Goal: Task Accomplishment & Management: Use online tool/utility

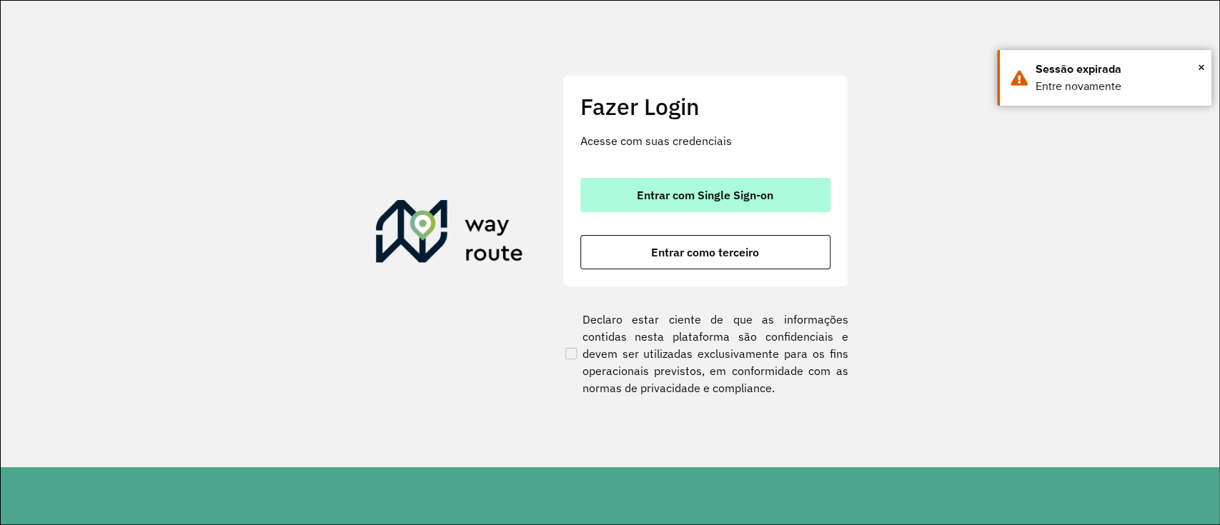
click at [709, 192] on span "Entrar com Single Sign-on" at bounding box center [705, 194] width 136 height 11
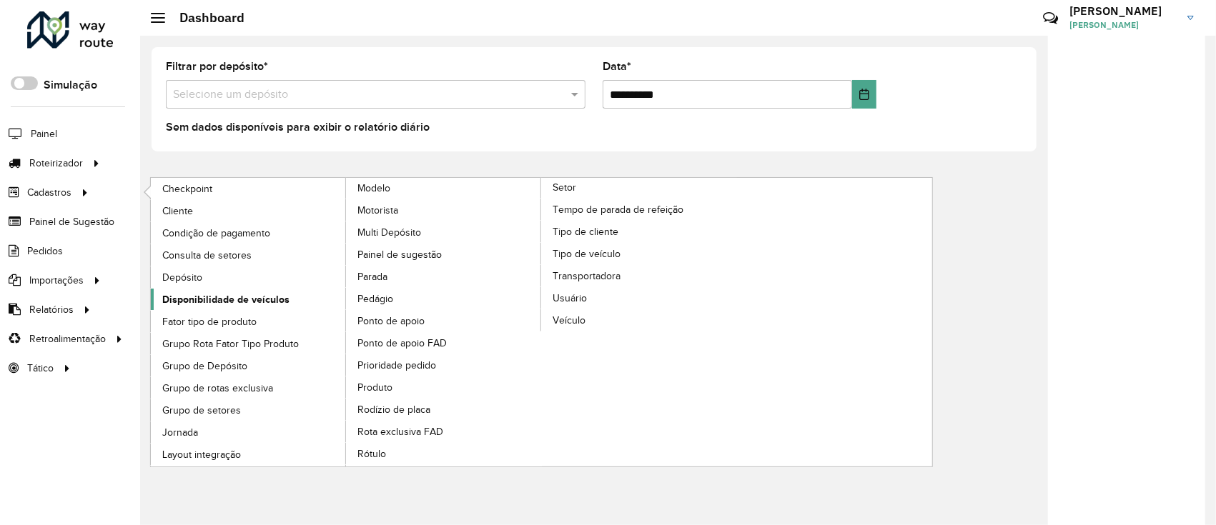
click at [212, 303] on span "Disponibilidade de veículos" at bounding box center [225, 299] width 127 height 15
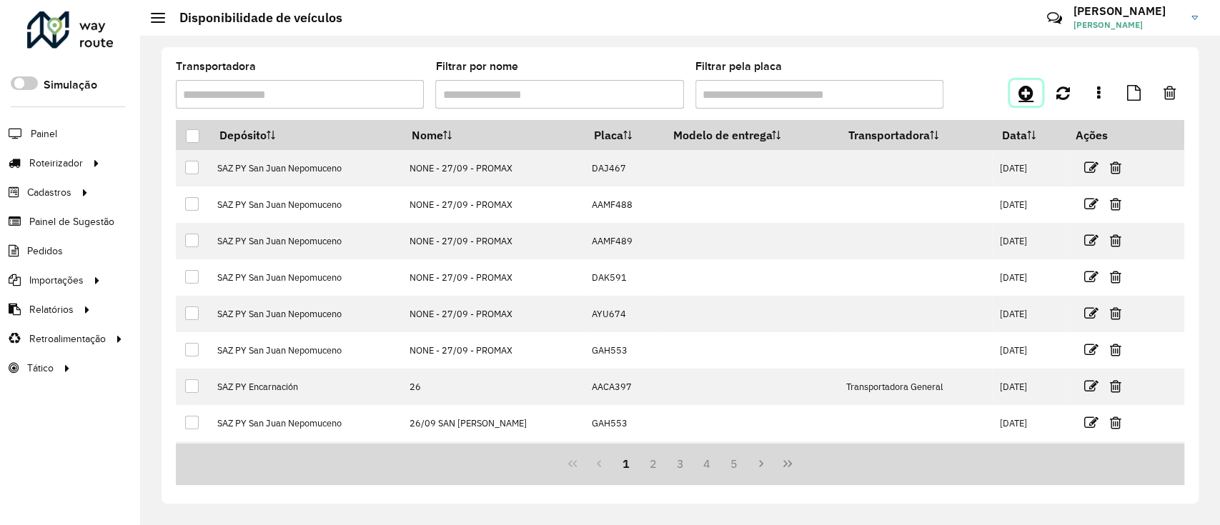
click at [1021, 95] on icon at bounding box center [1025, 92] width 15 height 17
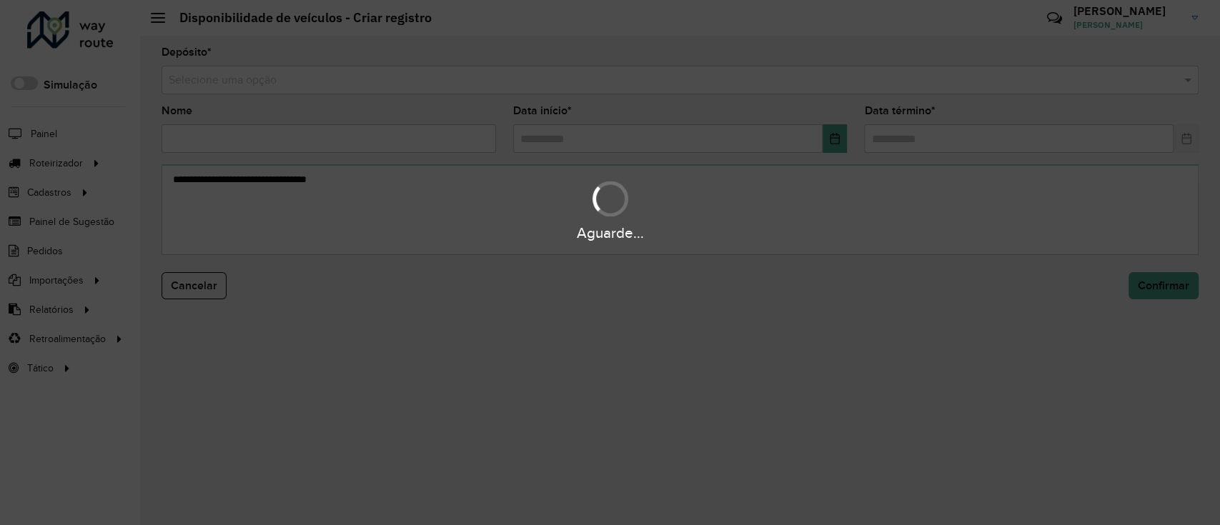
click at [701, 79] on div "Aguarde..." at bounding box center [610, 262] width 1220 height 525
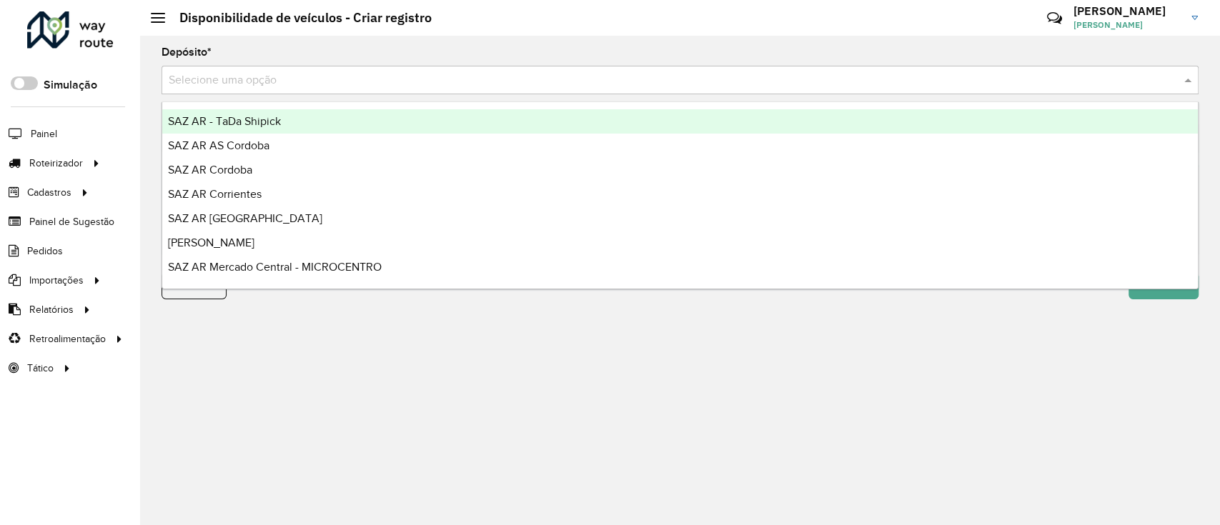
click at [701, 79] on input "text" at bounding box center [666, 80] width 994 height 17
type input "***"
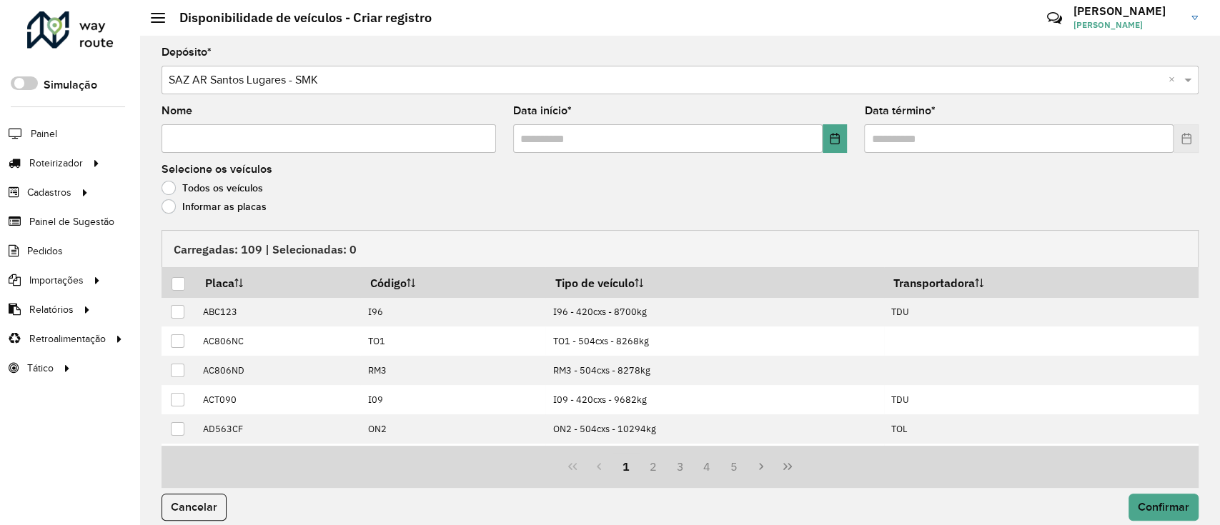
click at [425, 148] on input "Nome" at bounding box center [329, 138] width 334 height 29
type input "**********"
click at [829, 139] on icon "Choose Date" at bounding box center [834, 138] width 11 height 11
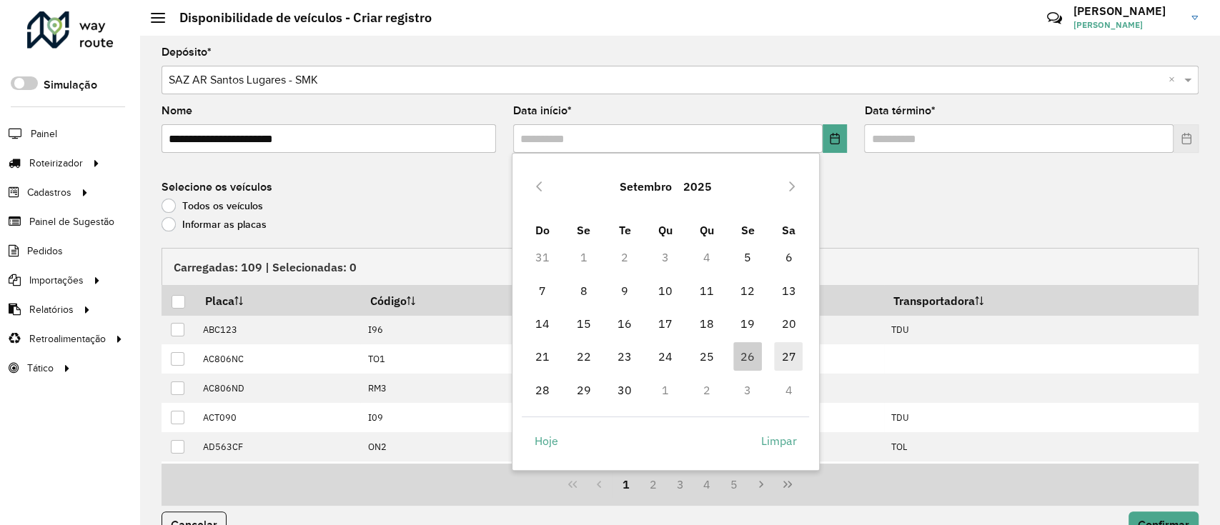
click at [781, 358] on span "27" at bounding box center [788, 356] width 29 height 29
type input "**********"
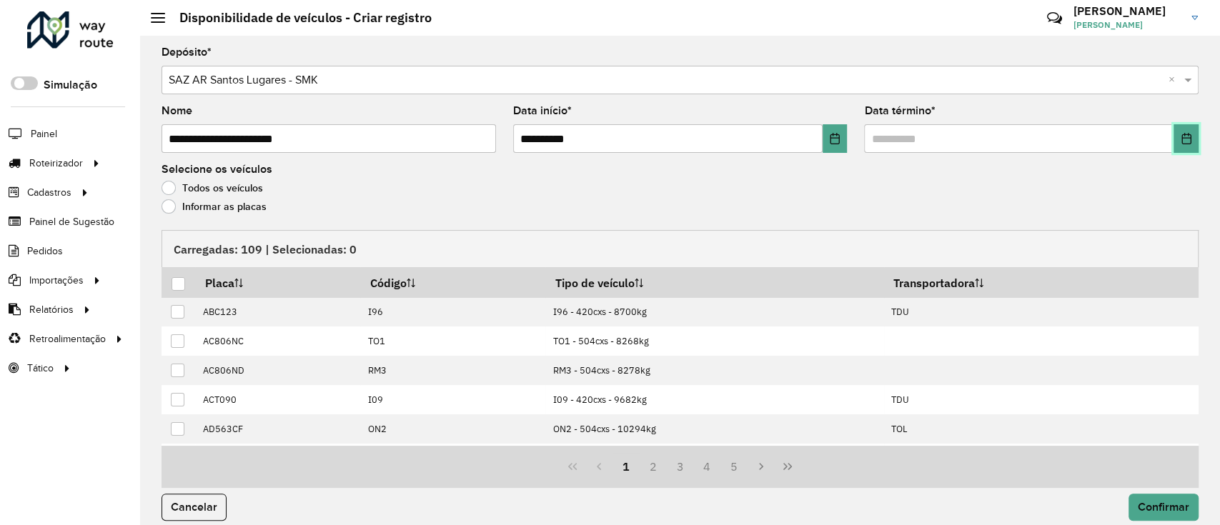
click at [1181, 136] on icon "Choose Date" at bounding box center [1186, 138] width 11 height 11
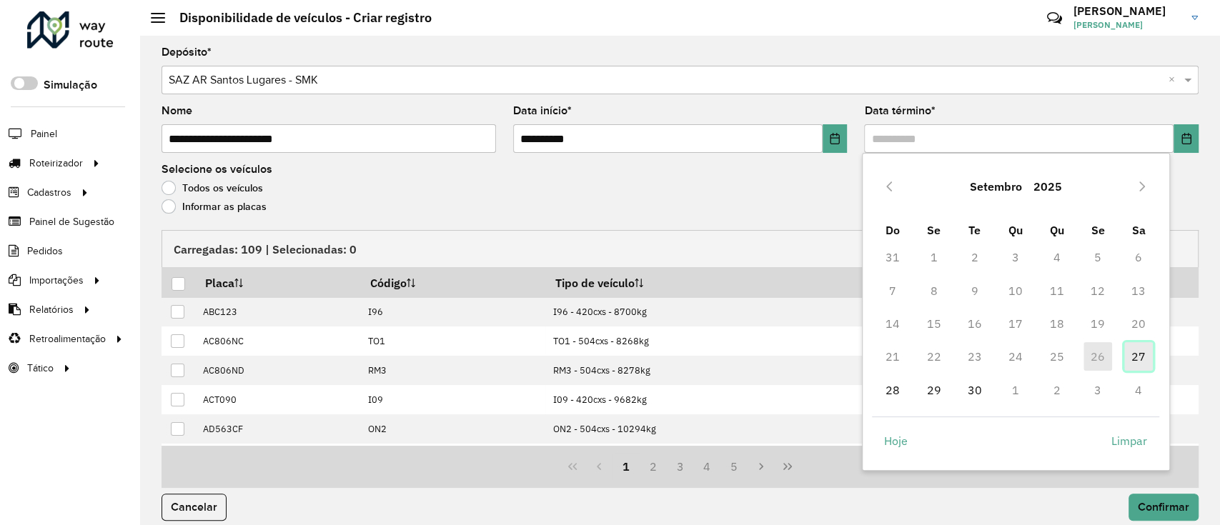
click at [1126, 359] on span "27" at bounding box center [1138, 356] width 29 height 29
type input "**********"
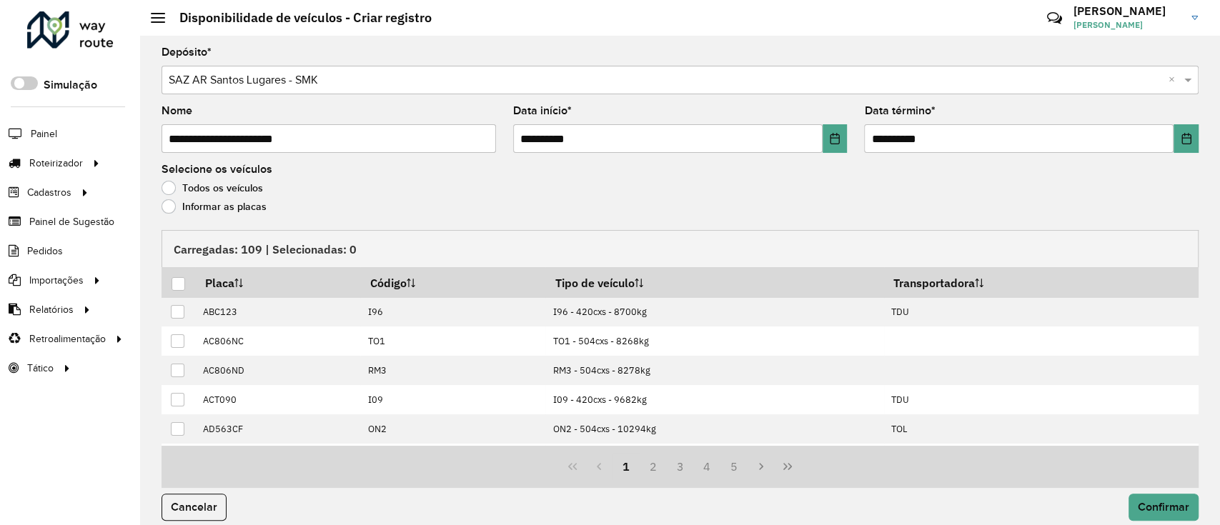
click at [1133, 358] on span "27" at bounding box center [1138, 356] width 29 height 29
click at [199, 209] on label "Informar as placas" at bounding box center [214, 206] width 105 height 14
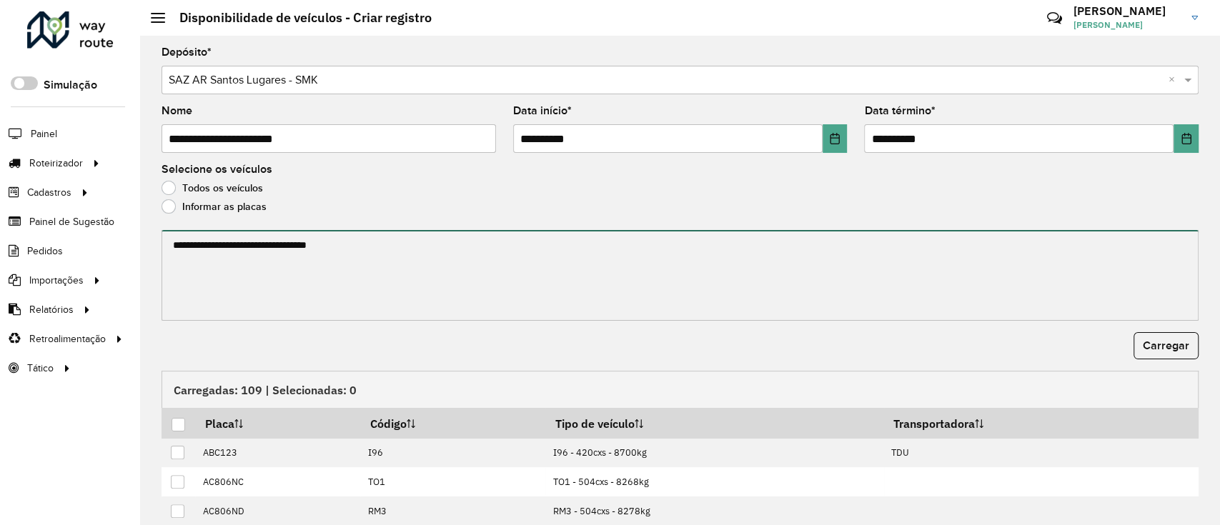
click at [217, 254] on textarea at bounding box center [680, 275] width 1037 height 91
paste textarea "****** ****** ****** ****** ******* ******* ******* ****** ****** ****** ******…"
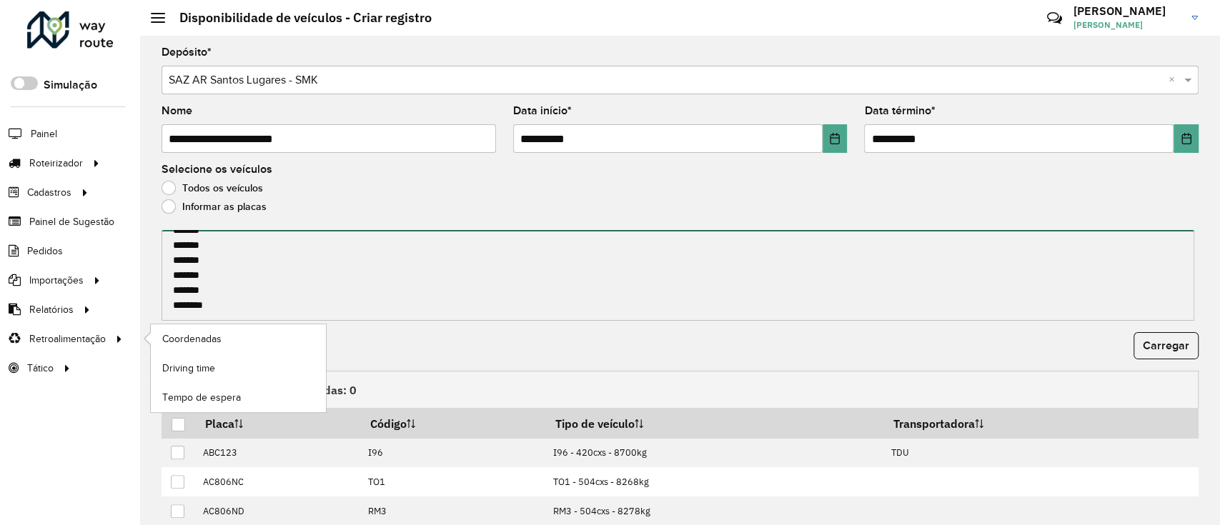
paste textarea "**********"
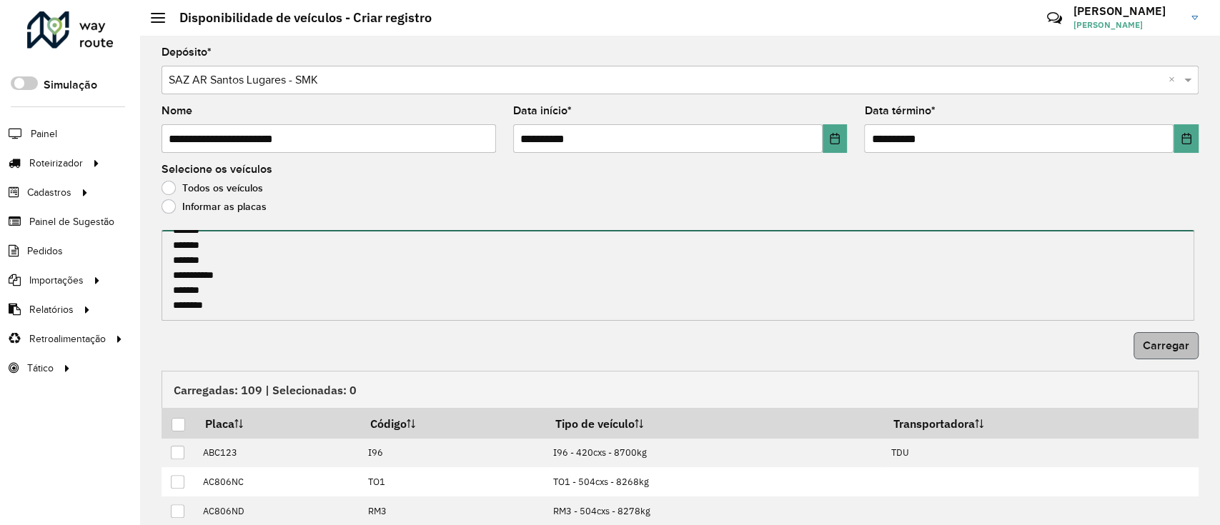
type textarea "**********"
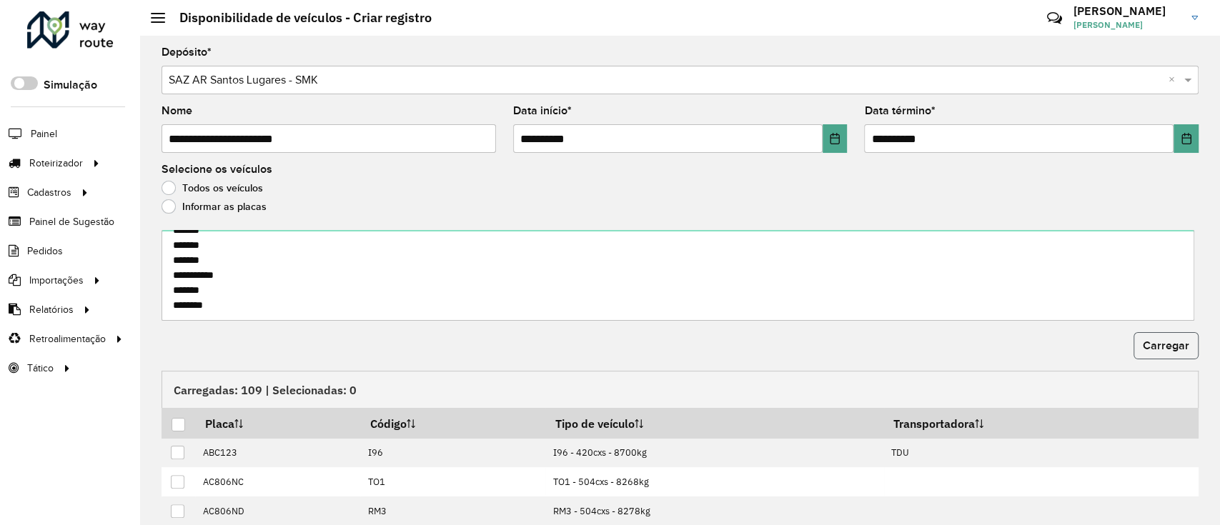
click at [1169, 345] on span "Carregar" at bounding box center [1166, 345] width 46 height 12
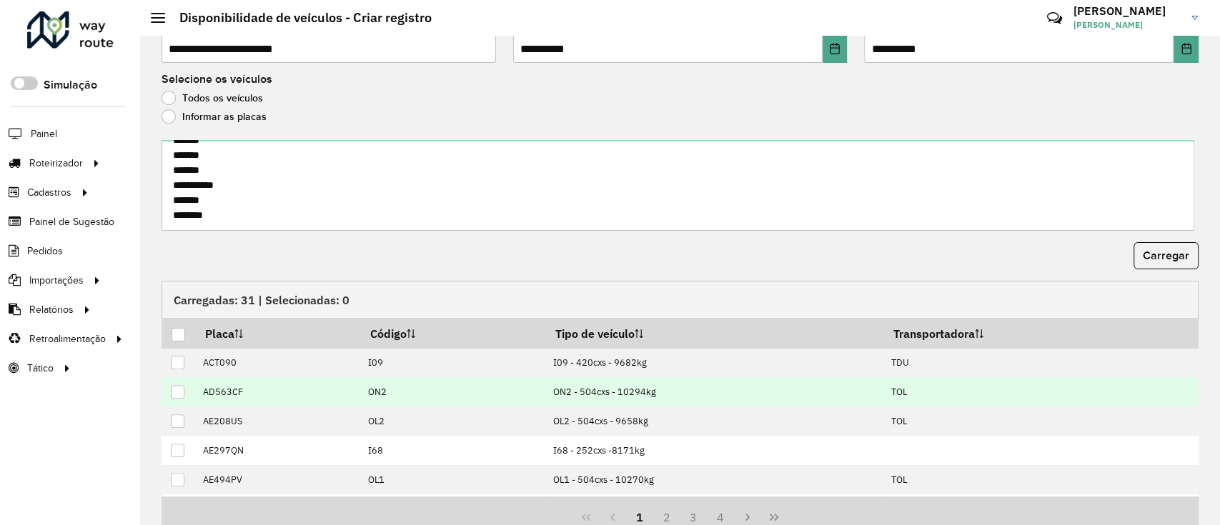
scroll to position [154, 0]
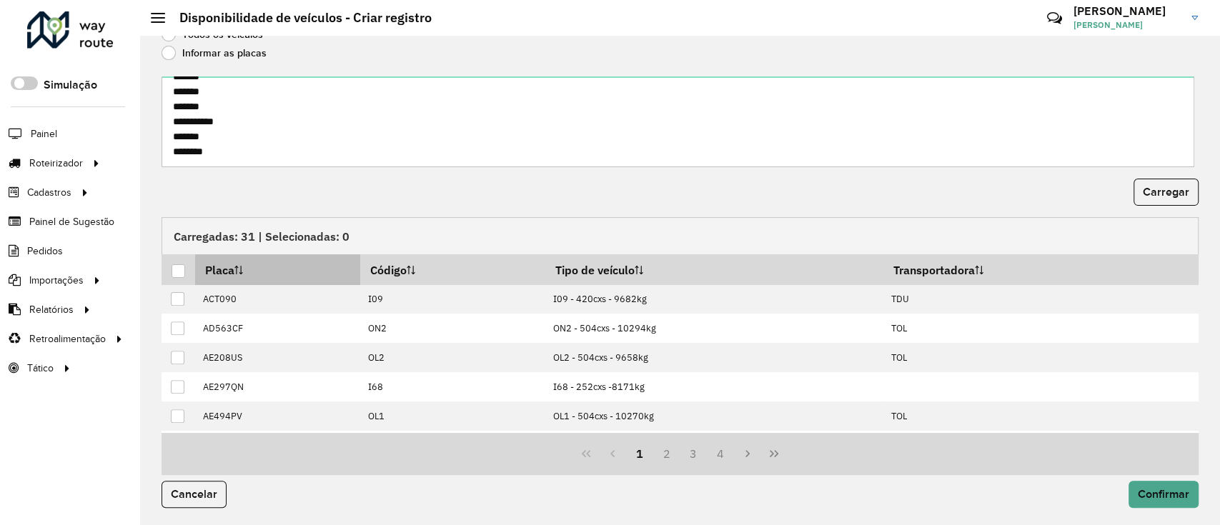
drag, startPoint x: 172, startPoint y: 270, endPoint x: 301, endPoint y: 281, distance: 129.8
click at [172, 269] on div at bounding box center [179, 271] width 14 height 14
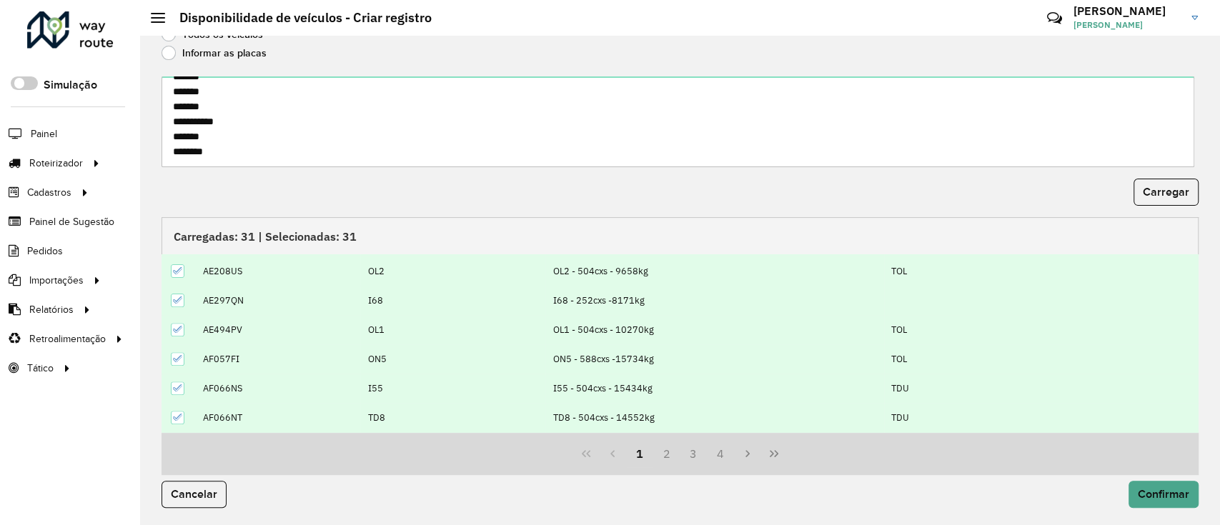
scroll to position [143, 0]
click at [1138, 494] on span "Confirmar" at bounding box center [1163, 494] width 51 height 12
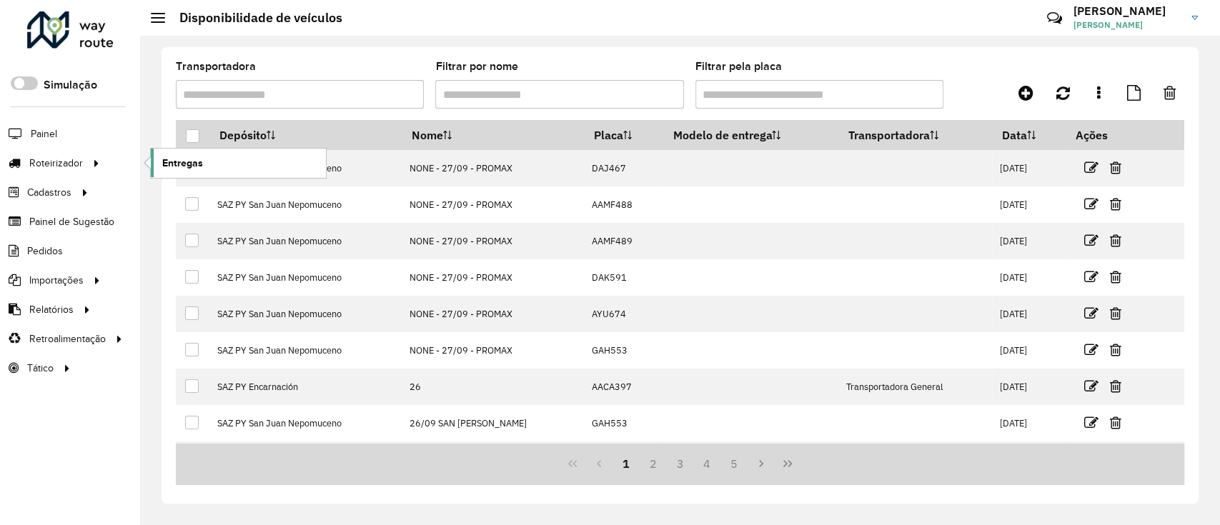
click at [195, 165] on span "Entregas" at bounding box center [182, 163] width 41 height 15
click at [1031, 94] on icon at bounding box center [1025, 92] width 15 height 17
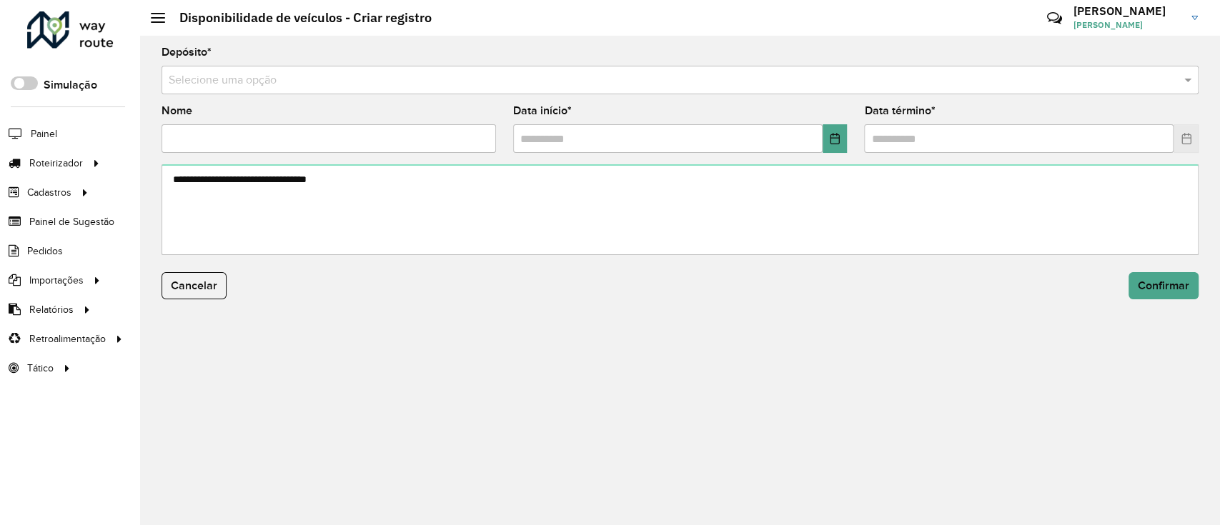
click at [429, 83] on input "text" at bounding box center [666, 80] width 994 height 17
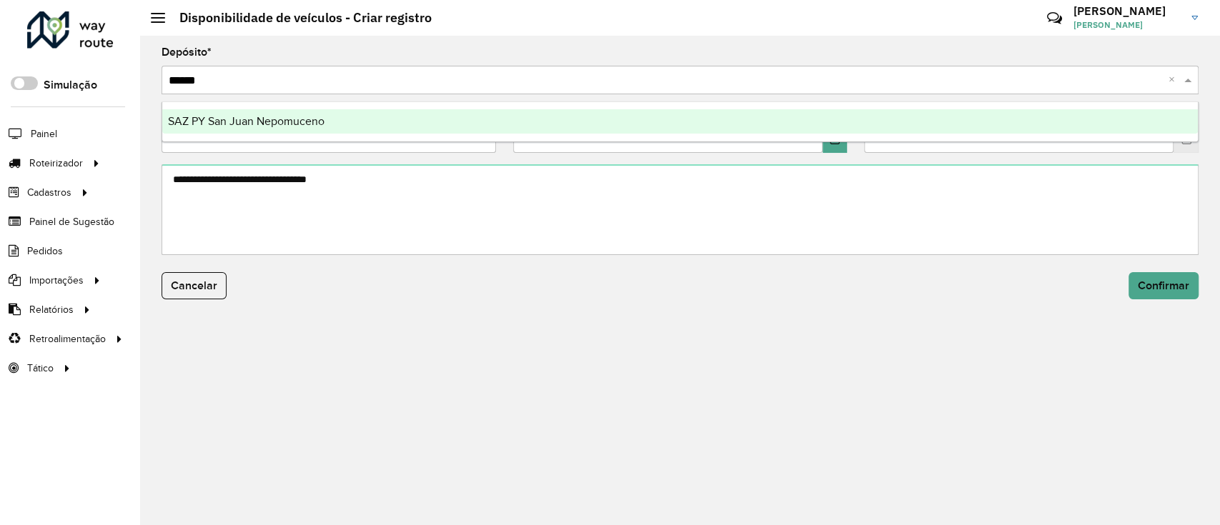
type input "*******"
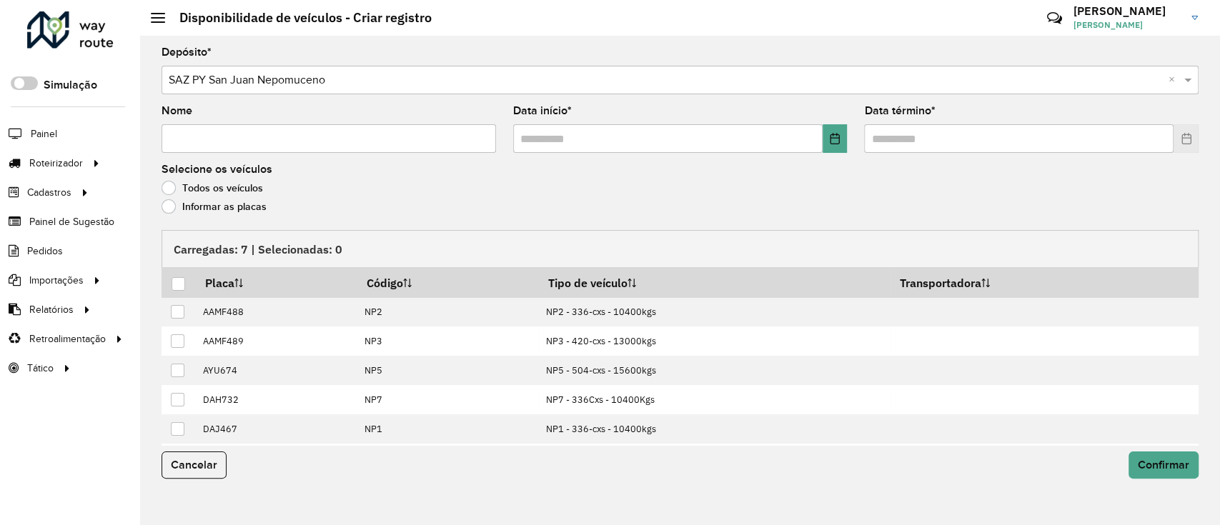
click at [379, 140] on input "Nome" at bounding box center [329, 138] width 334 height 29
type input "**********"
click at [848, 125] on formly-field "Data início *" at bounding box center [681, 135] width 352 height 59
click at [830, 145] on button "Choose Date" at bounding box center [835, 138] width 25 height 29
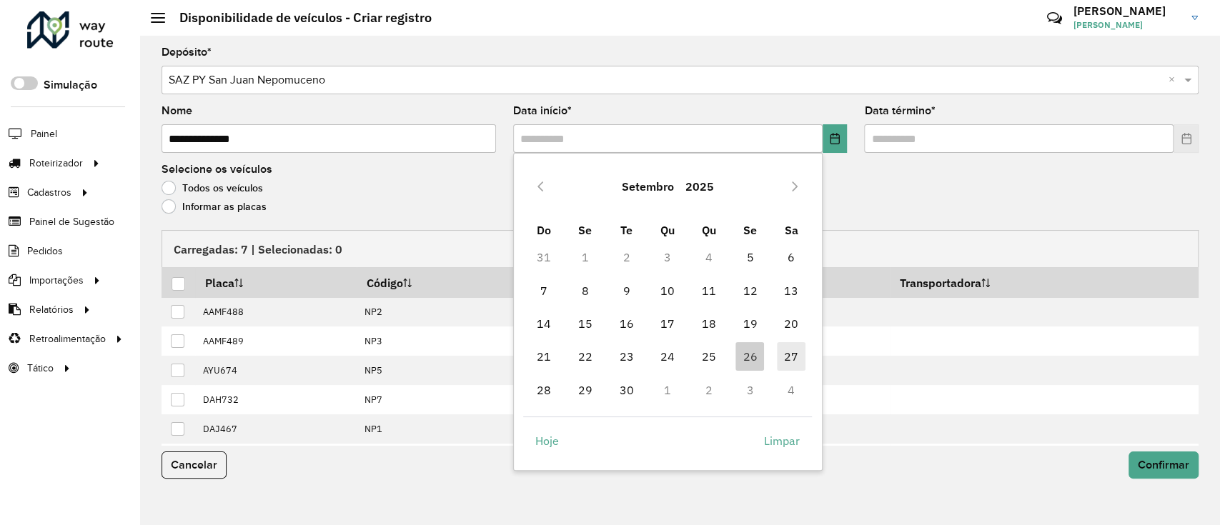
click at [782, 367] on span "27" at bounding box center [791, 356] width 29 height 29
type input "**********"
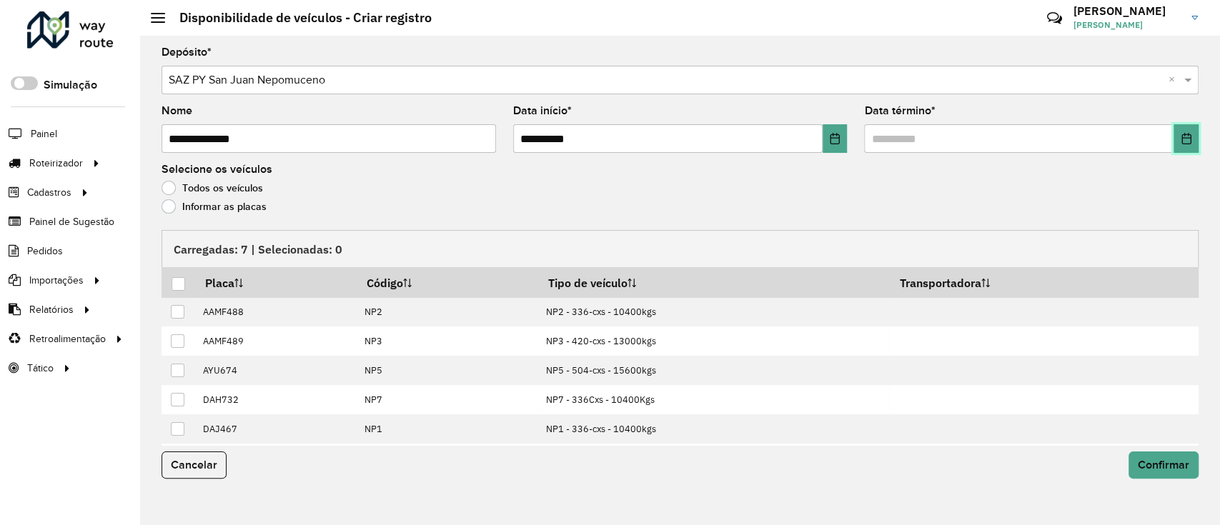
click at [1181, 129] on button "Choose Date" at bounding box center [1185, 138] width 25 height 29
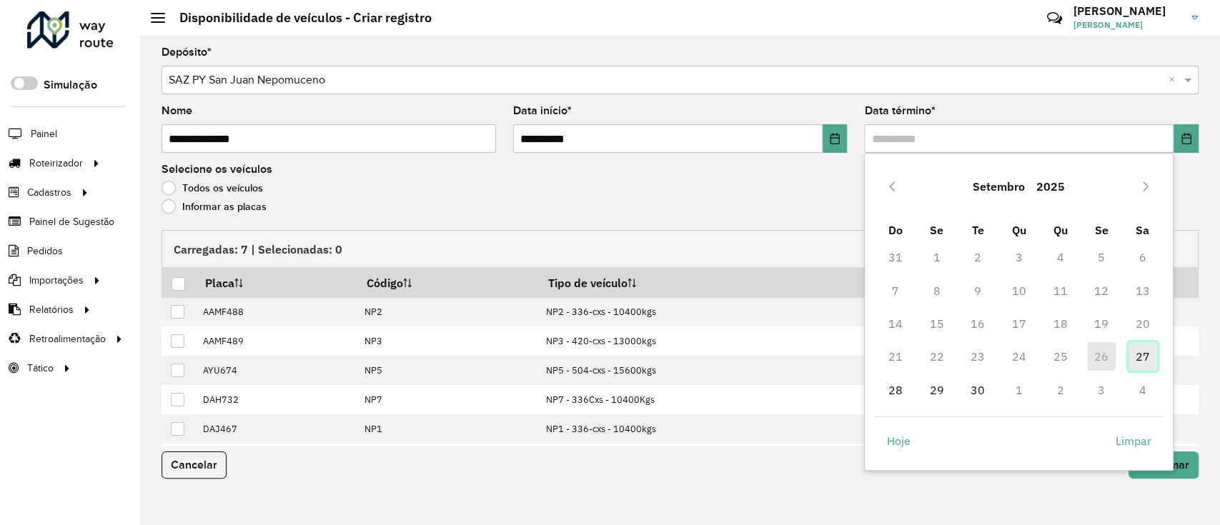
click at [1141, 349] on span "27" at bounding box center [1142, 356] width 29 height 29
type input "**********"
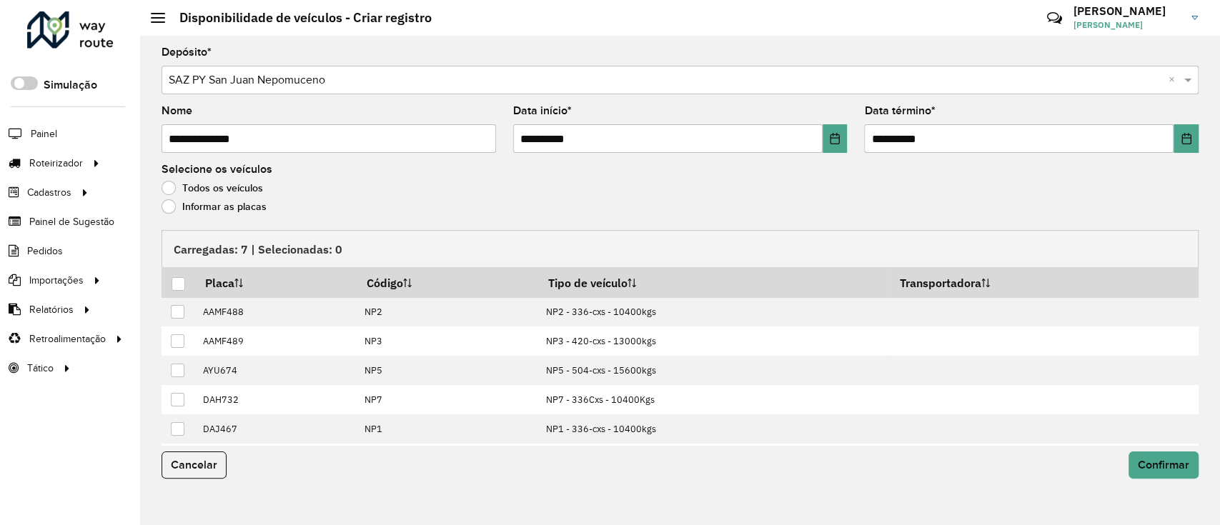
click at [184, 200] on label "Informar as placas" at bounding box center [214, 206] width 105 height 14
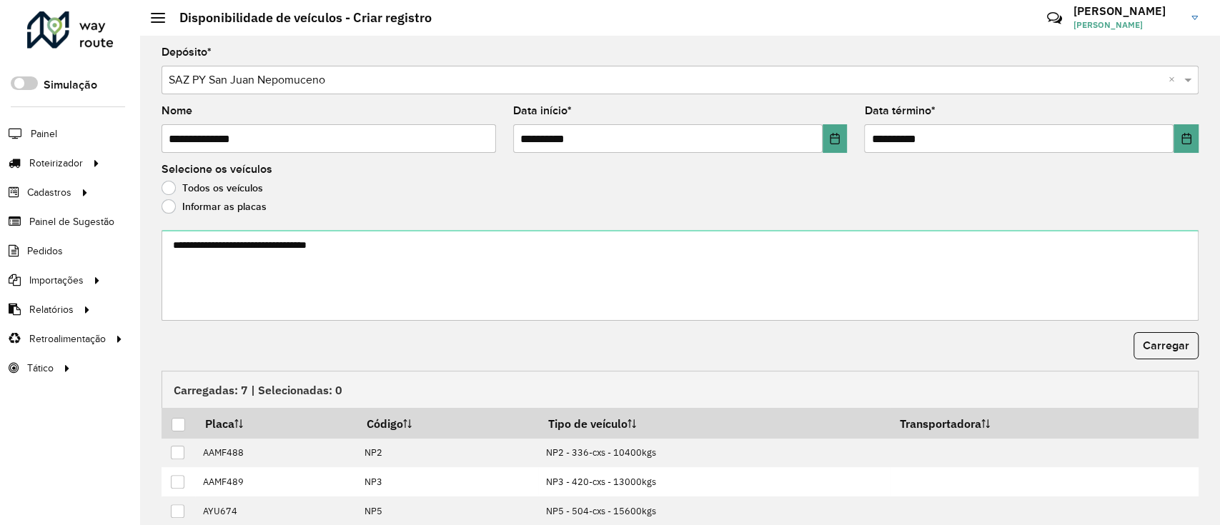
drag, startPoint x: 186, startPoint y: 208, endPoint x: 195, endPoint y: 228, distance: 22.1
click at [186, 209] on label "Informar as placas" at bounding box center [214, 206] width 105 height 14
click at [196, 229] on form "**********" at bounding box center [680, 342] width 1037 height 590
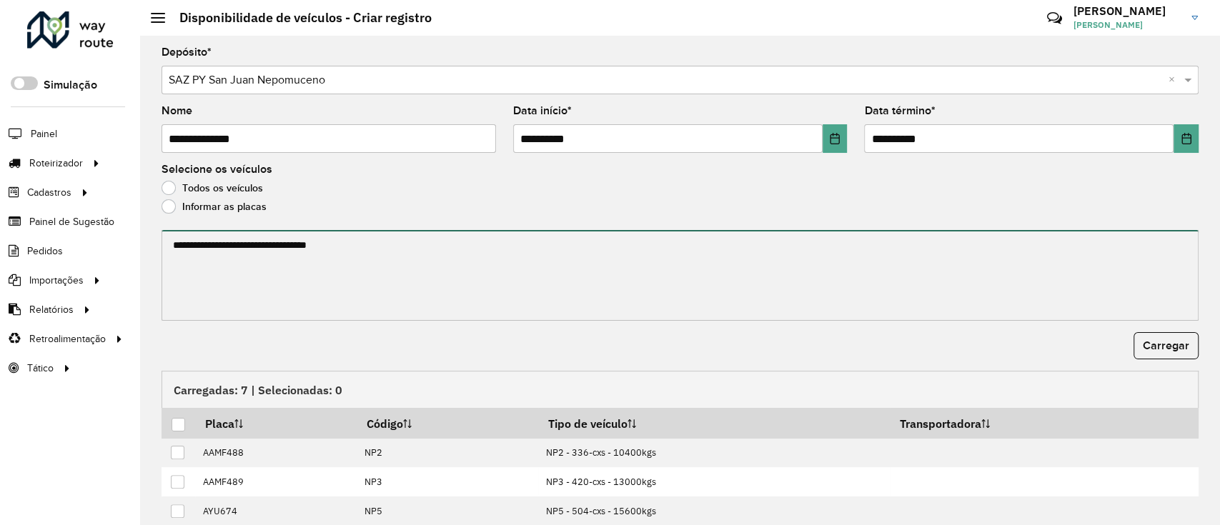
click at [197, 237] on textarea at bounding box center [680, 275] width 1037 height 91
paste textarea "****** ******* ******* ****** ****** ******"
type textarea "****** ******* ******* ****** ****** ******"
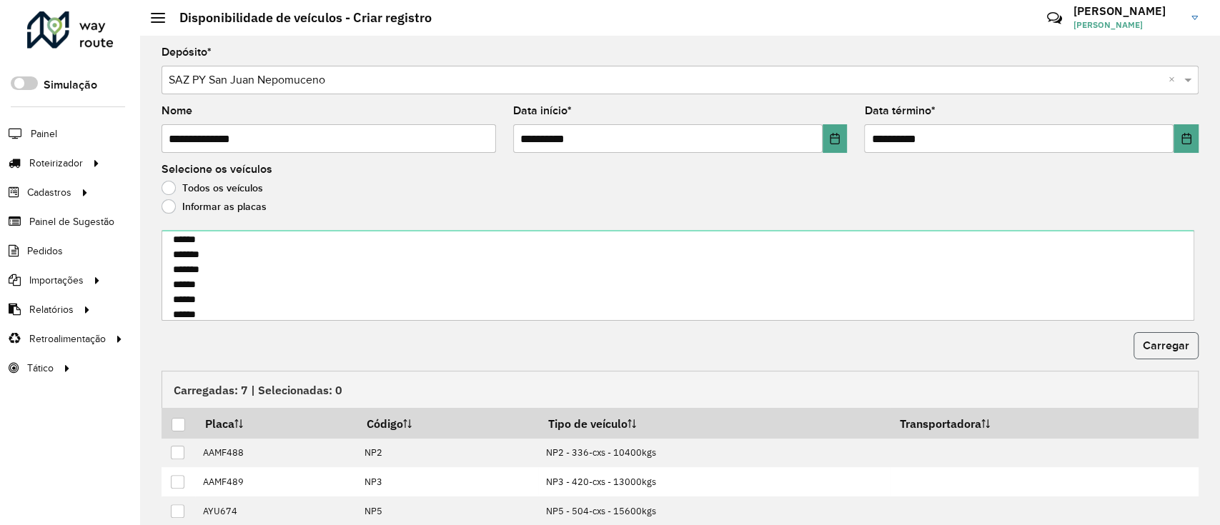
click at [1172, 352] on button "Carregar" at bounding box center [1165, 345] width 65 height 27
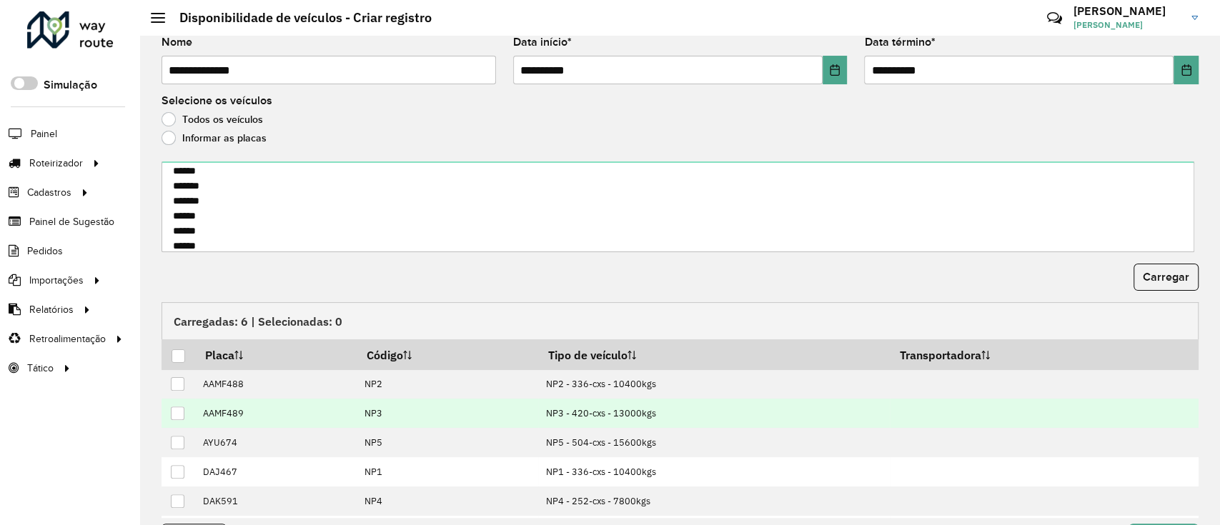
scroll to position [95, 0]
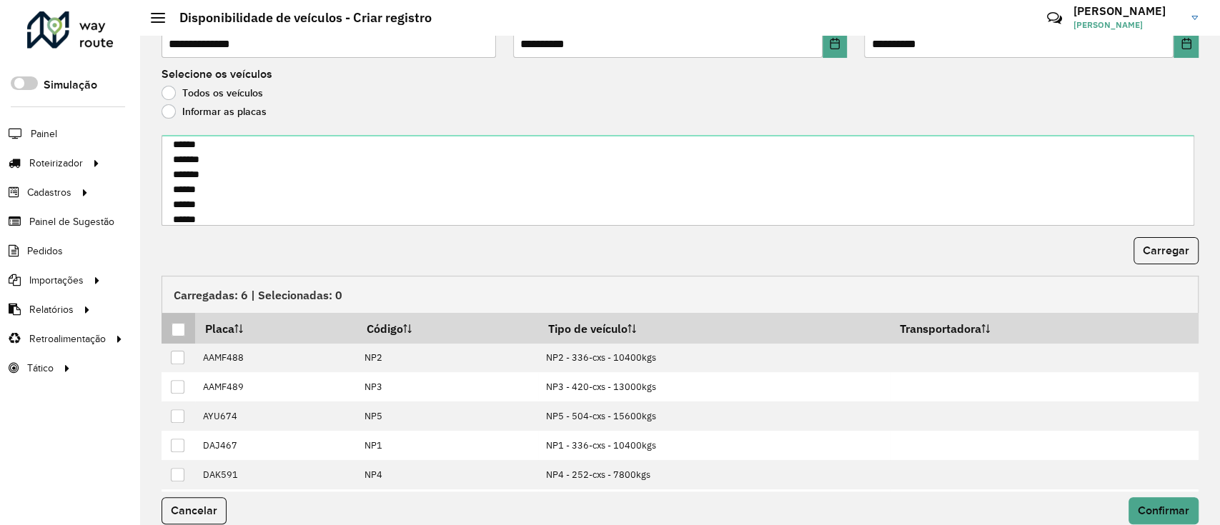
click at [173, 334] on div at bounding box center [179, 330] width 14 height 14
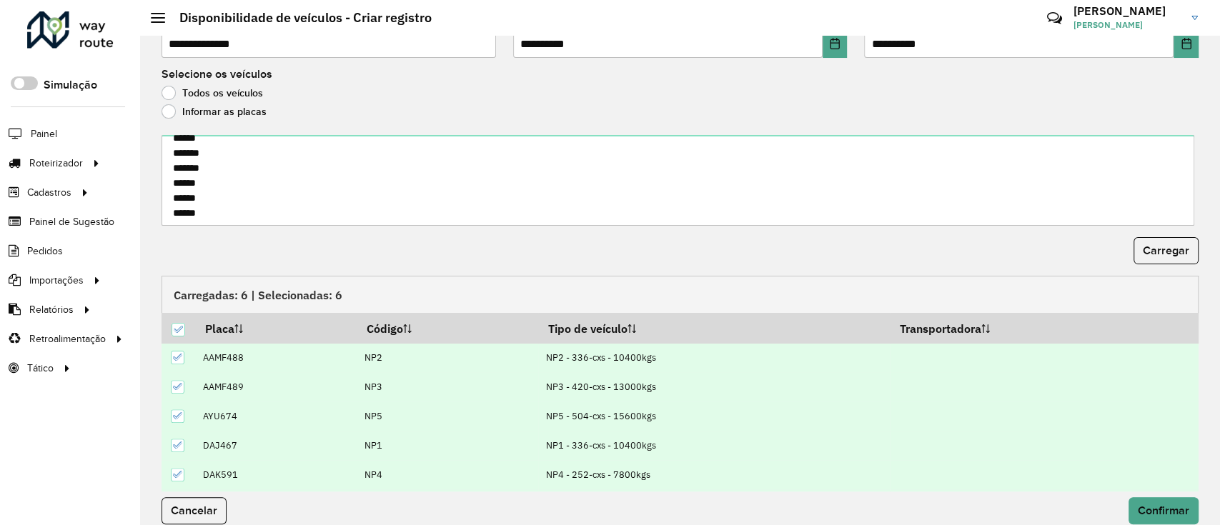
scroll to position [14, 0]
click at [1144, 509] on span "Confirmar" at bounding box center [1163, 511] width 51 height 12
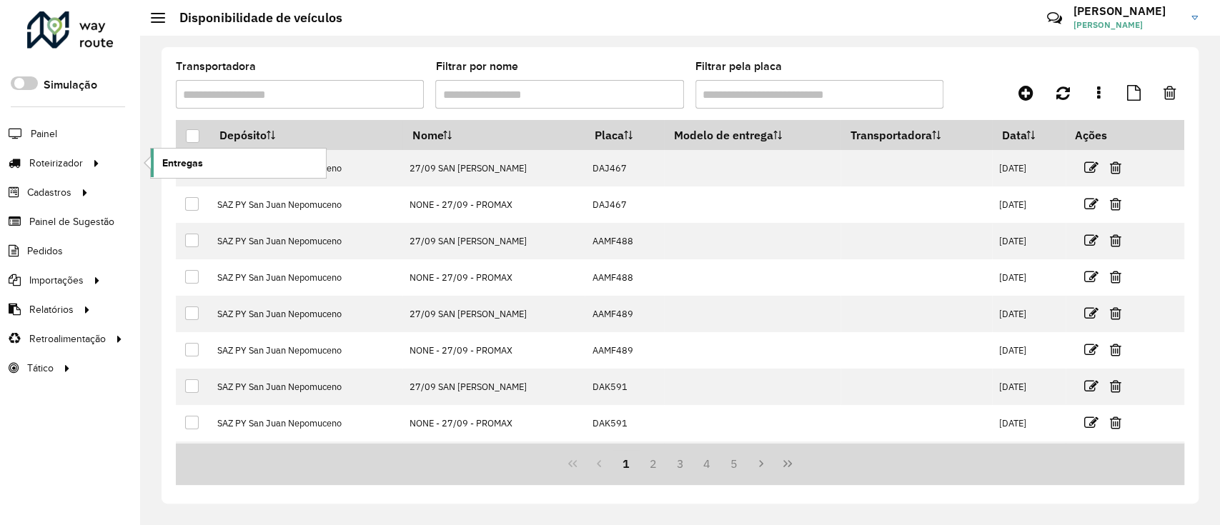
click at [203, 158] on link "Entregas" at bounding box center [238, 163] width 175 height 29
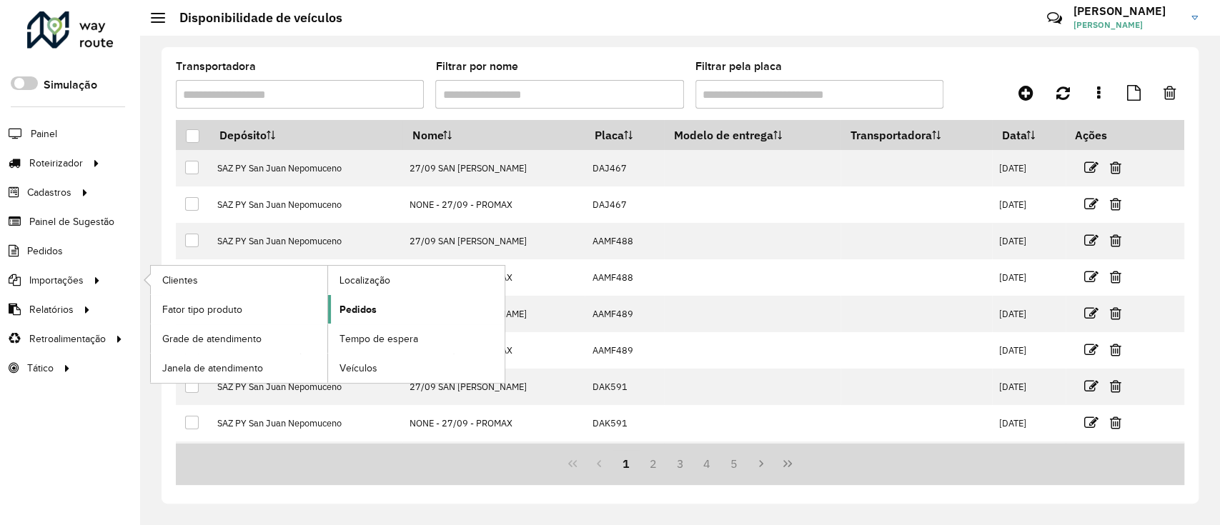
click at [372, 308] on span "Pedidos" at bounding box center [357, 309] width 37 height 15
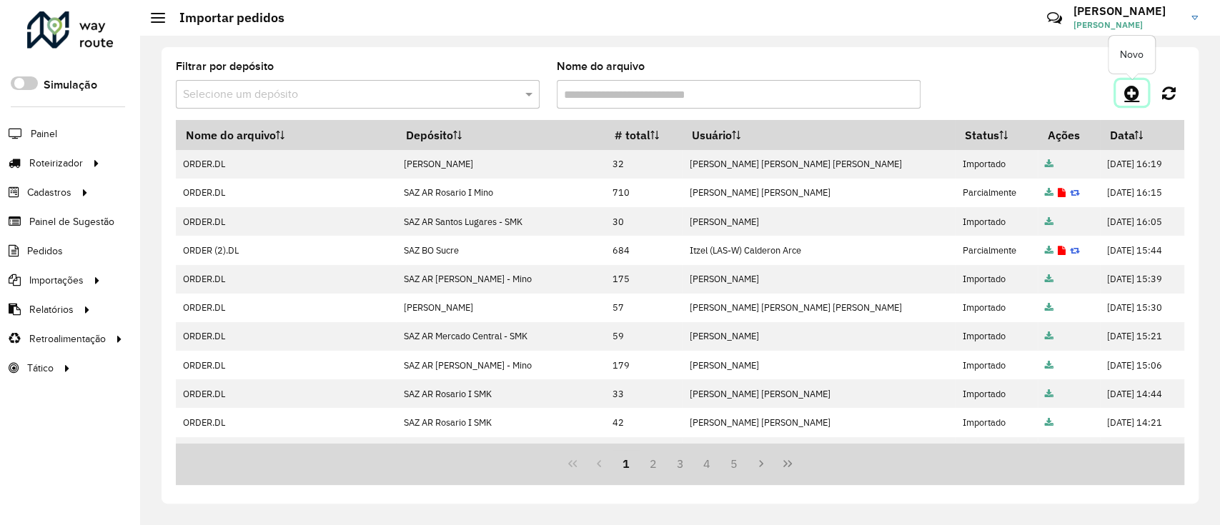
click at [1126, 91] on icon at bounding box center [1131, 92] width 15 height 17
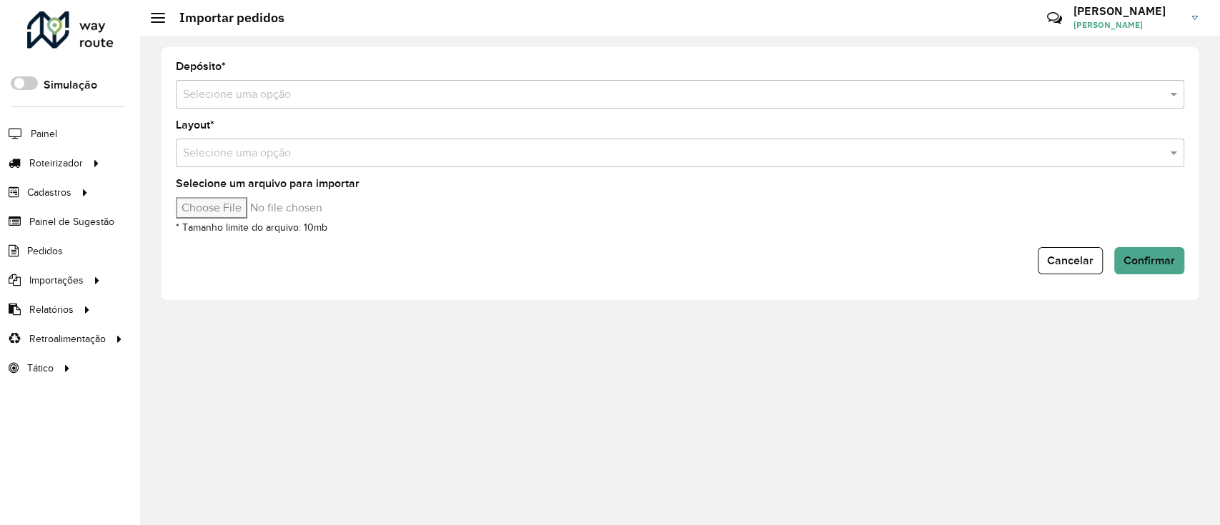
click at [677, 111] on form "Depósito * Selecione uma opção Layout * Selecione uma opção Selecione um arquiv…" at bounding box center [680, 167] width 1008 height 213
click at [663, 94] on input "text" at bounding box center [665, 94] width 965 height 17
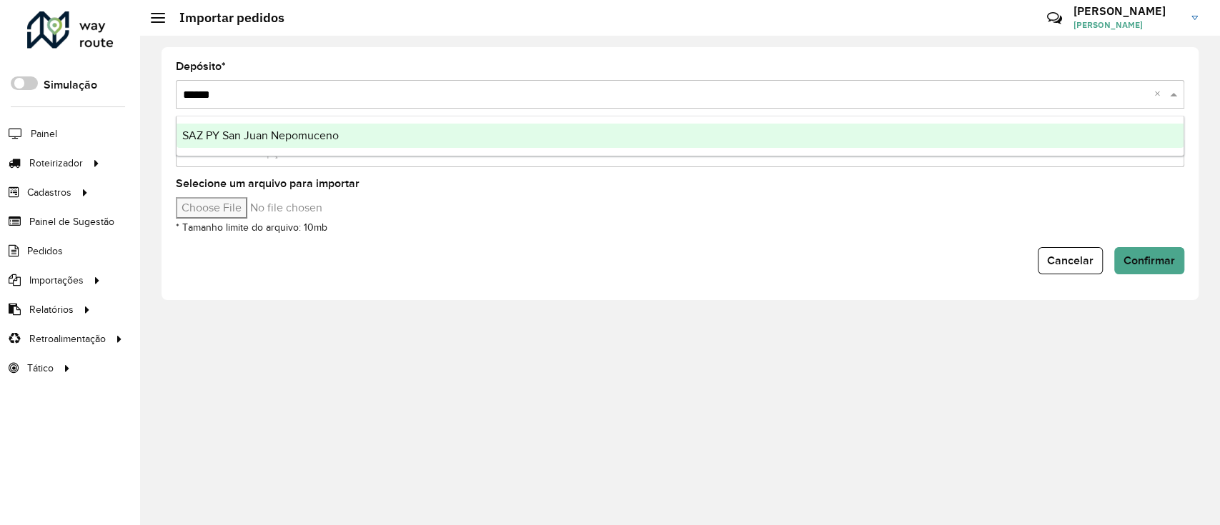
type input "*******"
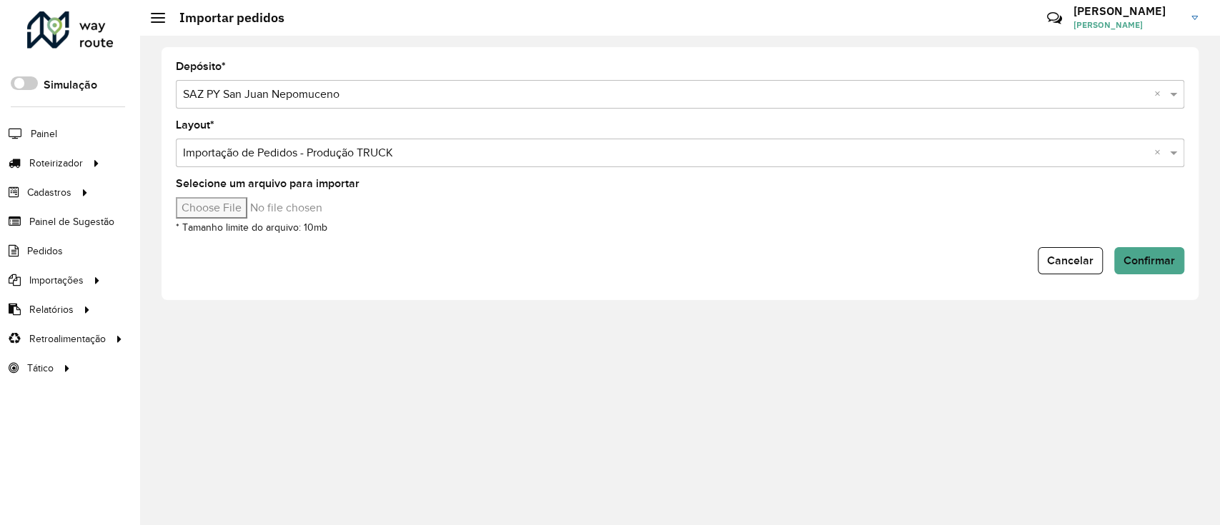
click at [263, 203] on input "Selecione um arquivo para importar" at bounding box center [297, 207] width 243 height 21
type input "**********"
click at [1171, 263] on span "Confirmar" at bounding box center [1148, 260] width 51 height 12
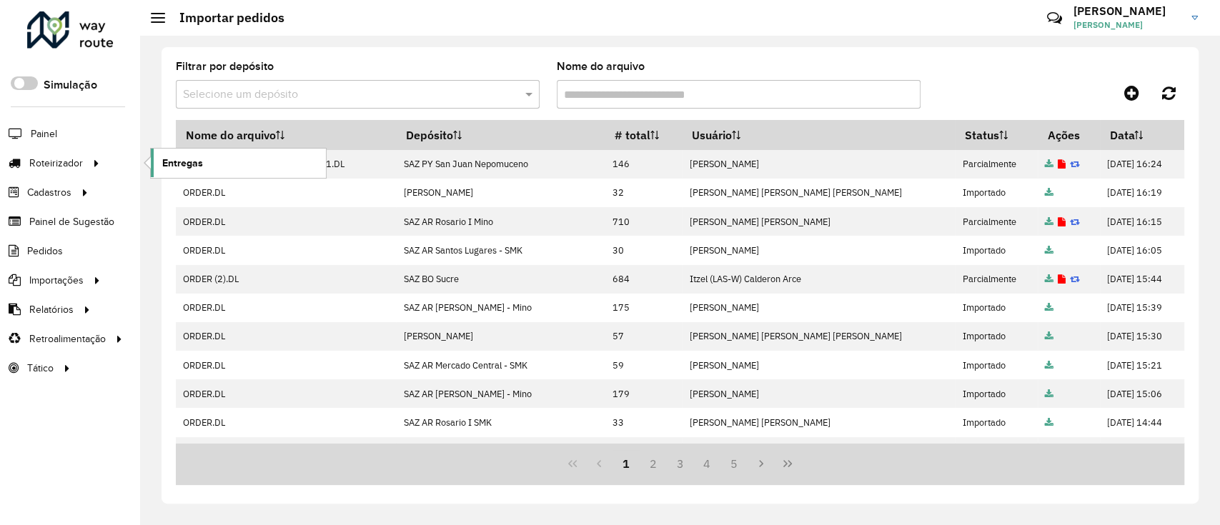
click at [171, 157] on span "Entregas" at bounding box center [182, 163] width 41 height 15
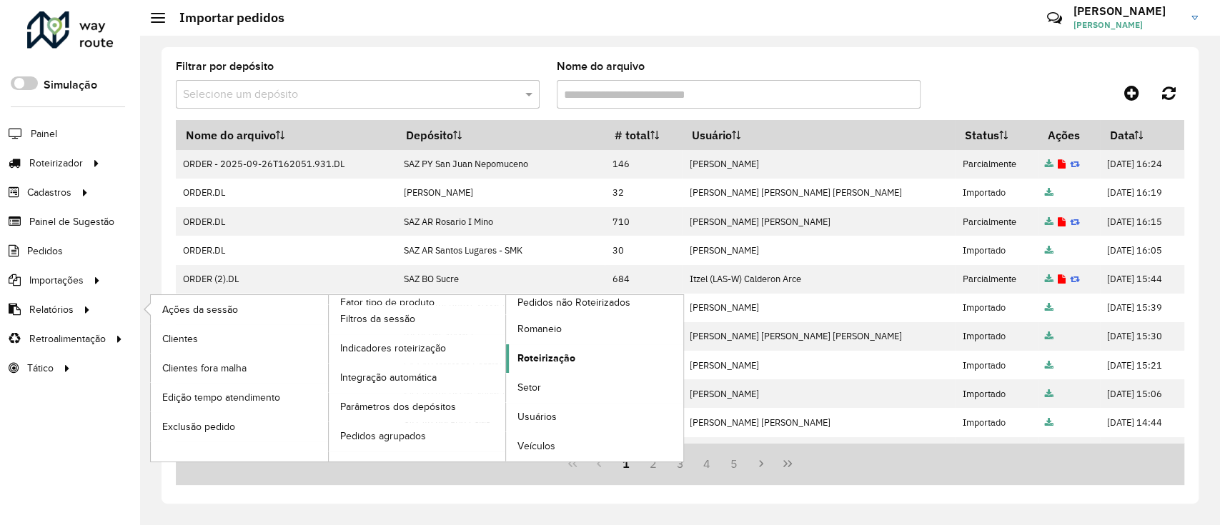
click at [549, 353] on span "Roteirização" at bounding box center [546, 358] width 58 height 15
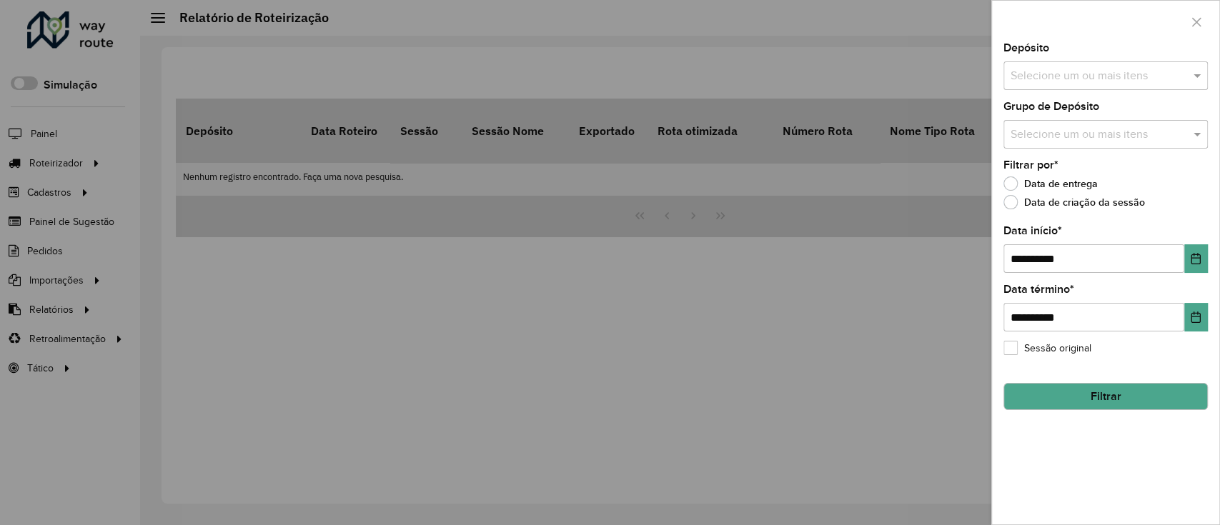
click at [1043, 83] on input "text" at bounding box center [1098, 76] width 183 height 17
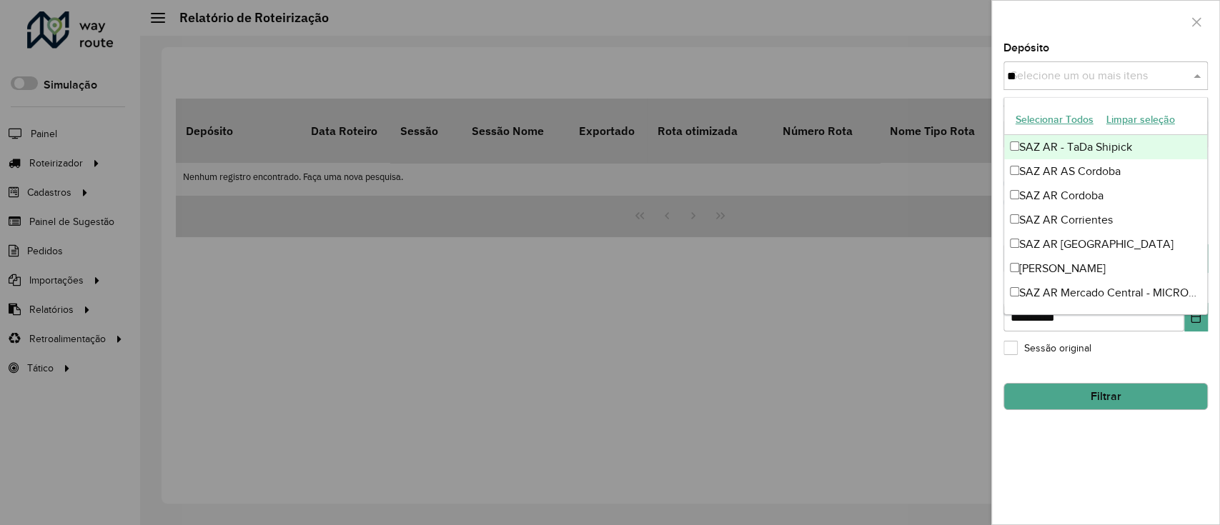
type input "***"
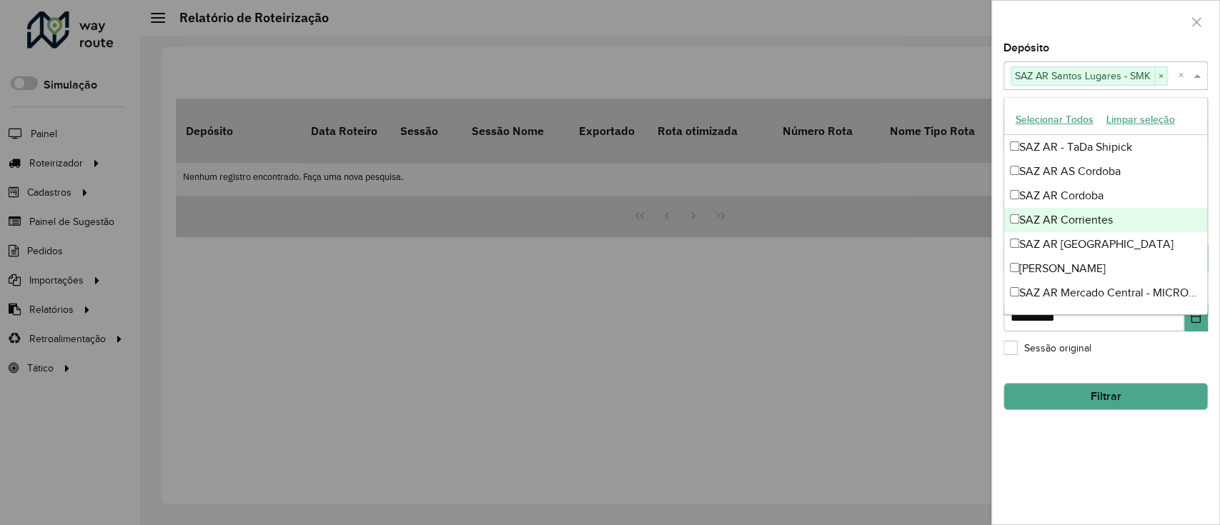
click at [1123, 454] on div "**********" at bounding box center [1105, 284] width 227 height 482
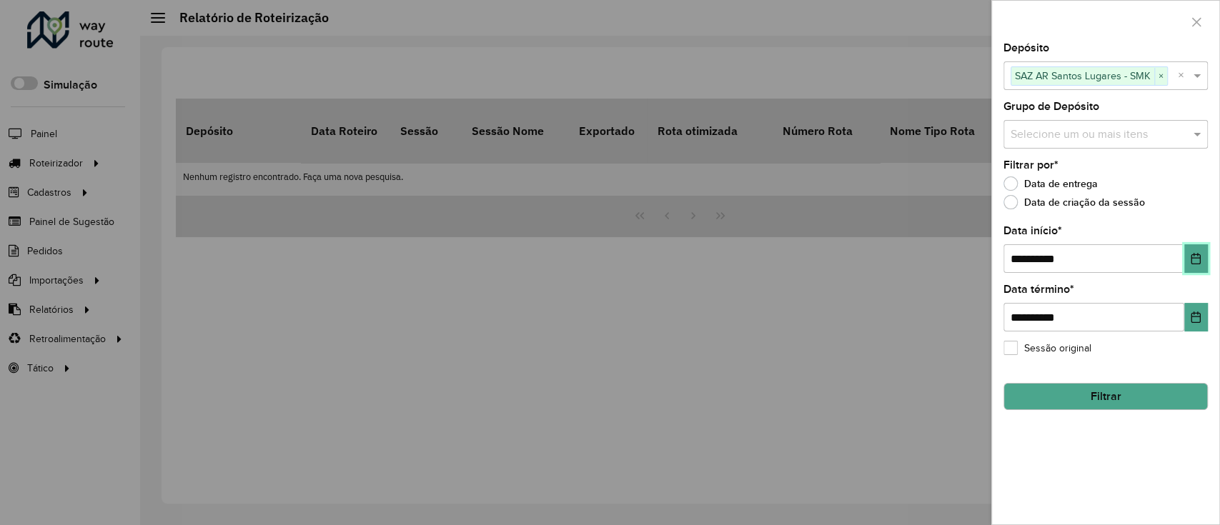
click at [1196, 258] on icon "Choose Date" at bounding box center [1195, 258] width 9 height 11
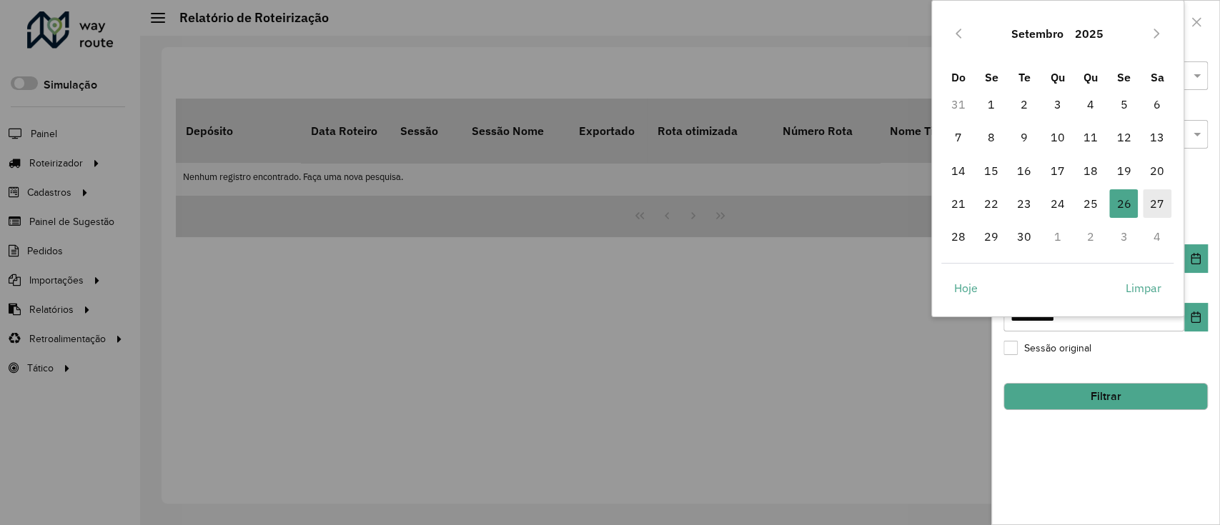
click at [1154, 197] on span "27" at bounding box center [1157, 203] width 29 height 29
type input "**********"
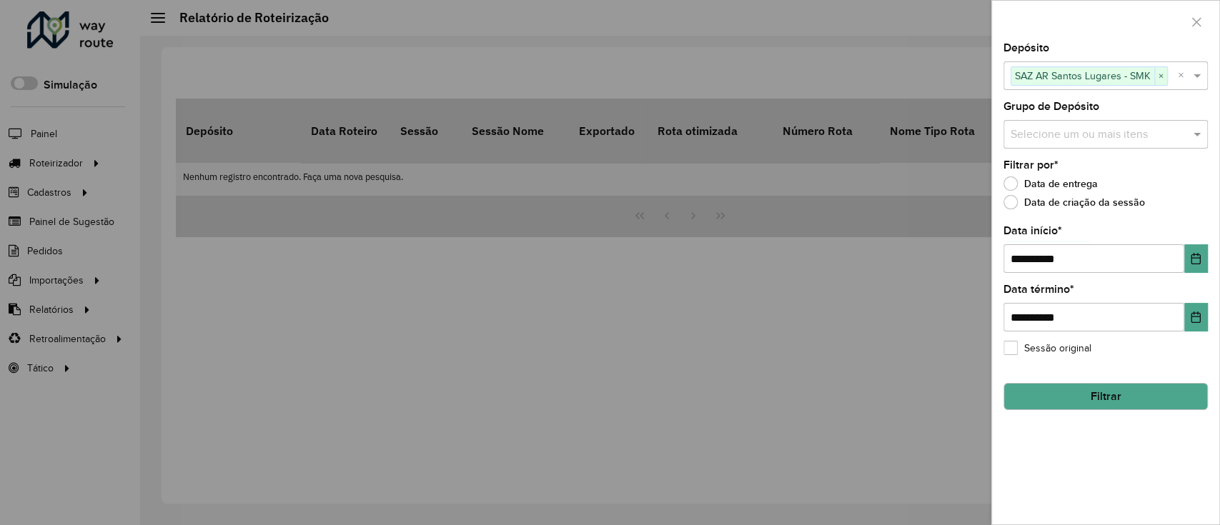
click at [1098, 404] on button "Filtrar" at bounding box center [1105, 396] width 204 height 27
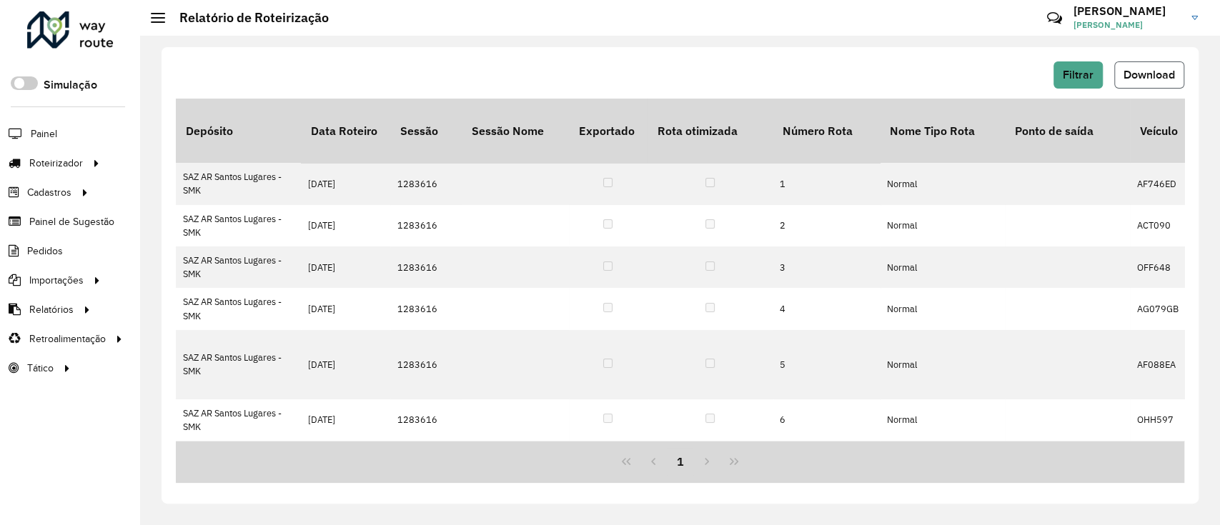
click at [1148, 88] on button "Download" at bounding box center [1149, 74] width 70 height 27
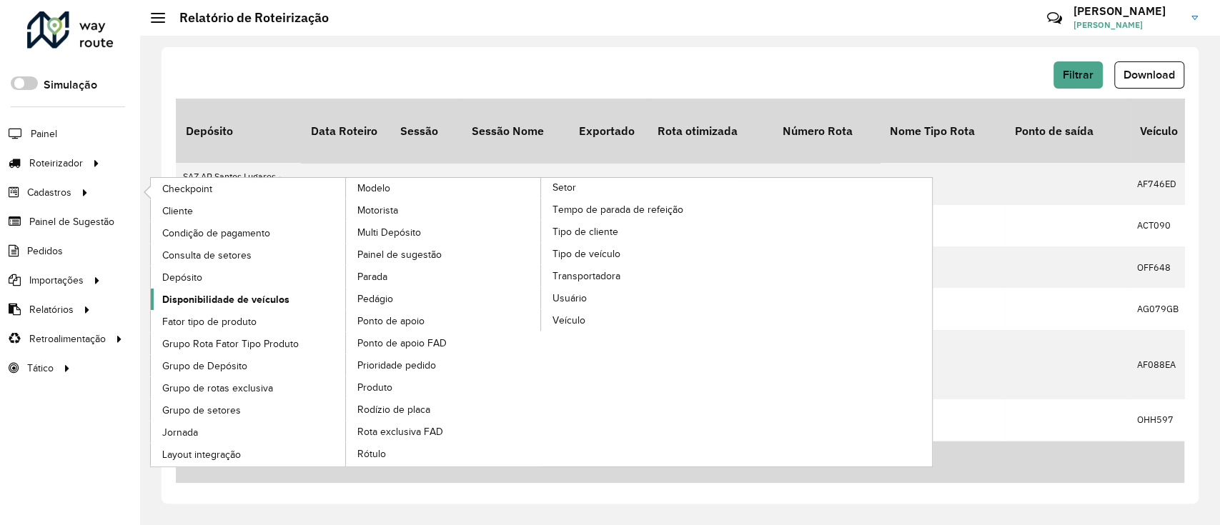
click at [210, 302] on span "Disponibilidade de veículos" at bounding box center [225, 299] width 127 height 15
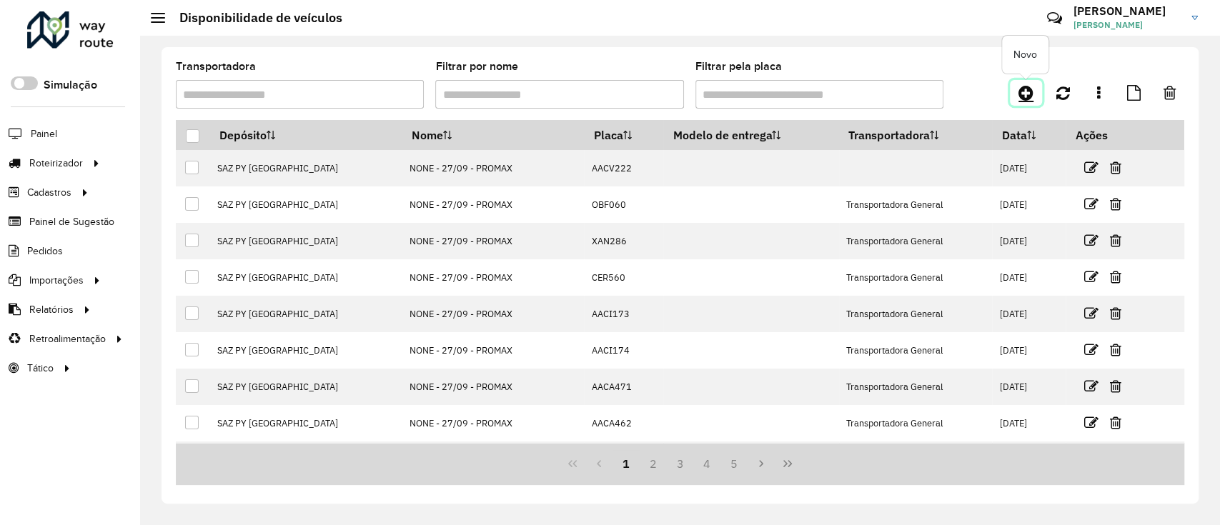
click at [1032, 86] on icon at bounding box center [1025, 92] width 15 height 17
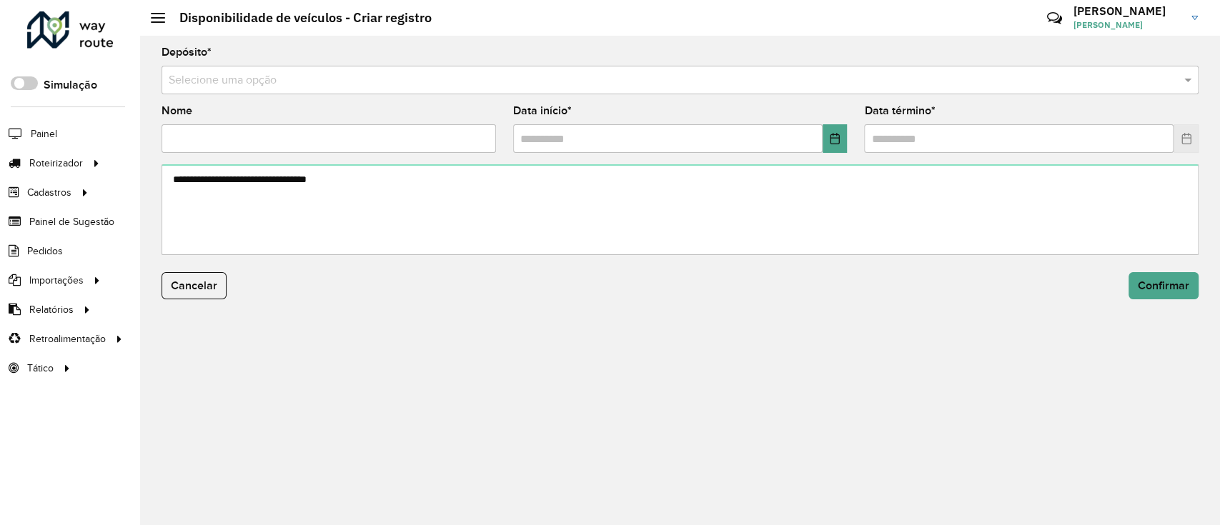
click at [509, 75] on input "text" at bounding box center [666, 80] width 994 height 17
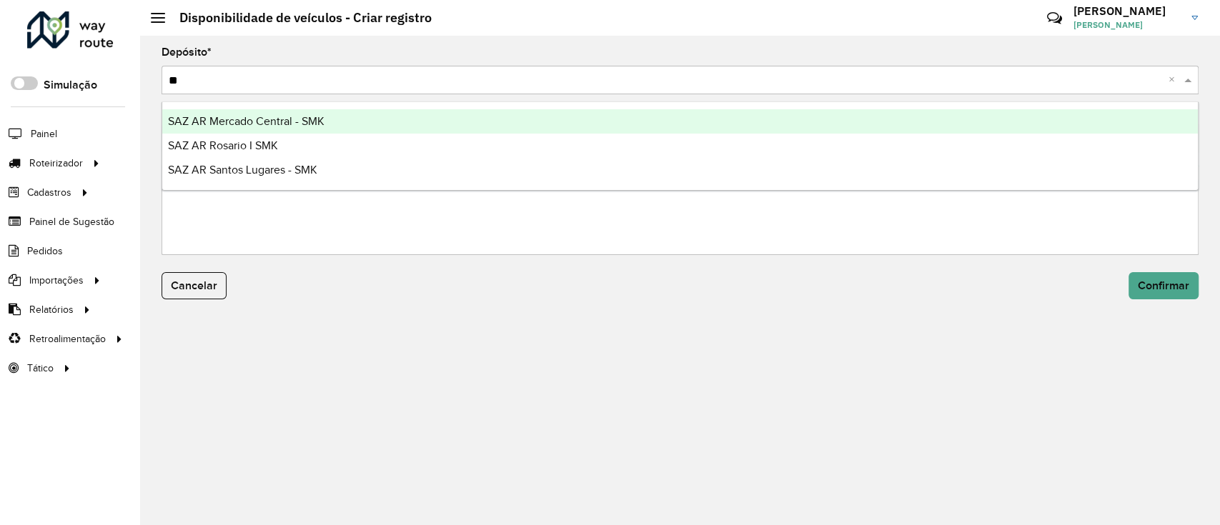
type input "***"
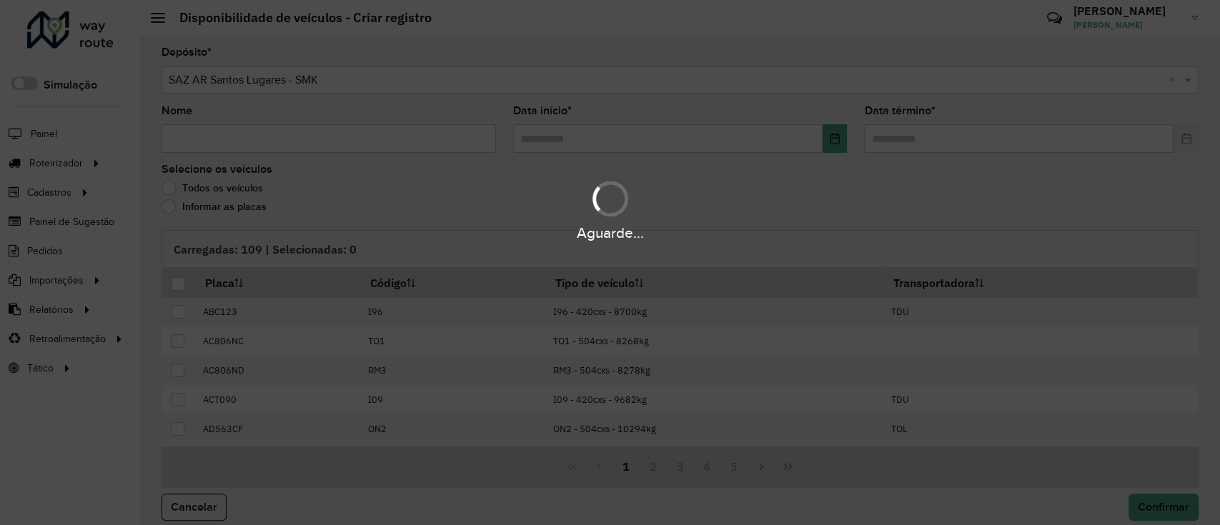
click at [379, 74] on div "Aguarde..." at bounding box center [610, 262] width 1220 height 525
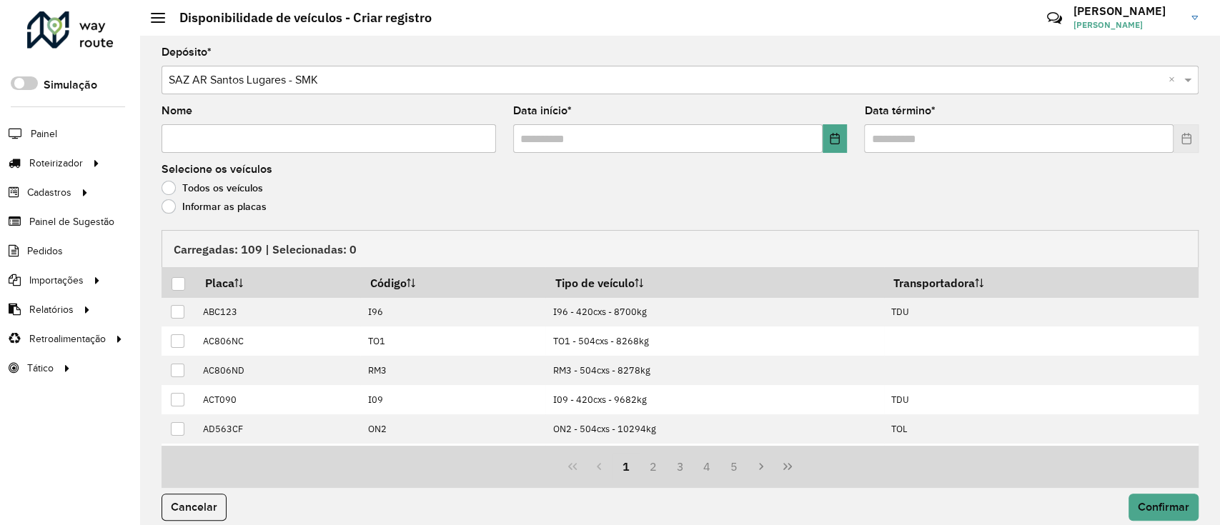
click at [359, 84] on input "text" at bounding box center [666, 80] width 994 height 17
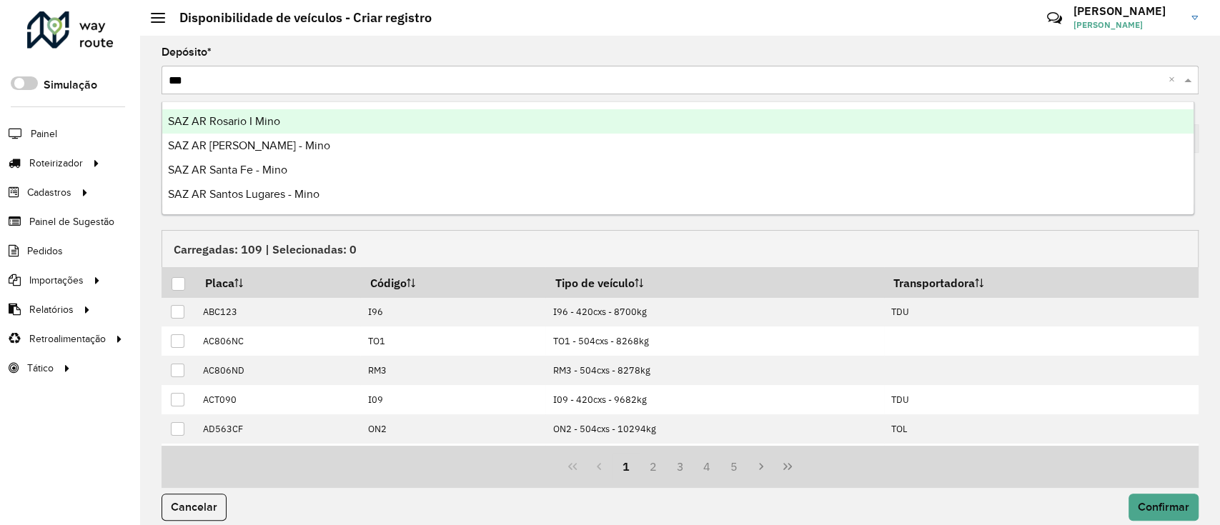
type input "****"
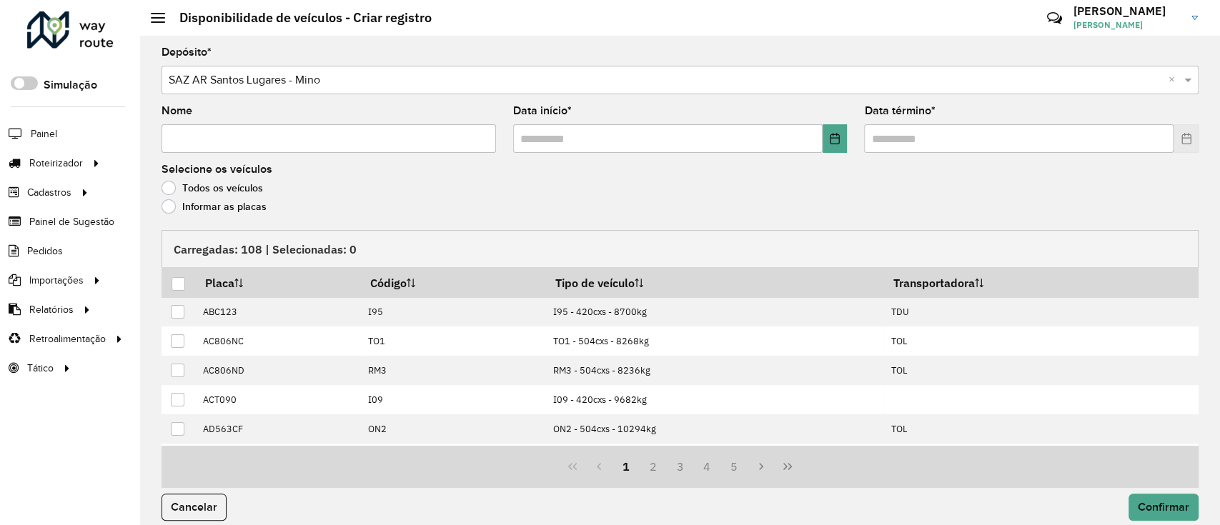
click at [377, 127] on input "Nome" at bounding box center [329, 138] width 334 height 29
type input "**********"
click at [842, 148] on button "Choose Date" at bounding box center [835, 138] width 25 height 29
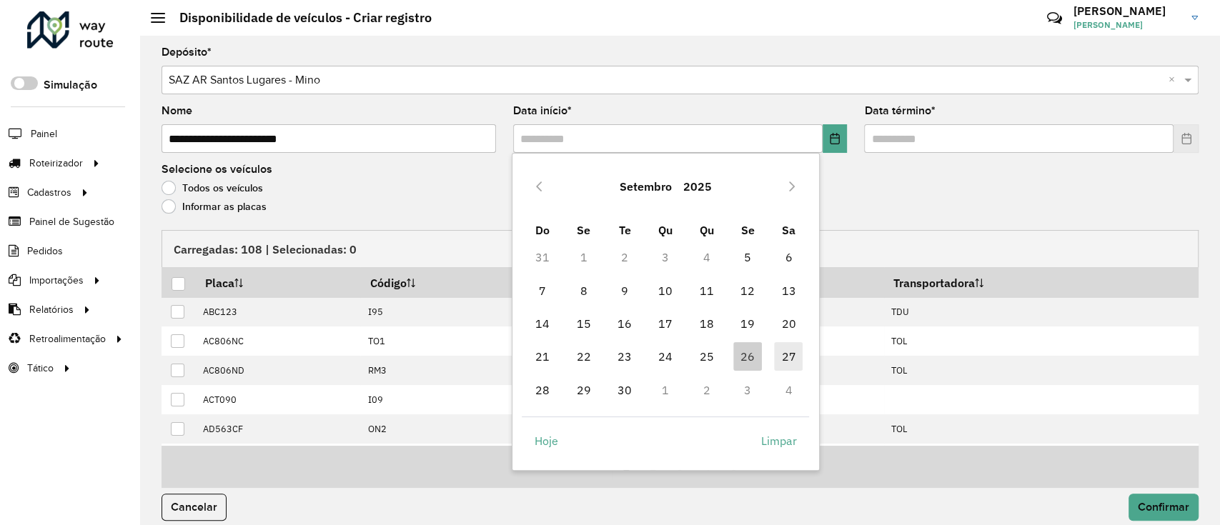
click at [783, 354] on span "27" at bounding box center [788, 356] width 29 height 29
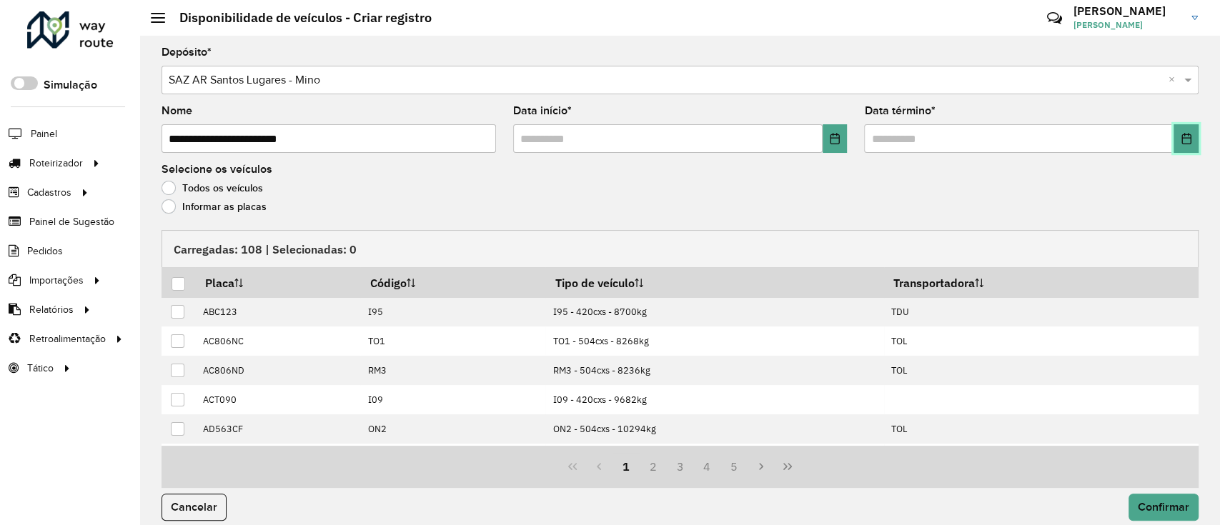
click at [1176, 131] on button "Choose Date" at bounding box center [1185, 138] width 25 height 29
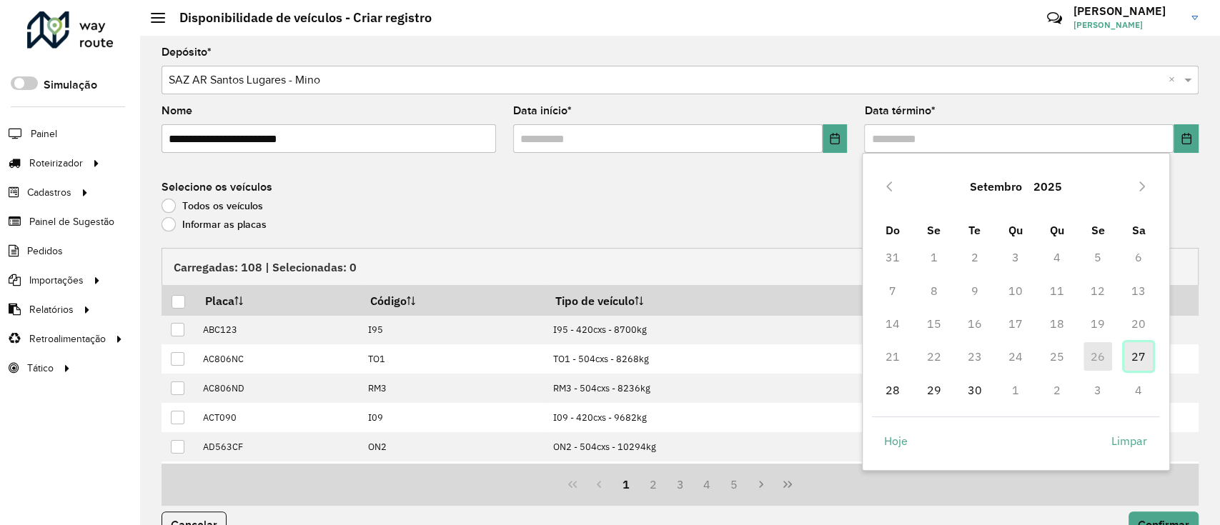
click at [1128, 352] on span "27" at bounding box center [1138, 356] width 29 height 29
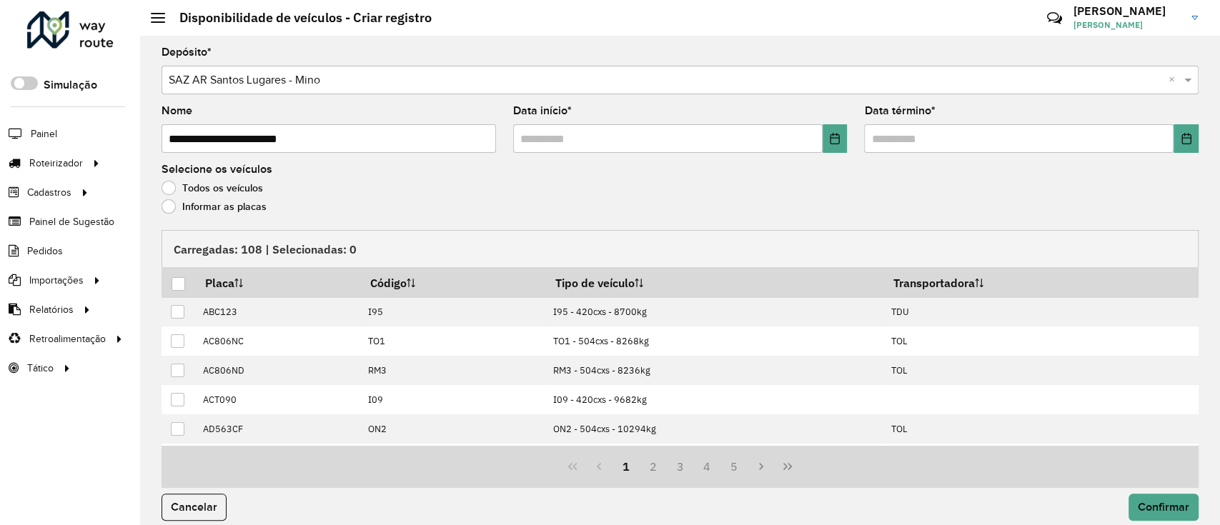
click at [244, 203] on label "Informar as placas" at bounding box center [214, 206] width 105 height 14
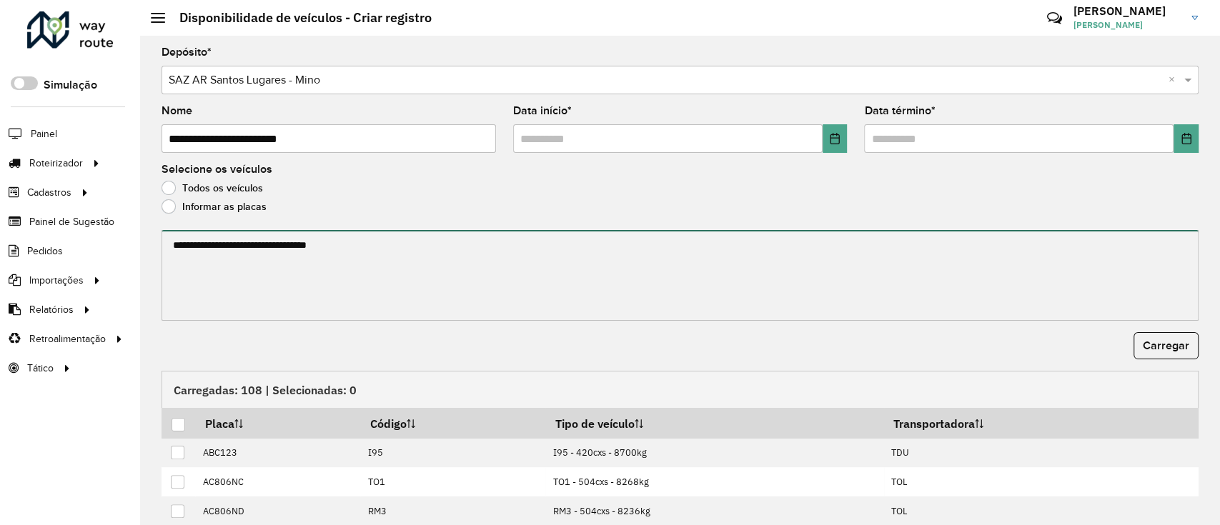
click at [245, 254] on textarea at bounding box center [680, 275] width 1037 height 91
paste textarea "******* ******* ******* ******* ******* *******"
paste textarea "******* ******* ******* ******* ******* ****** ******* ******* ******* ****** *…"
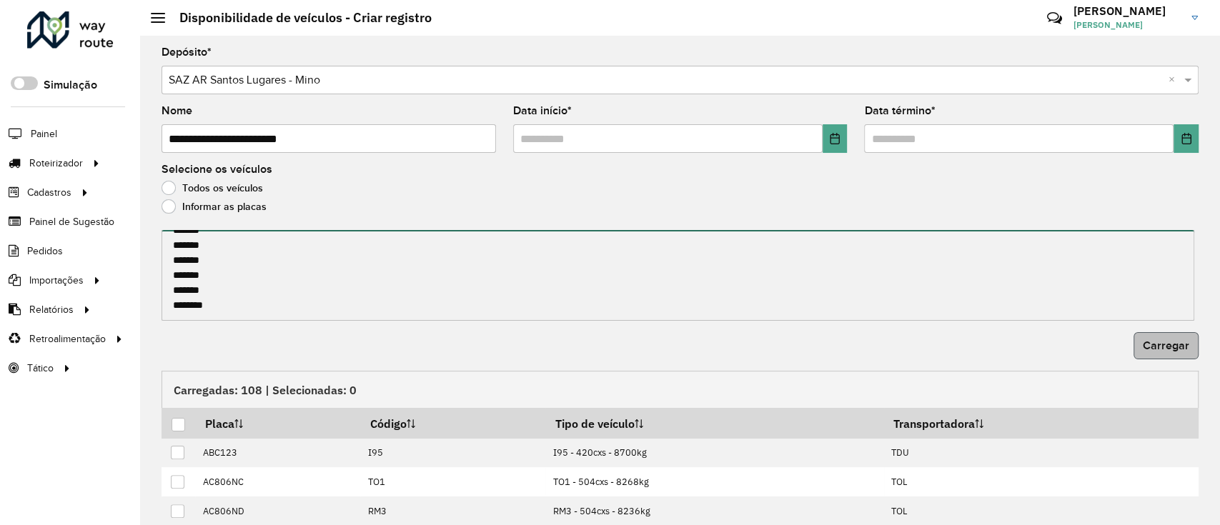
type textarea "******* ******* ******* ******* ******* ******* ******* ******* ******* *******…"
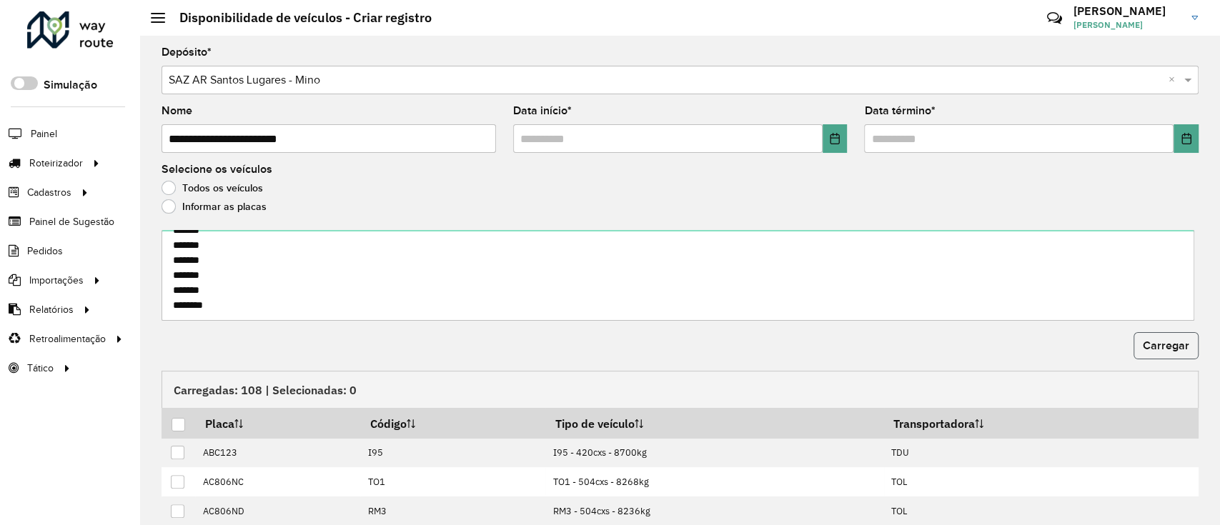
click at [1169, 346] on span "Carregar" at bounding box center [1166, 345] width 46 height 12
click at [174, 422] on div at bounding box center [179, 425] width 14 height 14
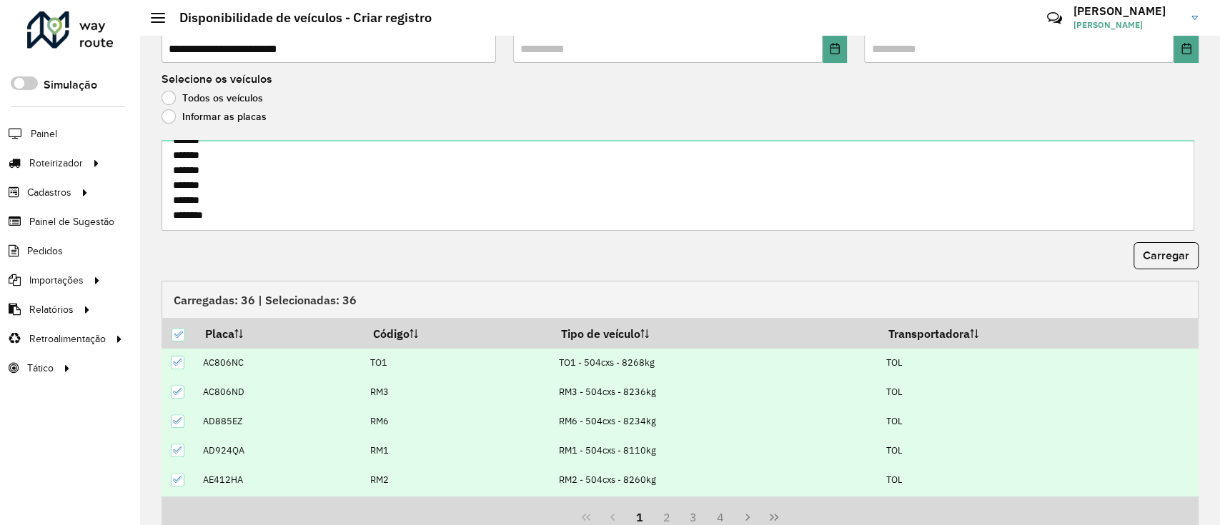
scroll to position [154, 0]
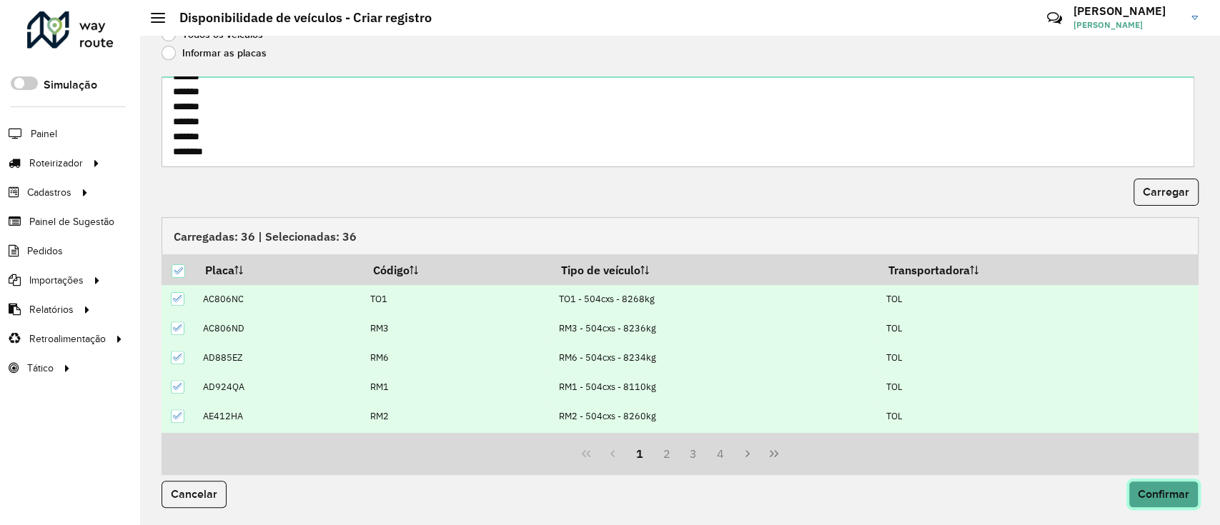
click at [1178, 492] on span "Confirmar" at bounding box center [1163, 494] width 51 height 12
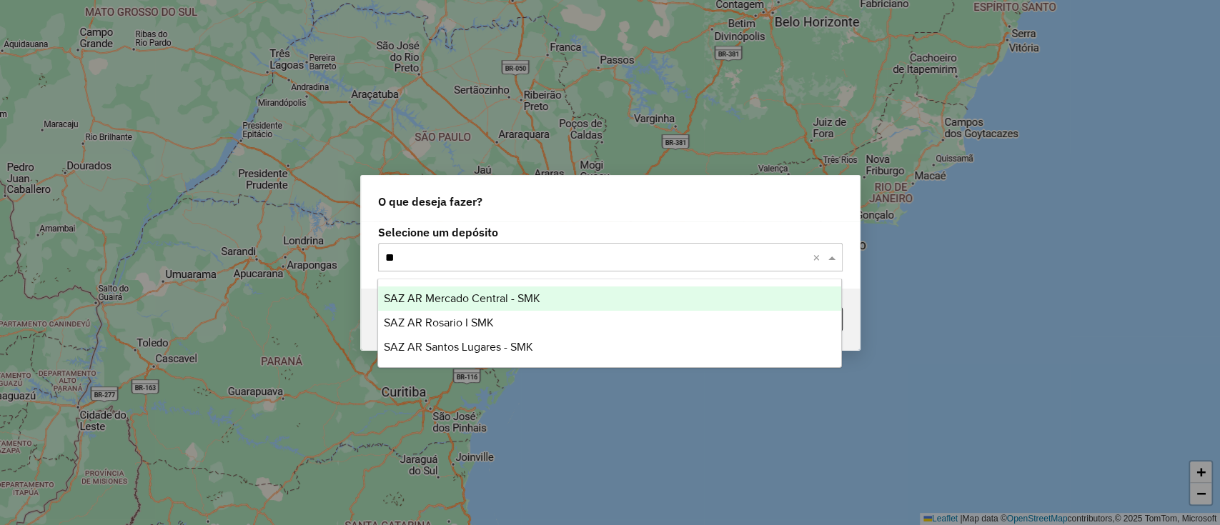
type input "***"
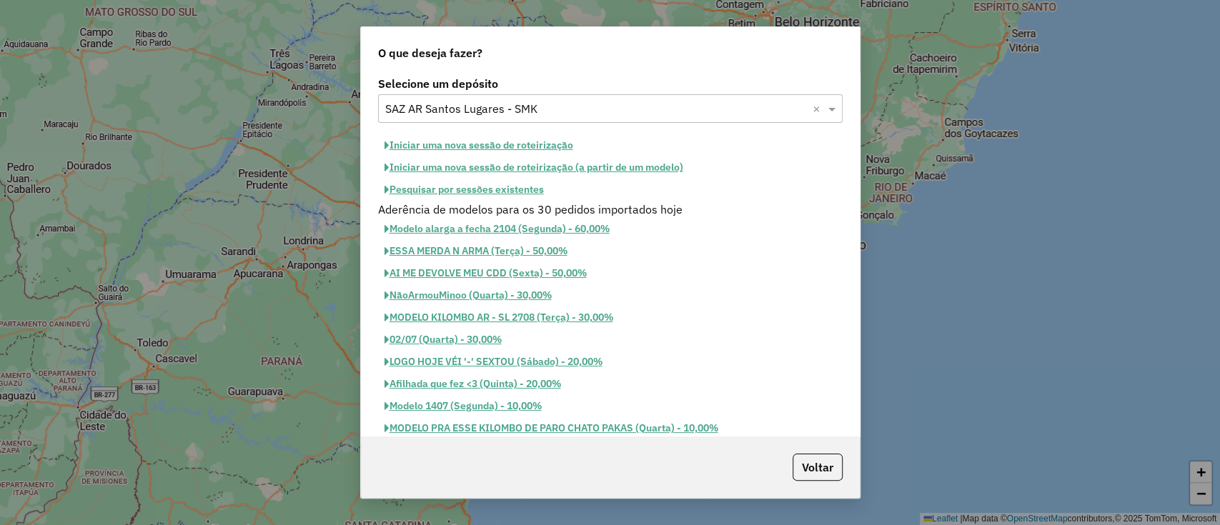
click at [469, 140] on button "Iniciar uma nova sessão de roteirização" at bounding box center [479, 145] width 202 height 22
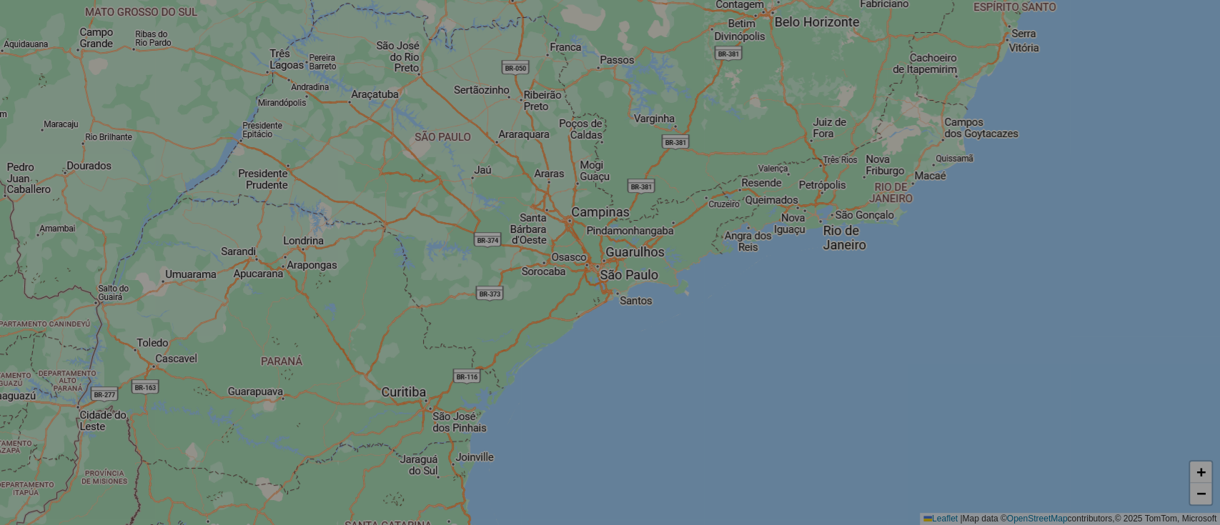
select select "*"
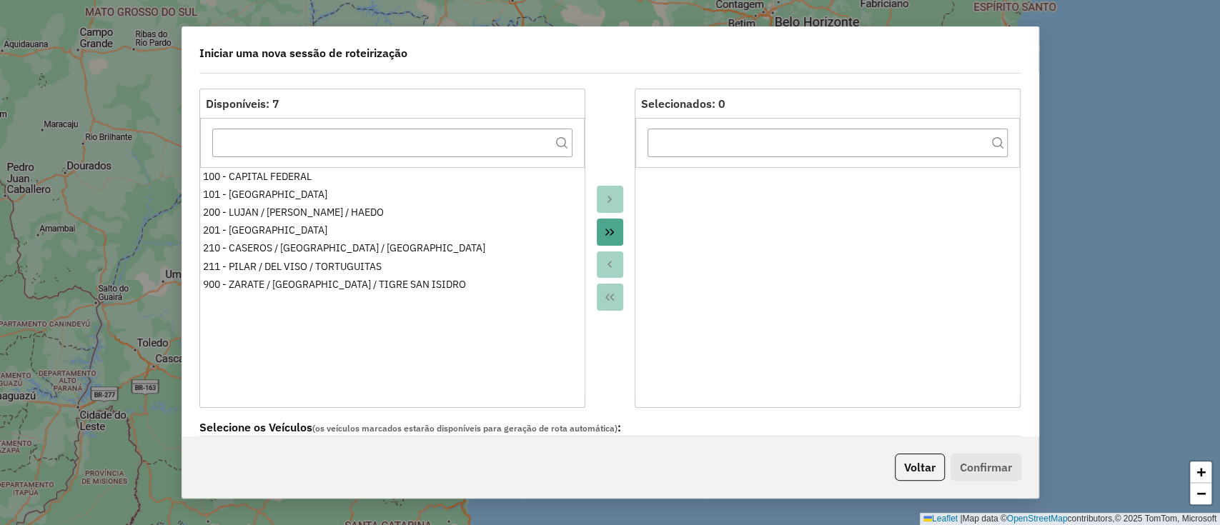
scroll to position [286, 0]
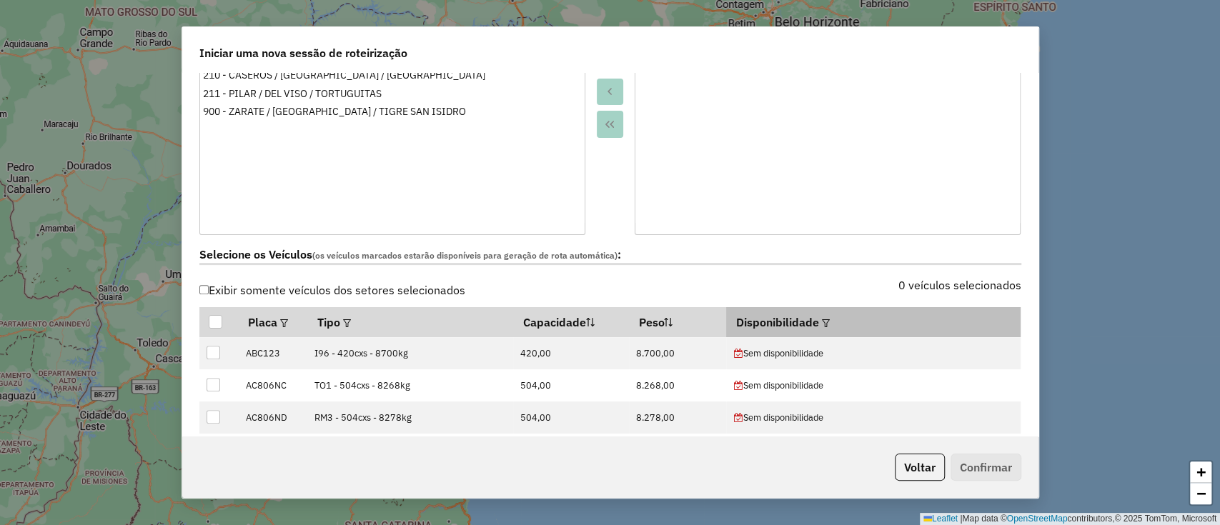
click at [822, 319] on em at bounding box center [826, 323] width 8 height 8
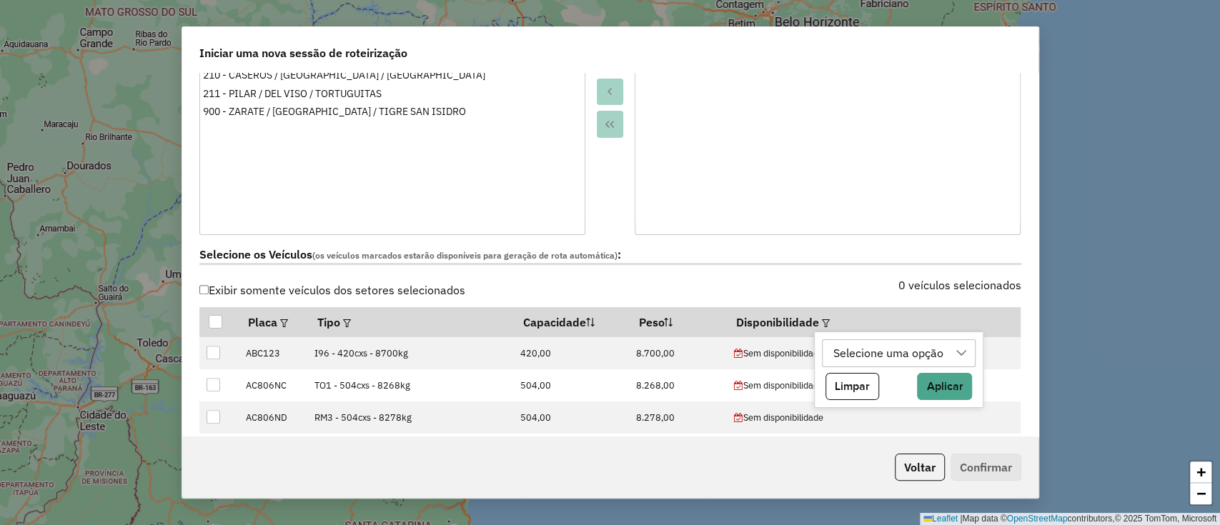
click at [850, 351] on div "Selecione uma opção" at bounding box center [888, 353] width 120 height 27
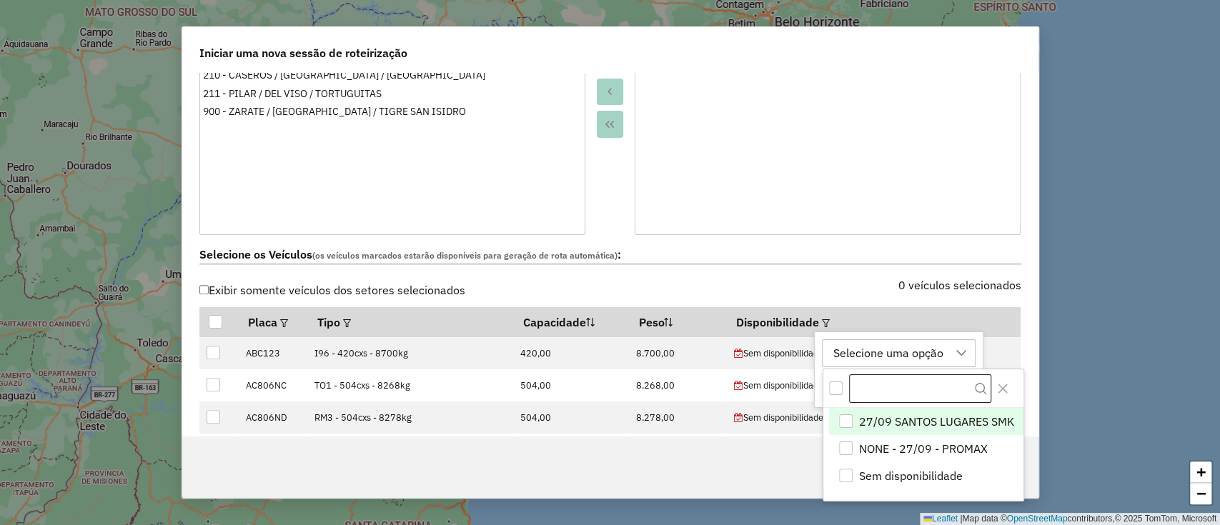
scroll to position [11, 64]
click at [893, 424] on span "27/09 SANTOS LUGARES SMK" at bounding box center [936, 421] width 155 height 17
click at [1006, 387] on icon "Close" at bounding box center [1002, 387] width 11 height 11
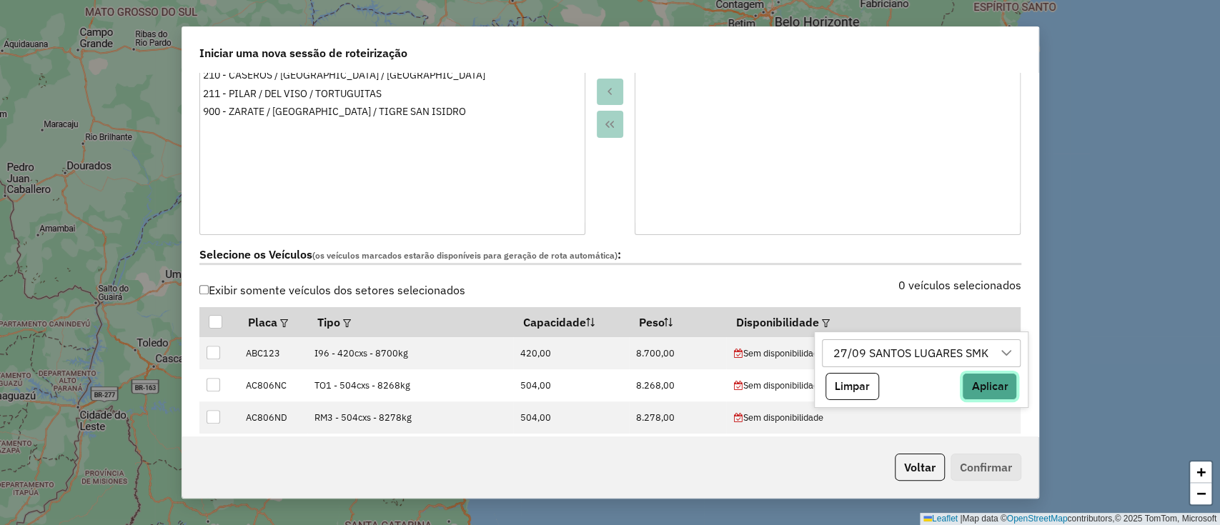
click at [996, 382] on button "Aplicar" at bounding box center [989, 386] width 55 height 27
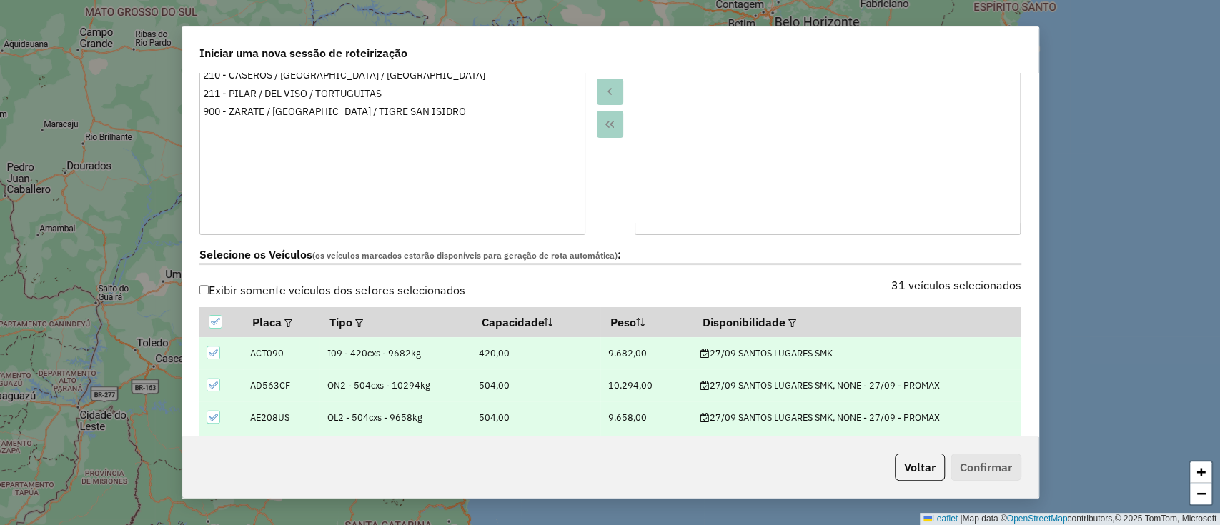
scroll to position [667, 0]
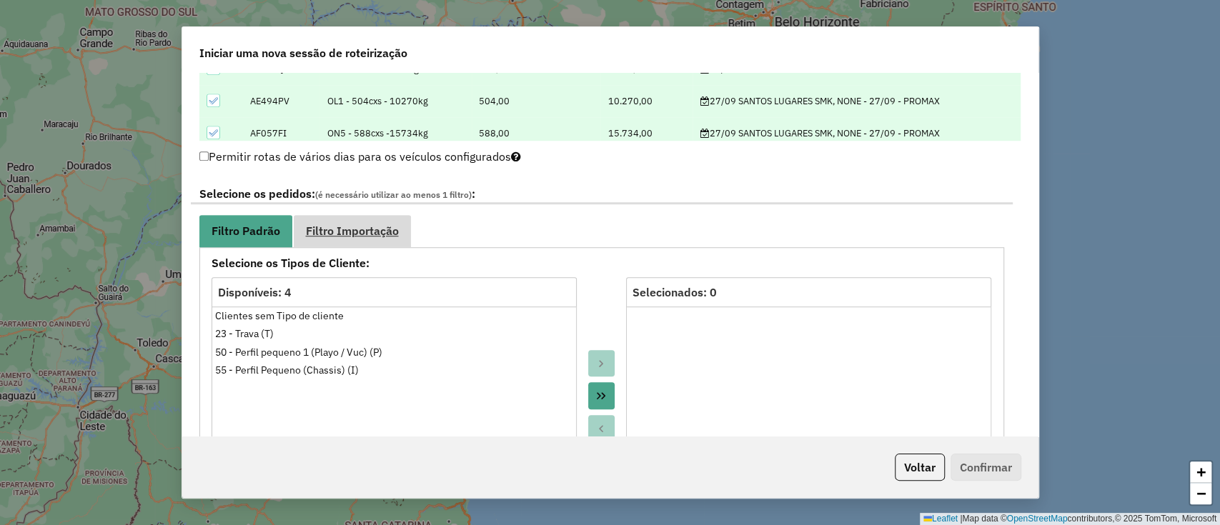
click at [332, 238] on link "Filtro Importação" at bounding box center [352, 231] width 117 height 32
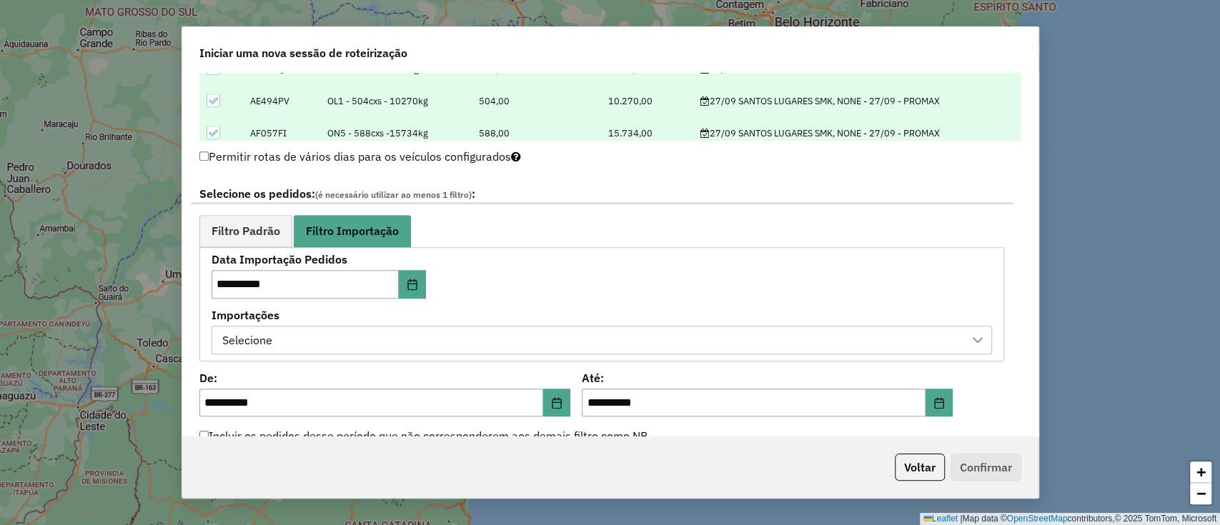
click at [344, 339] on div "Selecione" at bounding box center [591, 340] width 746 height 27
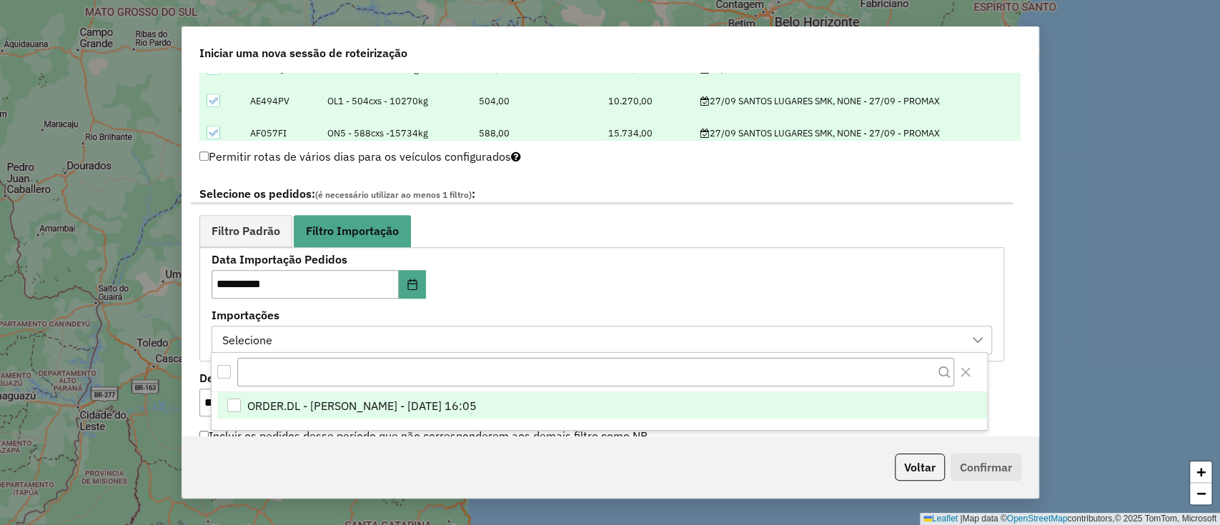
click at [408, 397] on span "ORDER.DL - BARBARA PAULOSSI BERTO - 26/09/2025 16:05" at bounding box center [361, 405] width 229 height 17
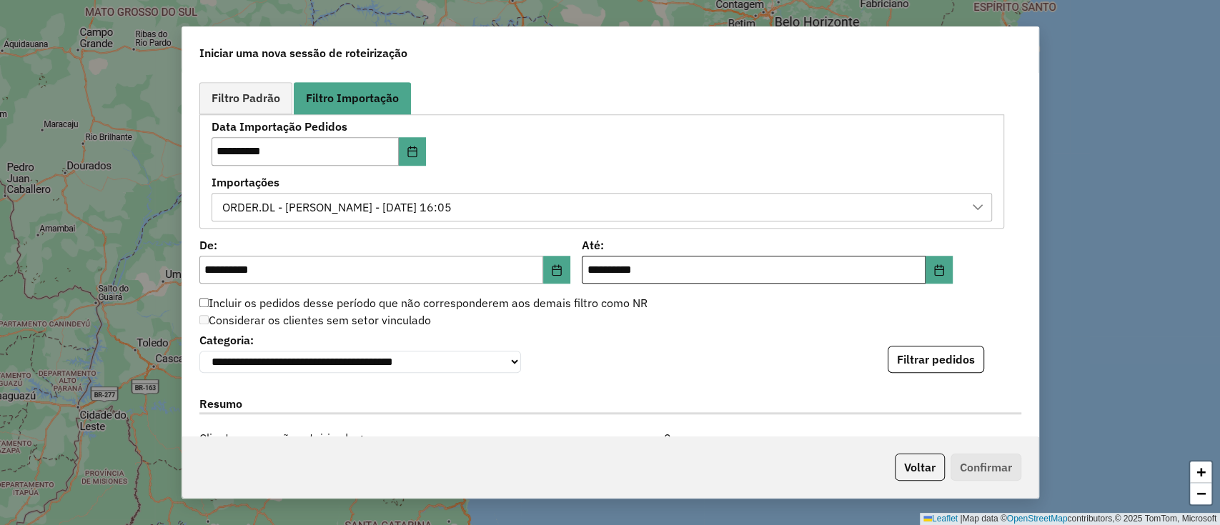
scroll to position [858, 0]
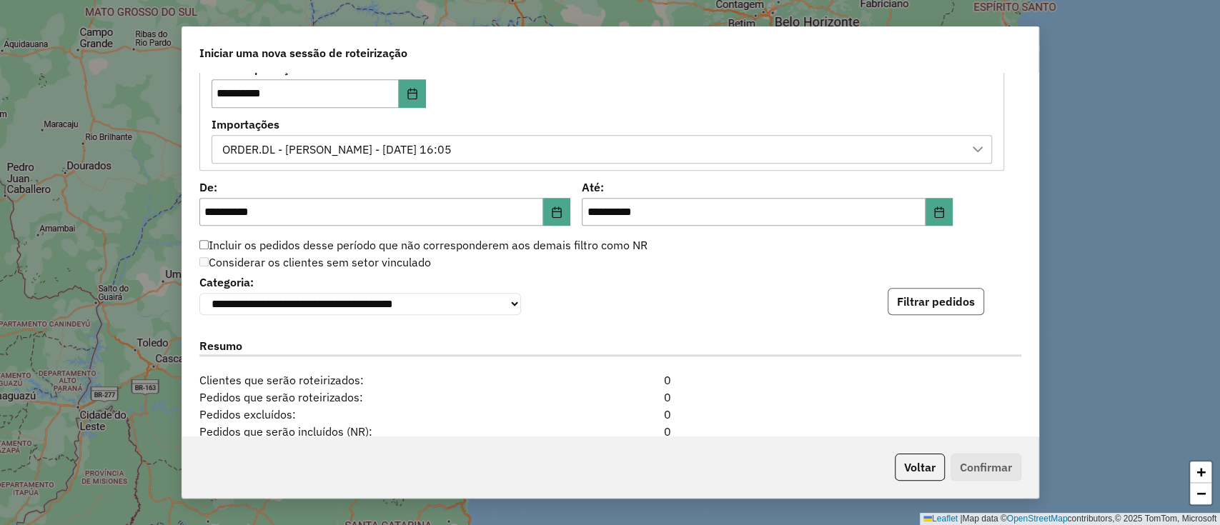
click at [903, 300] on button "Filtrar pedidos" at bounding box center [936, 301] width 96 height 27
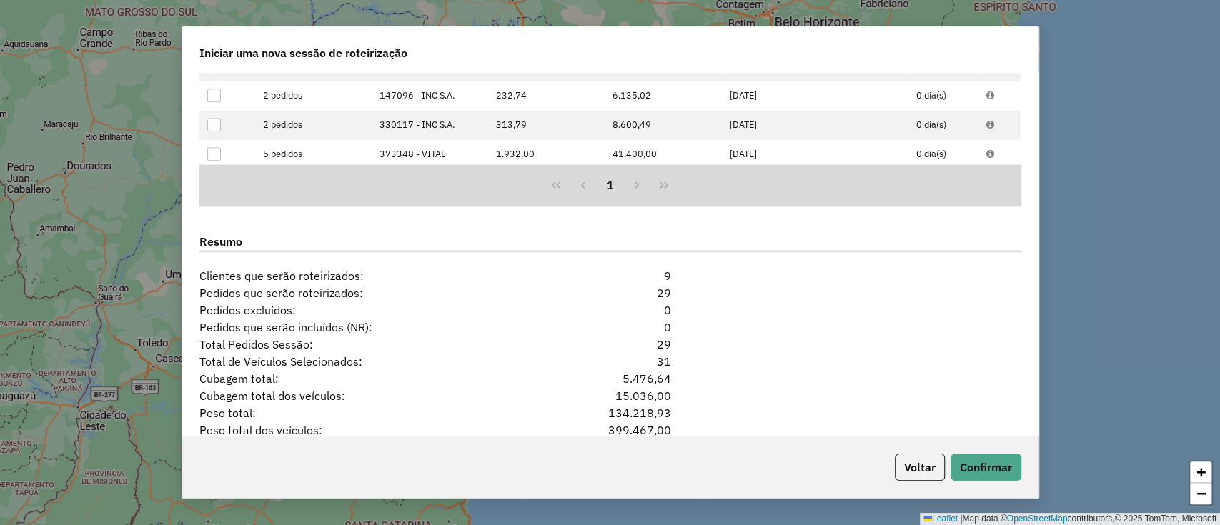
scroll to position [1324, 0]
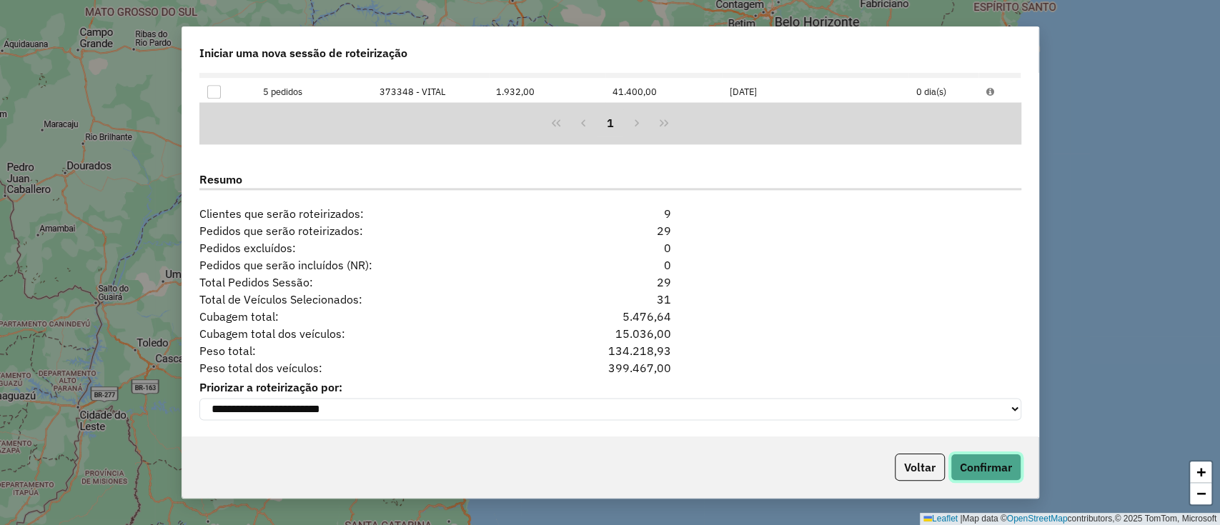
click at [991, 472] on button "Confirmar" at bounding box center [985, 467] width 71 height 27
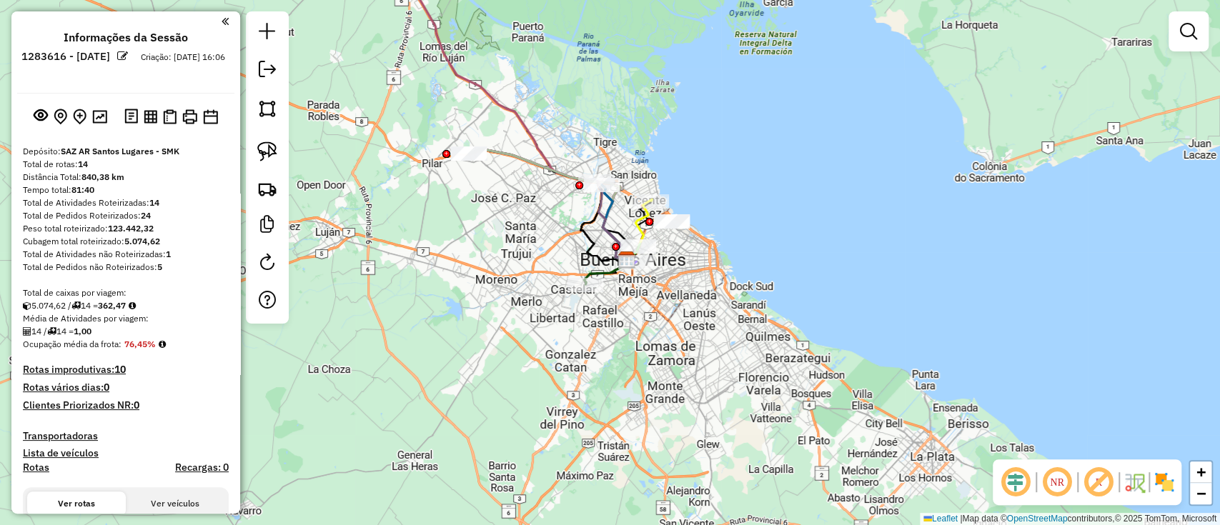
drag, startPoint x: 469, startPoint y: 274, endPoint x: 540, endPoint y: 249, distance: 75.7
click at [540, 249] on div "Janela de atendimento Grade de atendimento Capacidade Transportadoras Veículos …" at bounding box center [610, 262] width 1220 height 525
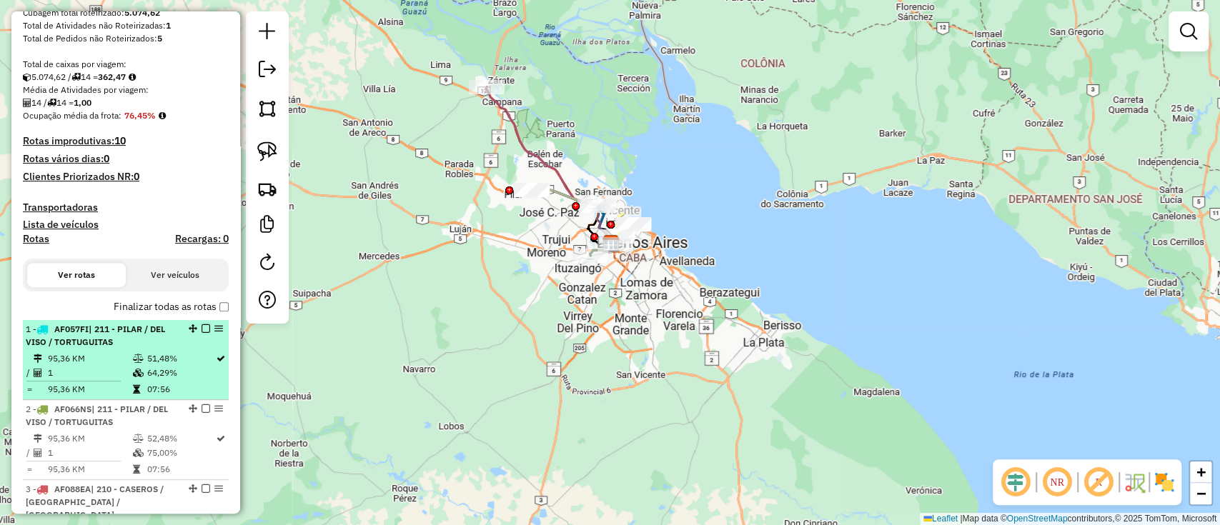
scroll to position [286, 0]
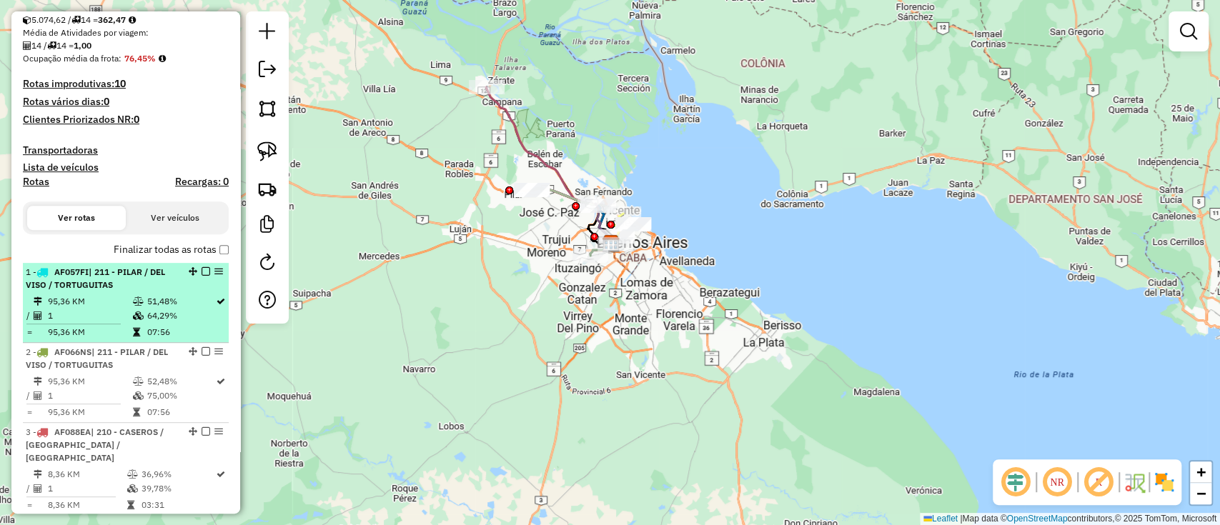
click at [96, 302] on td "95,36 KM" at bounding box center [89, 301] width 84 height 14
select select "**********"
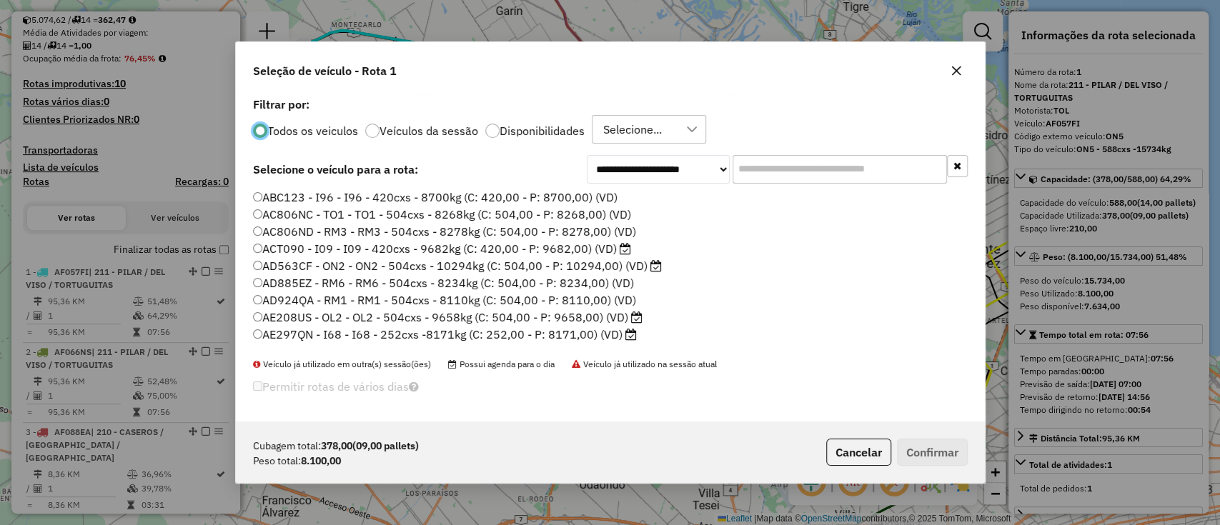
scroll to position [7, 4]
click at [435, 137] on p-radiobutton "Veículos da sessão" at bounding box center [421, 131] width 113 height 14
click at [432, 129] on label "Veículos da sessão" at bounding box center [428, 130] width 99 height 11
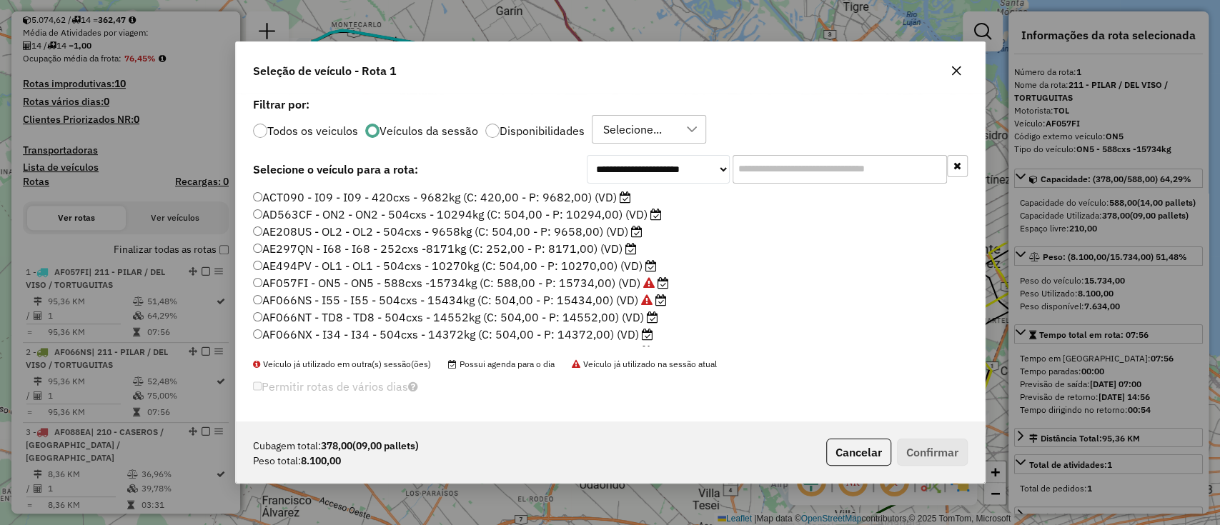
click at [583, 248] on label "AE297QN - I68 - I68 - 252cxs -8171kg (C: 252,00 - P: 8171,00) (VD)" at bounding box center [445, 248] width 384 height 17
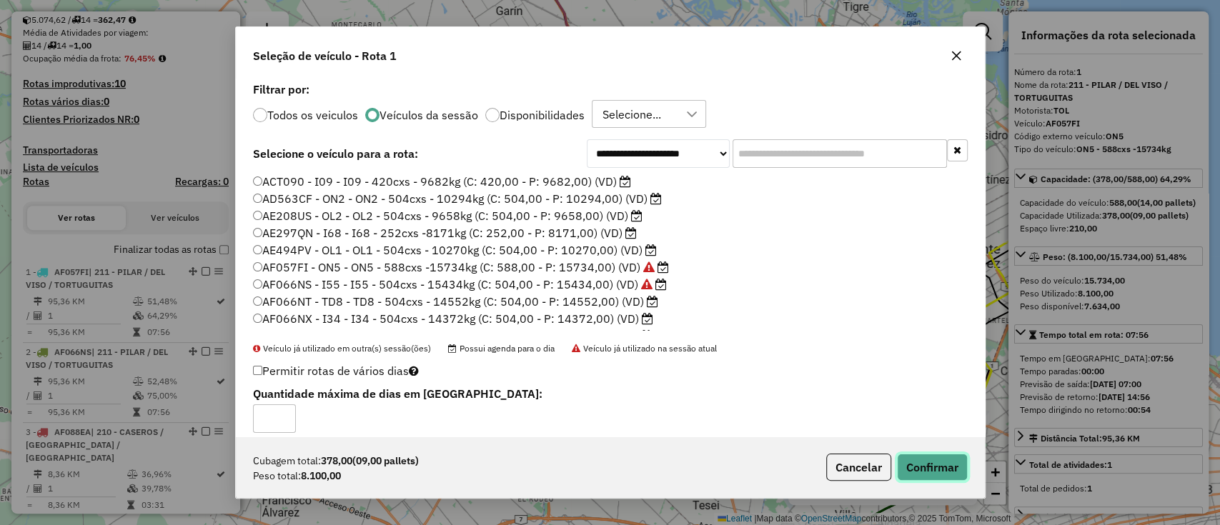
click at [939, 458] on button "Confirmar" at bounding box center [932, 467] width 71 height 27
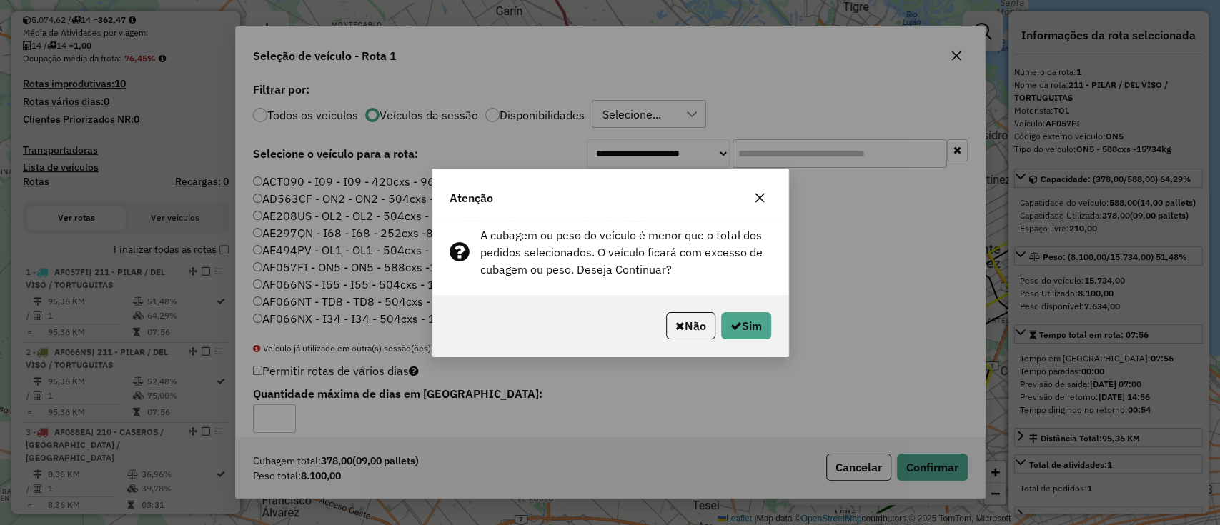
click at [755, 197] on icon "button" at bounding box center [759, 197] width 11 height 11
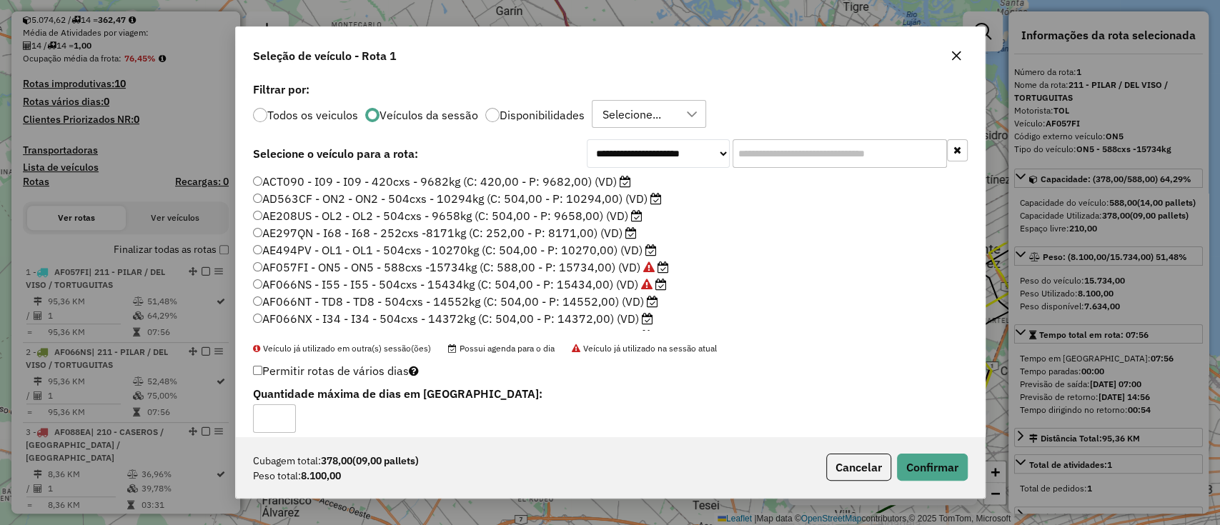
click at [520, 179] on label "ACT090 - I09 - I09 - 420cxs - 9682kg (C: 420,00 - P: 9682,00) (VD)" at bounding box center [442, 181] width 378 height 17
click at [932, 453] on div "Cubagem total: 378,00 (09,00 pallets) Peso total: 8.100,00 Cancelar Confirmar" at bounding box center [610, 467] width 749 height 61
click at [925, 460] on button "Confirmar" at bounding box center [932, 467] width 71 height 27
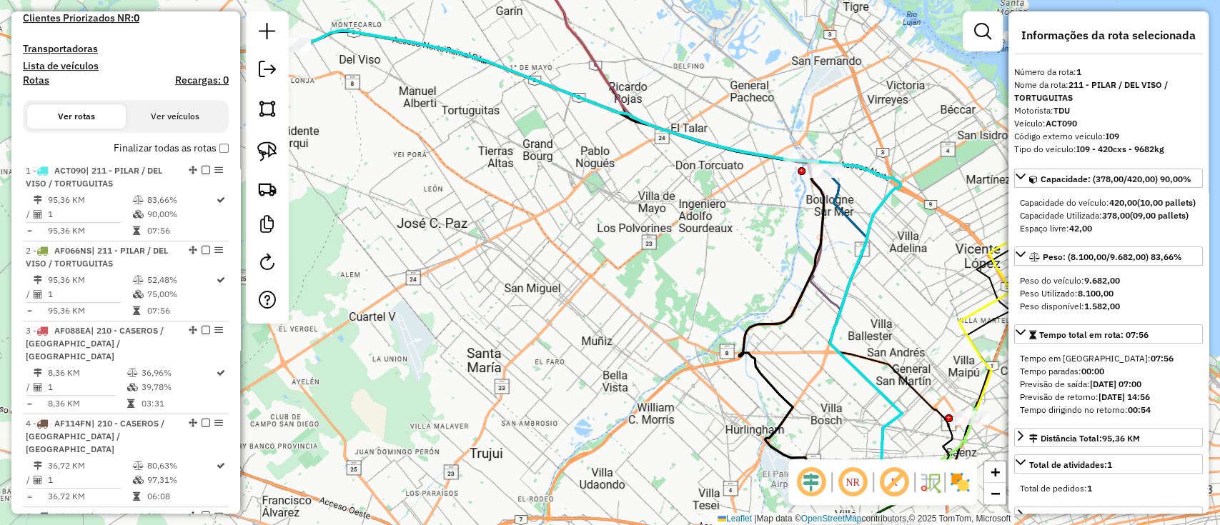
scroll to position [537, 0]
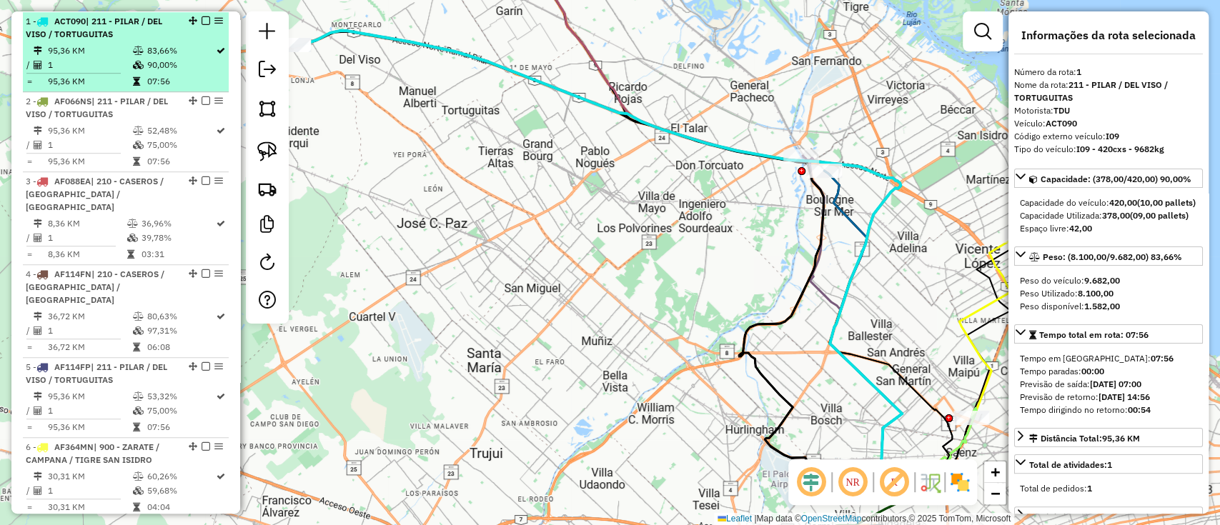
click at [202, 20] on em at bounding box center [206, 20] width 9 height 9
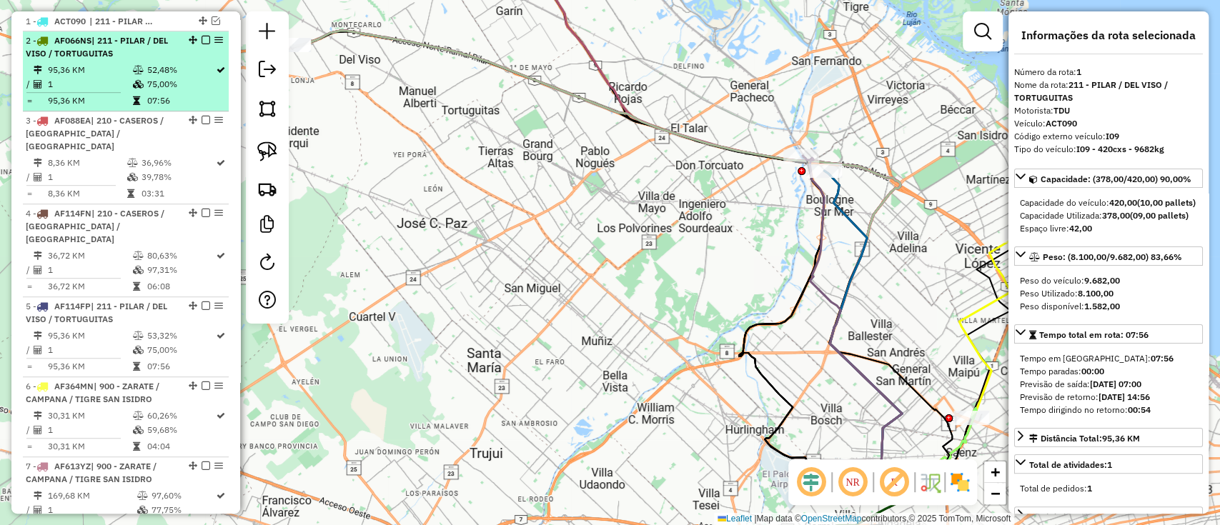
click at [196, 89] on td "75,00%" at bounding box center [180, 84] width 69 height 14
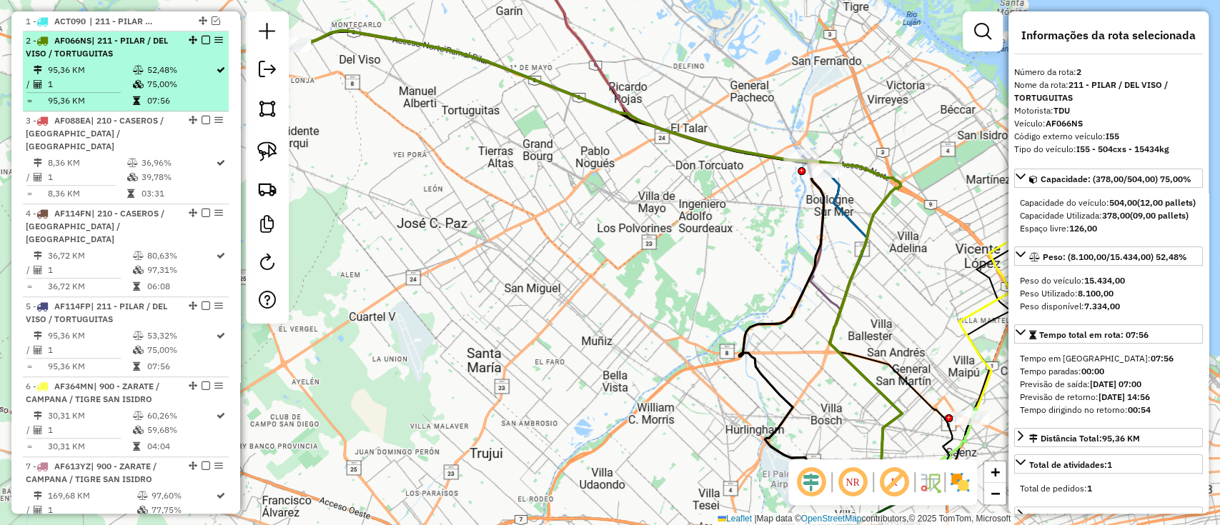
click at [189, 94] on td "07:56" at bounding box center [180, 101] width 69 height 14
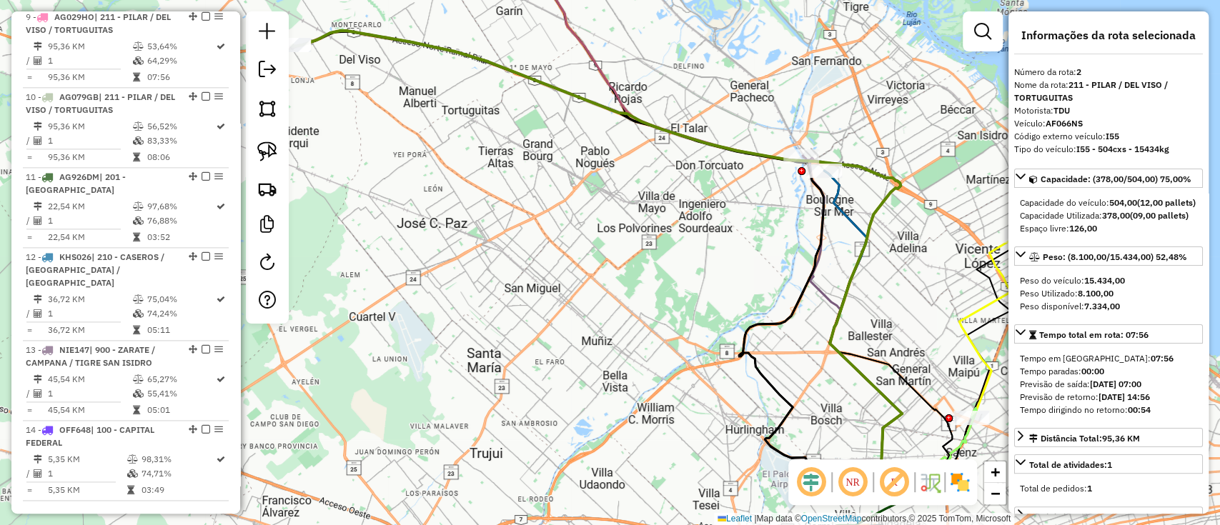
scroll to position [1298, 0]
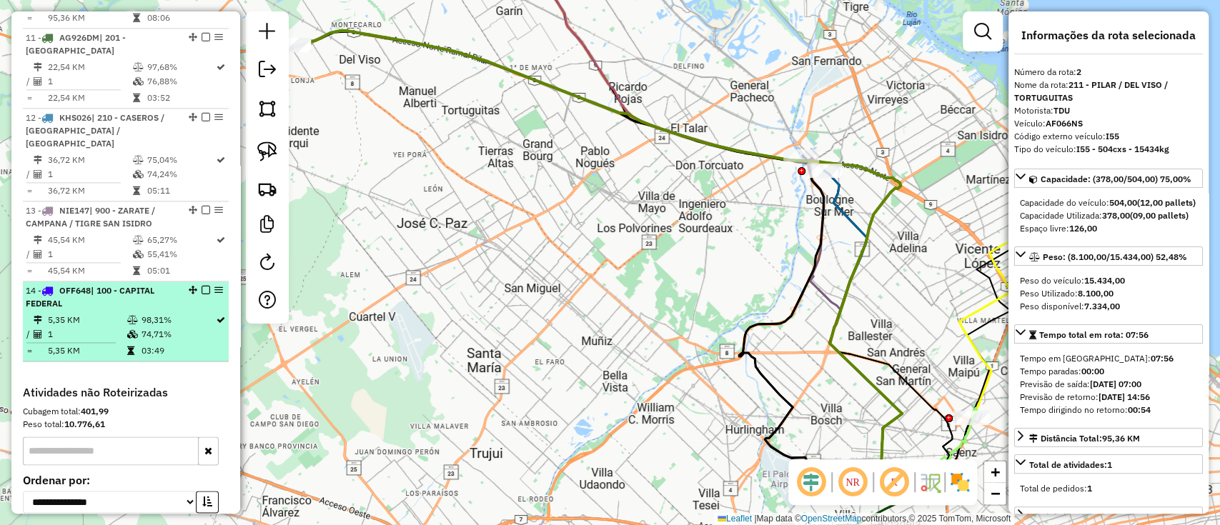
click at [119, 284] on div "14 - OFF648 | 100 - CAPITAL FEDERAL" at bounding box center [101, 297] width 151 height 26
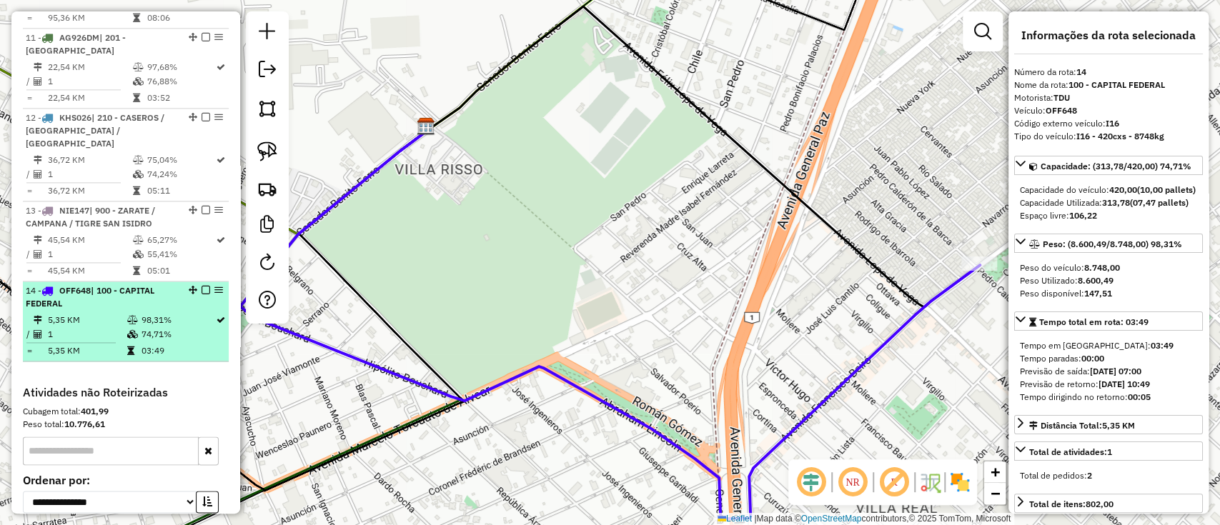
click at [204, 286] on em at bounding box center [206, 290] width 9 height 9
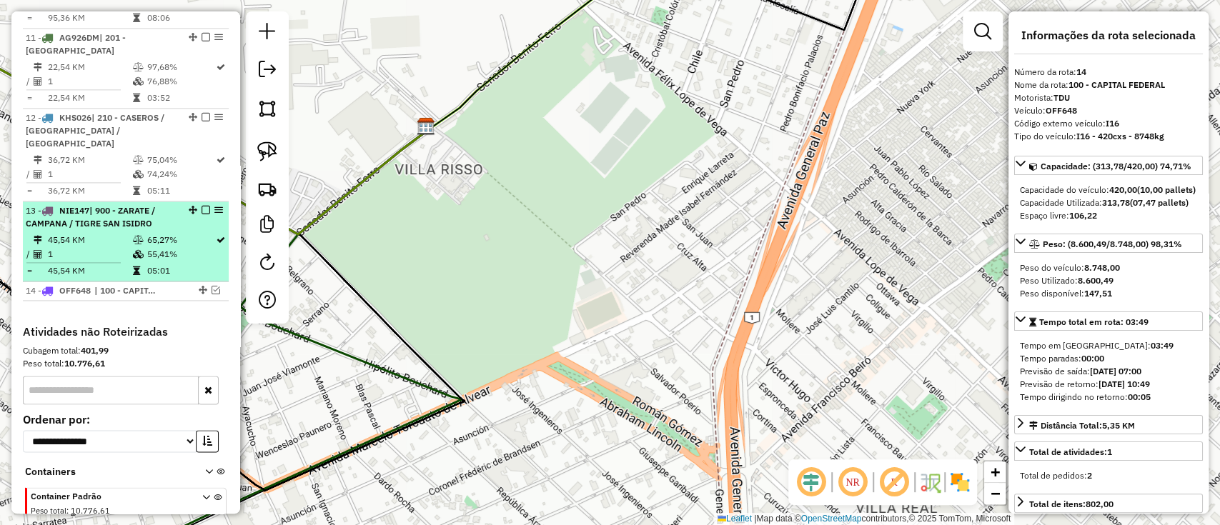
click at [156, 247] on td "55,41%" at bounding box center [180, 254] width 69 height 14
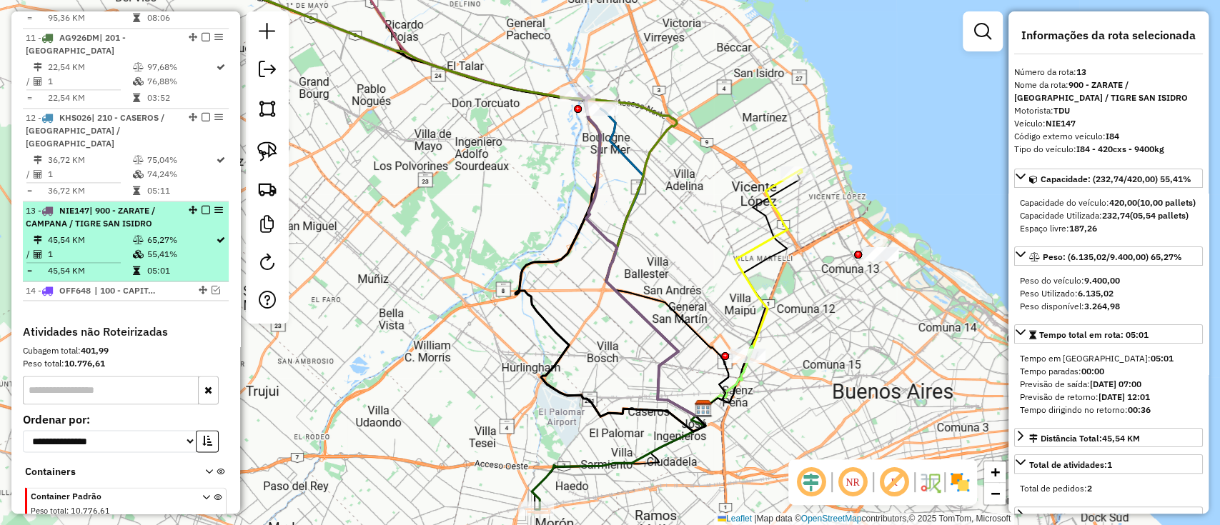
click at [203, 206] on em at bounding box center [206, 210] width 9 height 9
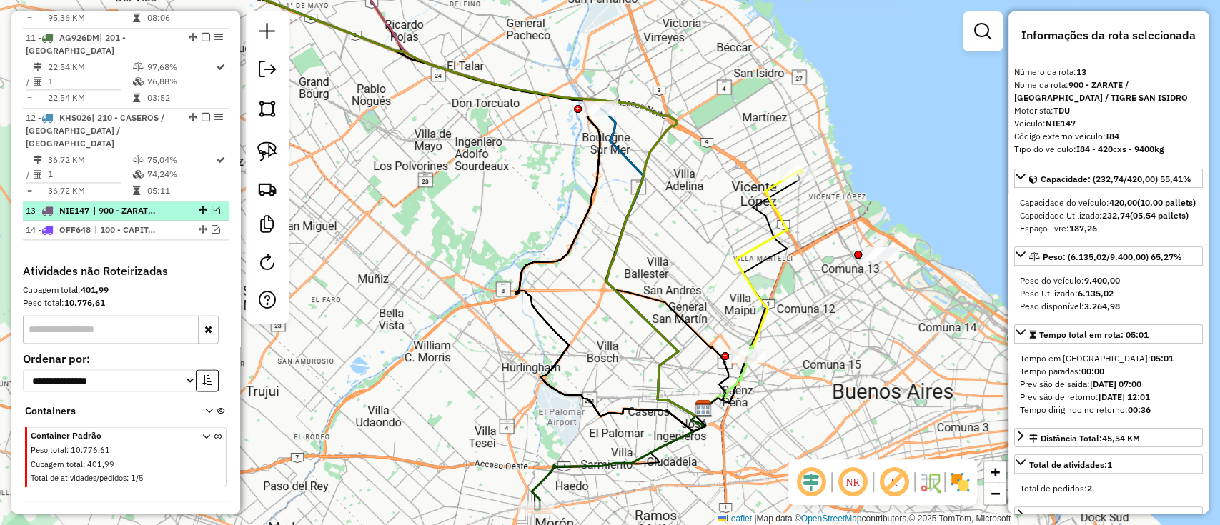
scroll to position [1291, 0]
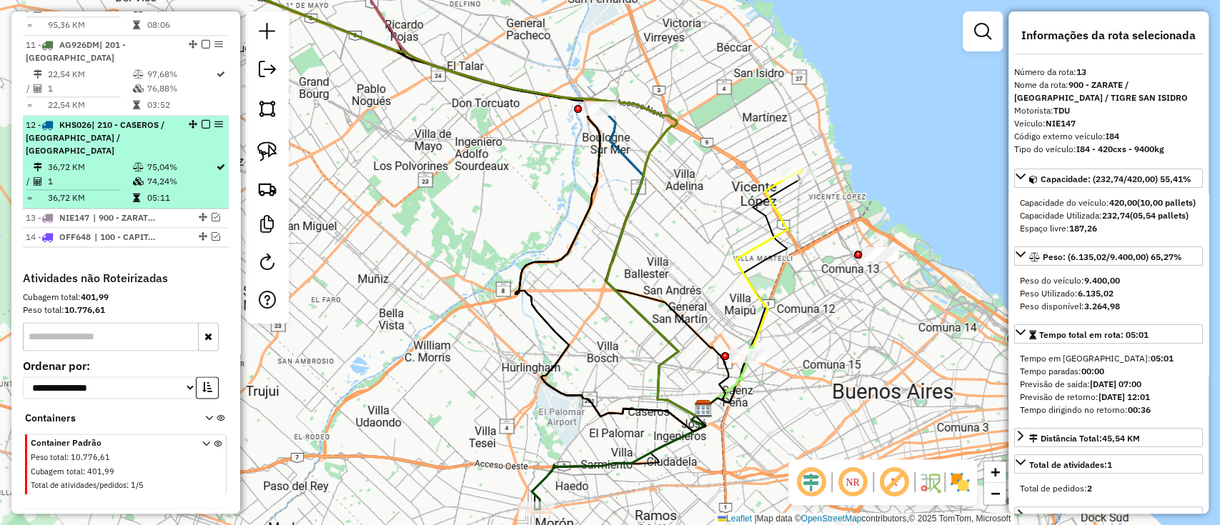
click at [189, 174] on td "74,24%" at bounding box center [180, 181] width 69 height 14
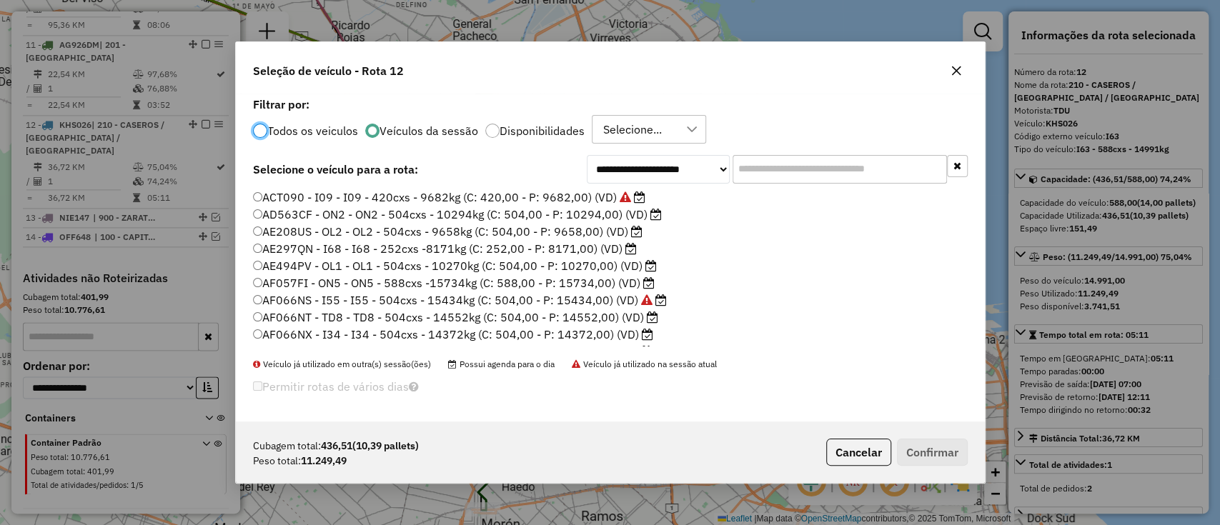
scroll to position [374, 0]
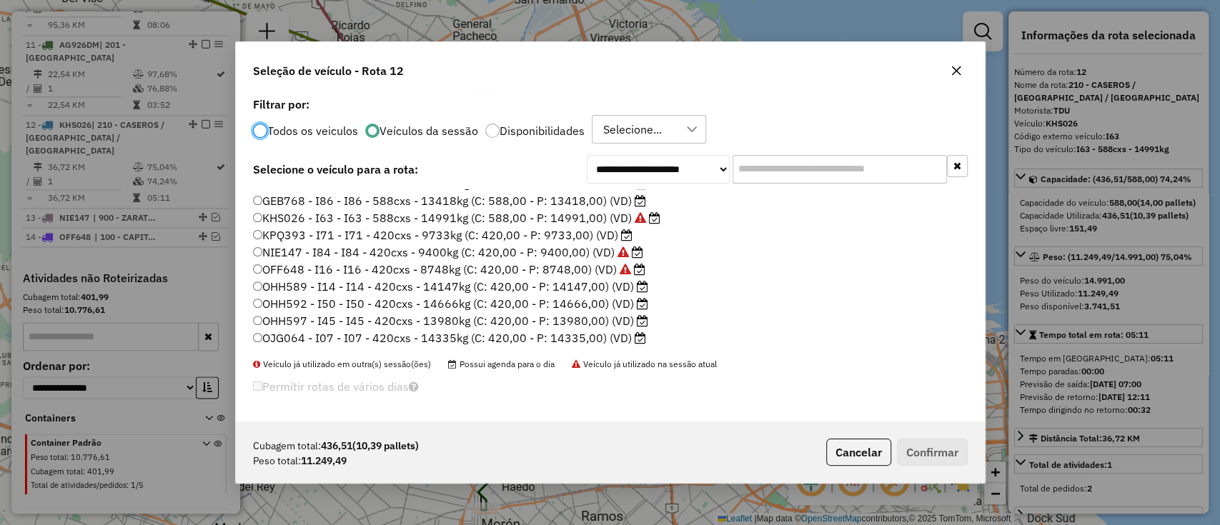
click at [573, 319] on label "OHH597 - I45 - I45 - 420cxs - 13980kg (C: 420,00 - P: 13980,00) (VD)" at bounding box center [450, 320] width 395 height 17
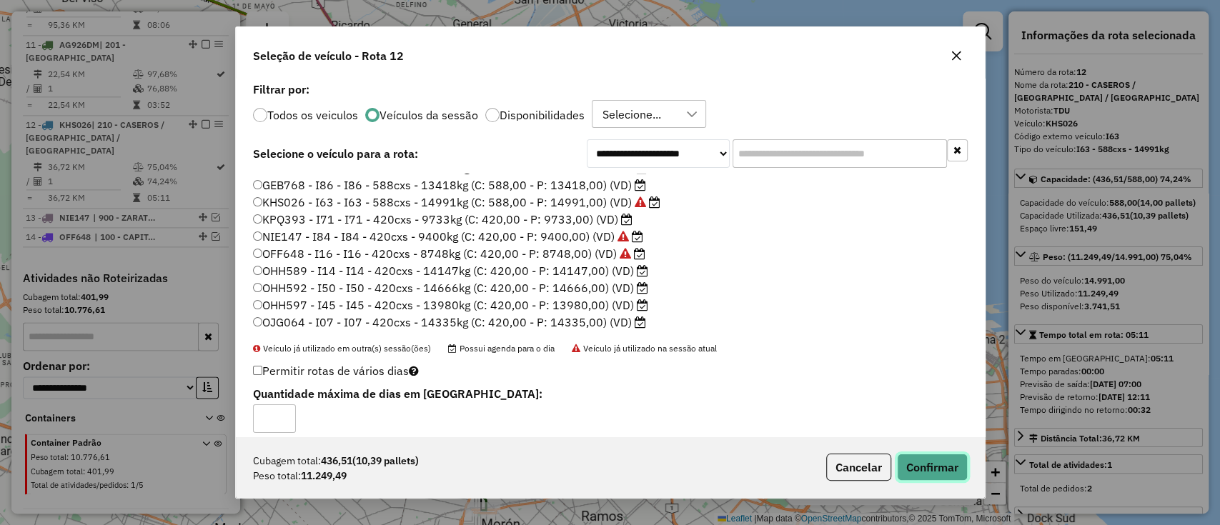
click at [945, 466] on button "Confirmar" at bounding box center [932, 467] width 71 height 27
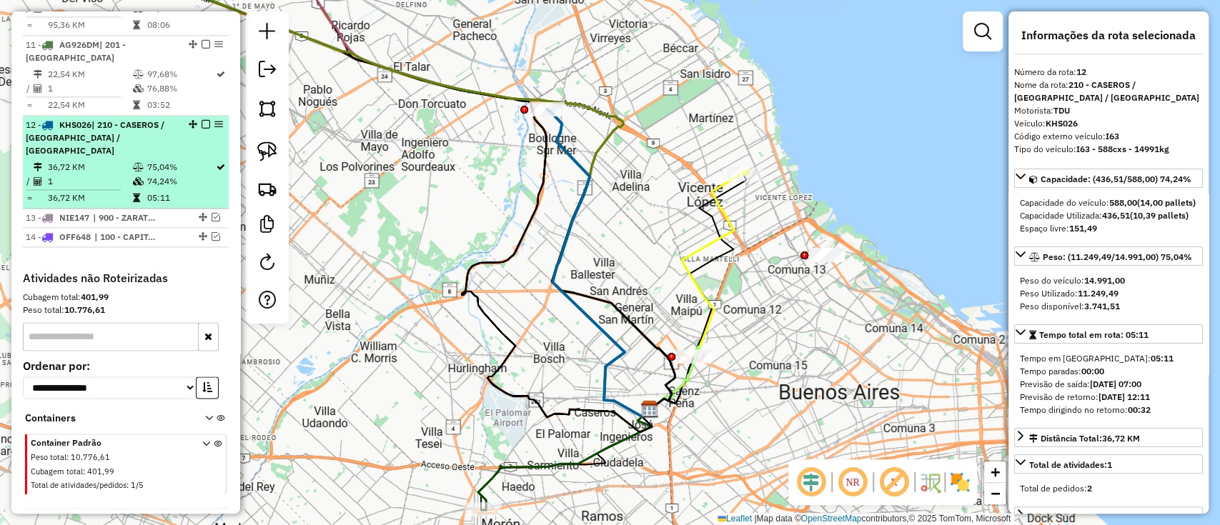
click at [202, 120] on em at bounding box center [206, 124] width 9 height 9
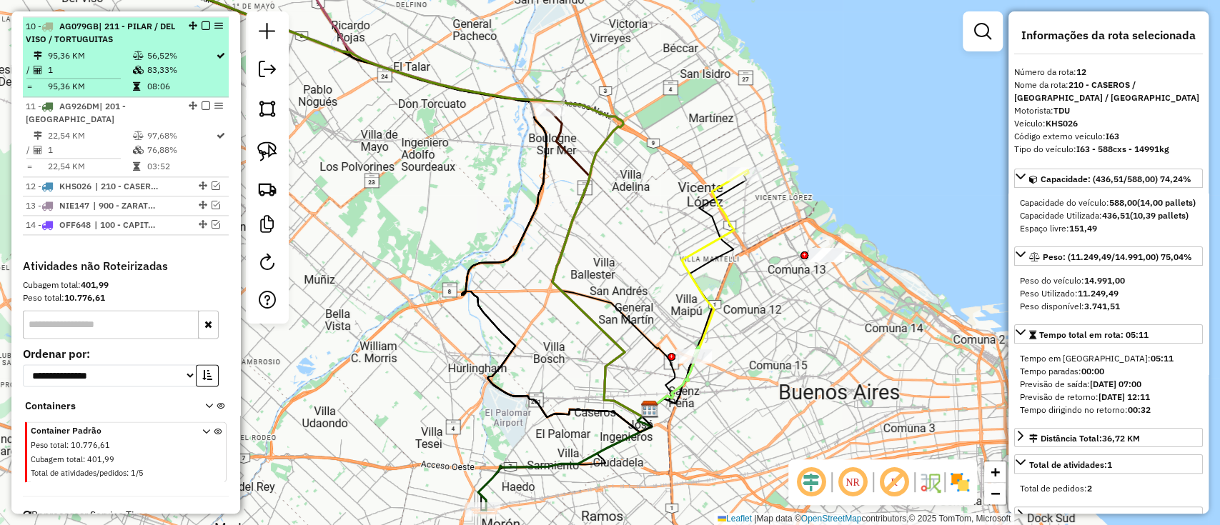
click at [192, 54] on li "10 - AG079GB | 211 - PILAR / DEL VISO / TORTUGUITAS 95,36 KM 56,52% / 1 83,33% …" at bounding box center [126, 57] width 206 height 80
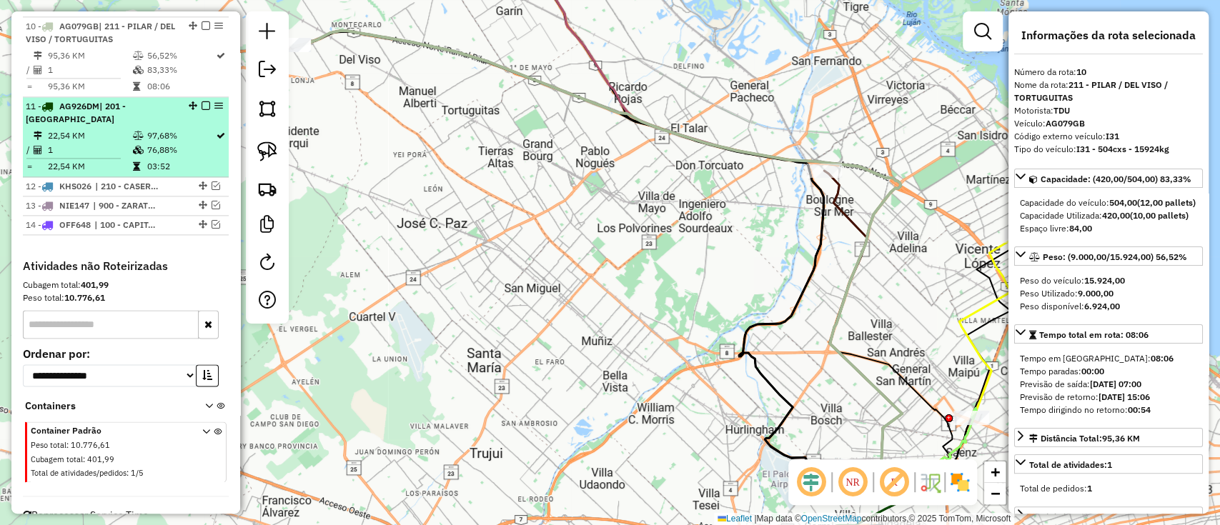
scroll to position [1135, 0]
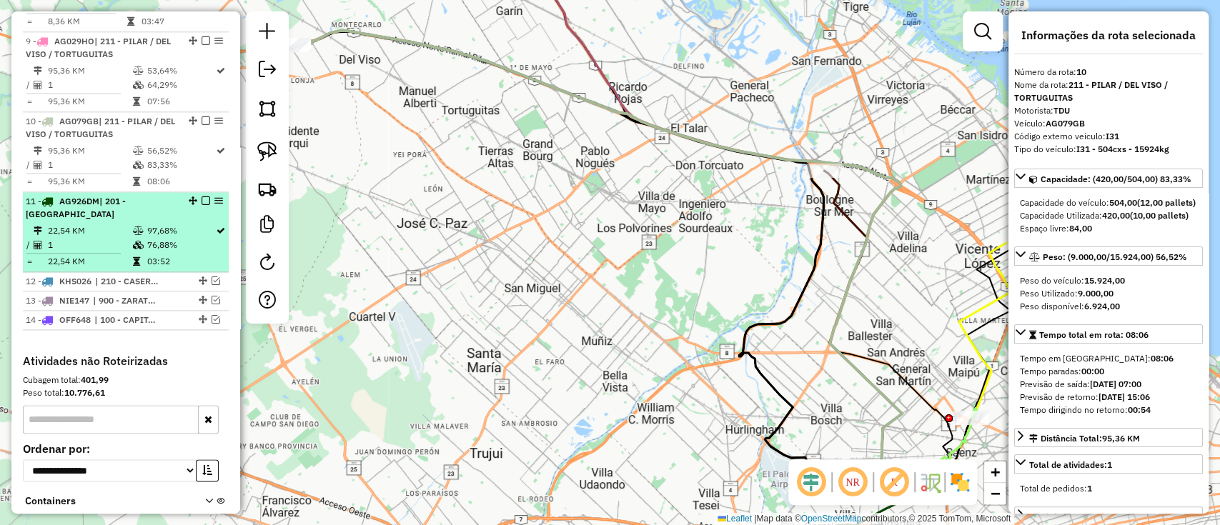
click at [202, 197] on em at bounding box center [206, 201] width 9 height 9
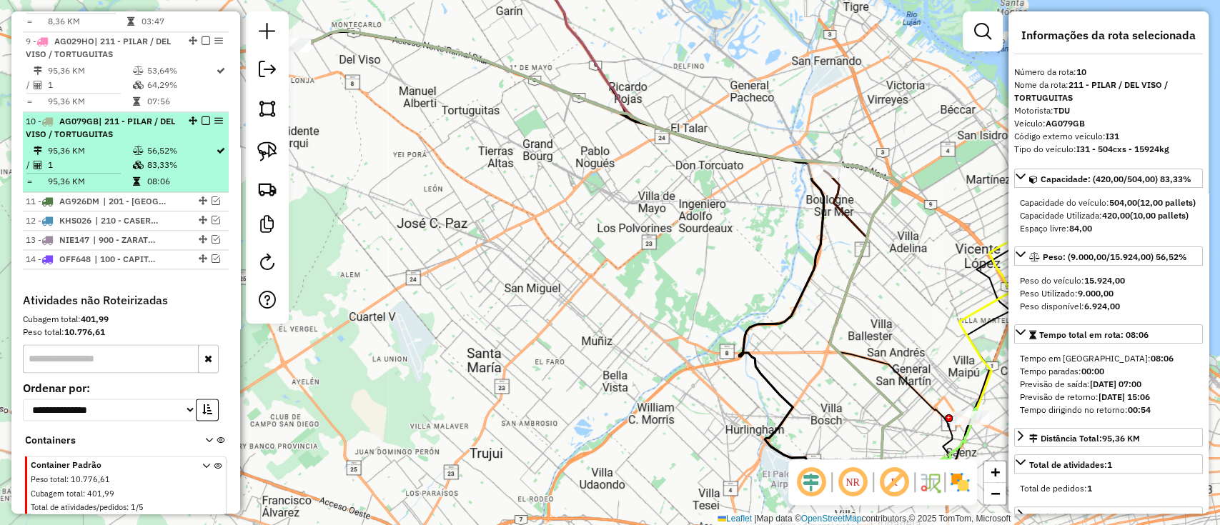
click at [198, 158] on td "83,33%" at bounding box center [180, 165] width 69 height 14
click at [206, 116] on em at bounding box center [206, 120] width 9 height 9
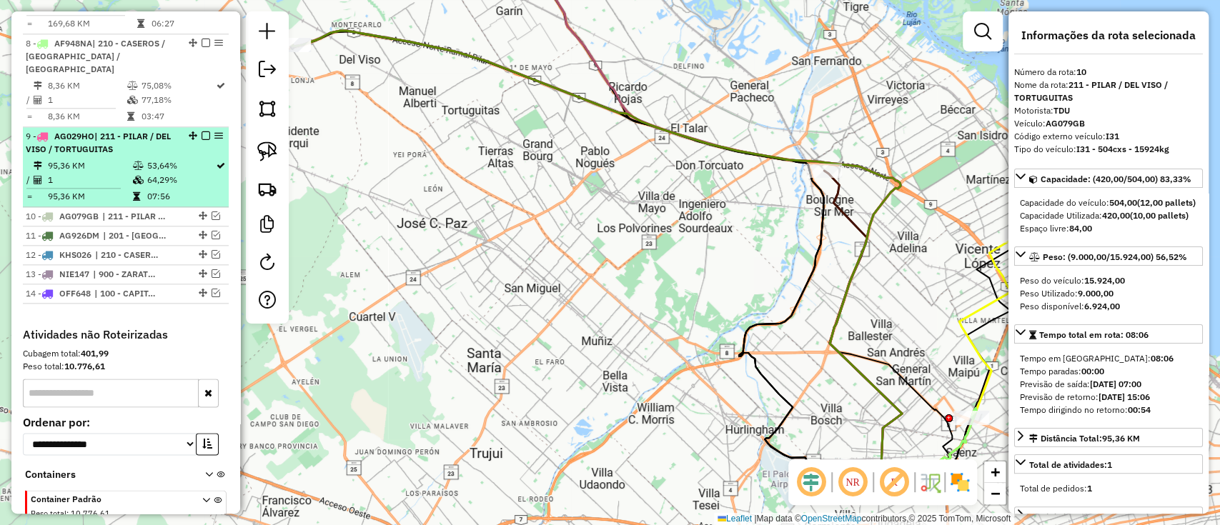
scroll to position [1013, 0]
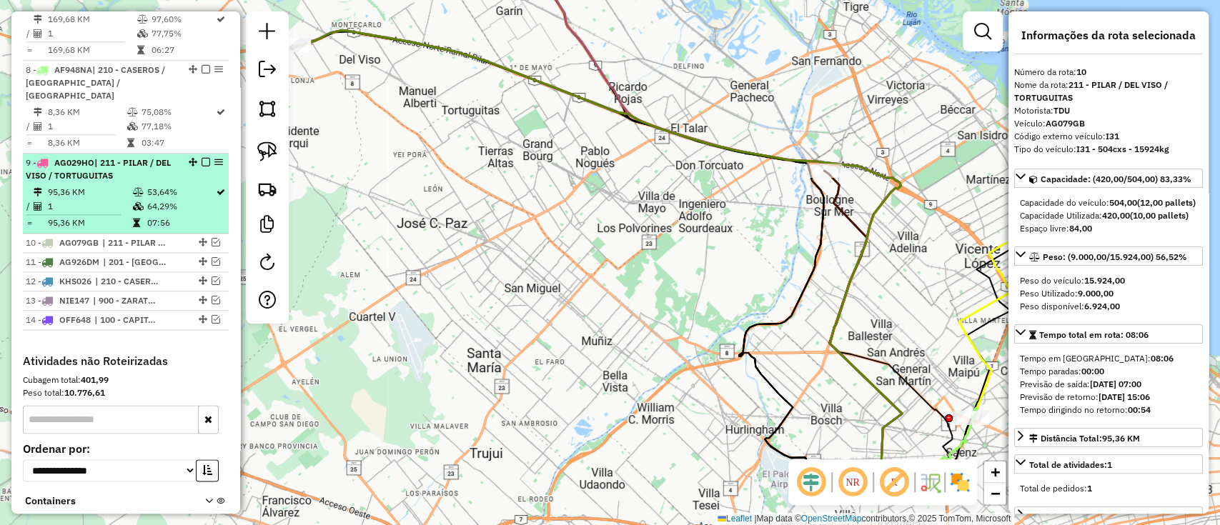
click at [184, 199] on td "64,29%" at bounding box center [180, 206] width 69 height 14
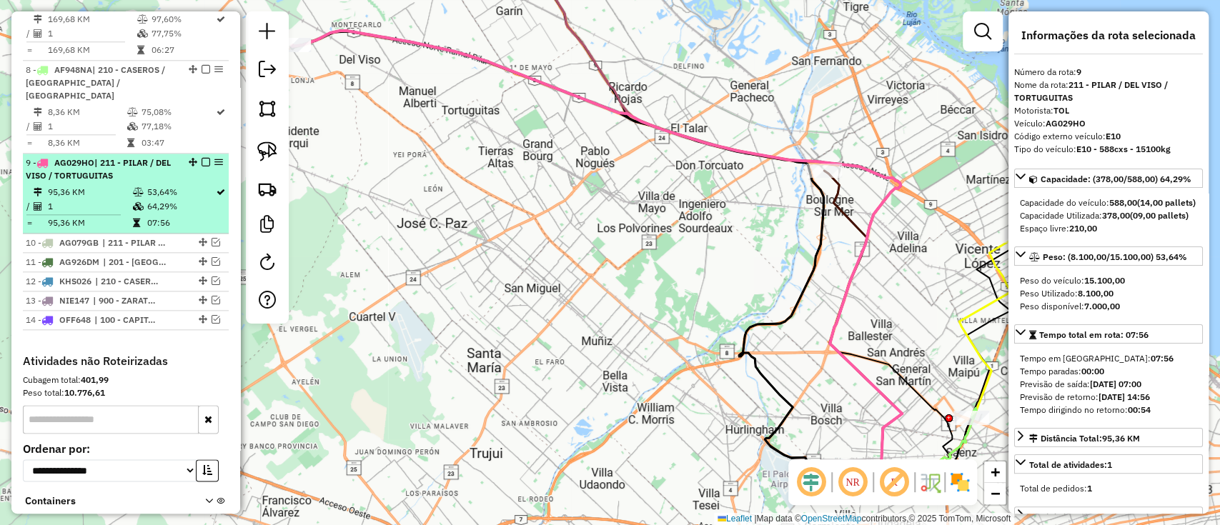
click at [202, 158] on em at bounding box center [206, 162] width 9 height 9
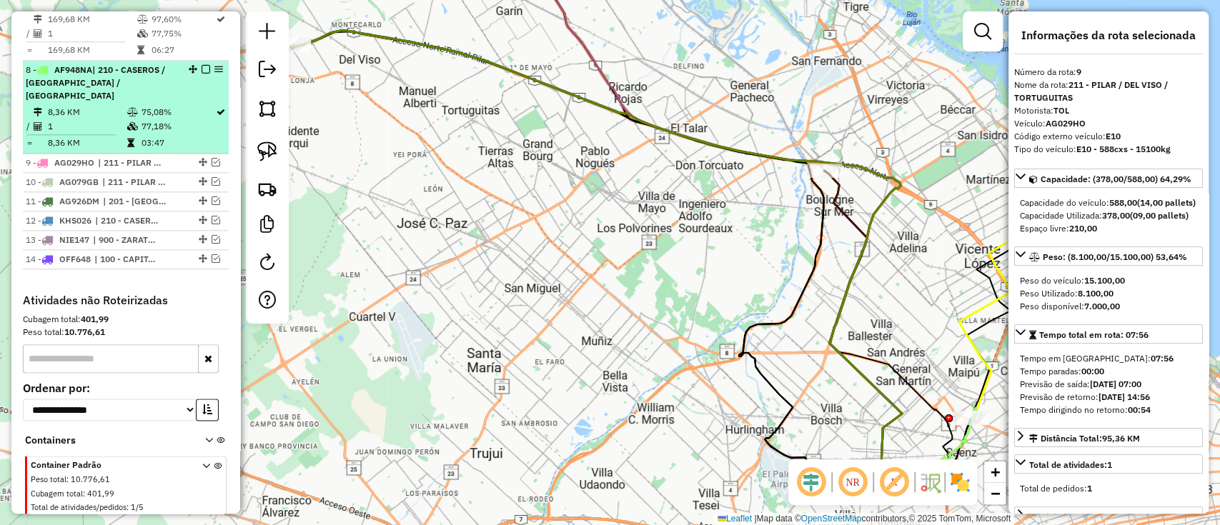
click at [183, 119] on td "77,18%" at bounding box center [178, 126] width 74 height 14
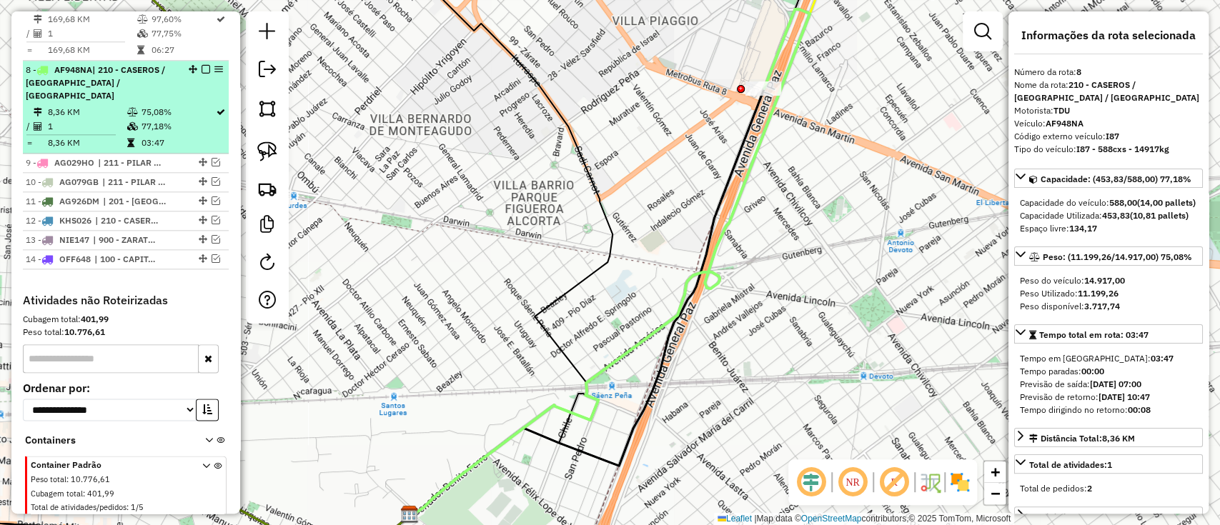
click at [202, 65] on em at bounding box center [206, 69] width 9 height 9
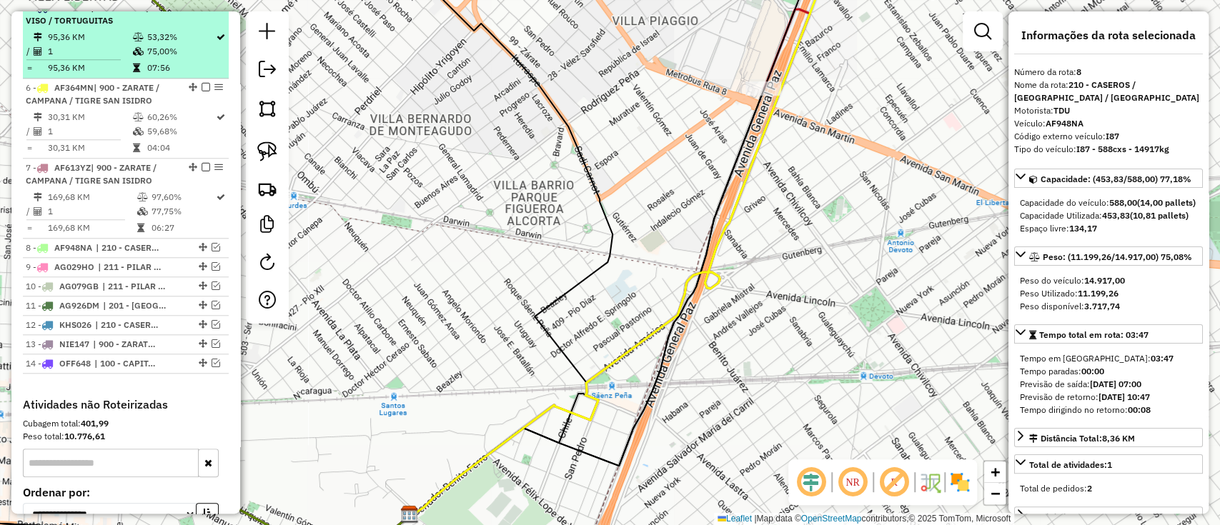
scroll to position [702, 0]
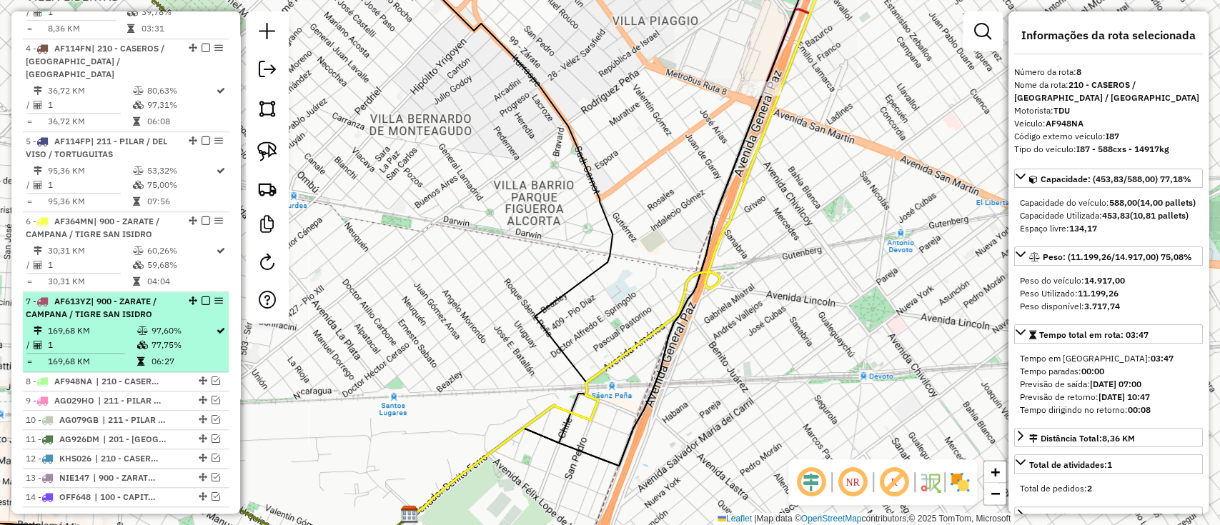
click at [152, 295] on div "7 - AF613YZ | 900 - ZARATE / CAMPANA / TIGRE SAN ISIDRO" at bounding box center [101, 308] width 151 height 26
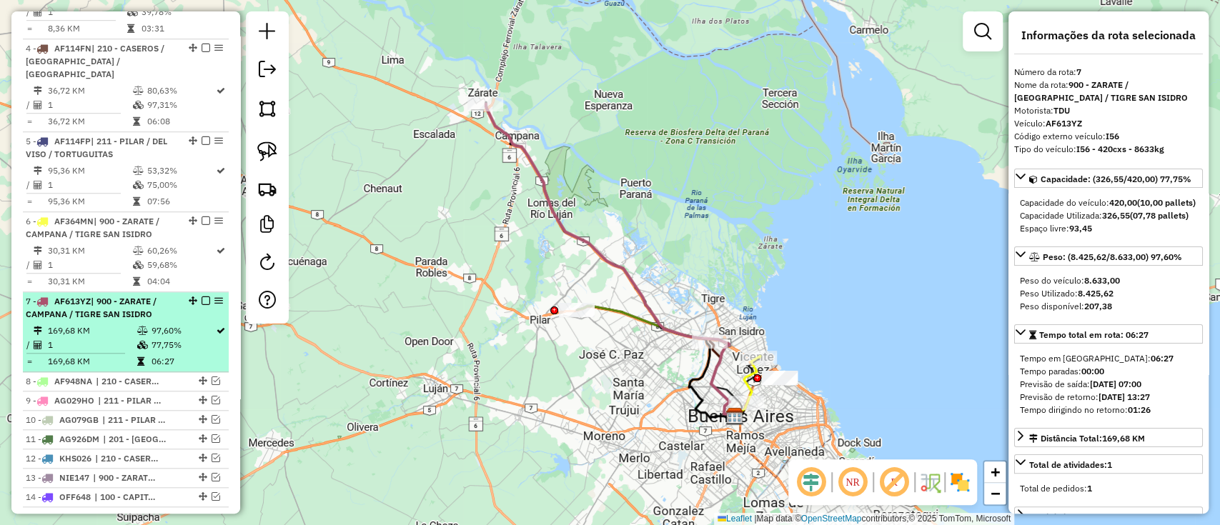
drag, startPoint x: 202, startPoint y: 272, endPoint x: 197, endPoint y: 253, distance: 19.2
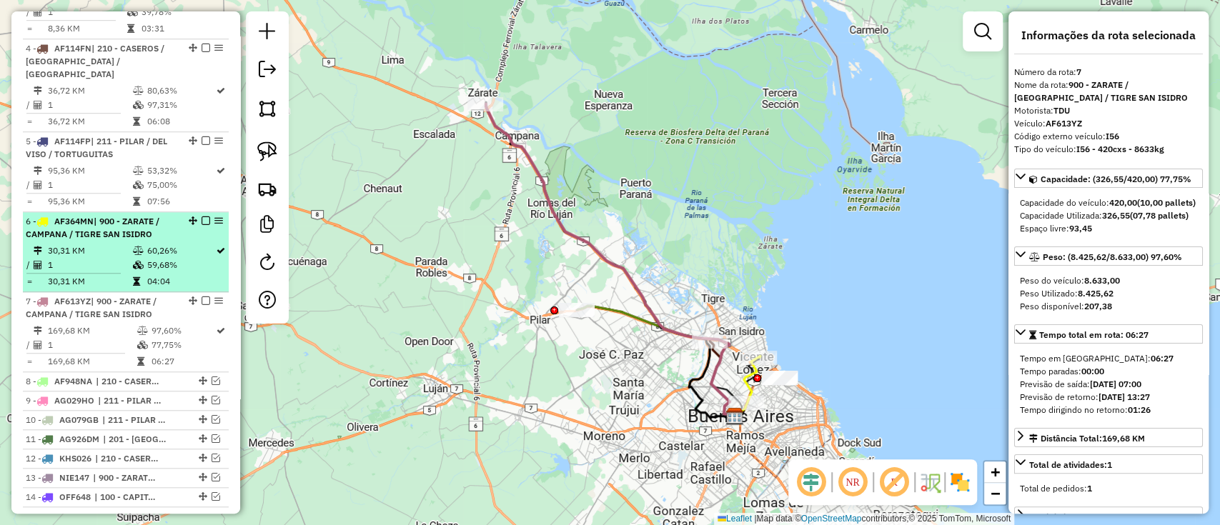
click at [202, 297] on em at bounding box center [206, 301] width 9 height 9
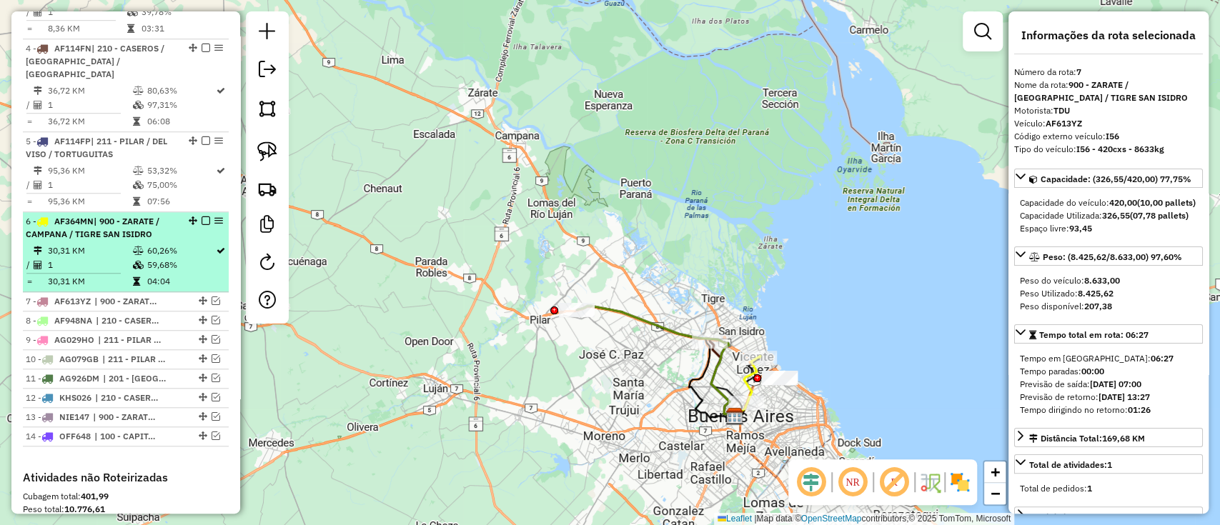
click at [184, 244] on td "60,26%" at bounding box center [180, 251] width 69 height 14
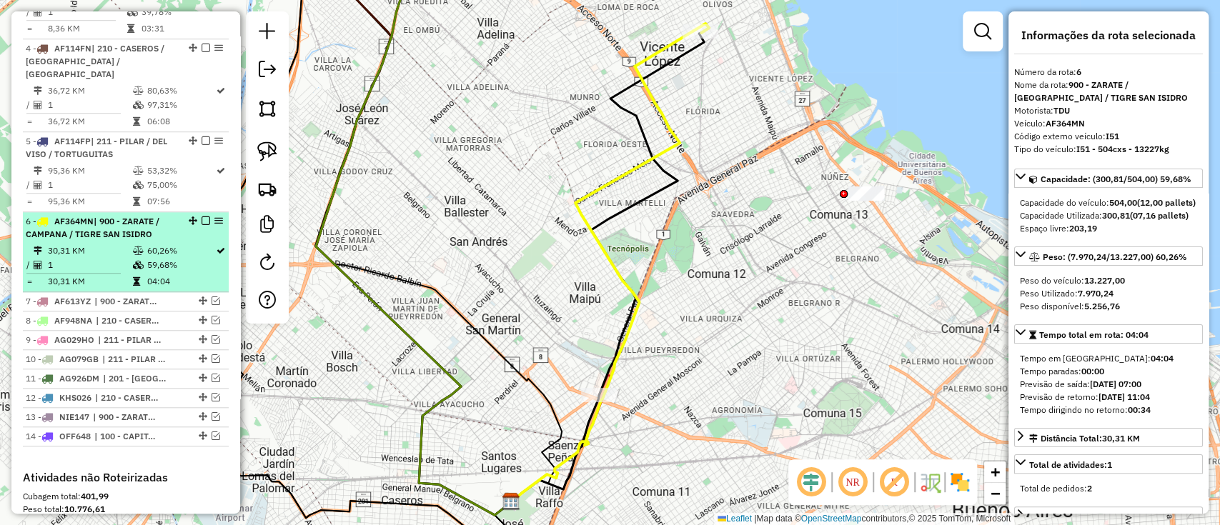
click at [202, 217] on em at bounding box center [206, 221] width 9 height 9
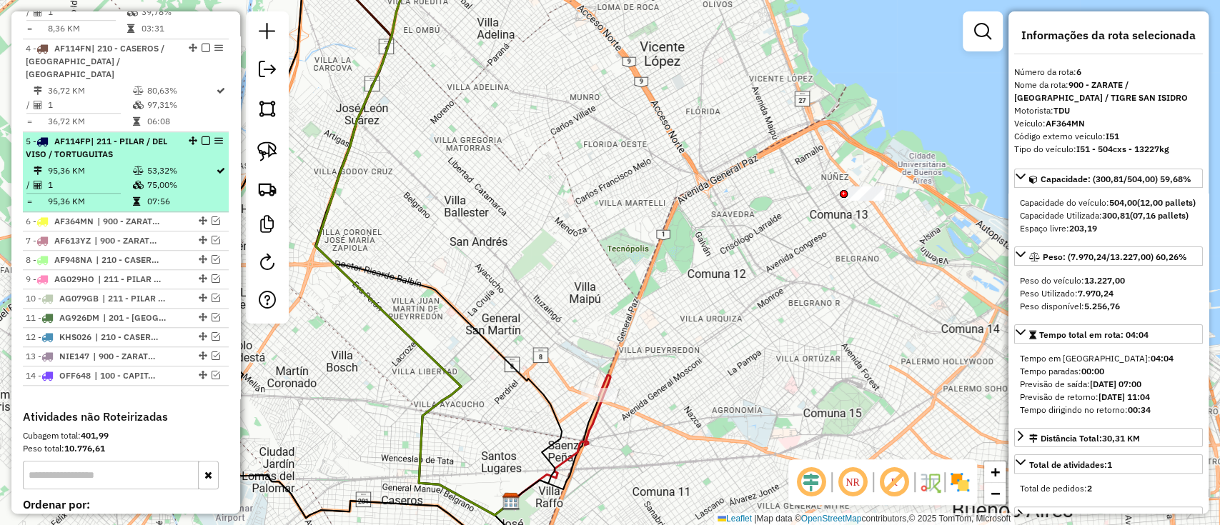
click at [160, 164] on td "53,32%" at bounding box center [180, 171] width 69 height 14
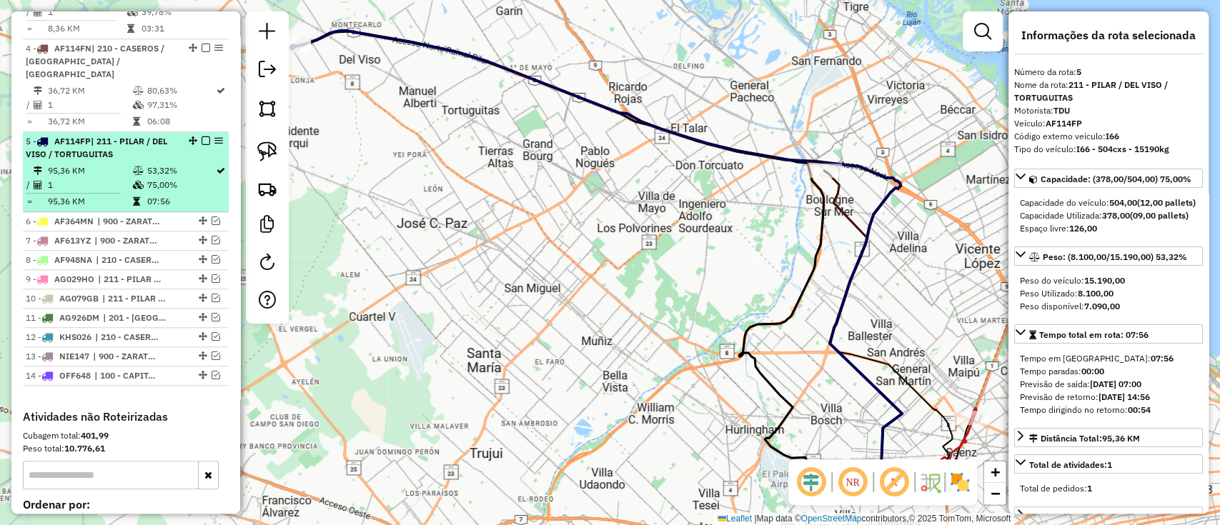
click at [203, 136] on em at bounding box center [206, 140] width 9 height 9
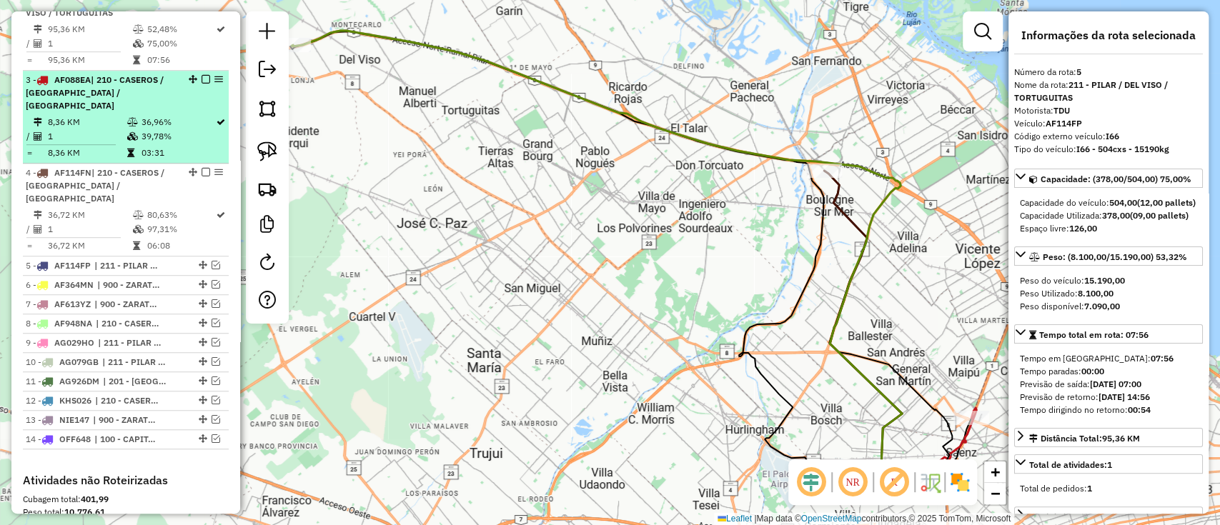
scroll to position [511, 0]
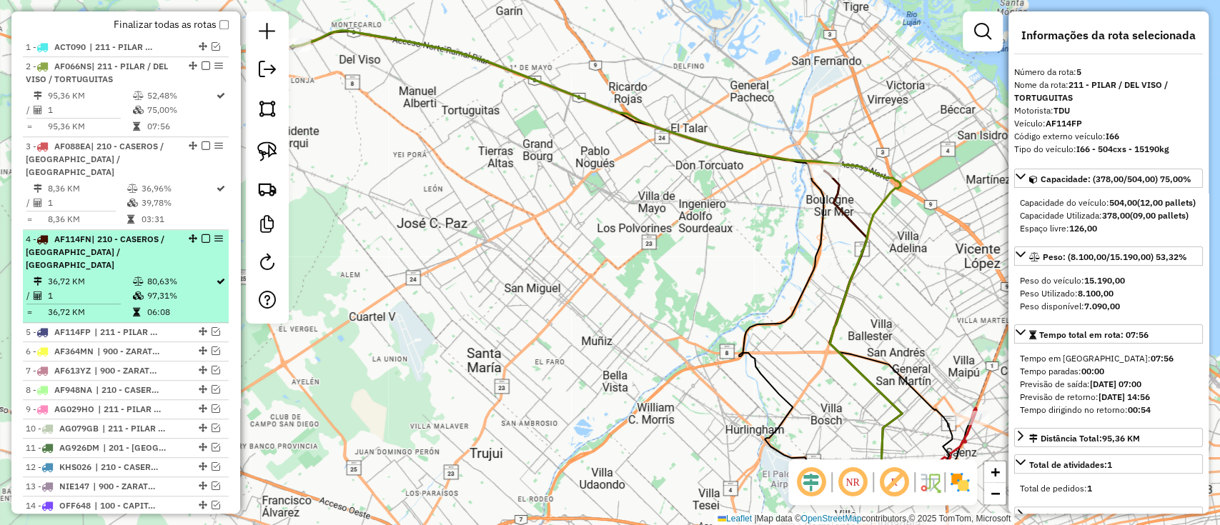
click at [166, 289] on td "97,31%" at bounding box center [180, 296] width 69 height 14
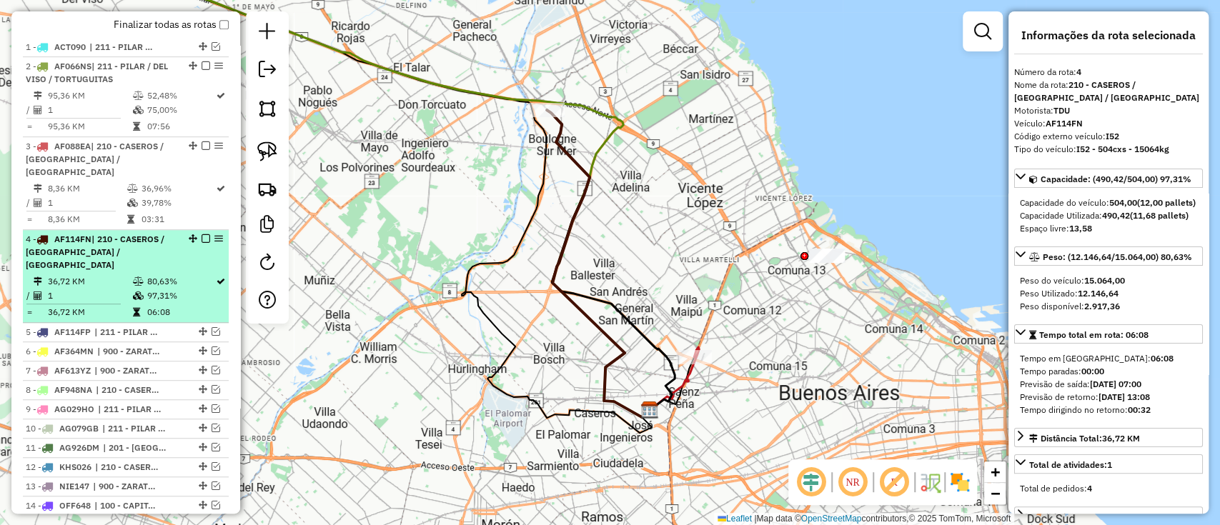
click at [202, 234] on em at bounding box center [206, 238] width 9 height 9
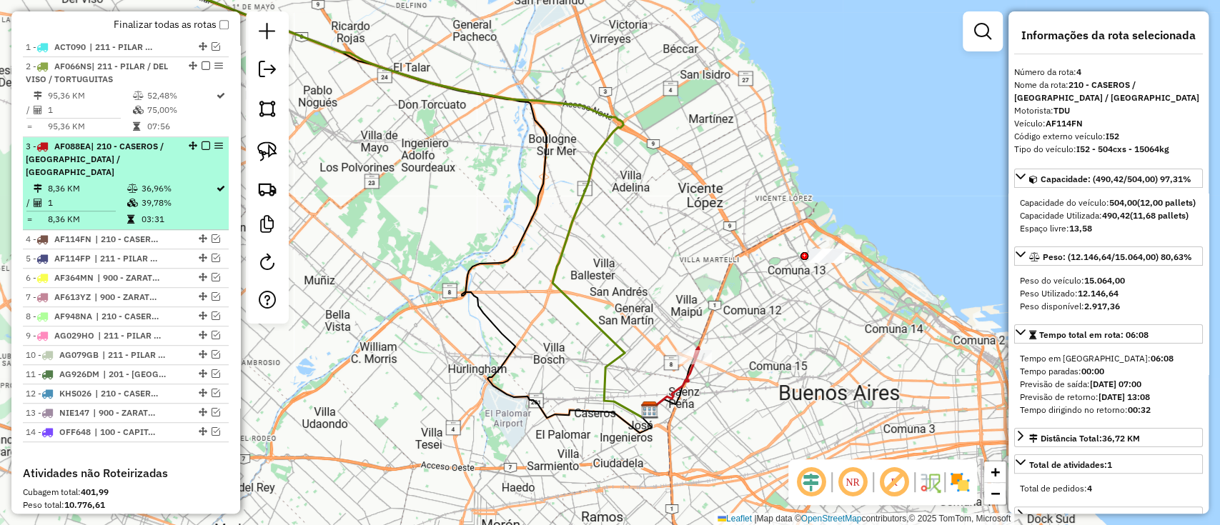
click at [182, 196] on td "39,78%" at bounding box center [178, 203] width 74 height 14
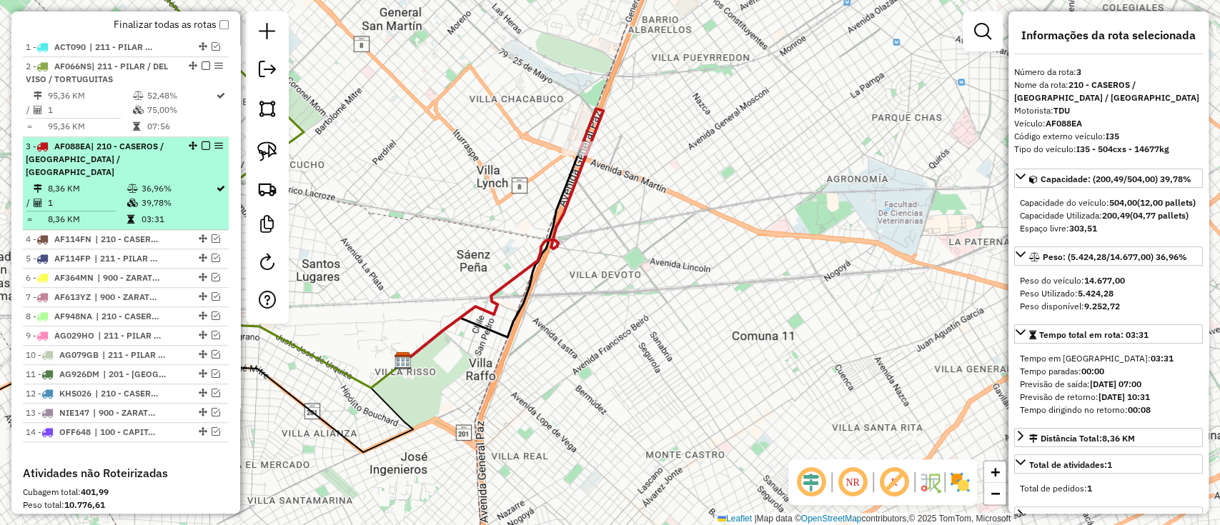
click at [202, 141] on em at bounding box center [206, 145] width 9 height 9
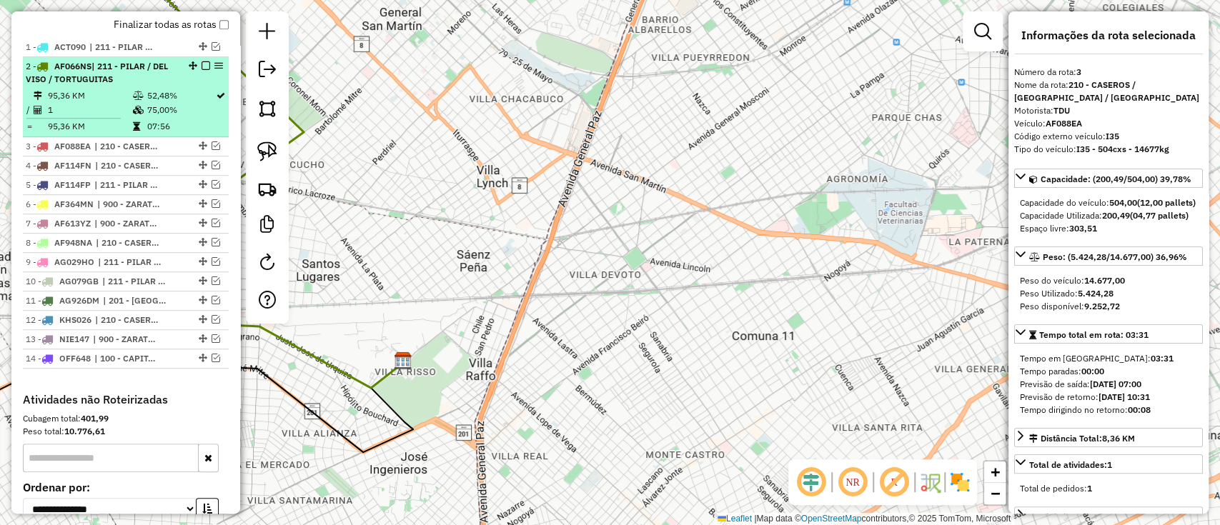
click at [194, 114] on td "75,00%" at bounding box center [180, 110] width 69 height 14
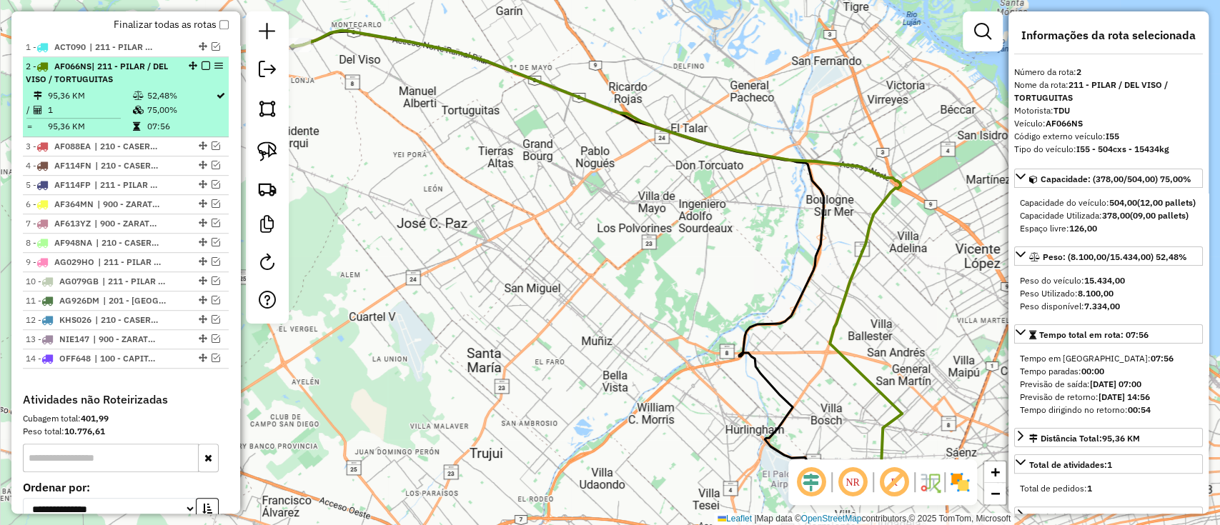
click at [202, 61] on em at bounding box center [206, 65] width 9 height 9
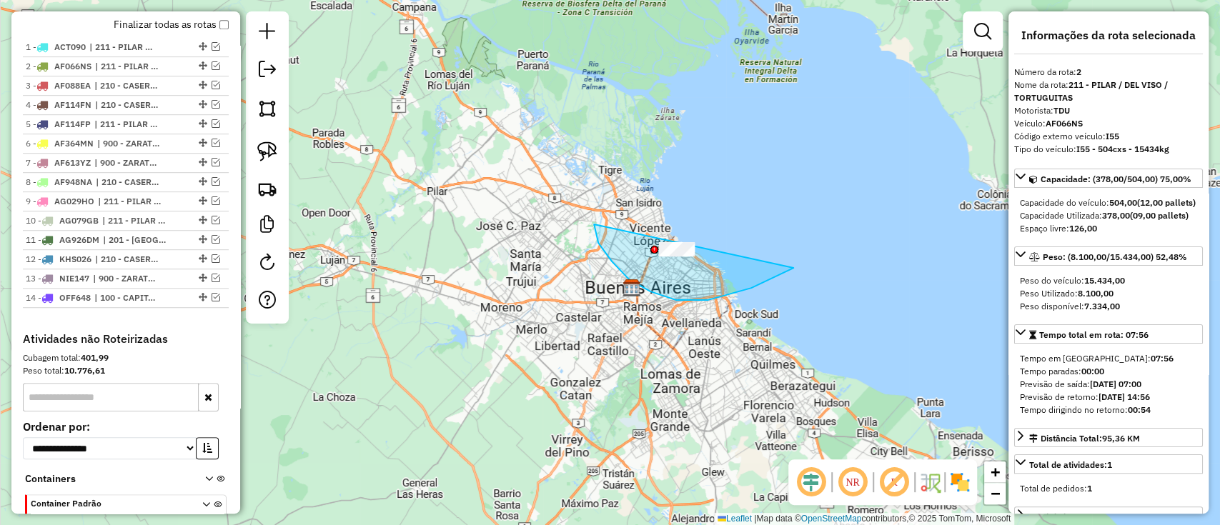
drag, startPoint x: 650, startPoint y: 292, endPoint x: 831, endPoint y: 164, distance: 221.5
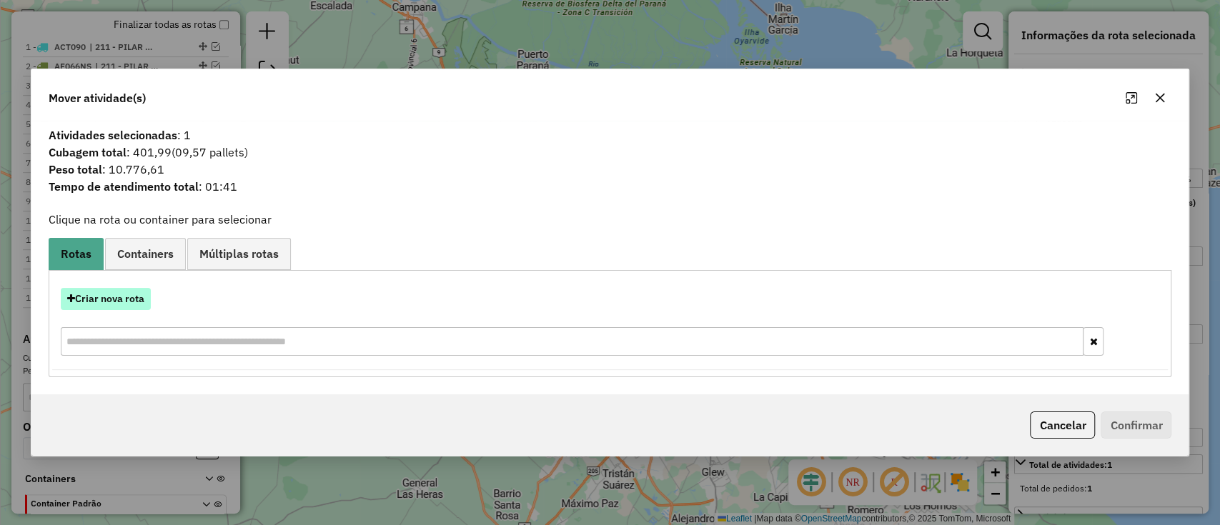
click at [132, 307] on button "Criar nova rota" at bounding box center [106, 299] width 90 height 22
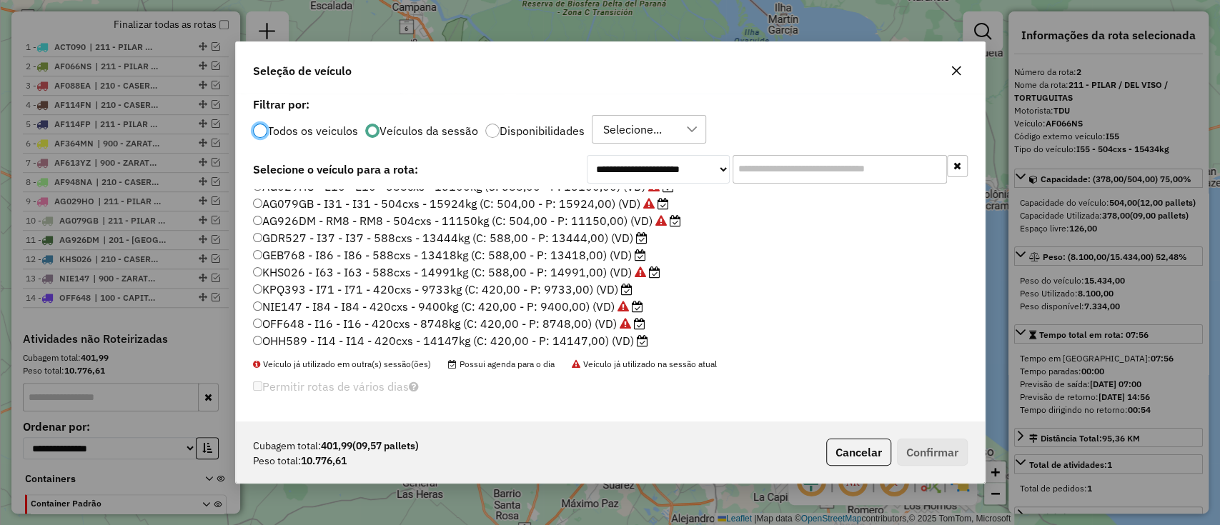
scroll to position [374, 0]
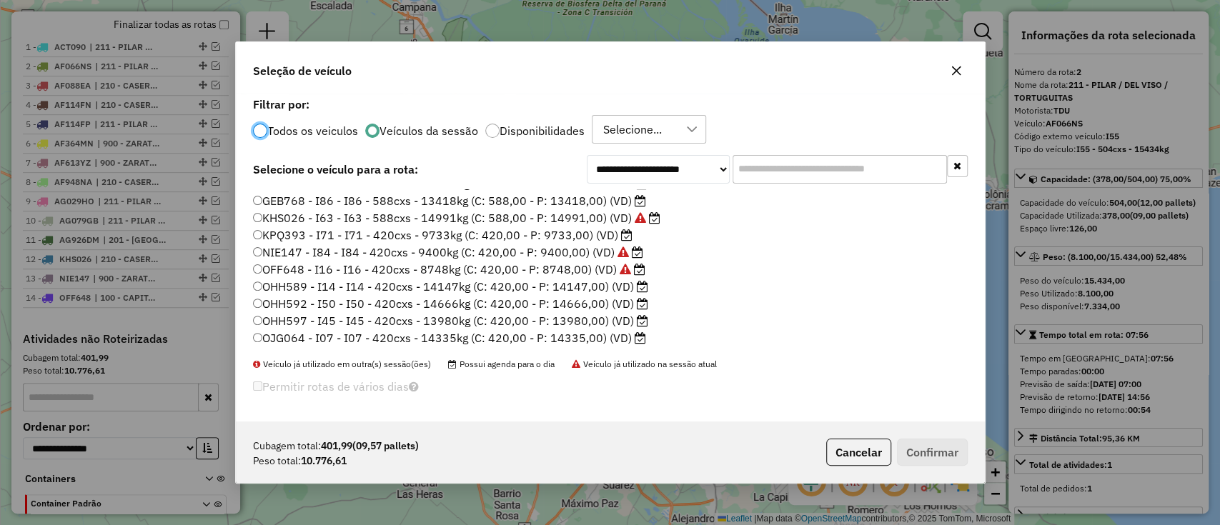
click at [572, 314] on label "OHH597 - I45 - I45 - 420cxs - 13980kg (C: 420,00 - P: 13980,00) (VD)" at bounding box center [450, 320] width 395 height 17
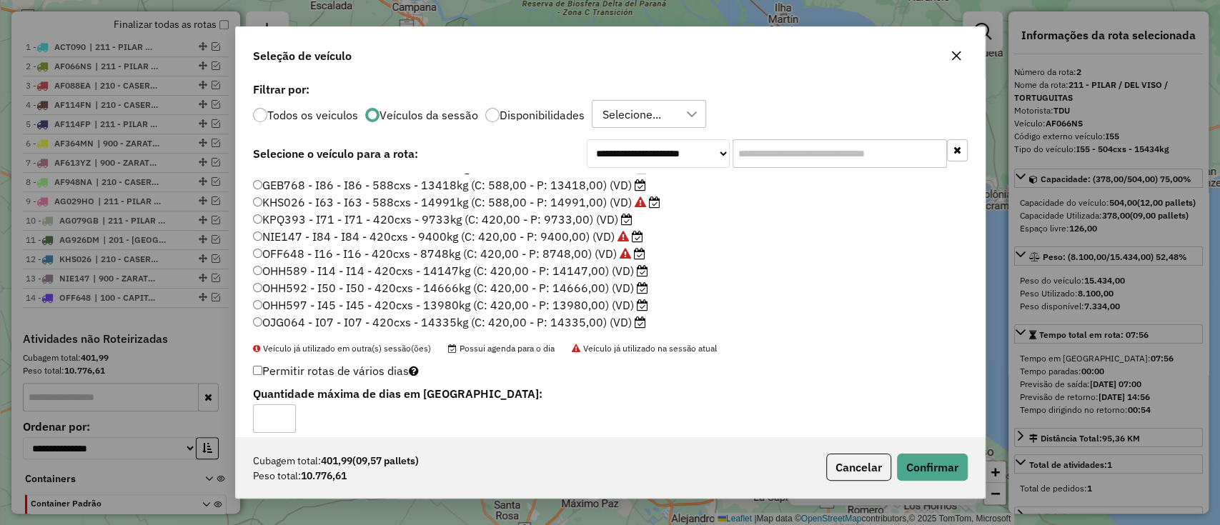
click at [920, 452] on div "Cubagem total: 401,99 (09,57 pallets) Peso total: 10.776,61 Cancelar Confirmar" at bounding box center [610, 467] width 749 height 61
click at [924, 458] on button "Confirmar" at bounding box center [932, 467] width 71 height 27
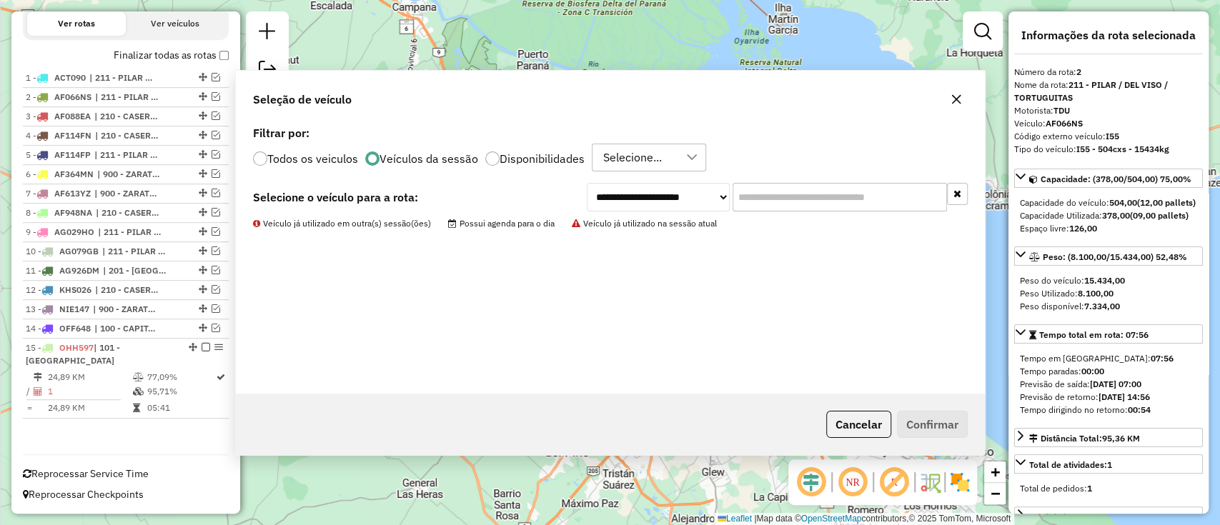
scroll to position [478, 0]
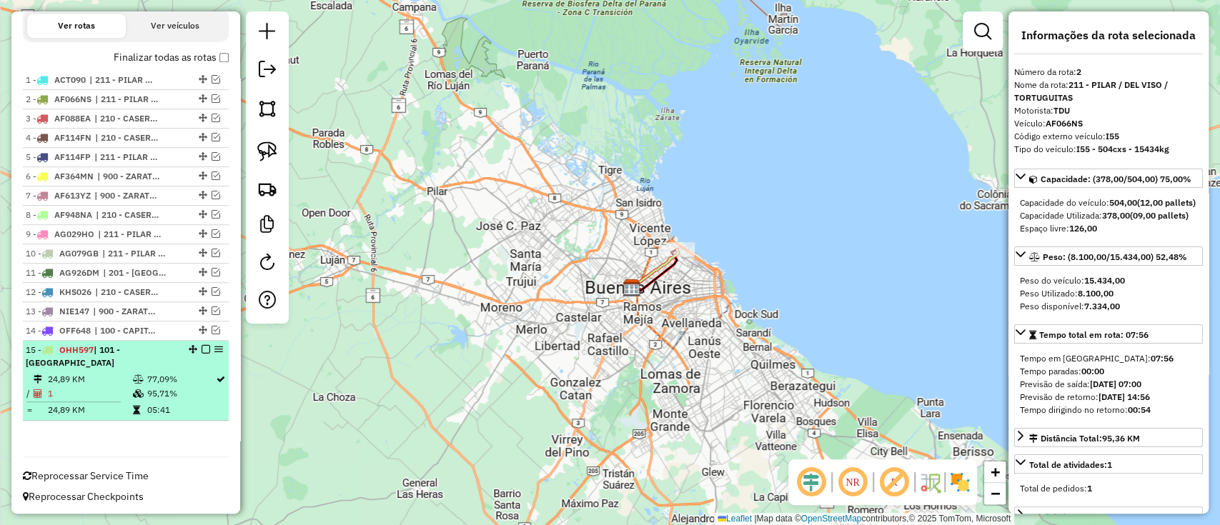
click at [202, 346] on em at bounding box center [206, 349] width 9 height 9
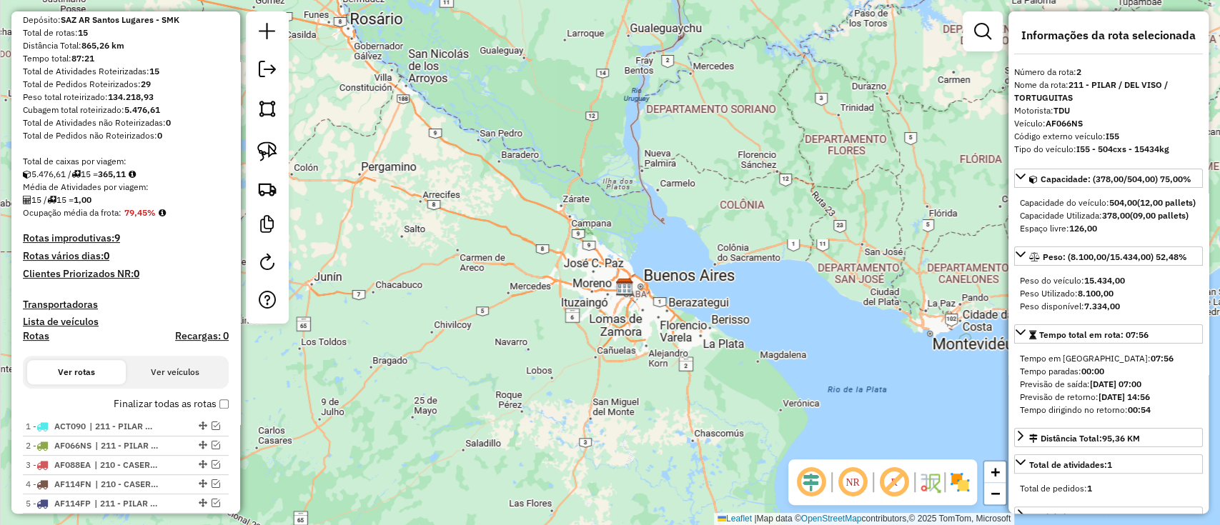
scroll to position [227, 0]
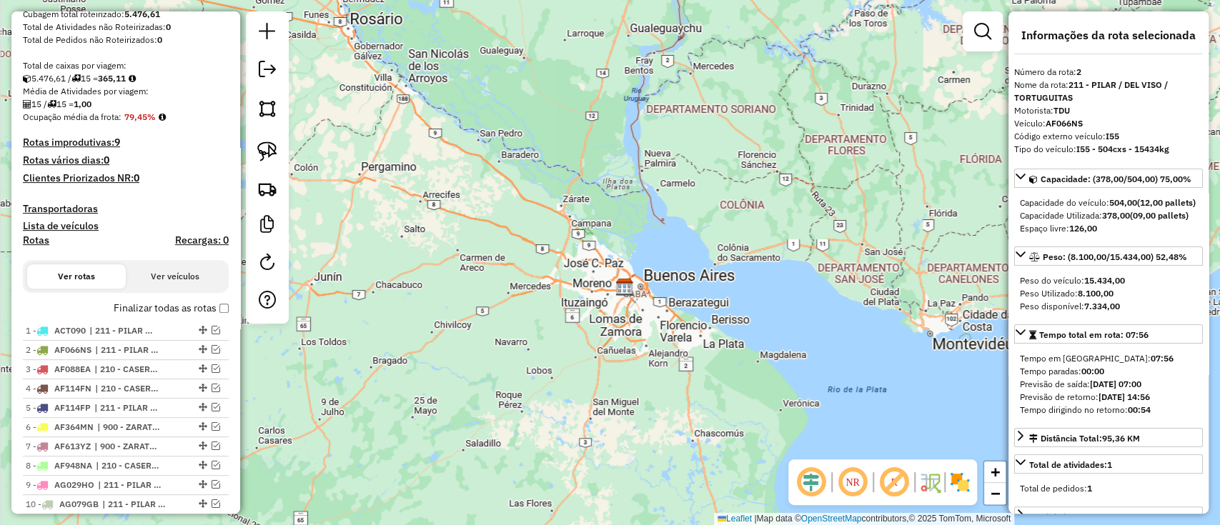
click at [141, 309] on label "Finalizar todas as rotas" at bounding box center [171, 308] width 115 height 15
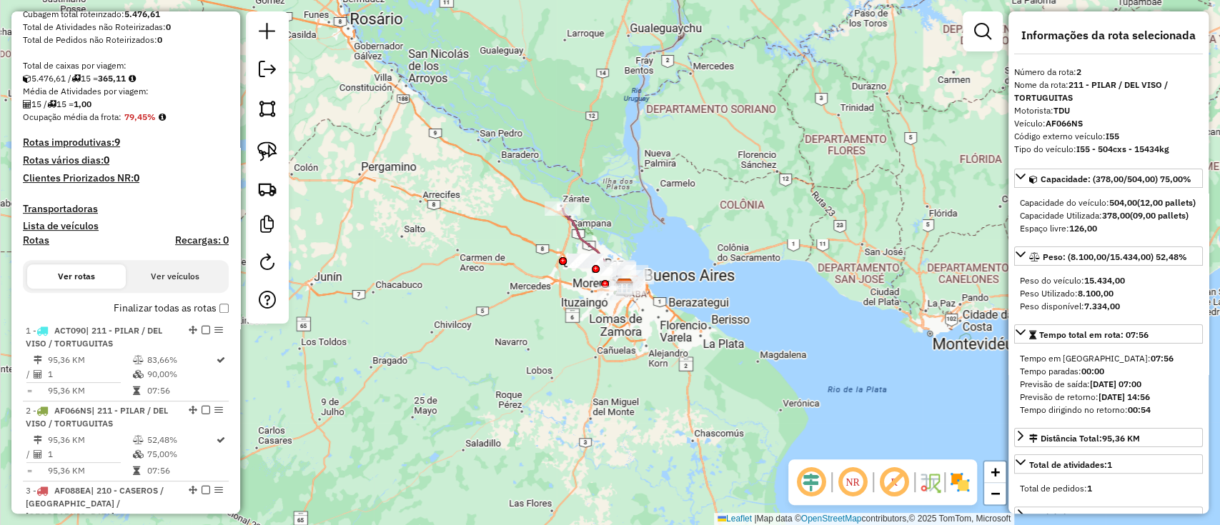
click at [34, 239] on h4 "Rotas" at bounding box center [36, 240] width 26 height 12
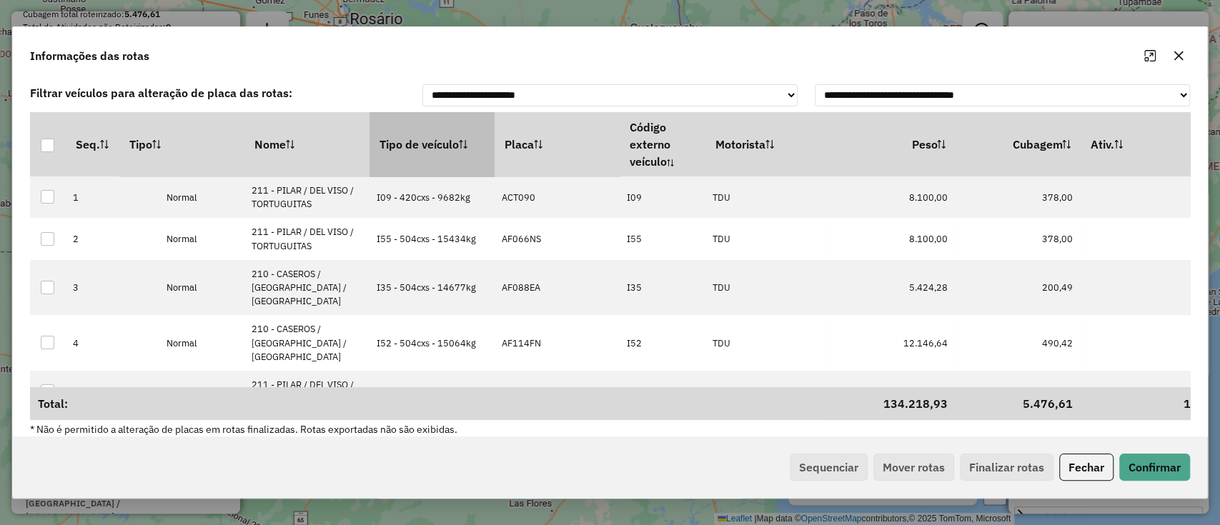
click at [432, 149] on th "Tipo de veículo" at bounding box center [431, 144] width 125 height 64
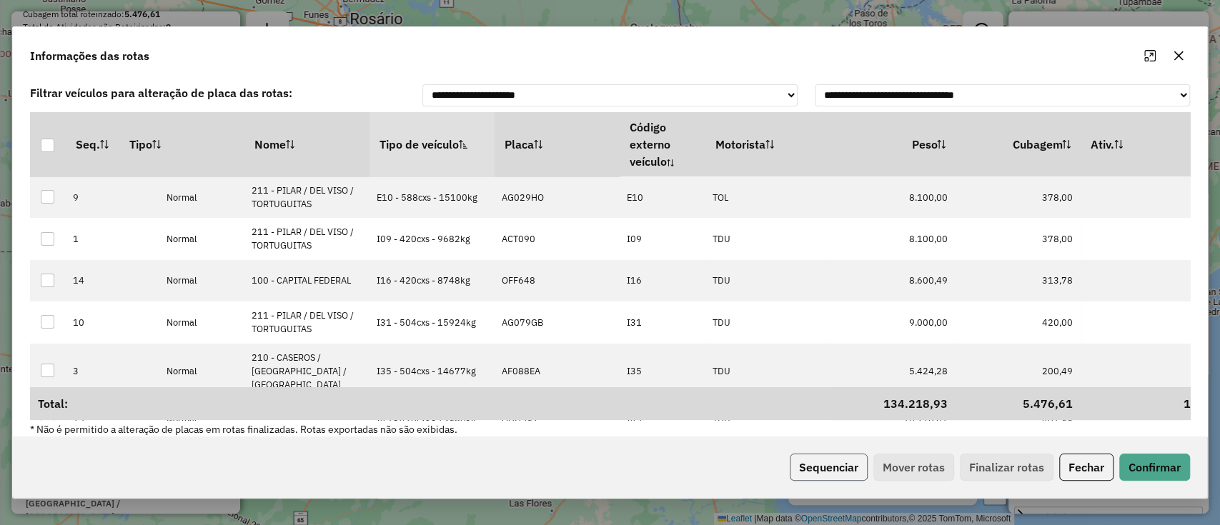
click at [825, 457] on button "Sequenciar" at bounding box center [829, 467] width 78 height 27
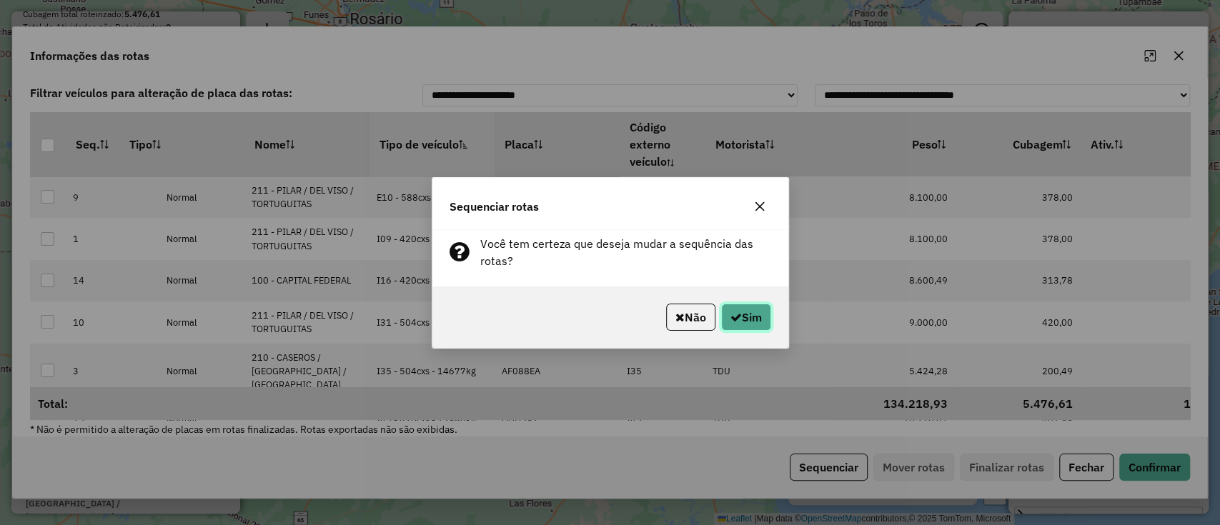
click at [743, 314] on button "Sim" at bounding box center [746, 317] width 50 height 27
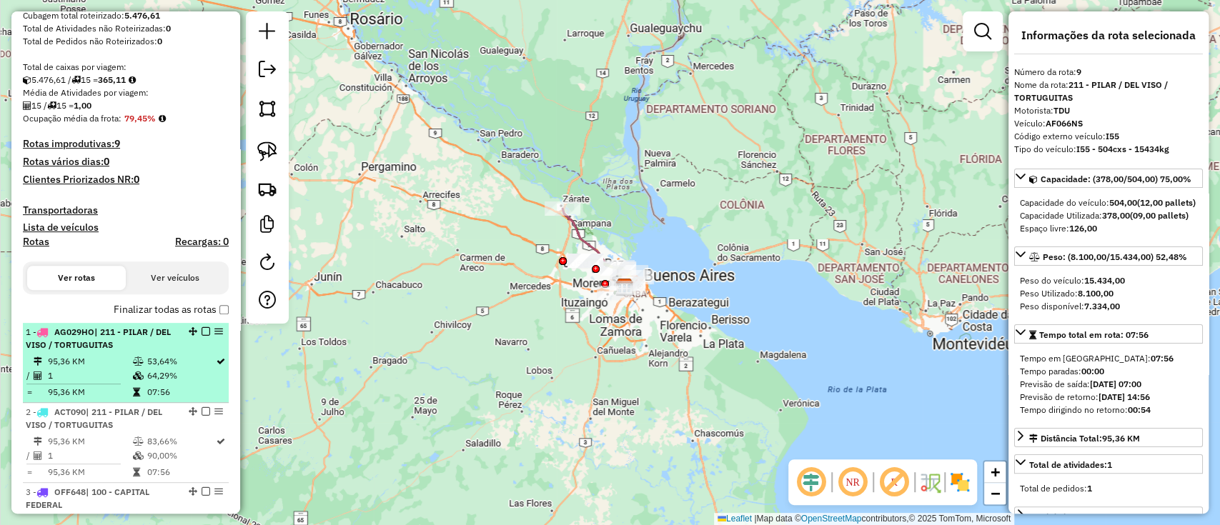
scroll to position [286, 0]
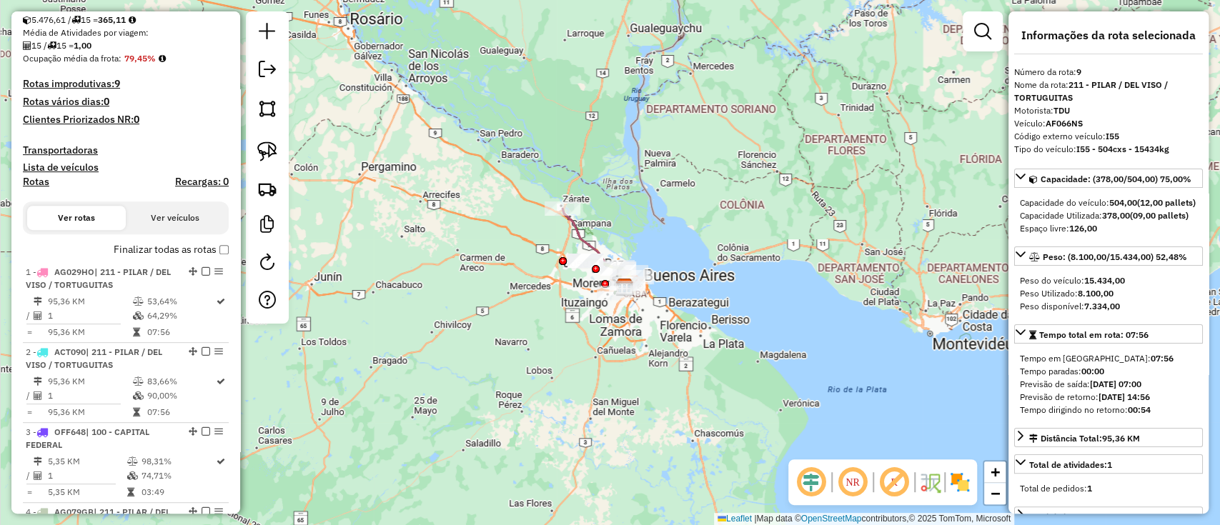
click at [136, 255] on label "Finalizar todas as rotas" at bounding box center [171, 249] width 115 height 15
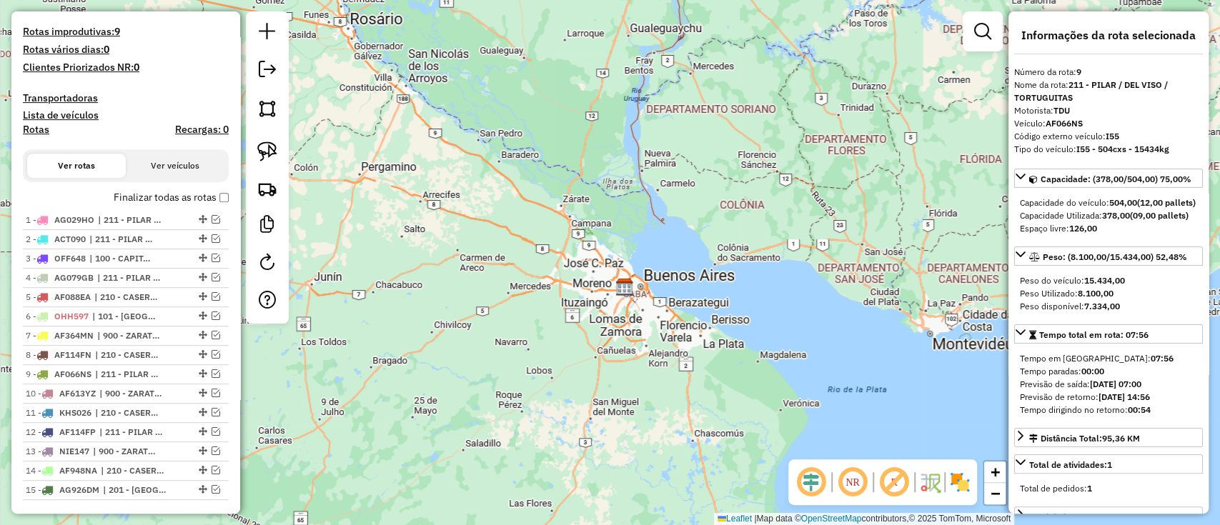
scroll to position [381, 0]
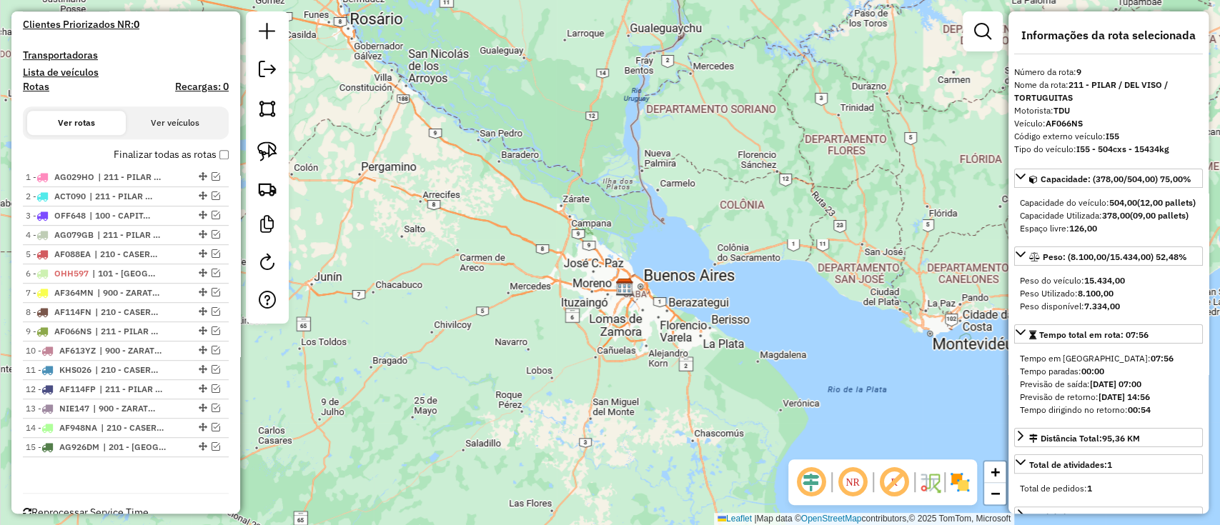
click at [122, 150] on label "Finalizar todas as rotas" at bounding box center [171, 154] width 115 height 15
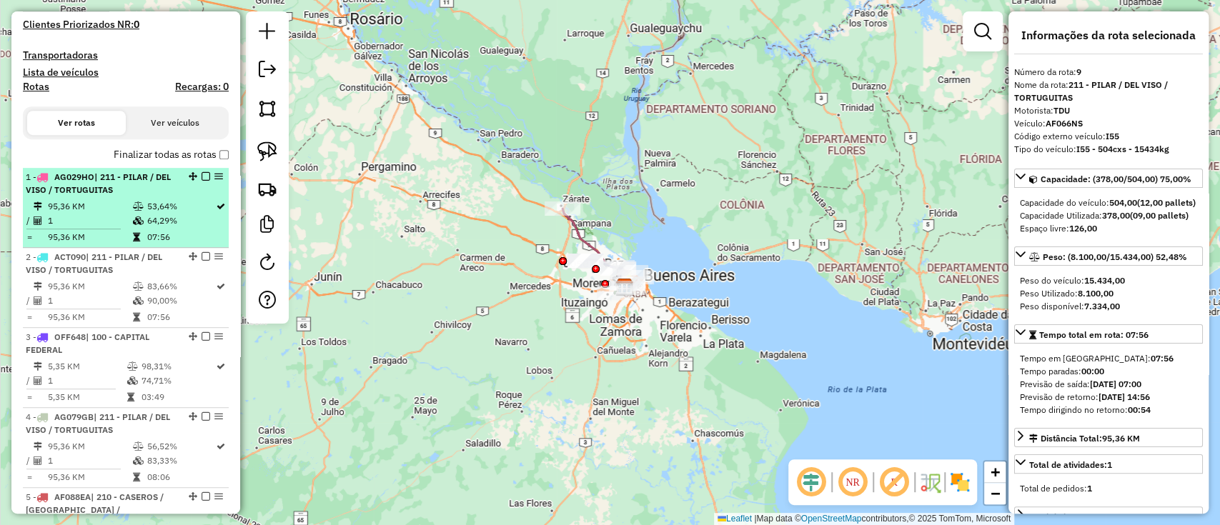
click at [117, 194] on span "| 211 - PILAR / DEL VISO / TORTUGUITAS" at bounding box center [98, 184] width 145 height 24
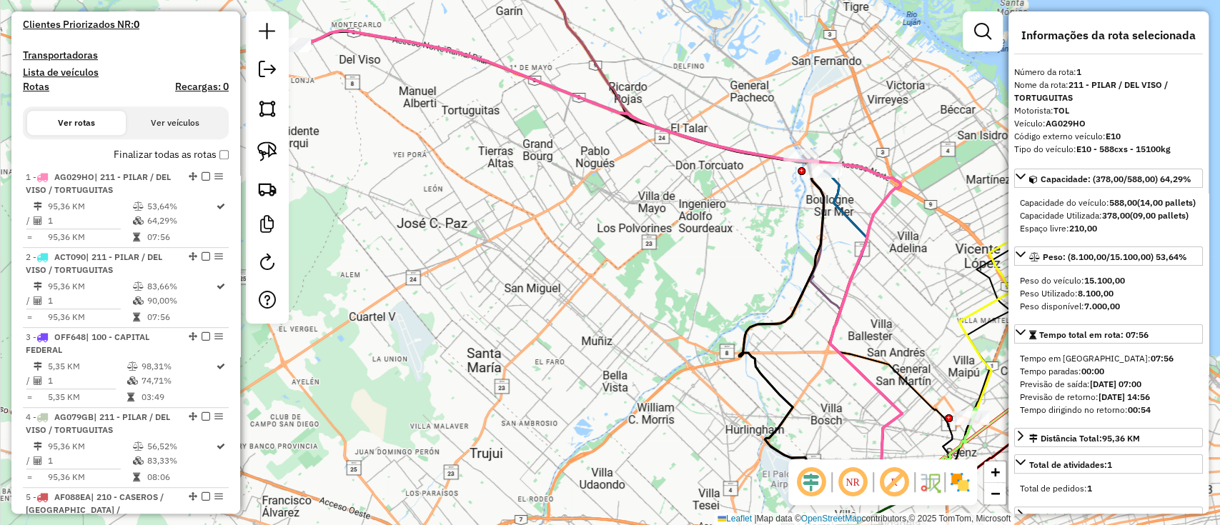
click at [155, 155] on label "Finalizar todas as rotas" at bounding box center [171, 154] width 115 height 15
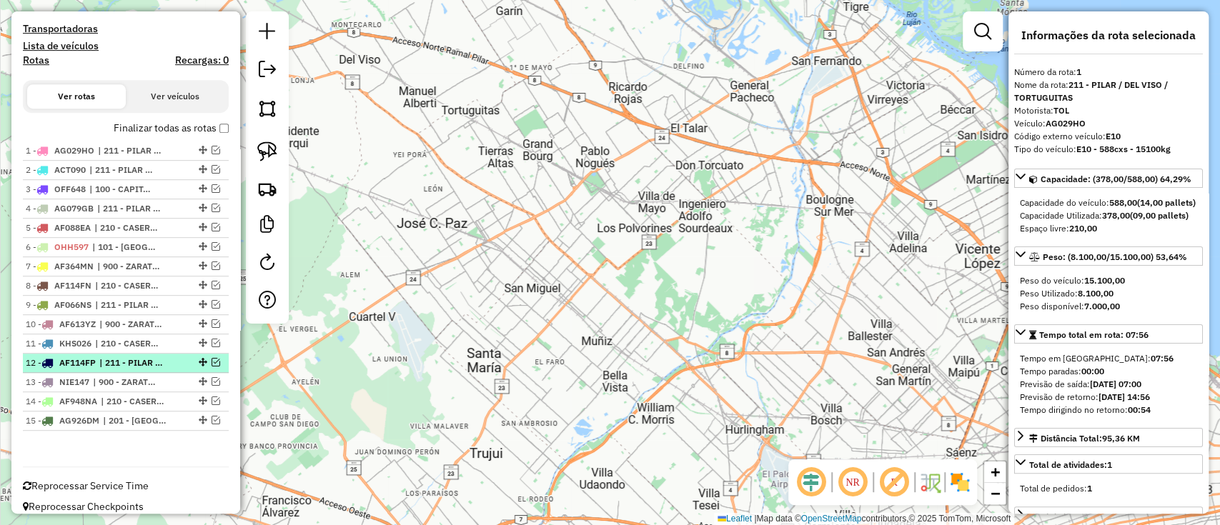
scroll to position [417, 0]
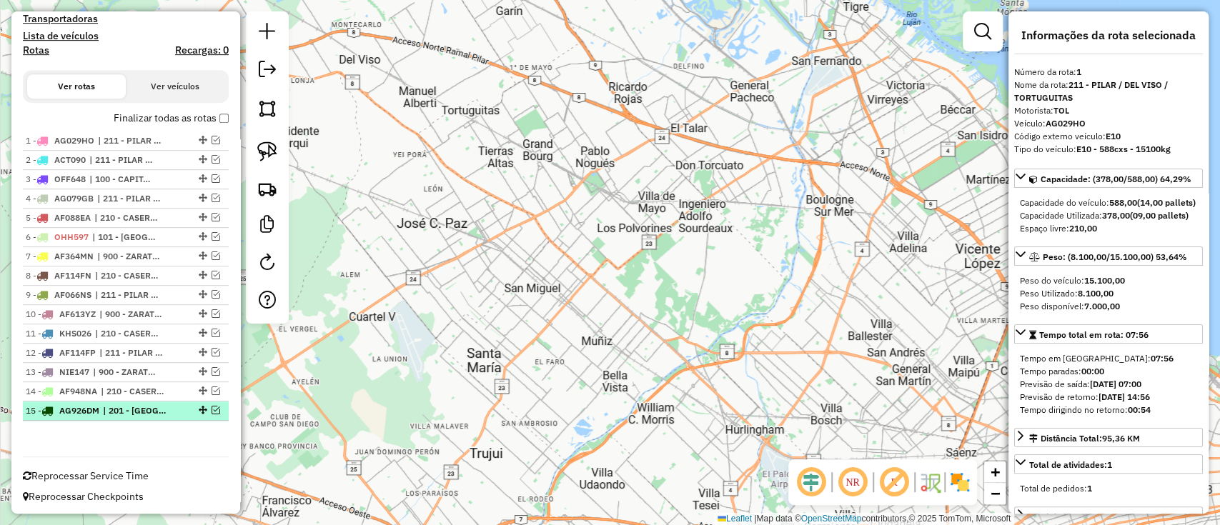
click at [117, 402] on li "15 - AG926DM | 201 - SAN JUSTO" at bounding box center [126, 411] width 206 height 19
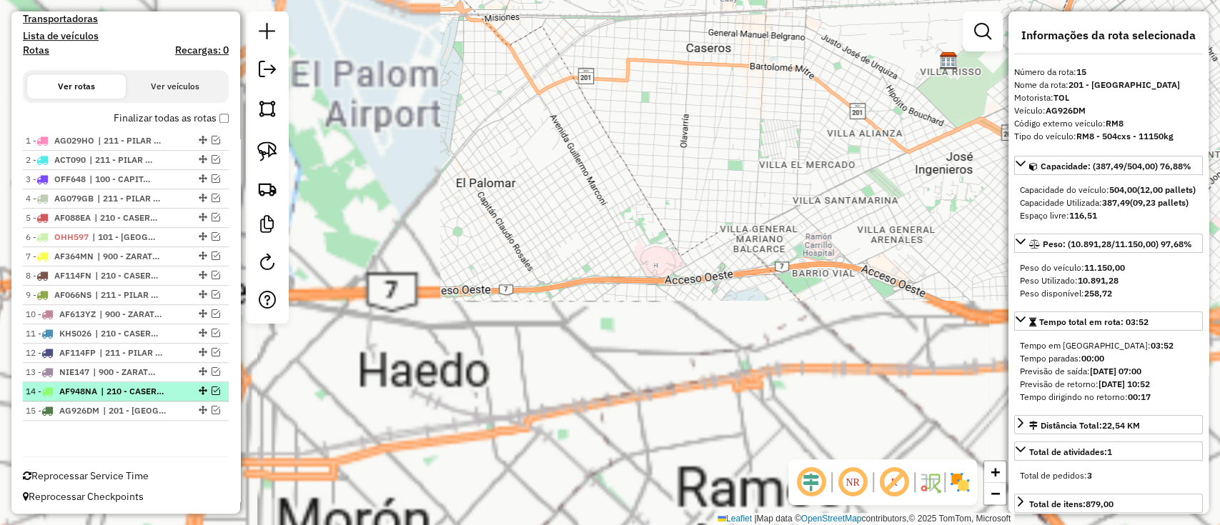
click at [118, 386] on span "| 210 - CASEROS / SAN MARTIN / BELLA VISTA" at bounding box center [134, 391] width 66 height 13
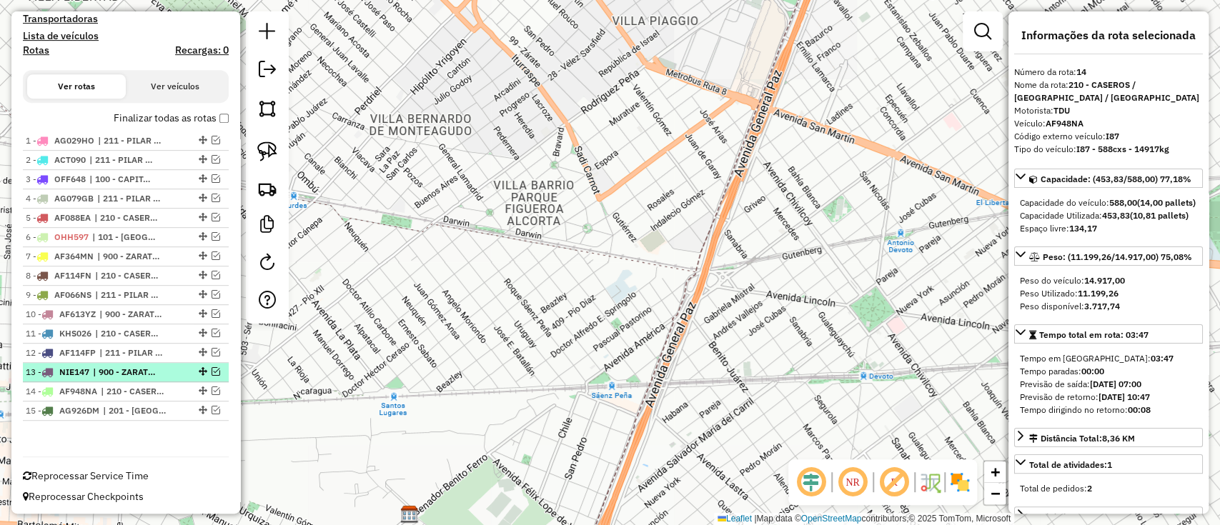
click at [110, 363] on li "13 - NIE147 | 900 - ZARATE / CAMPANA / TIGRE SAN ISIDRO" at bounding box center [126, 372] width 206 height 19
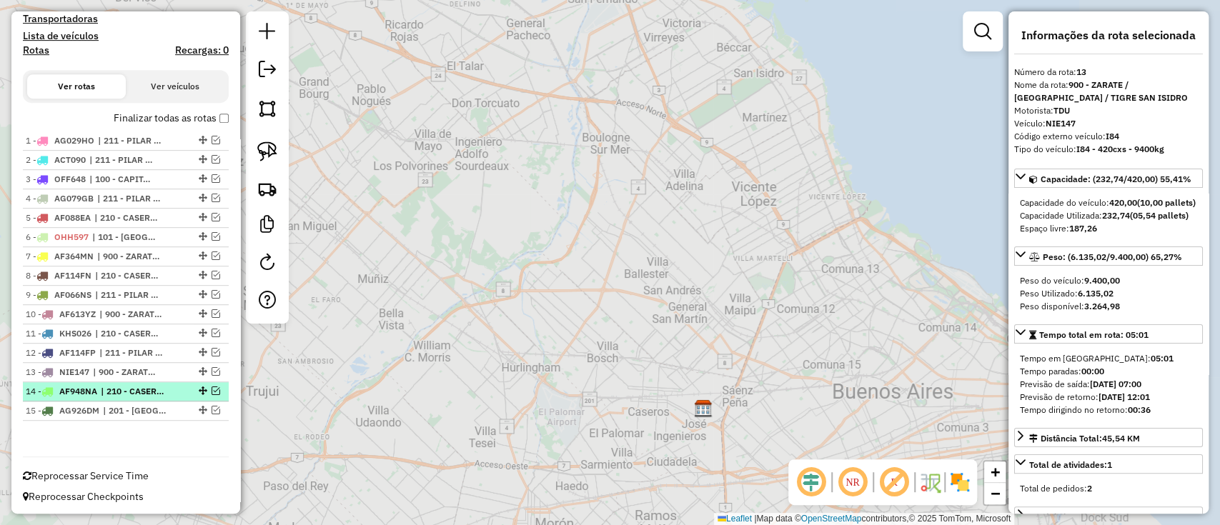
click at [110, 386] on span "| 210 - CASEROS / SAN MARTIN / BELLA VISTA" at bounding box center [134, 391] width 66 height 13
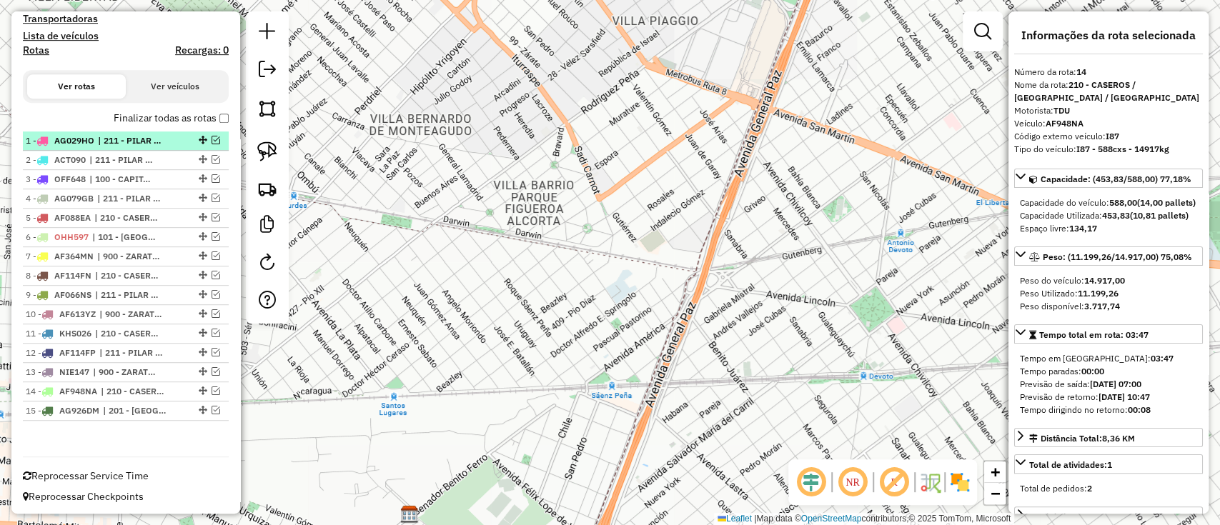
click at [212, 136] on em at bounding box center [216, 140] width 9 height 9
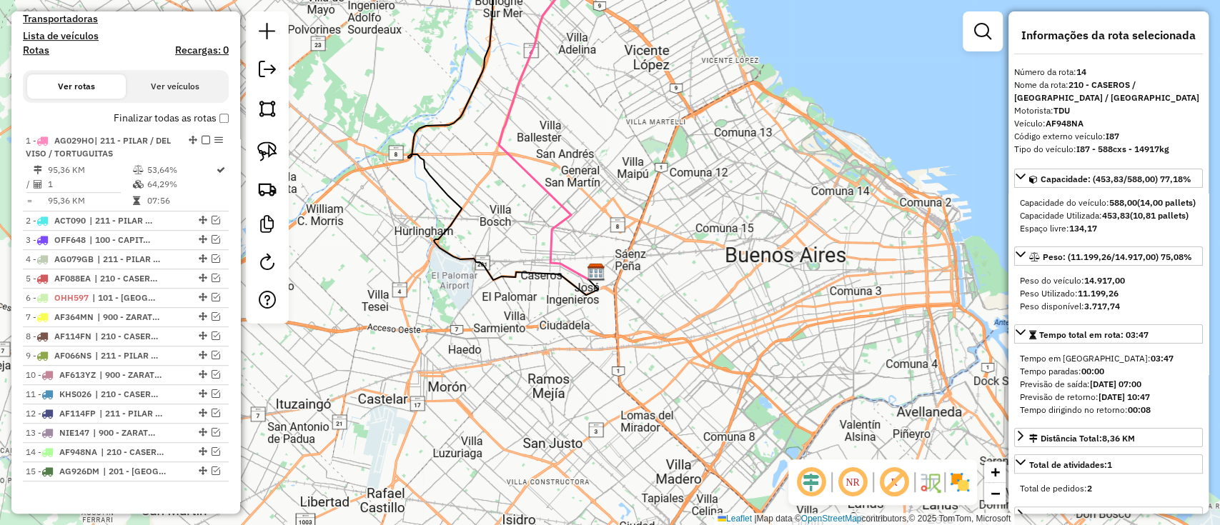
click at [555, 229] on icon at bounding box center [492, 114] width 207 height 332
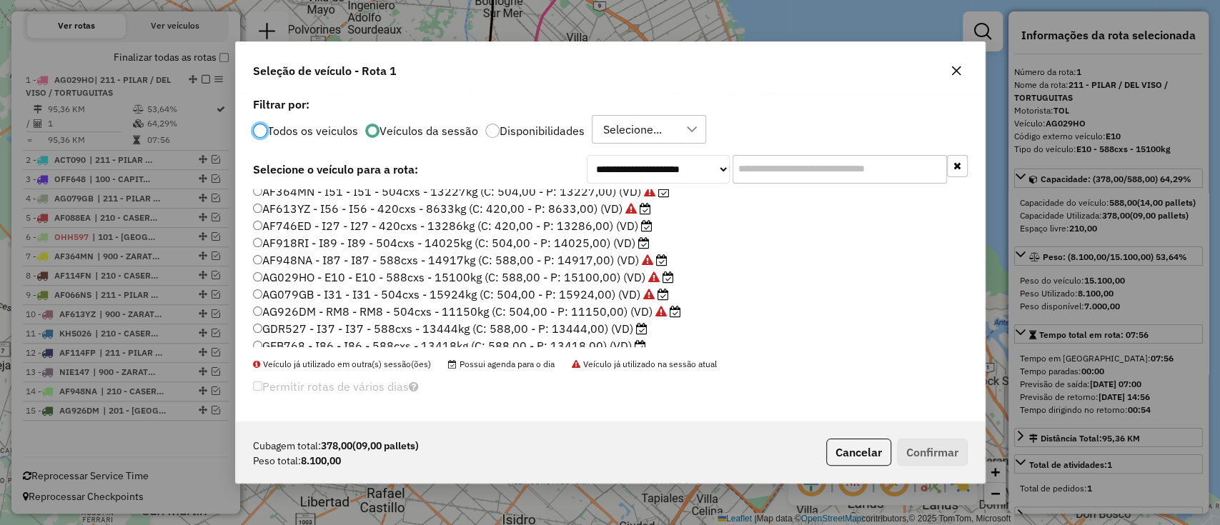
scroll to position [190, 0]
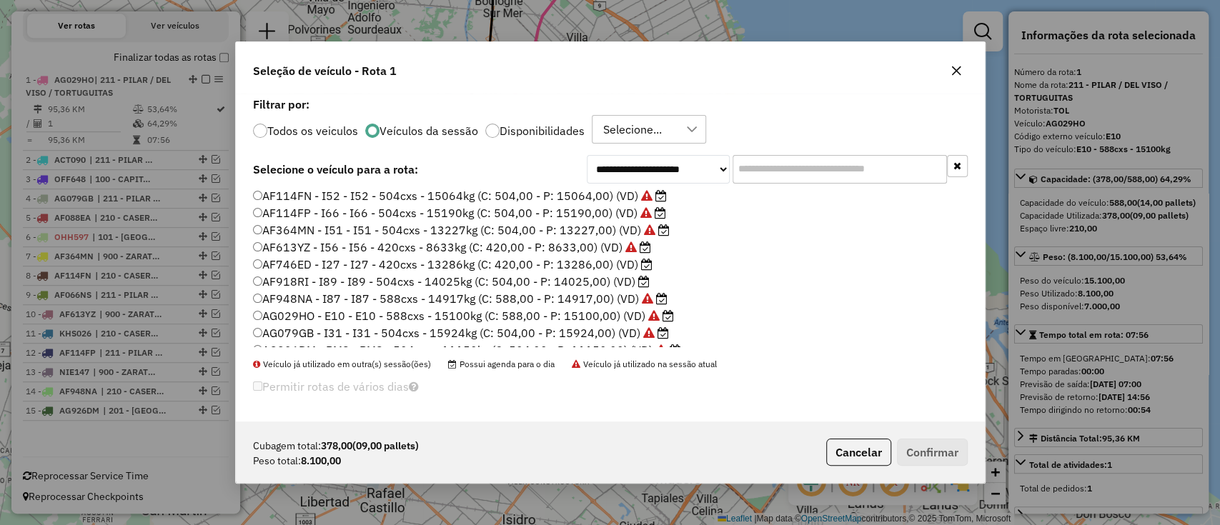
click at [560, 264] on label "AF746ED - I27 - I27 - 420cxs - 13286kg (C: 420,00 - P: 13286,00) (VD)" at bounding box center [452, 264] width 399 height 17
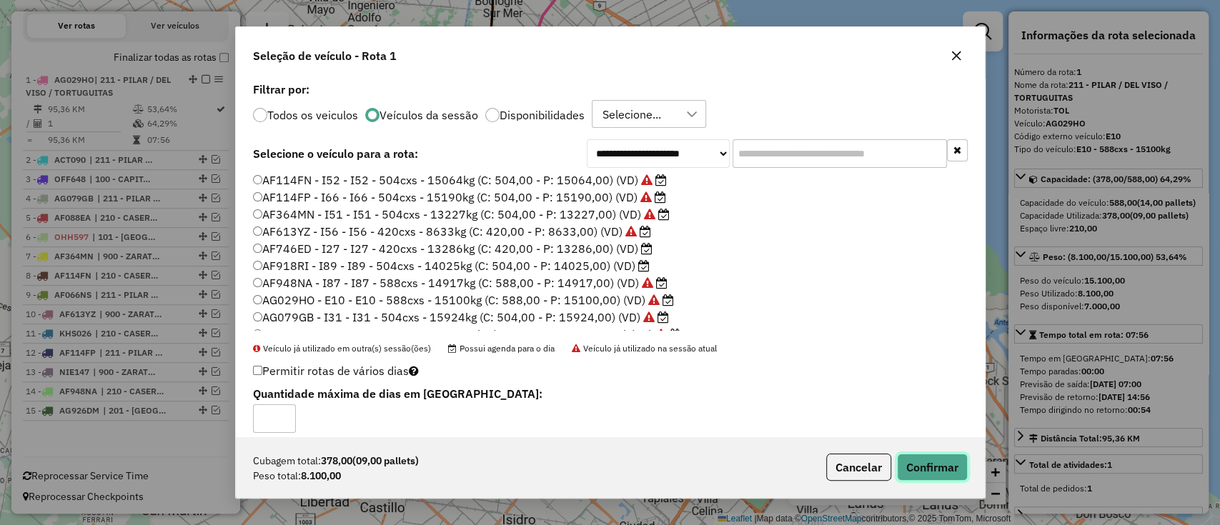
click at [939, 454] on button "Confirmar" at bounding box center [932, 467] width 71 height 27
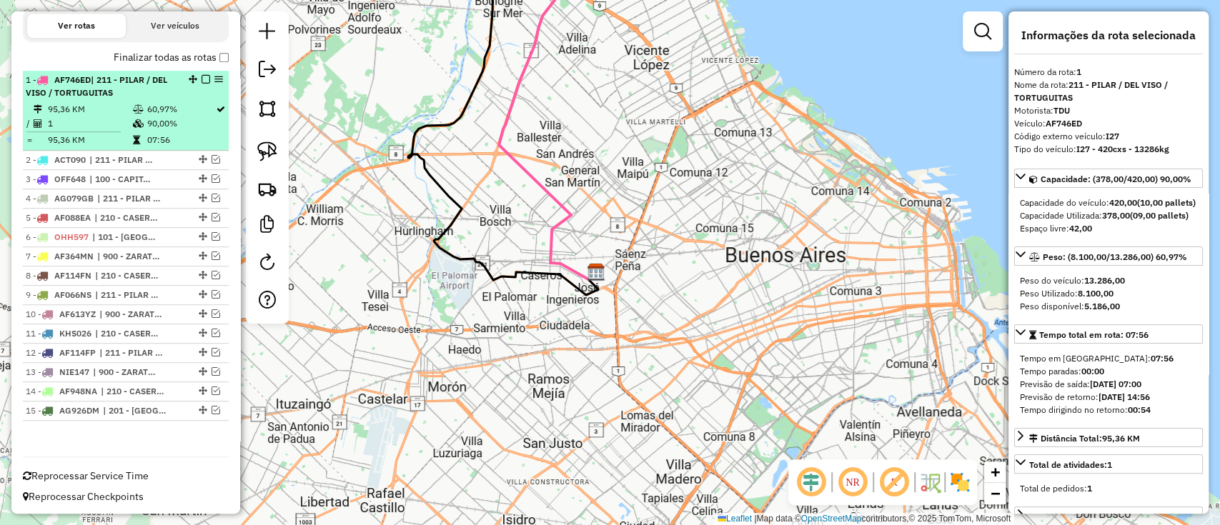
scroll to position [383, 0]
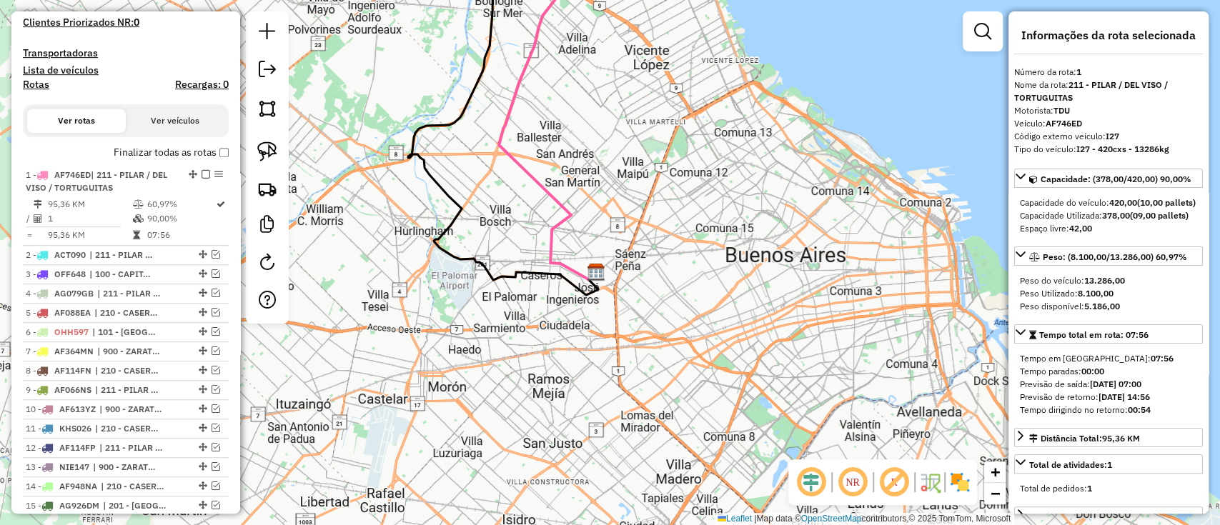
click at [158, 149] on label "Finalizar todas as rotas" at bounding box center [171, 152] width 115 height 15
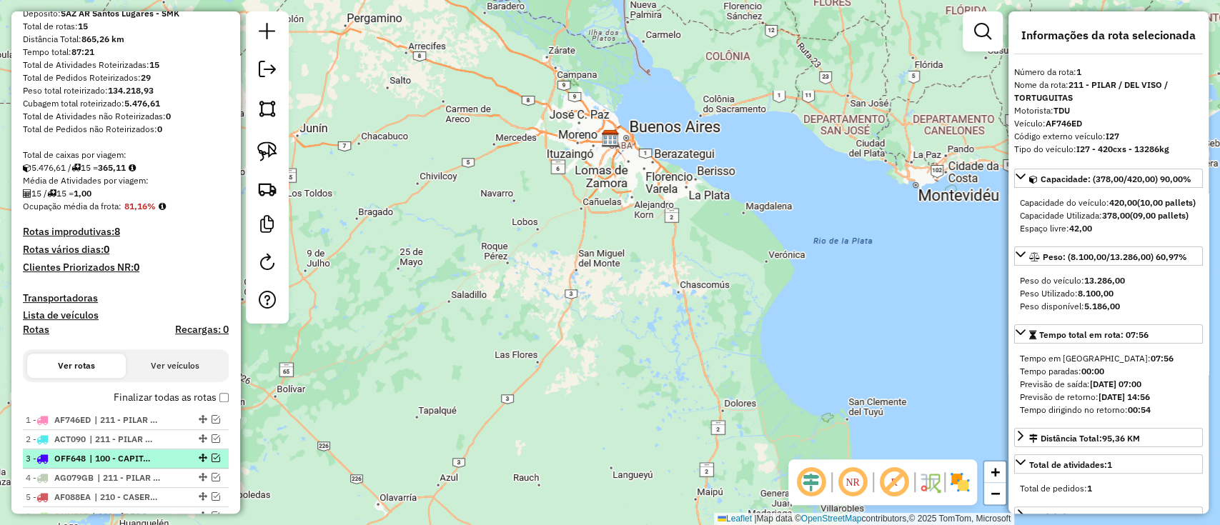
scroll to position [190, 0]
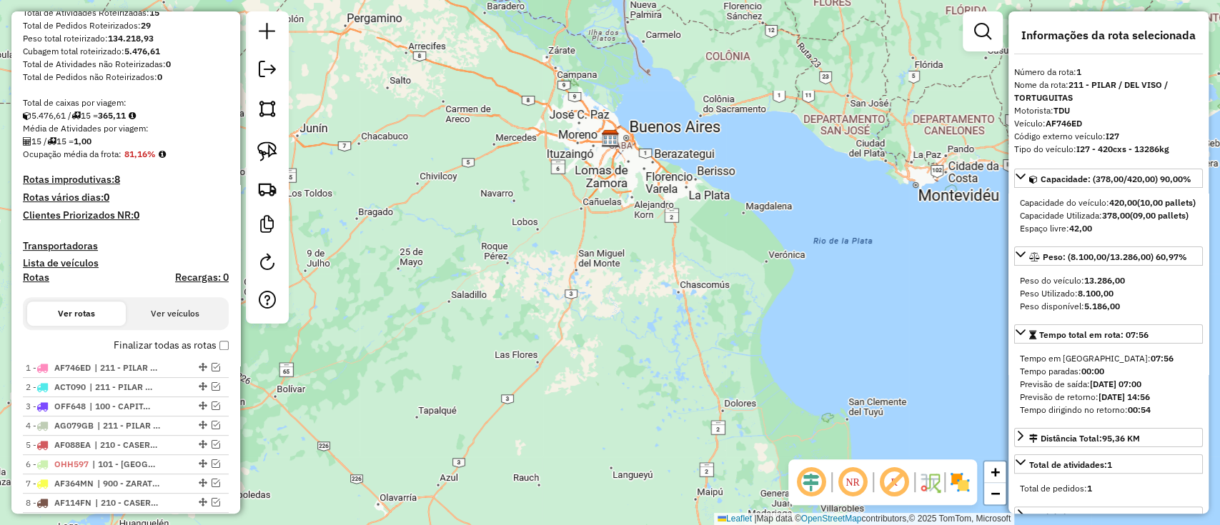
click at [169, 344] on label "Finalizar todas as rotas" at bounding box center [171, 345] width 115 height 15
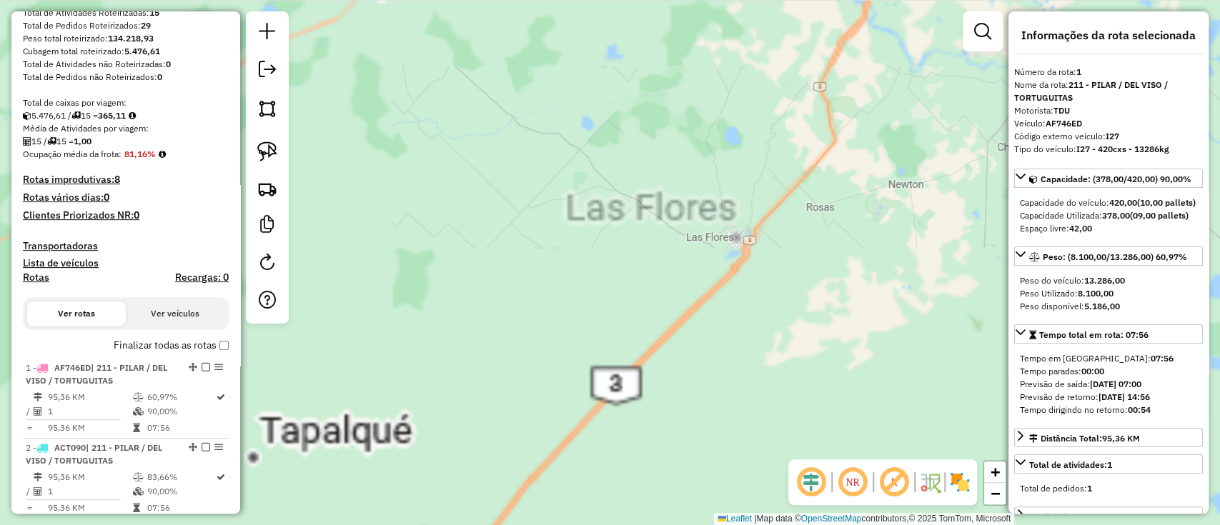
drag, startPoint x: 501, startPoint y: 367, endPoint x: 434, endPoint y: 562, distance: 206.1
click at [434, 525] on html "Aguarde... Pop-up bloqueado! Seu navegador bloqueou automáticamente a abertura …" at bounding box center [610, 262] width 1220 height 525
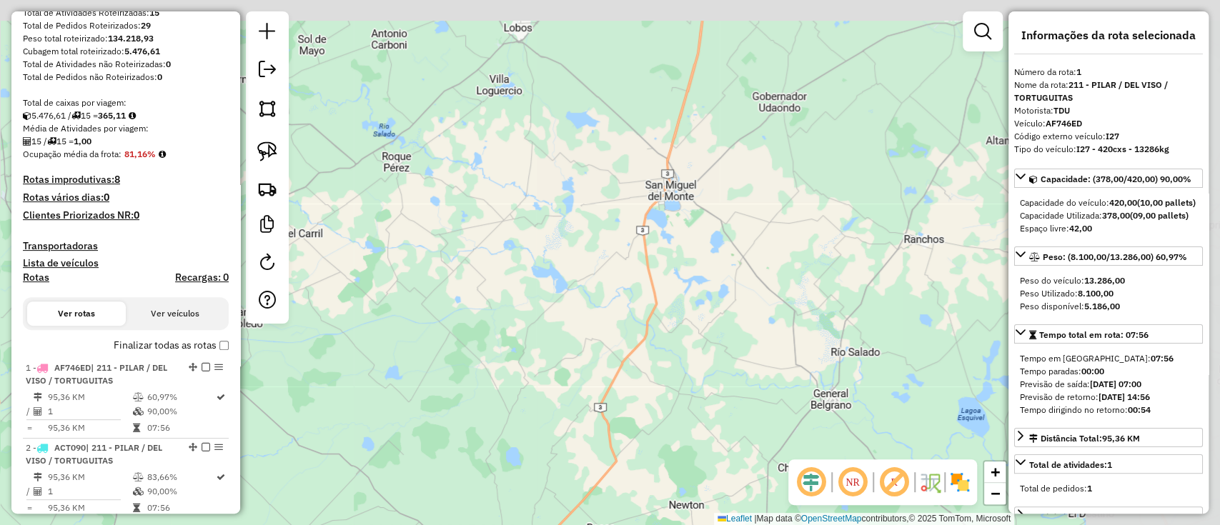
drag, startPoint x: 660, startPoint y: 300, endPoint x: 463, endPoint y: 474, distance: 262.3
click at [463, 474] on div "Janela de atendimento Grade de atendimento Capacidade Transportadoras Veículos …" at bounding box center [610, 262] width 1220 height 525
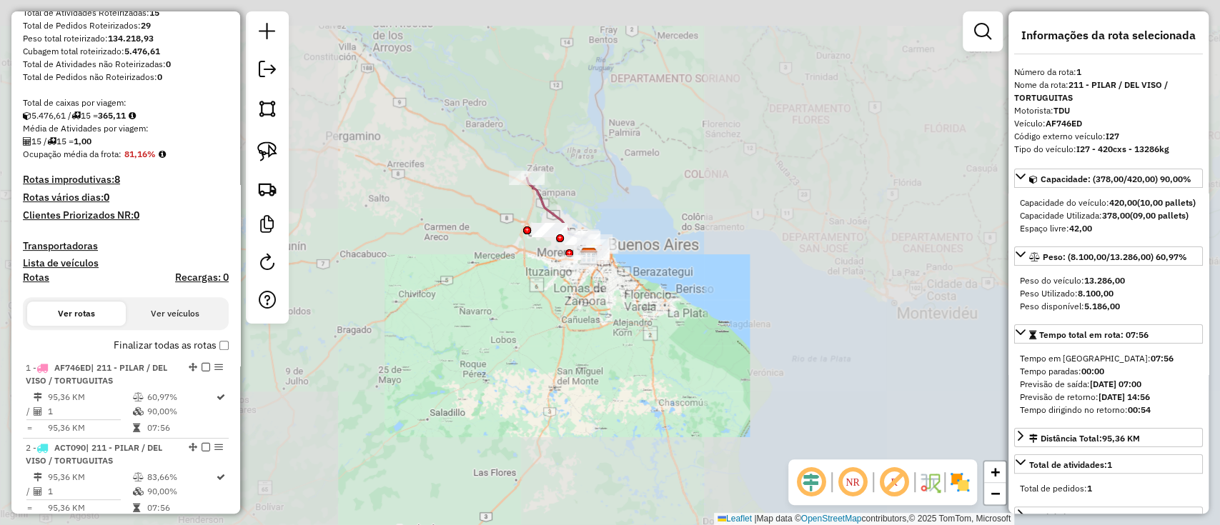
drag, startPoint x: 653, startPoint y: 312, endPoint x: 612, endPoint y: 359, distance: 62.8
click at [612, 359] on div "Janela de atendimento Grade de atendimento Capacidade Transportadoras Veículos …" at bounding box center [610, 262] width 1220 height 525
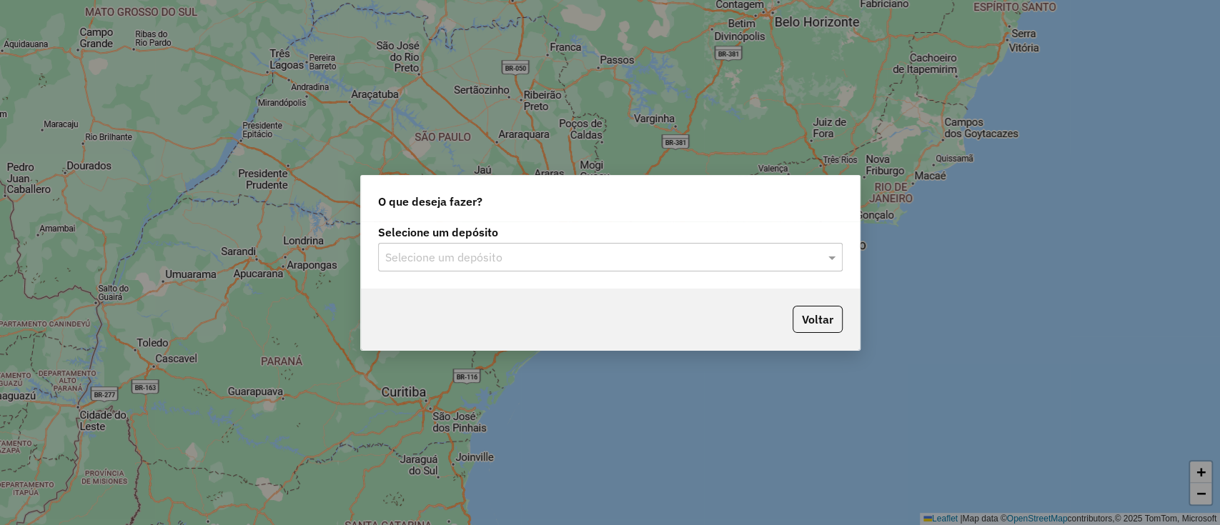
click at [492, 240] on label "Selecione um depósito" at bounding box center [610, 232] width 465 height 17
click at [492, 249] on input "text" at bounding box center [596, 257] width 422 height 17
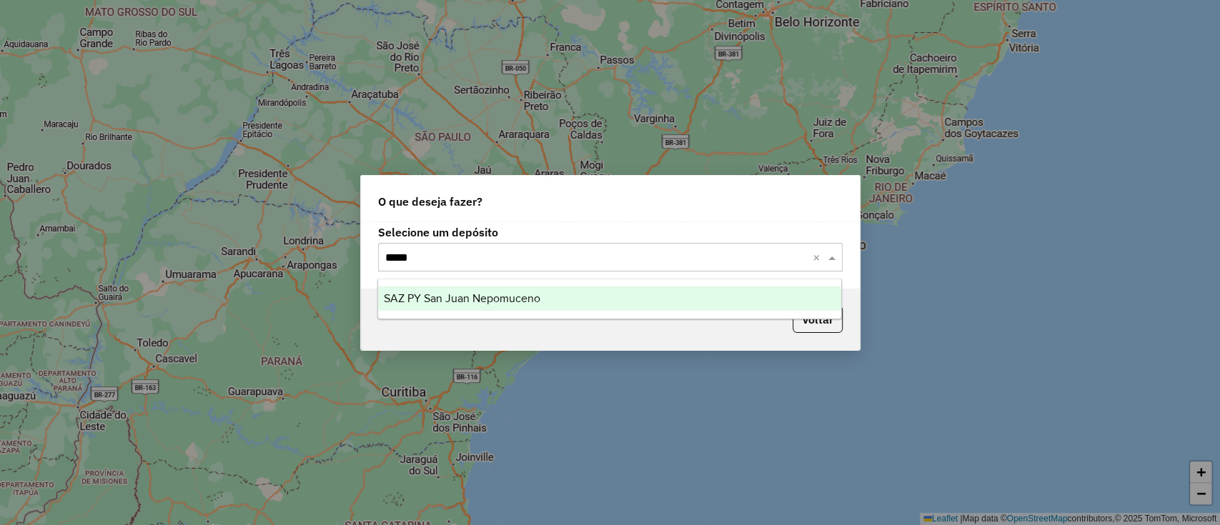
type input "******"
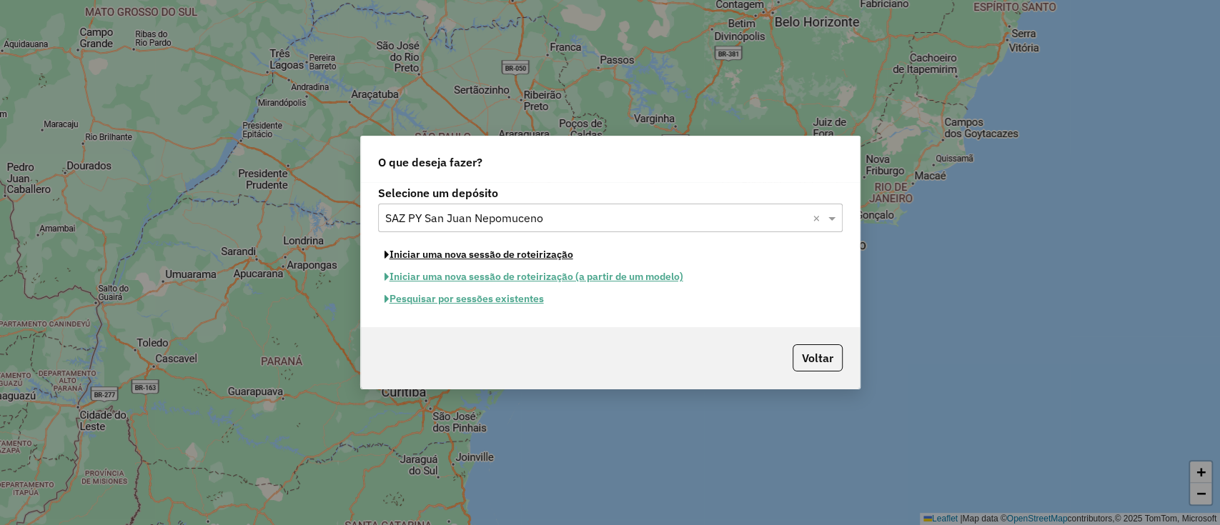
click at [491, 249] on button "Iniciar uma nova sessão de roteirização" at bounding box center [479, 255] width 202 height 22
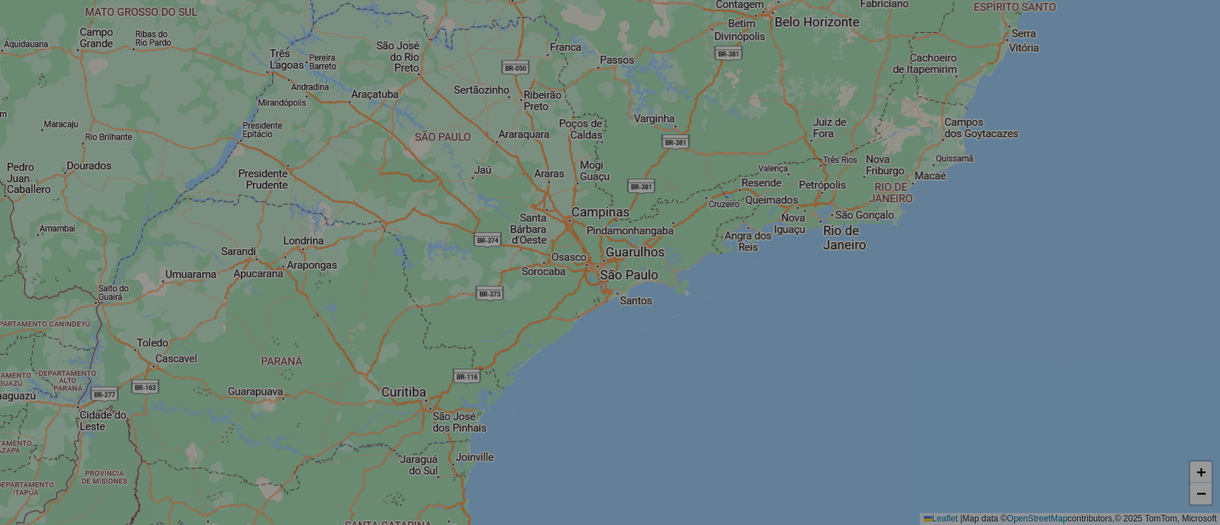
select select "*"
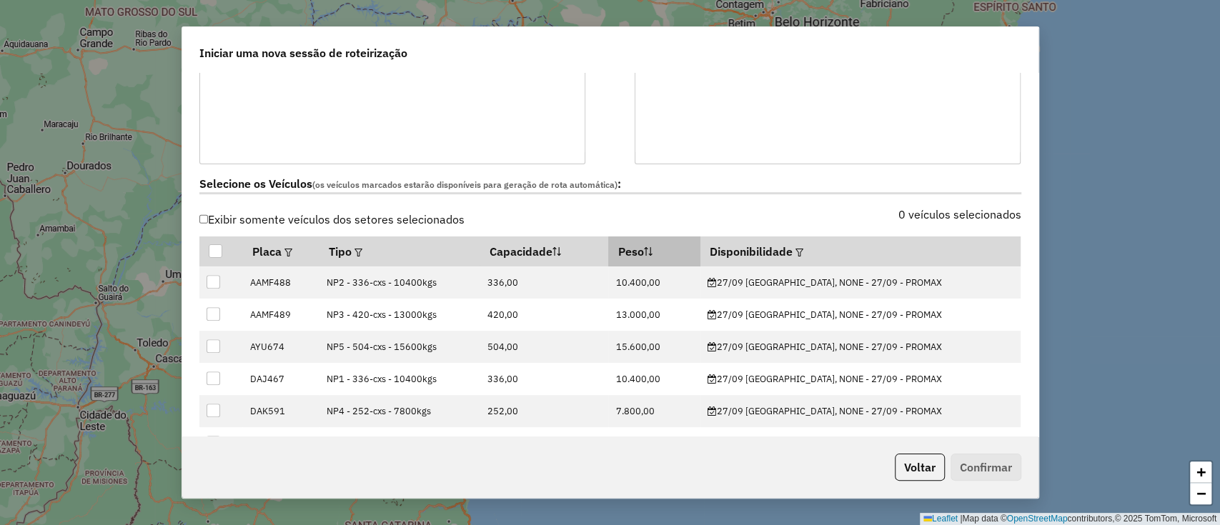
scroll to position [381, 0]
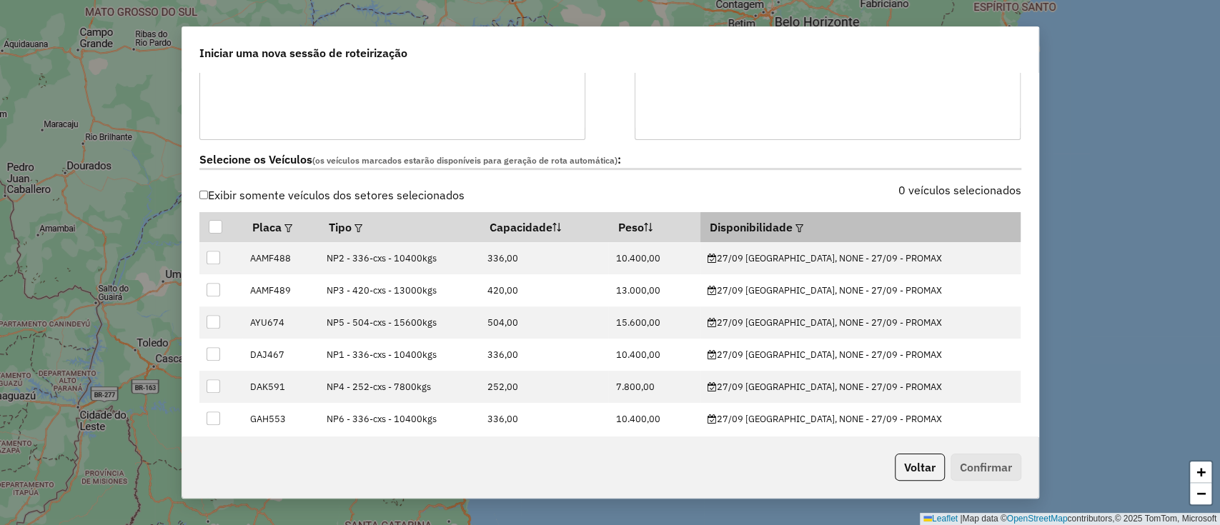
click at [803, 229] on em at bounding box center [799, 228] width 8 height 8
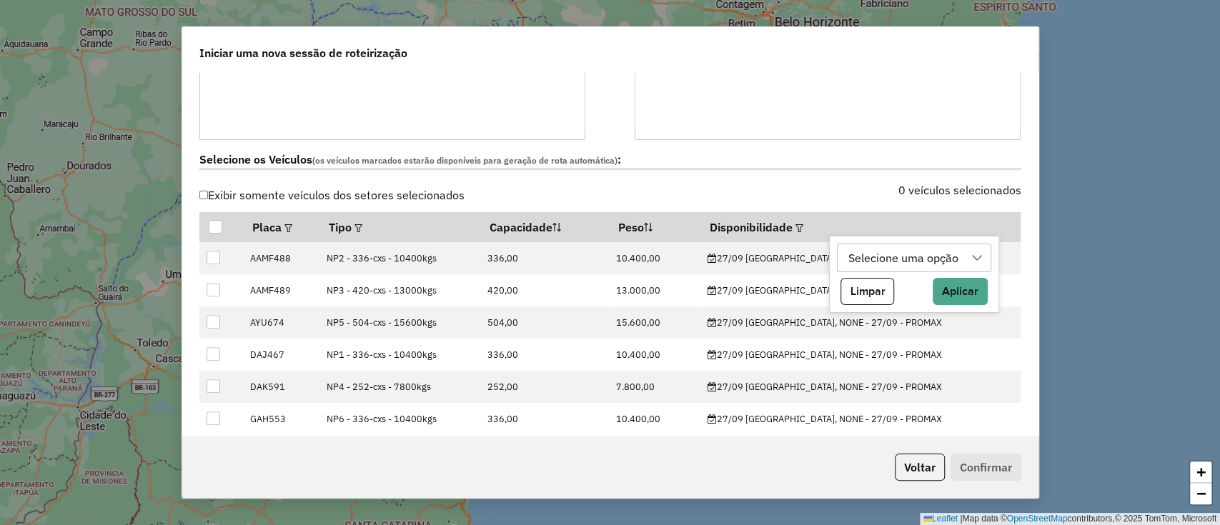
click at [861, 251] on div "Selecione uma opção" at bounding box center [903, 257] width 120 height 27
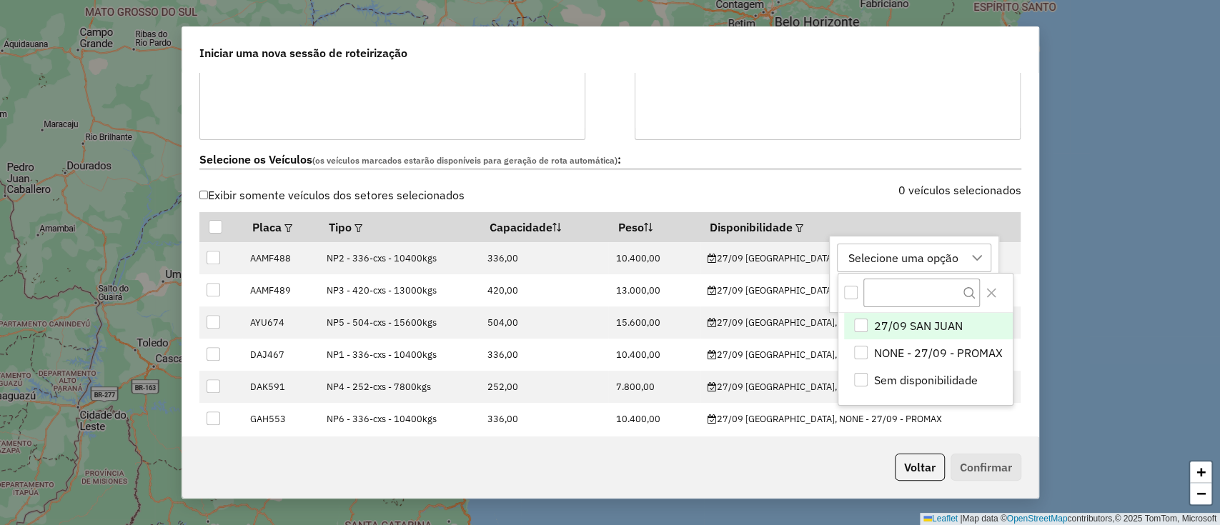
scroll to position [11, 64]
click at [898, 320] on span "27/09 SAN JUAN" at bounding box center [918, 325] width 89 height 17
click at [985, 286] on button "Close" at bounding box center [991, 293] width 23 height 23
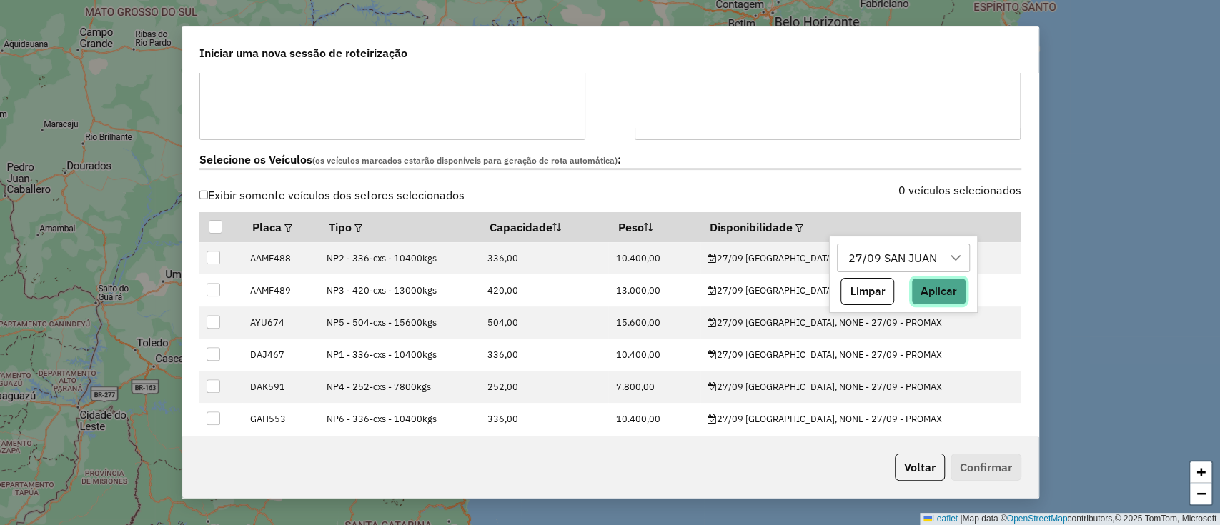
click at [944, 297] on button "Aplicar" at bounding box center [938, 291] width 55 height 27
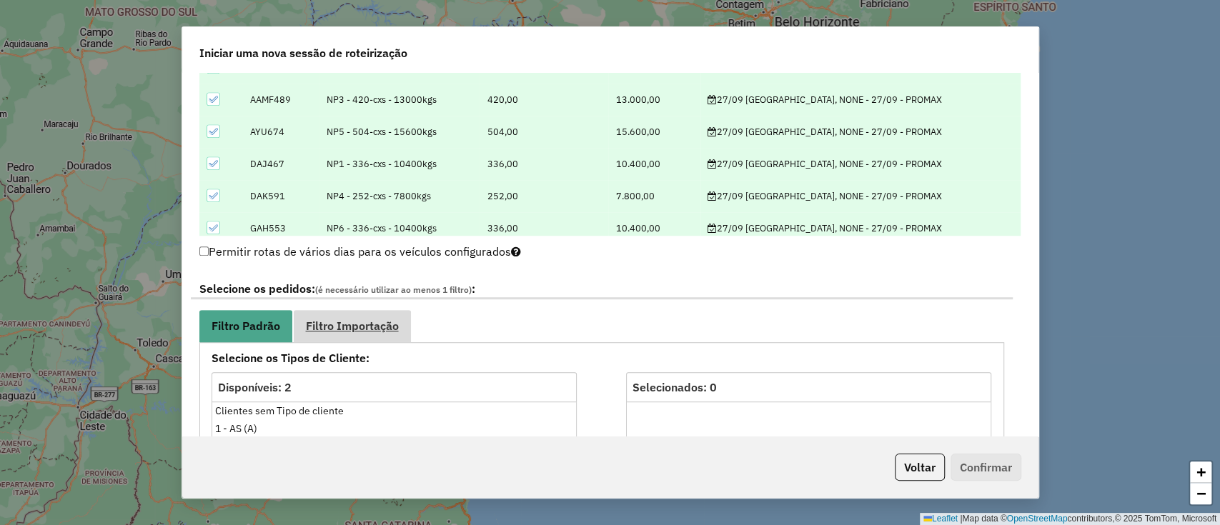
click at [383, 322] on span "Filtro Importação" at bounding box center [352, 325] width 93 height 11
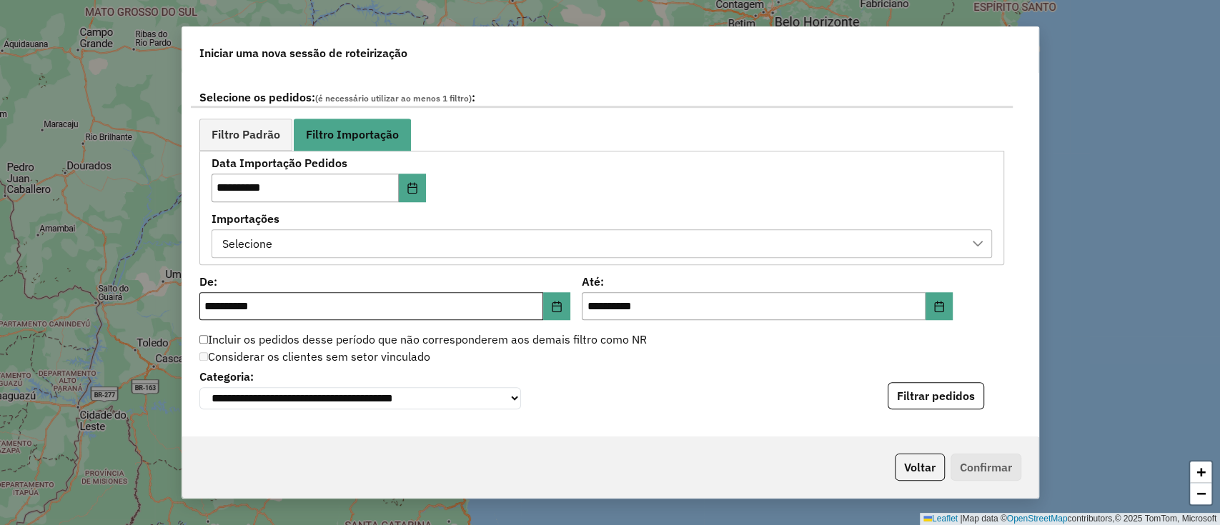
scroll to position [858, 0]
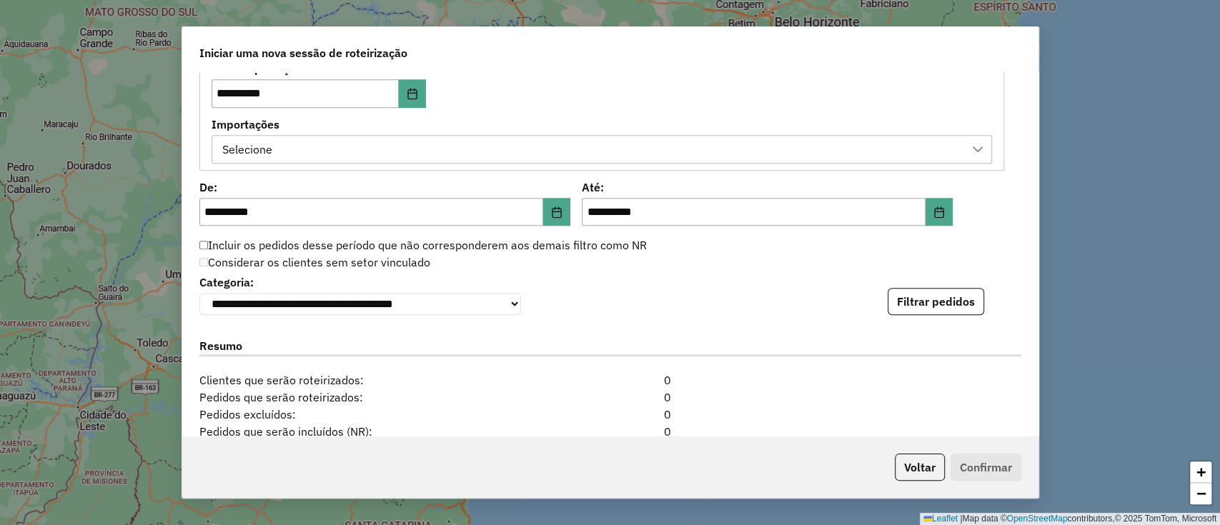
click at [389, 142] on div "Selecione" at bounding box center [591, 149] width 746 height 27
click at [377, 221] on li "No results found" at bounding box center [602, 215] width 770 height 27
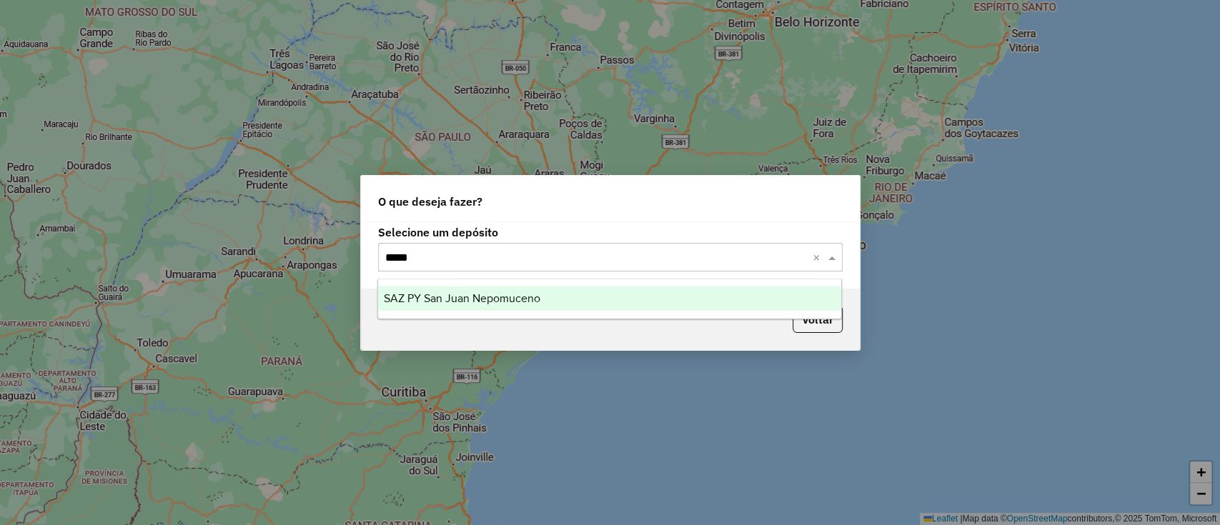
type input "******"
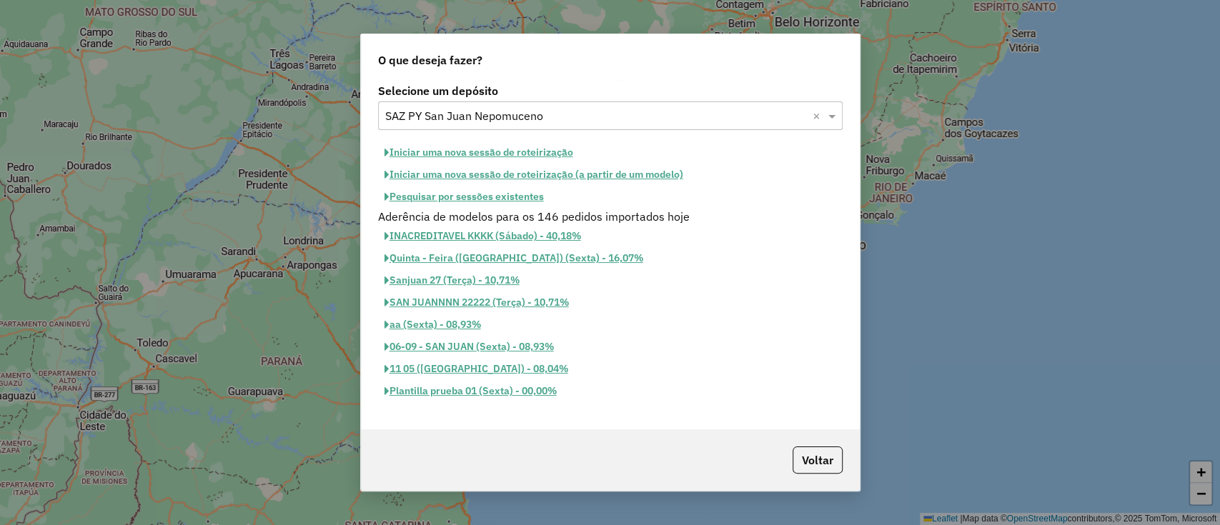
click at [452, 148] on button "Iniciar uma nova sessão de roteirização" at bounding box center [479, 152] width 202 height 22
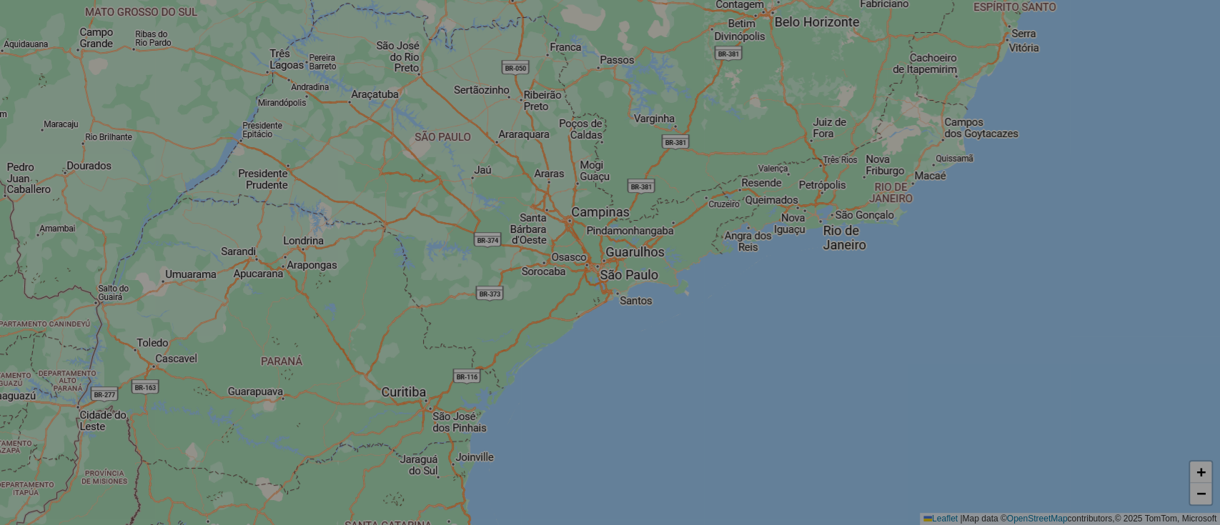
select select "*"
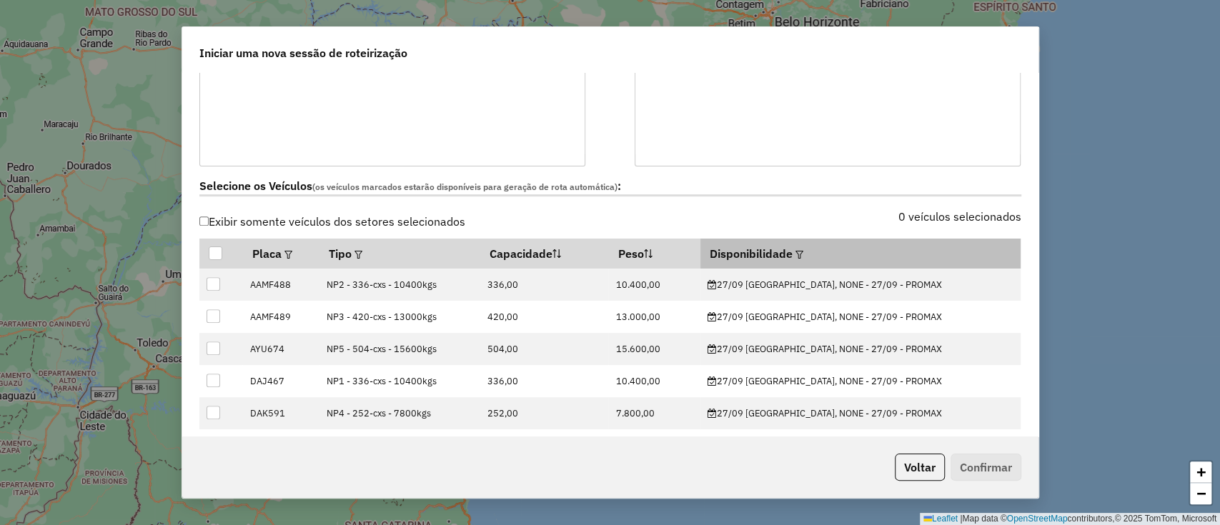
scroll to position [381, 0]
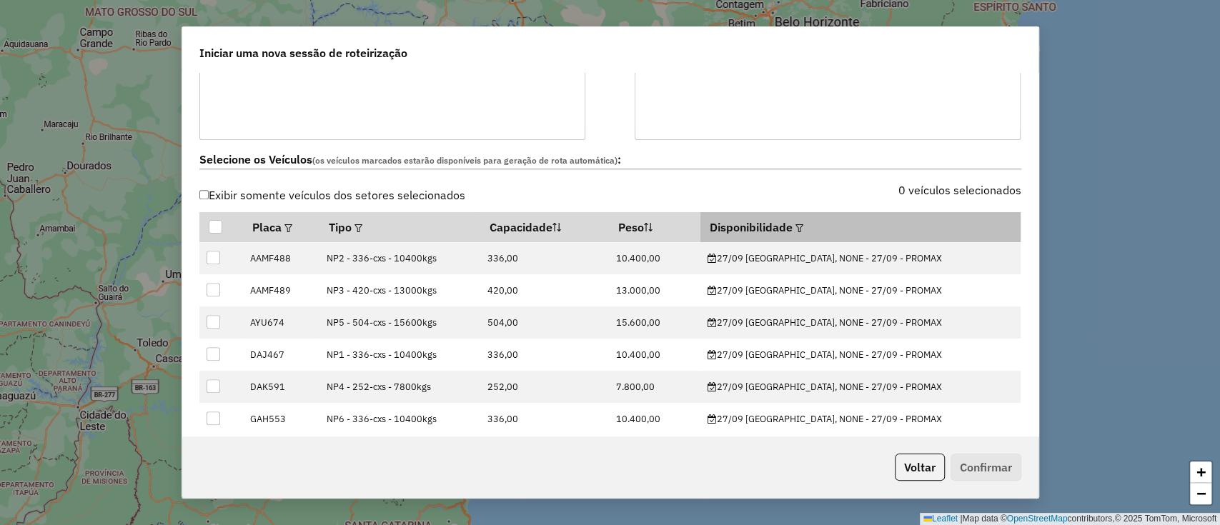
click at [803, 224] on em at bounding box center [799, 228] width 8 height 8
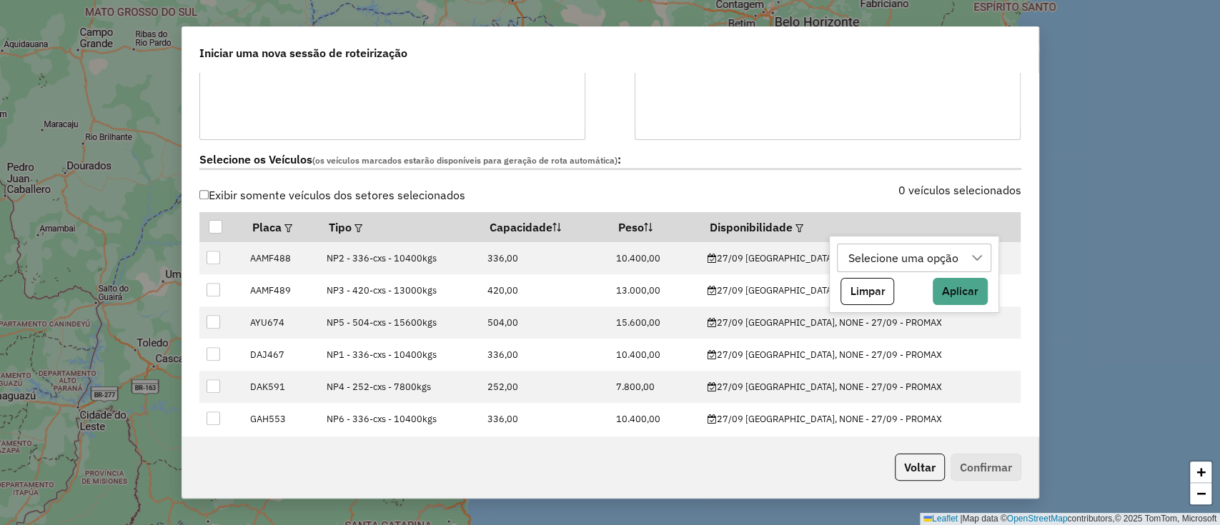
click at [863, 269] on div "Selecione uma opção" at bounding box center [903, 257] width 120 height 27
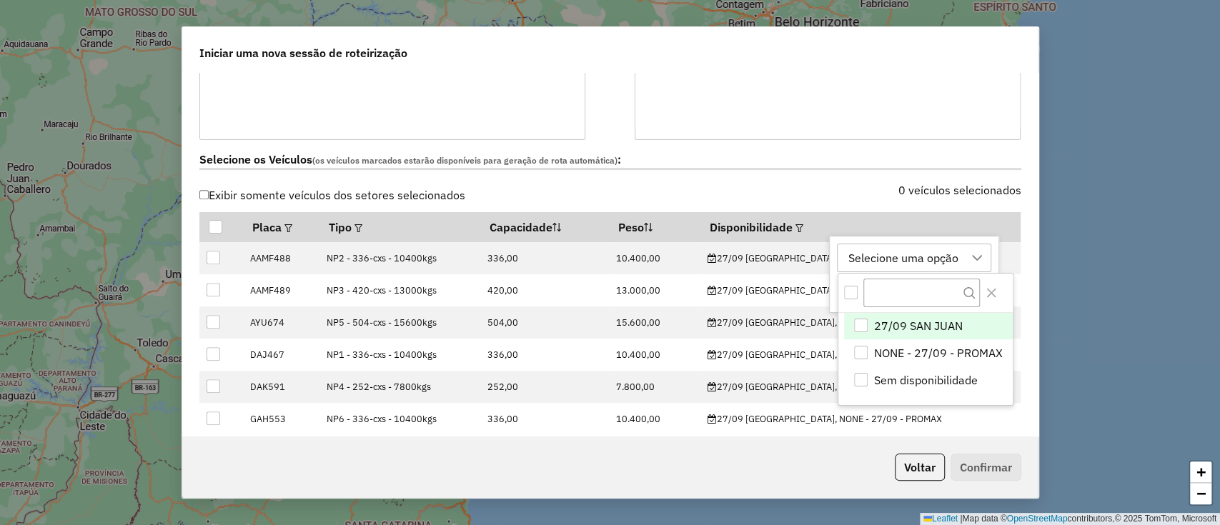
click at [913, 314] on li "27/09 SAN JUAN" at bounding box center [928, 326] width 168 height 27
click at [988, 289] on icon "Close" at bounding box center [991, 293] width 9 height 9
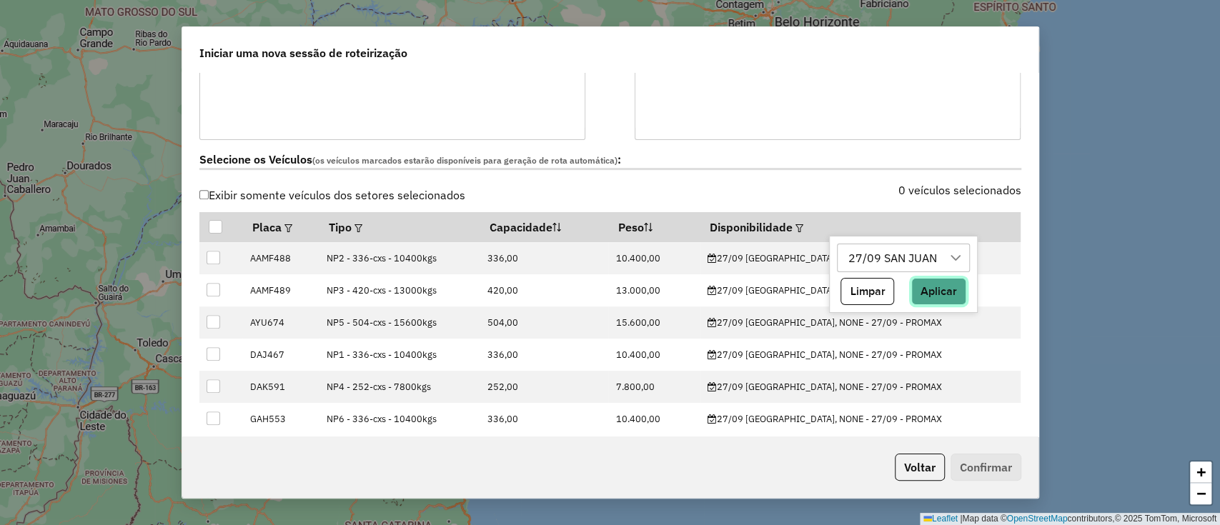
click at [943, 288] on button "Aplicar" at bounding box center [938, 291] width 55 height 27
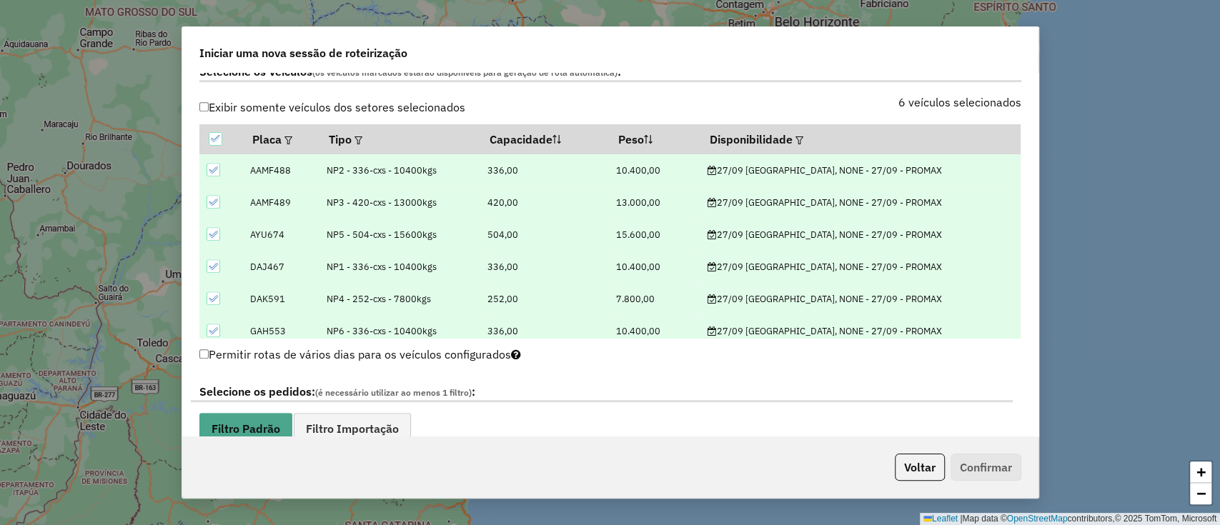
scroll to position [667, 0]
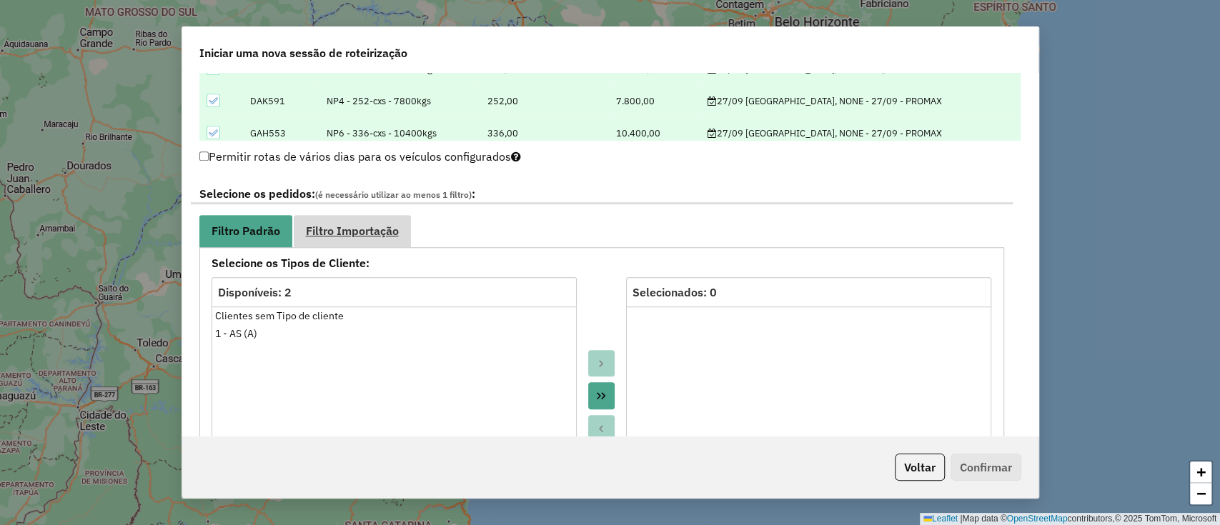
click at [367, 226] on span "Filtro Importação" at bounding box center [352, 230] width 93 height 11
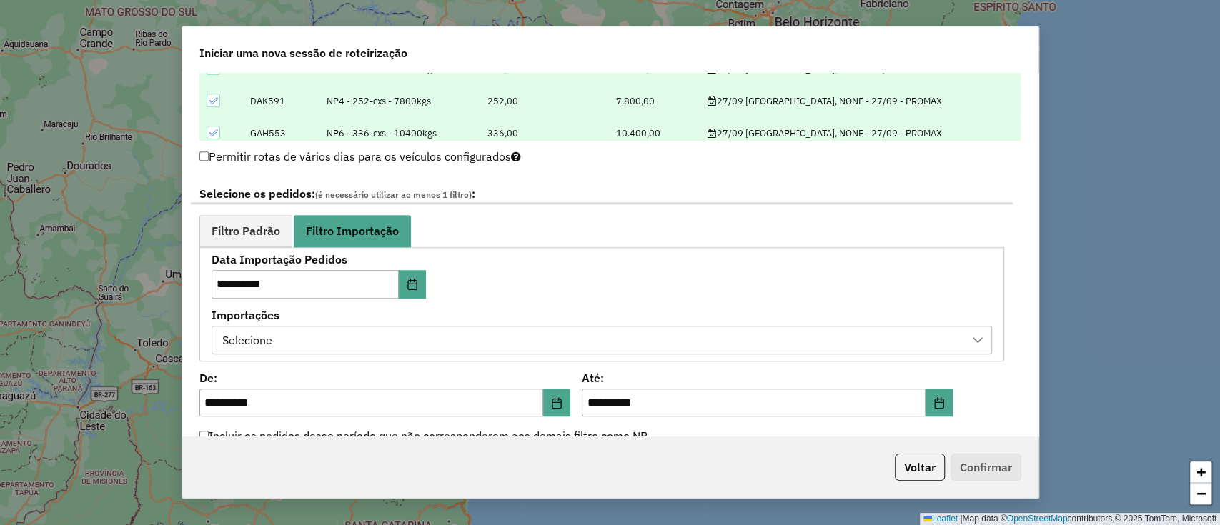
click at [328, 344] on div "Selecione" at bounding box center [591, 340] width 746 height 27
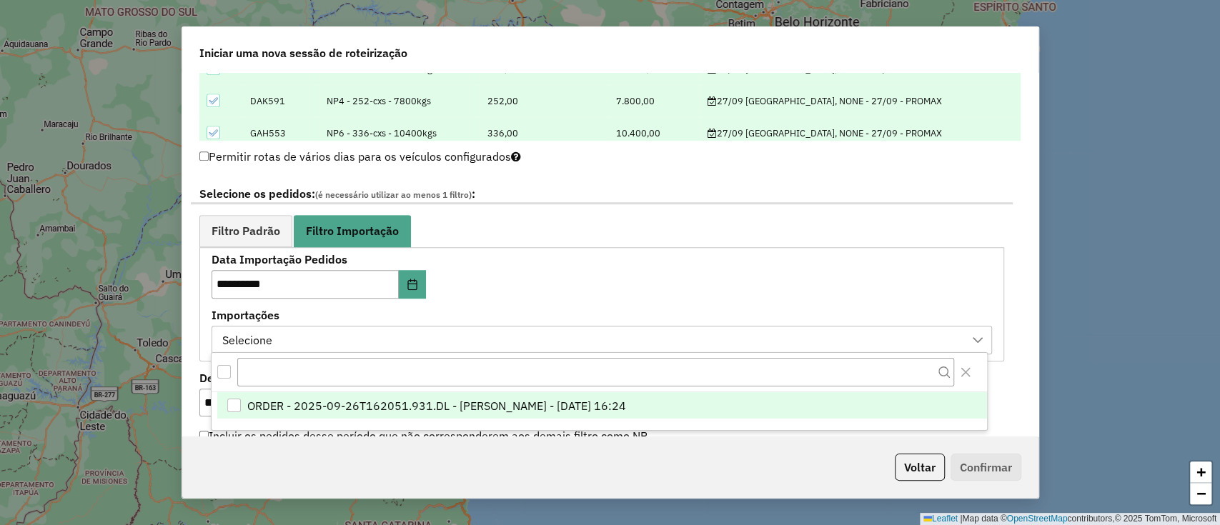
click at [367, 407] on span "ORDER - 2025-09-26T162051.931.DL - [PERSON_NAME] - [DATE] 16:24" at bounding box center [436, 405] width 379 height 17
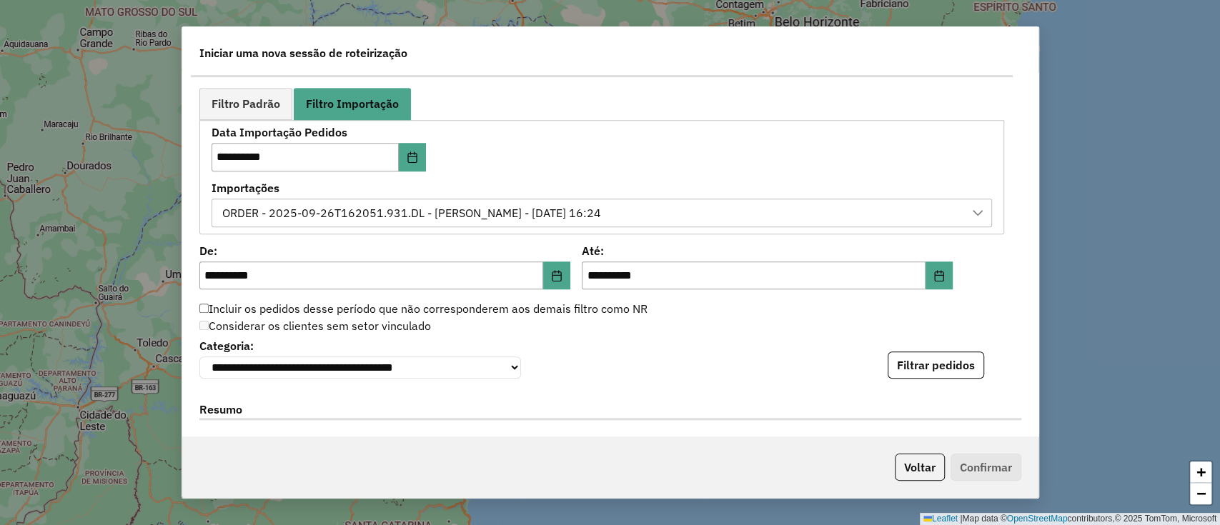
scroll to position [858, 0]
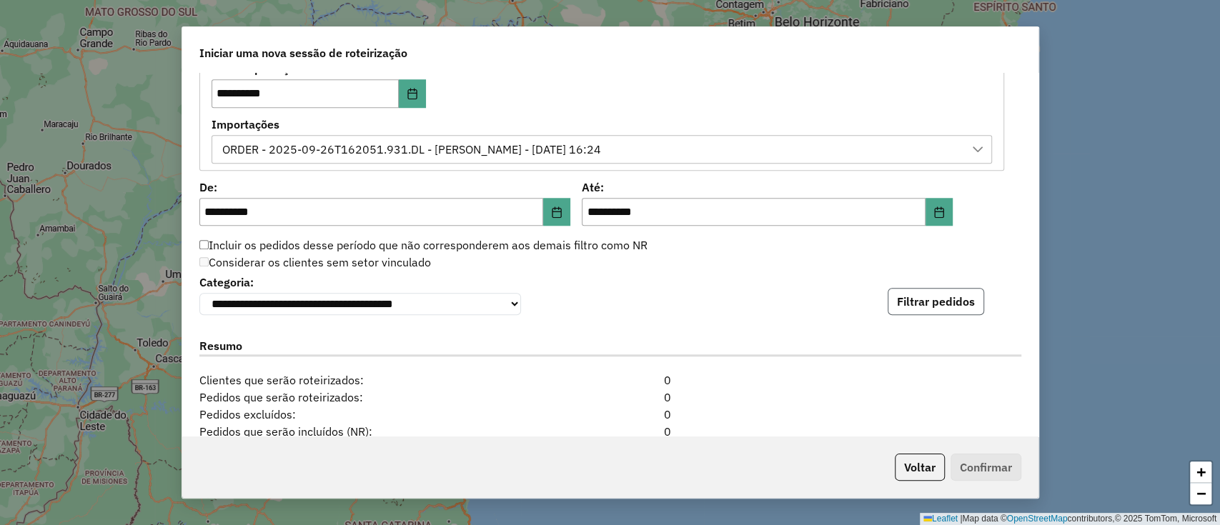
click at [915, 300] on button "Filtrar pedidos" at bounding box center [936, 301] width 96 height 27
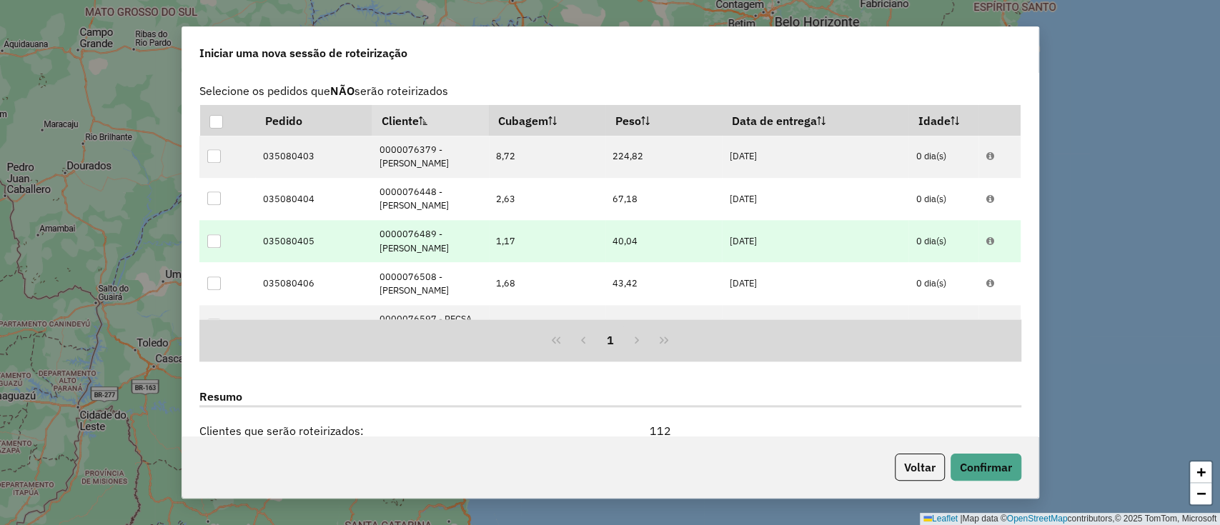
scroll to position [1324, 0]
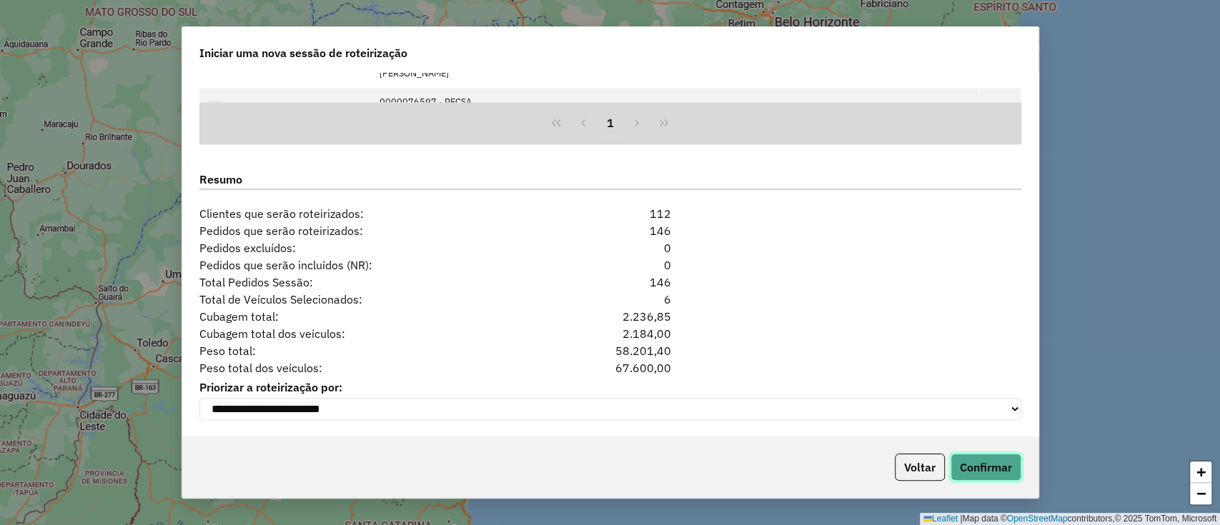
click at [983, 465] on button "Confirmar" at bounding box center [985, 467] width 71 height 27
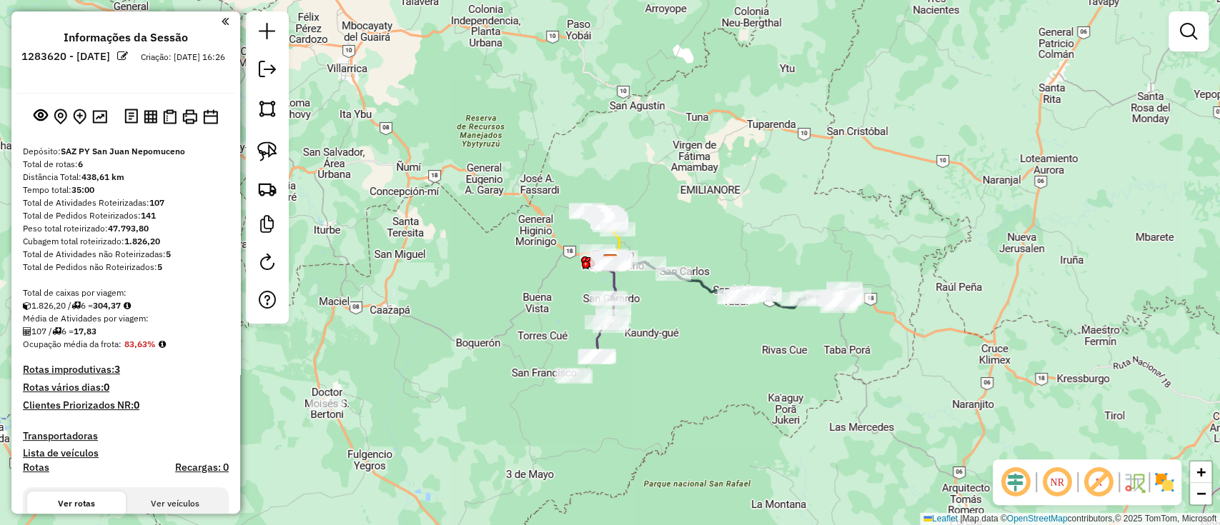
click at [389, 361] on div "Janela de atendimento Grade de atendimento Capacidade Transportadoras Veículos …" at bounding box center [610, 262] width 1220 height 525
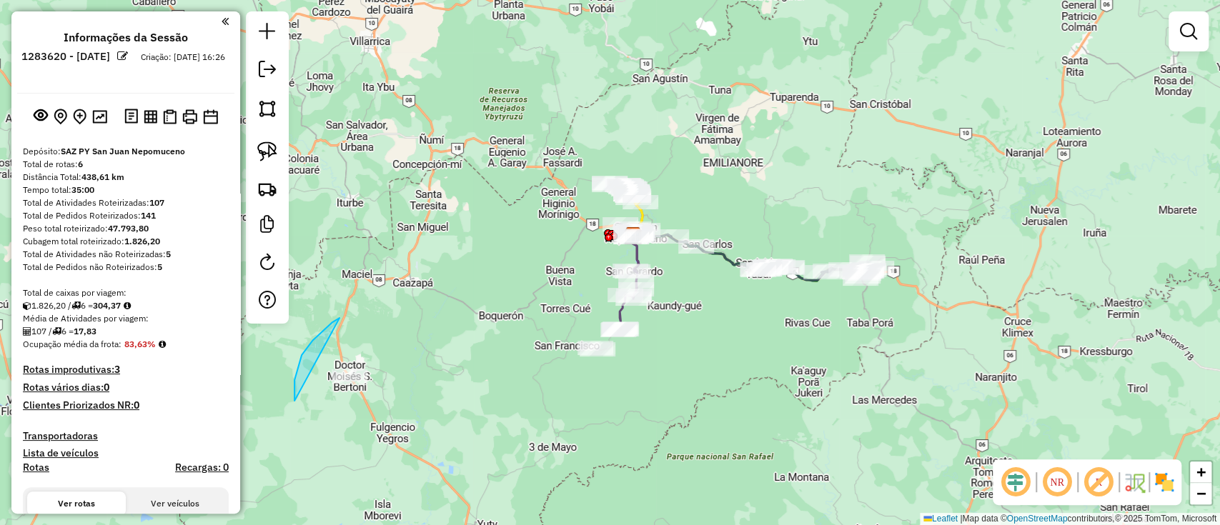
drag, startPoint x: 327, startPoint y: 327, endPoint x: 407, endPoint y: 382, distance: 97.7
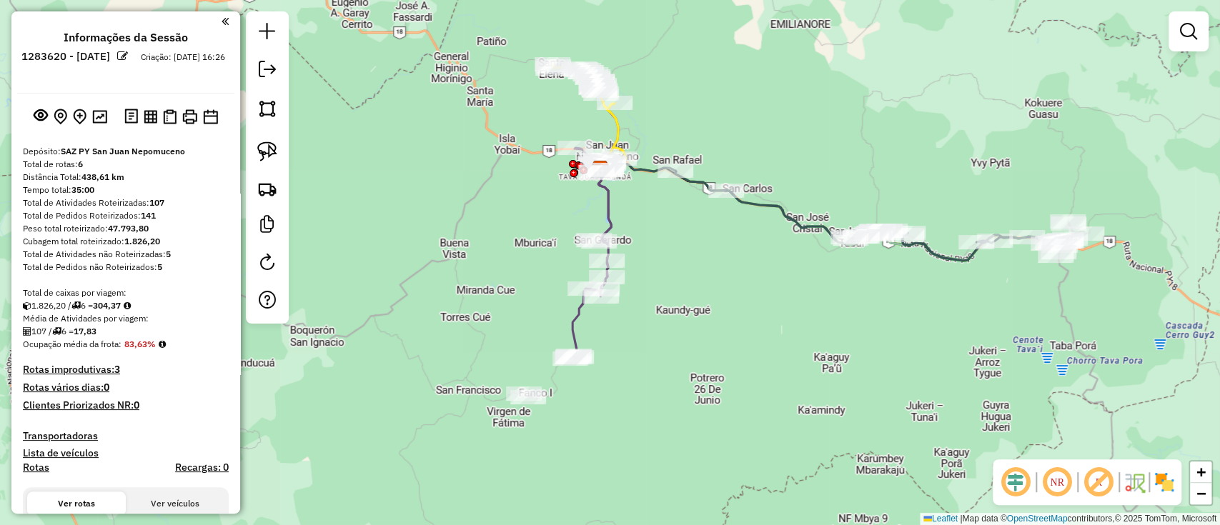
click at [581, 323] on icon at bounding box center [590, 253] width 41 height 211
select select "**********"
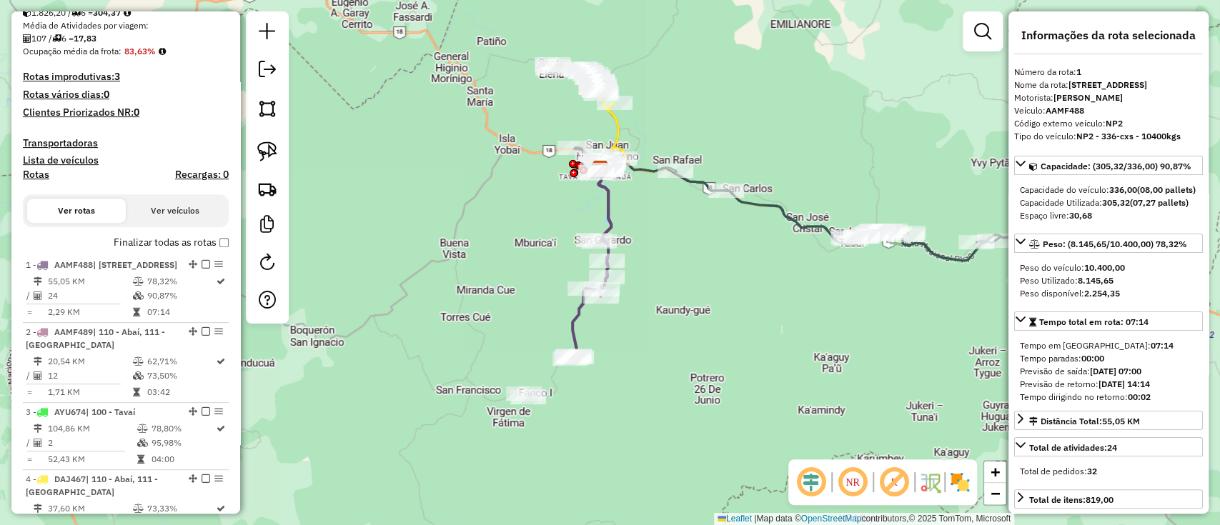
drag, startPoint x: 605, startPoint y: 334, endPoint x: 632, endPoint y: 307, distance: 37.9
click at [632, 307] on div "Janela de atendimento Grade de atendimento Capacidade Transportadoras Veículos …" at bounding box center [610, 262] width 1220 height 525
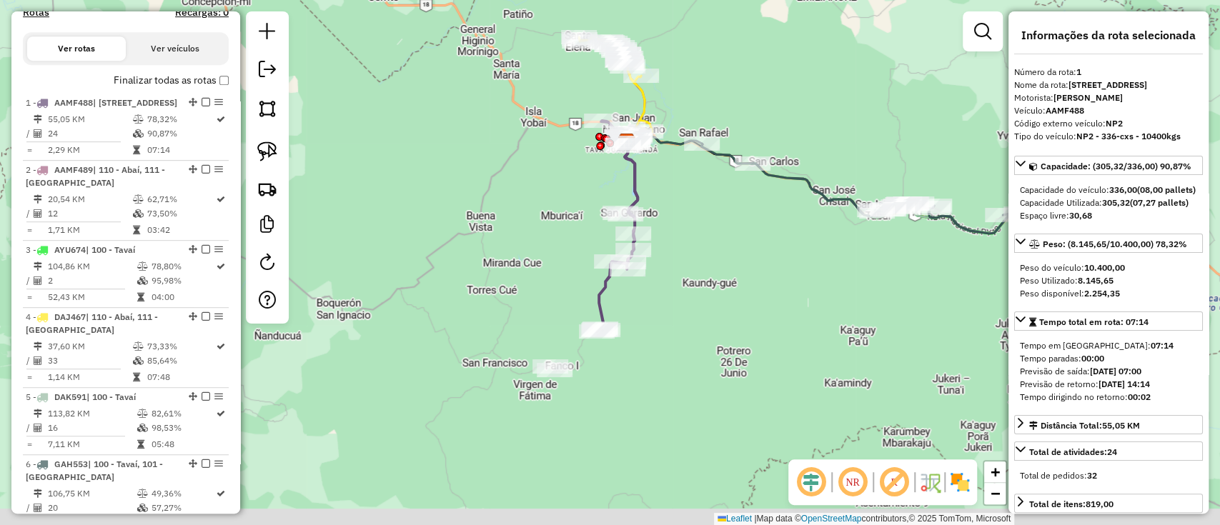
scroll to position [537, 0]
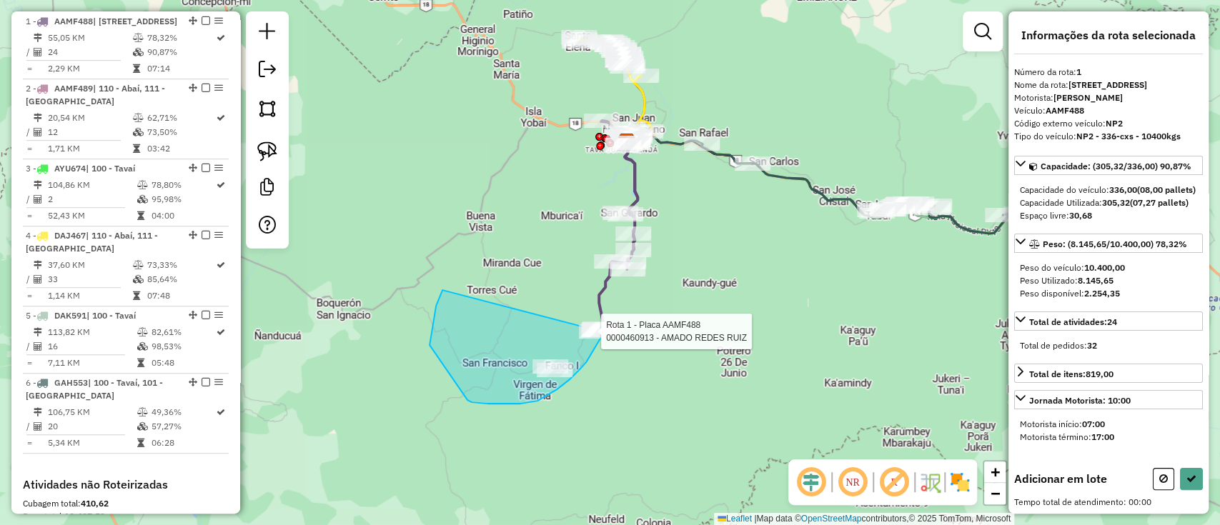
click at [605, 332] on div "Rota 1 - Placa AAMF488 0000460913 - AMADO REDES [PERSON_NAME] de atendimento Gr…" at bounding box center [610, 262] width 1220 height 525
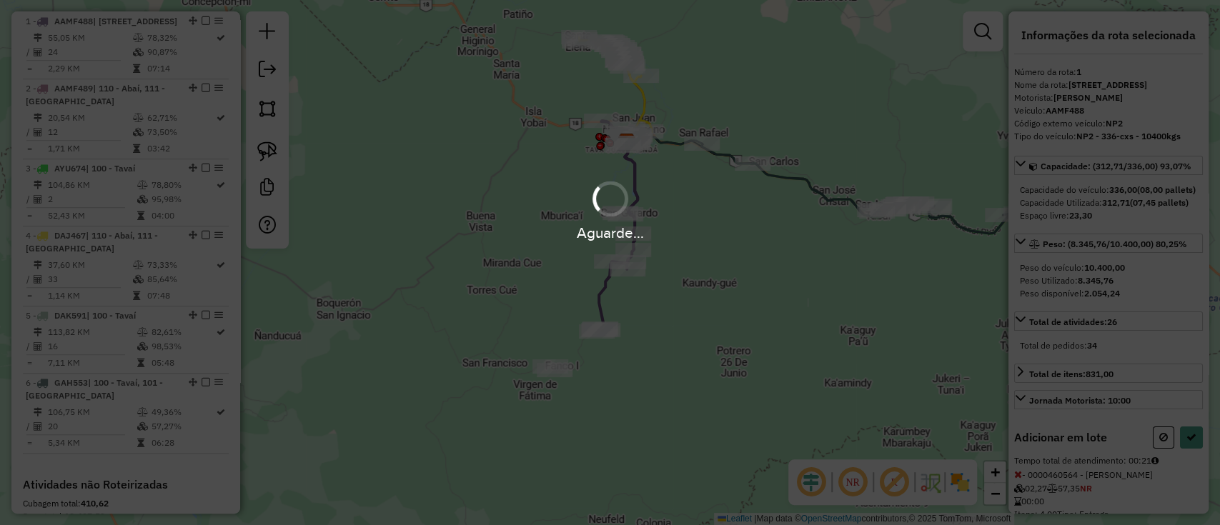
select select "**********"
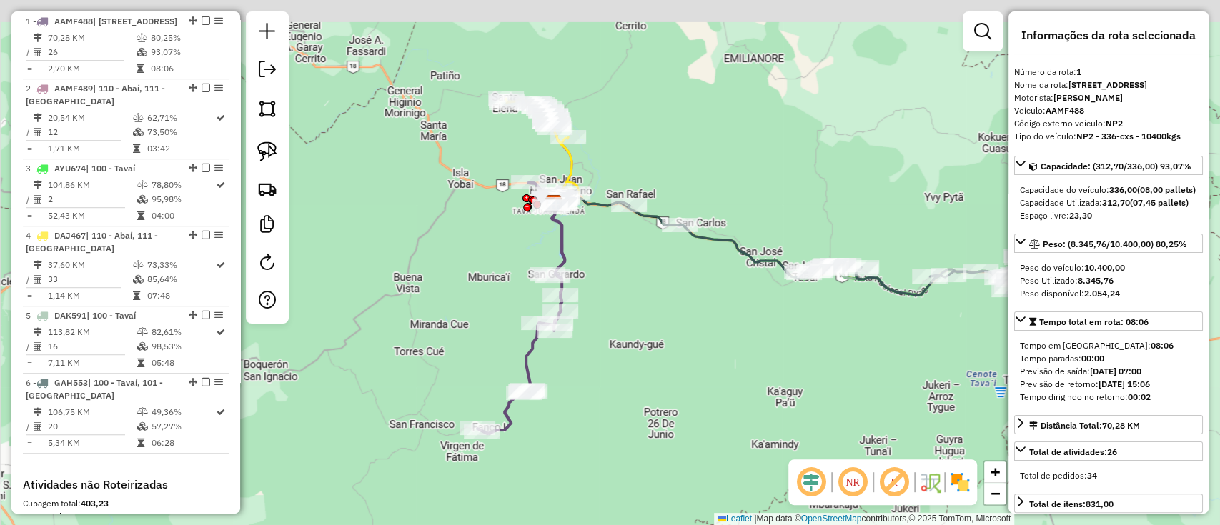
drag, startPoint x: 452, startPoint y: 231, endPoint x: 340, endPoint y: 283, distance: 123.7
click at [372, 290] on div "Janela de atendimento Grade de atendimento Capacidade Transportadoras Veículos …" at bounding box center [610, 262] width 1220 height 525
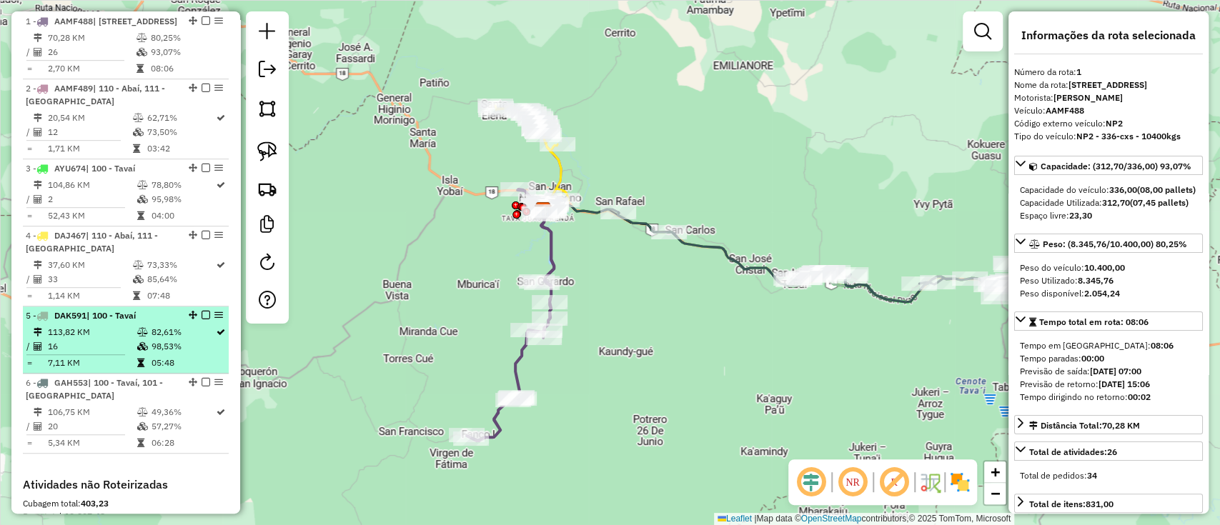
click at [202, 319] on em at bounding box center [206, 315] width 9 height 9
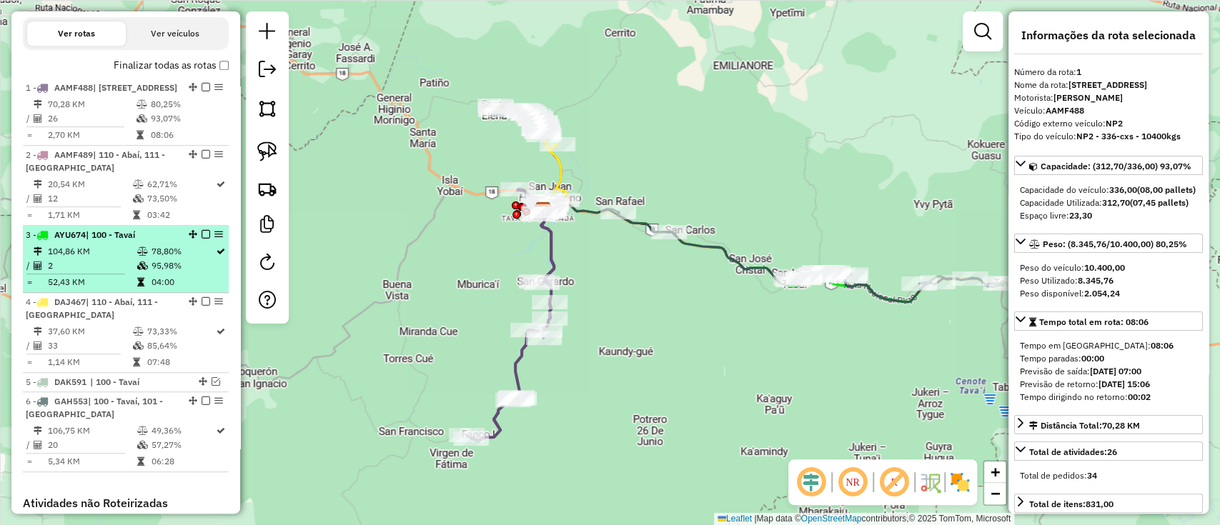
scroll to position [441, 0]
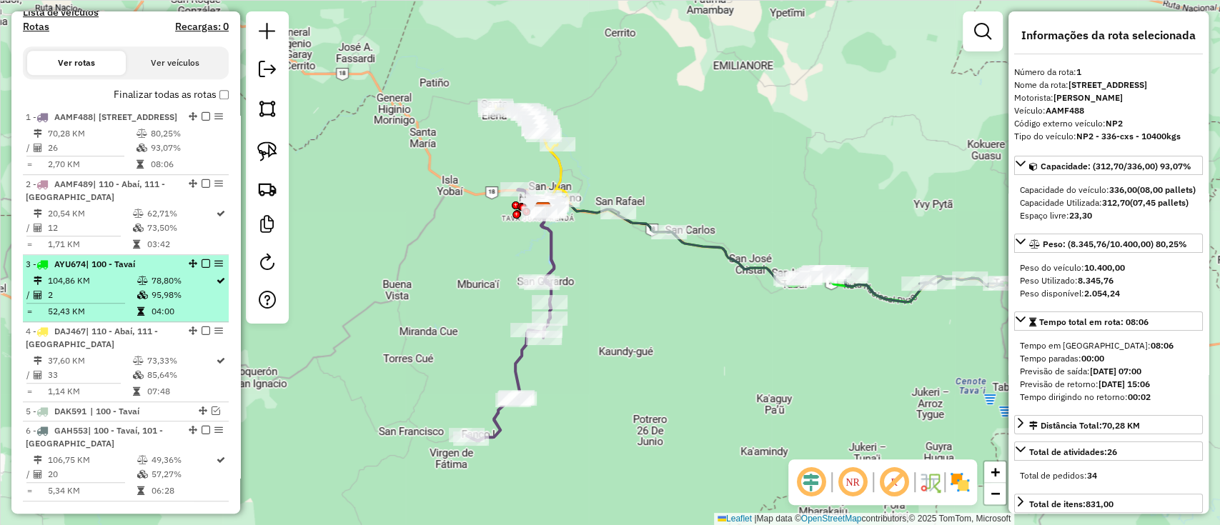
click at [202, 268] on em at bounding box center [206, 263] width 9 height 9
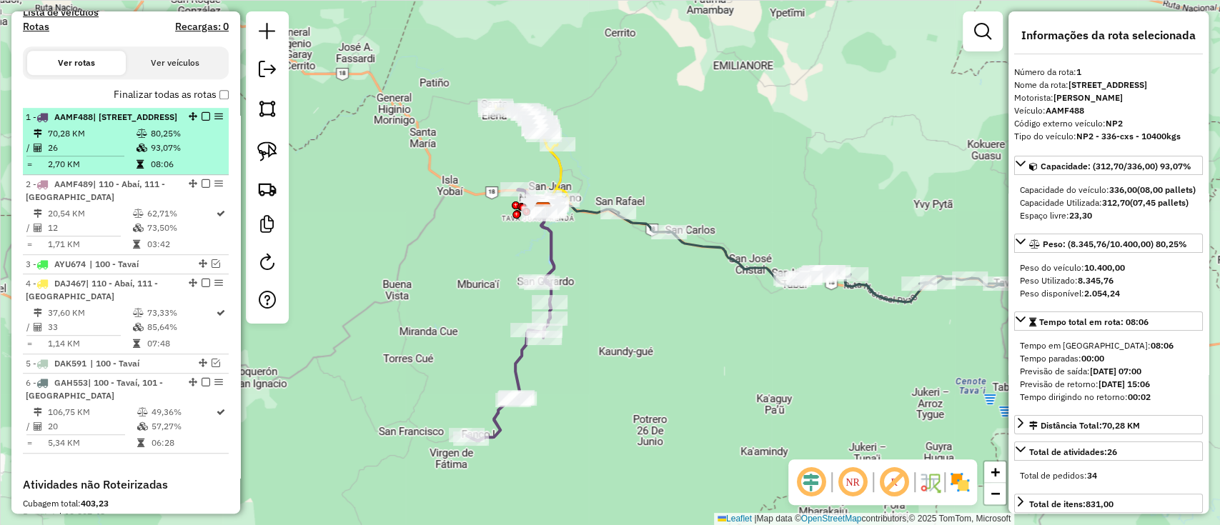
click at [202, 113] on em at bounding box center [206, 116] width 9 height 9
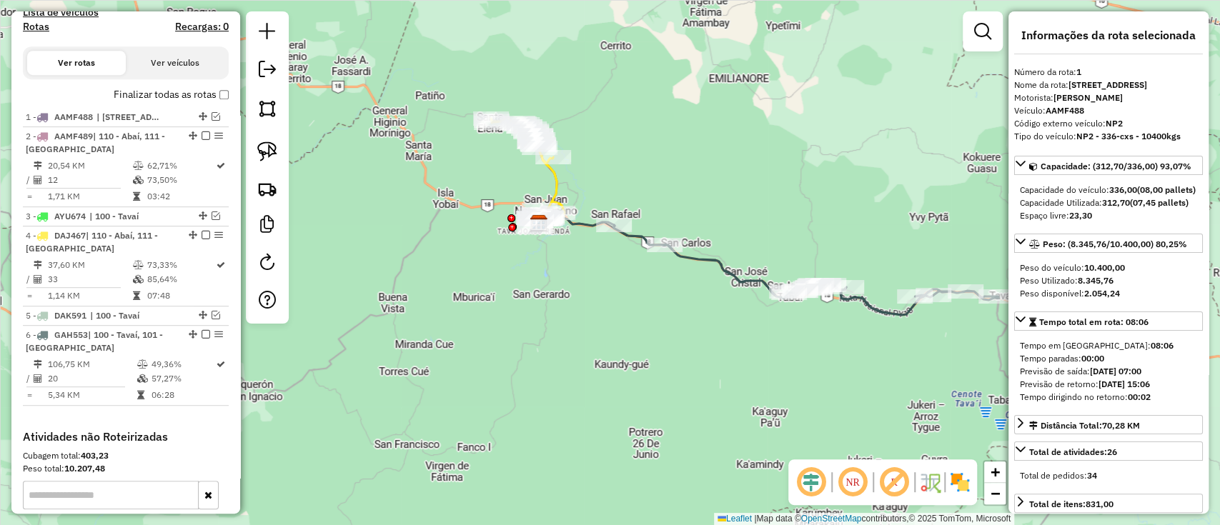
drag, startPoint x: 502, startPoint y: 313, endPoint x: 490, endPoint y: 329, distance: 20.4
click at [490, 329] on div "Janela de atendimento Grade de atendimento Capacidade Transportadoras Veículos …" at bounding box center [610, 262] width 1220 height 525
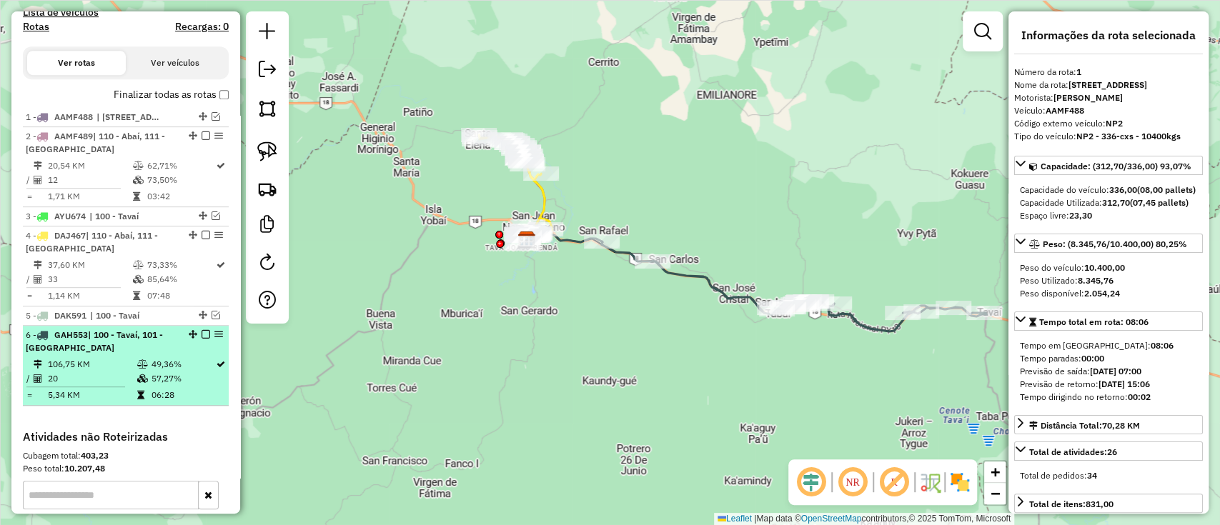
click at [144, 374] on icon at bounding box center [142, 378] width 11 height 9
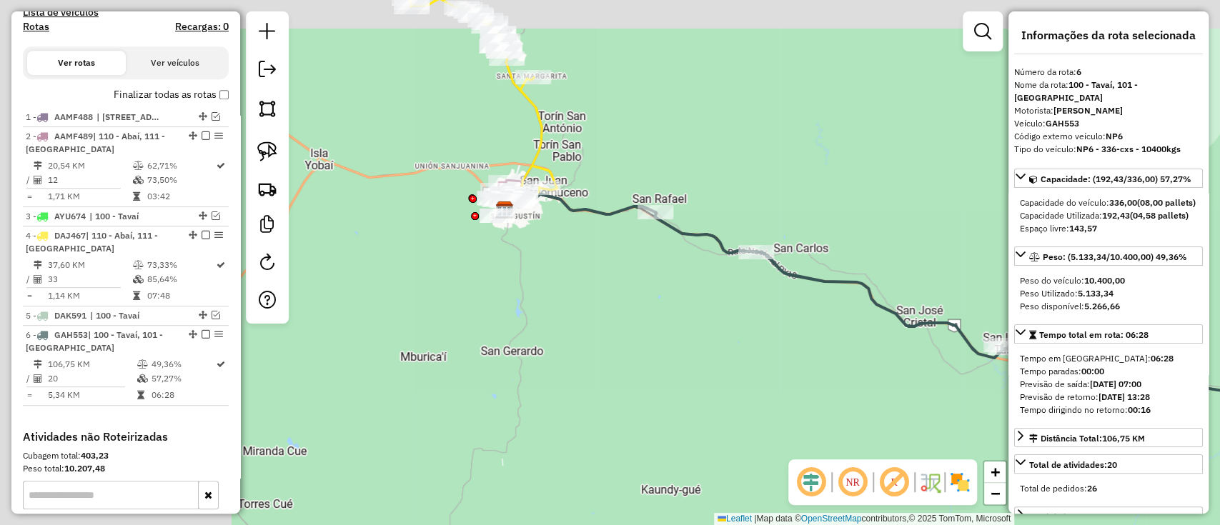
drag, startPoint x: 735, startPoint y: 352, endPoint x: 780, endPoint y: 352, distance: 44.3
click at [781, 357] on div "Janela de atendimento Grade de atendimento Capacidade Transportadoras Veículos …" at bounding box center [610, 262] width 1220 height 525
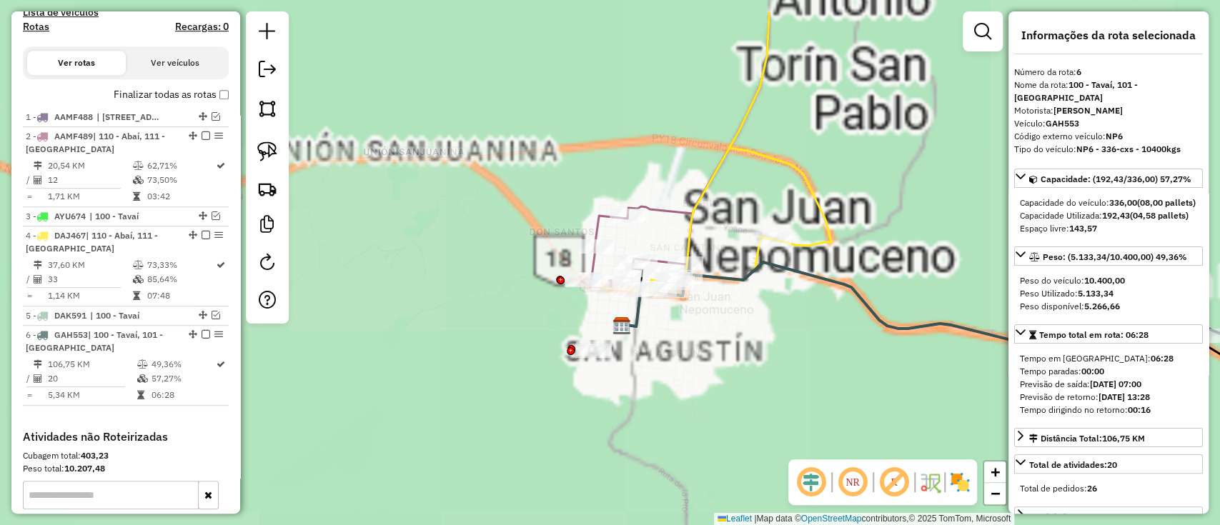
drag, startPoint x: 533, startPoint y: 262, endPoint x: 398, endPoint y: 328, distance: 150.2
click at [398, 328] on div "Janela de atendimento Grade de atendimento Capacidade Transportadoras Veículos …" at bounding box center [610, 262] width 1220 height 525
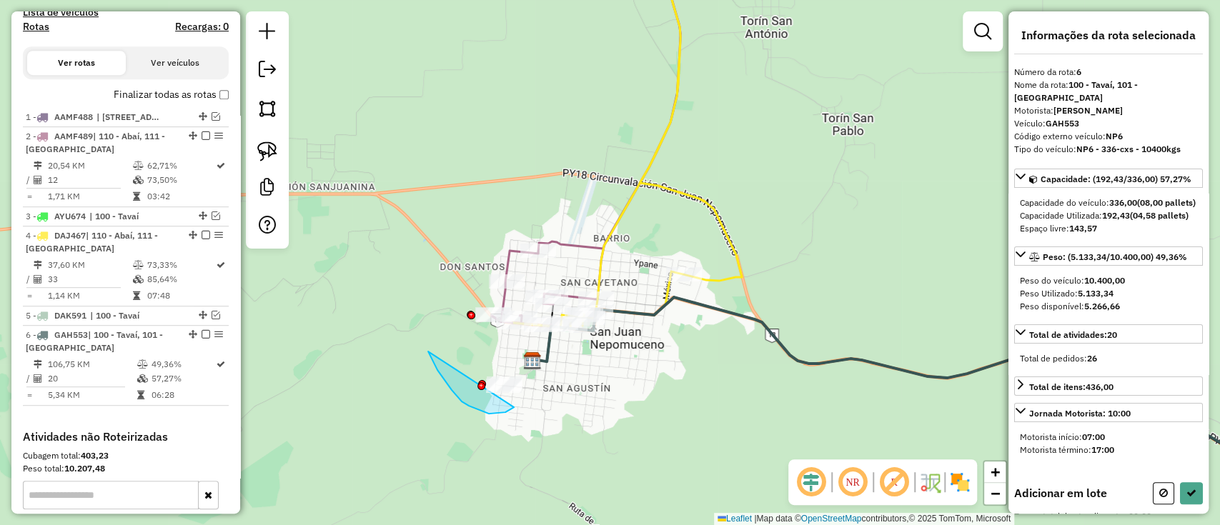
drag, startPoint x: 452, startPoint y: 390, endPoint x: 542, endPoint y: 367, distance: 93.1
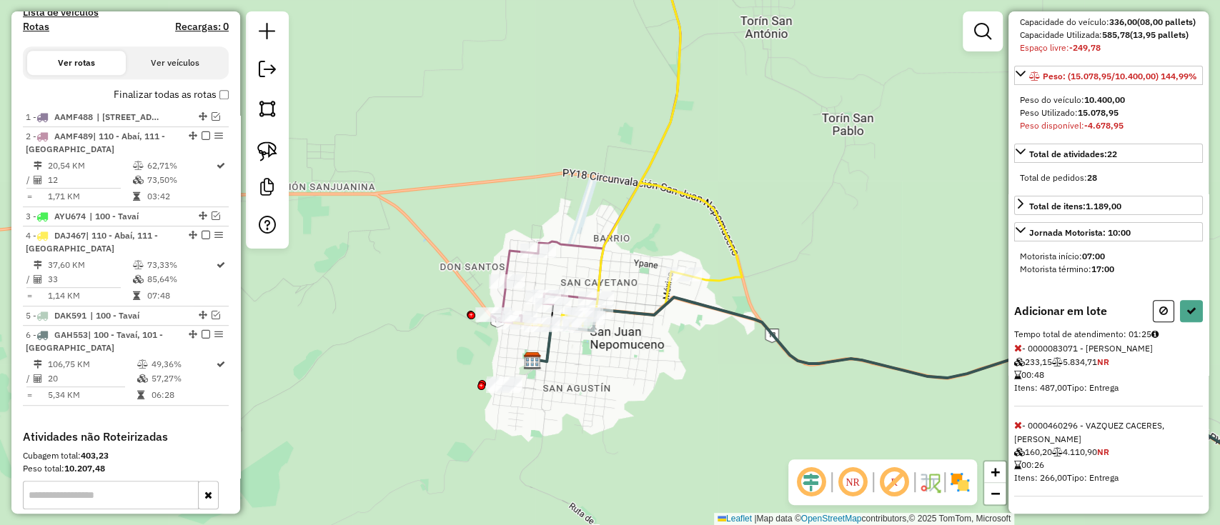
scroll to position [217, 0]
click at [1016, 344] on icon at bounding box center [1018, 348] width 8 height 10
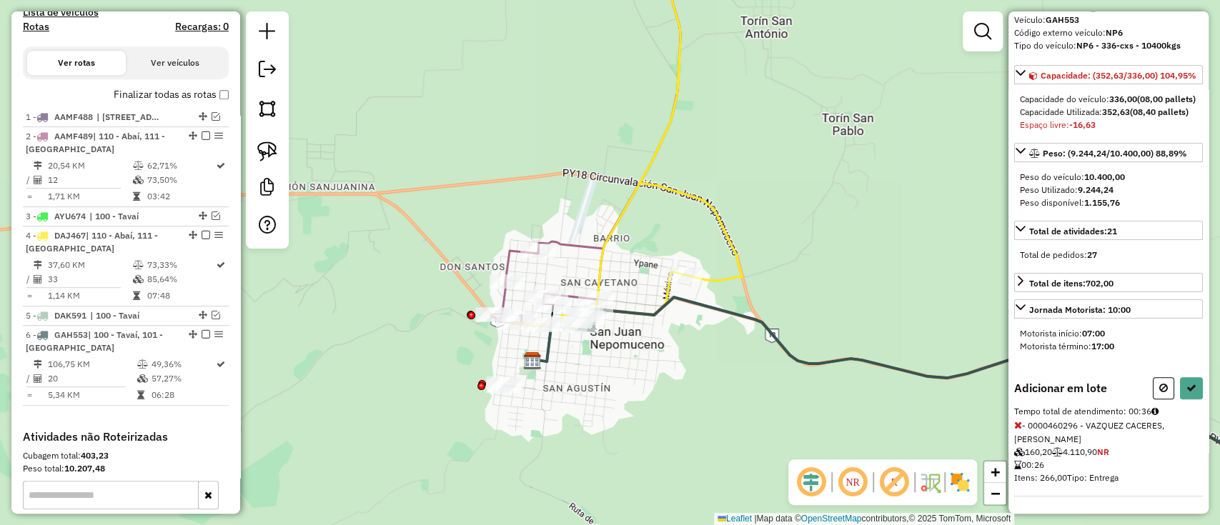
scroll to position [0, 0]
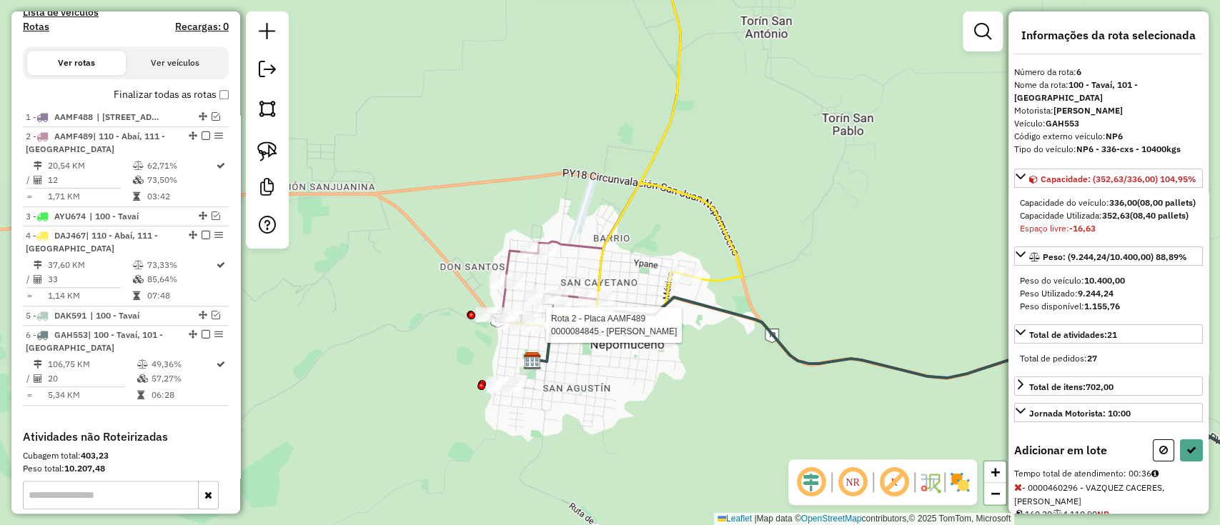
select select "**********"
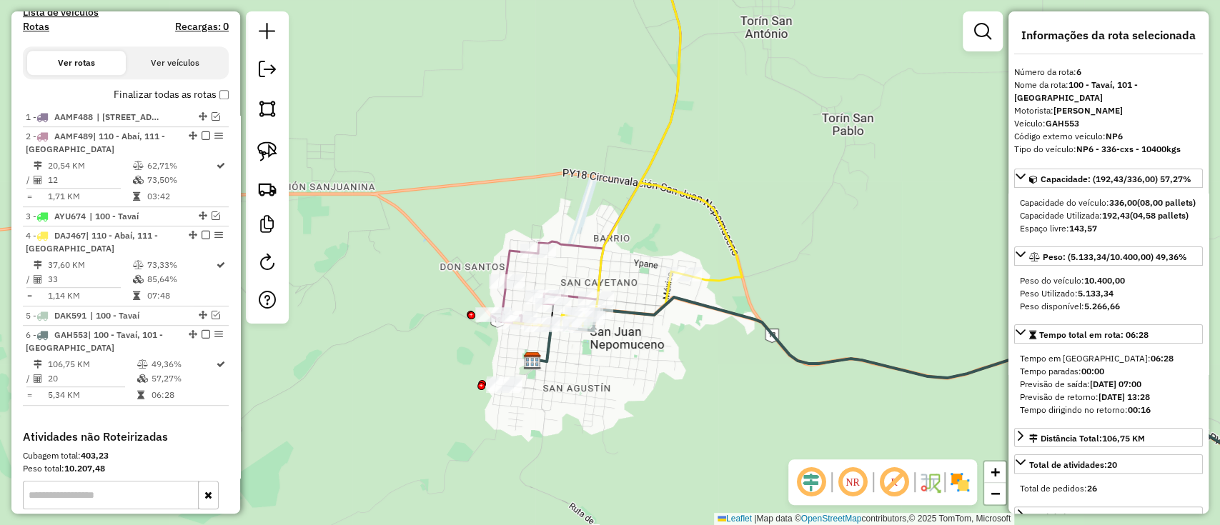
click at [635, 196] on icon at bounding box center [628, 137] width 228 height 379
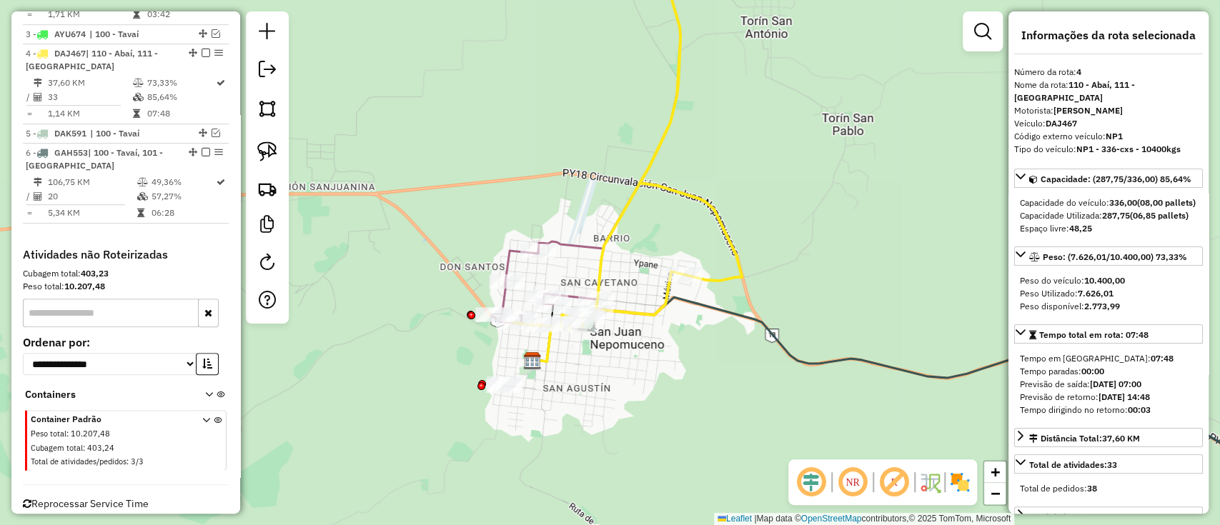
scroll to position [652, 0]
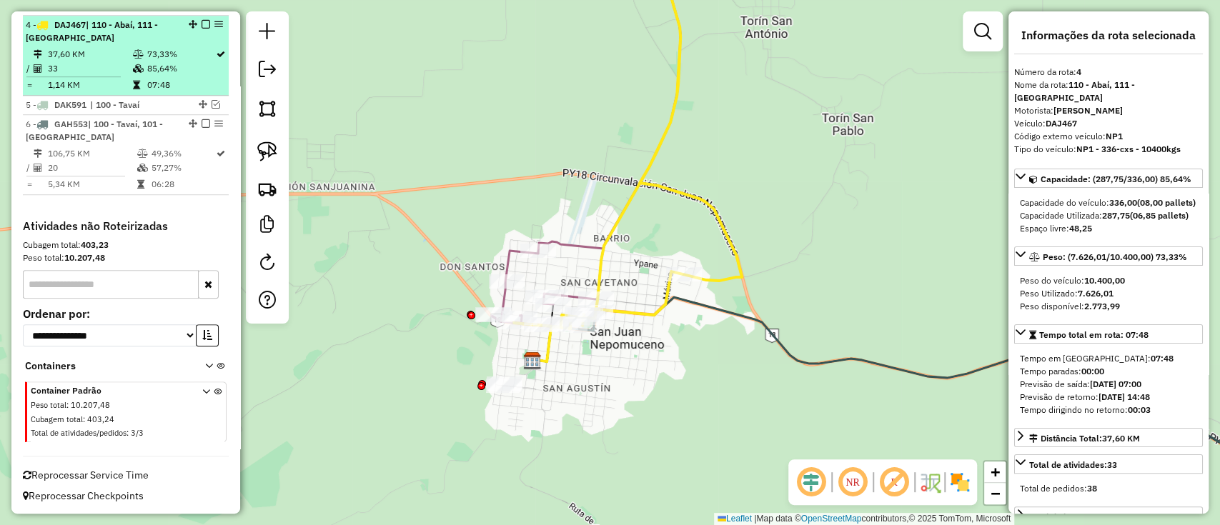
click at [202, 20] on em at bounding box center [206, 24] width 9 height 9
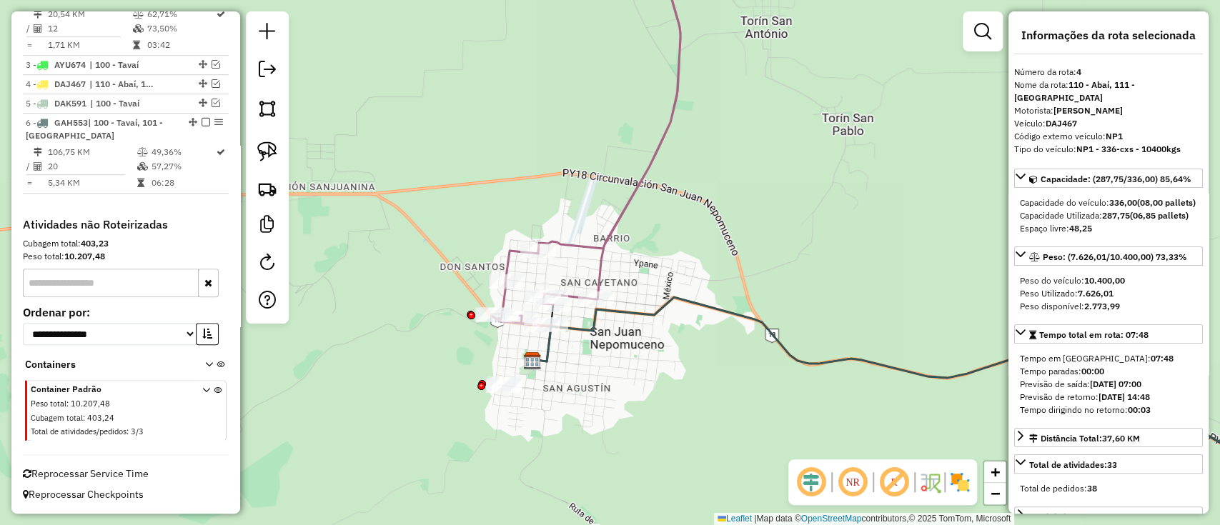
scroll to position [590, 0]
click at [583, 245] on icon at bounding box center [586, 137] width 189 height 379
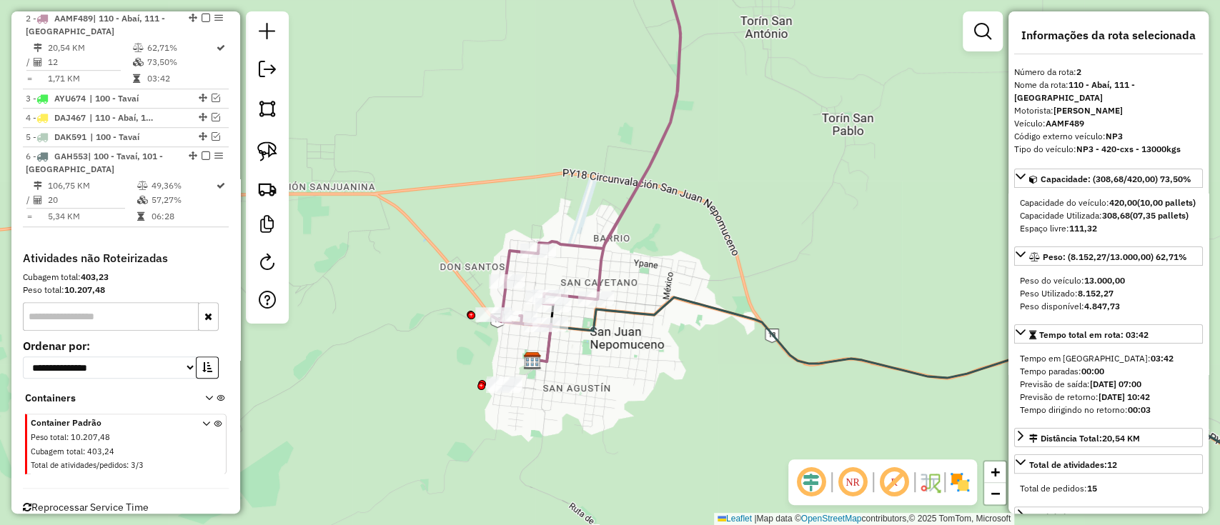
scroll to position [555, 0]
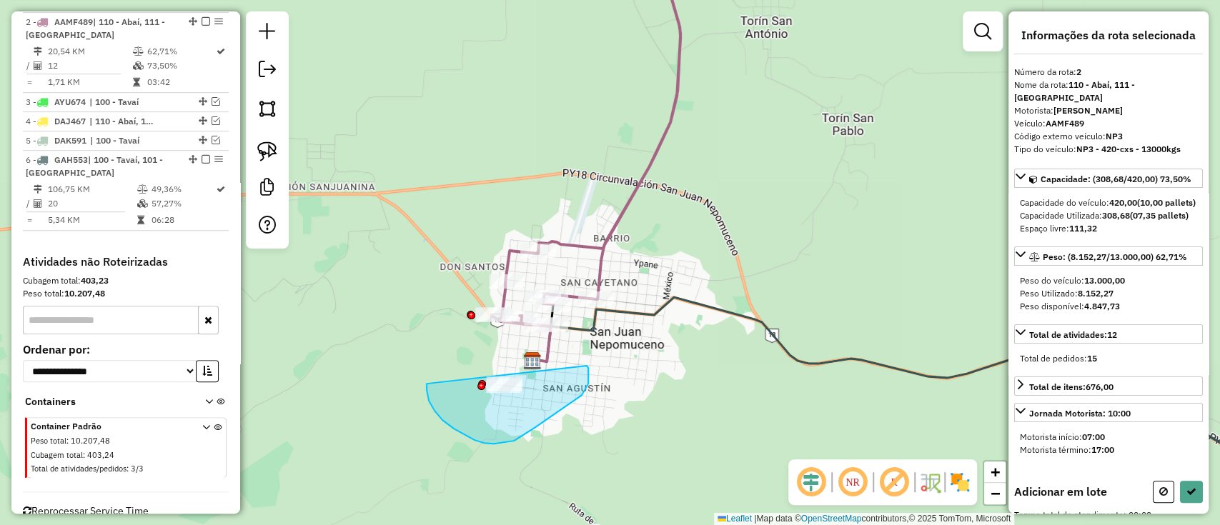
drag, startPoint x: 454, startPoint y: 429, endPoint x: 585, endPoint y: 365, distance: 146.1
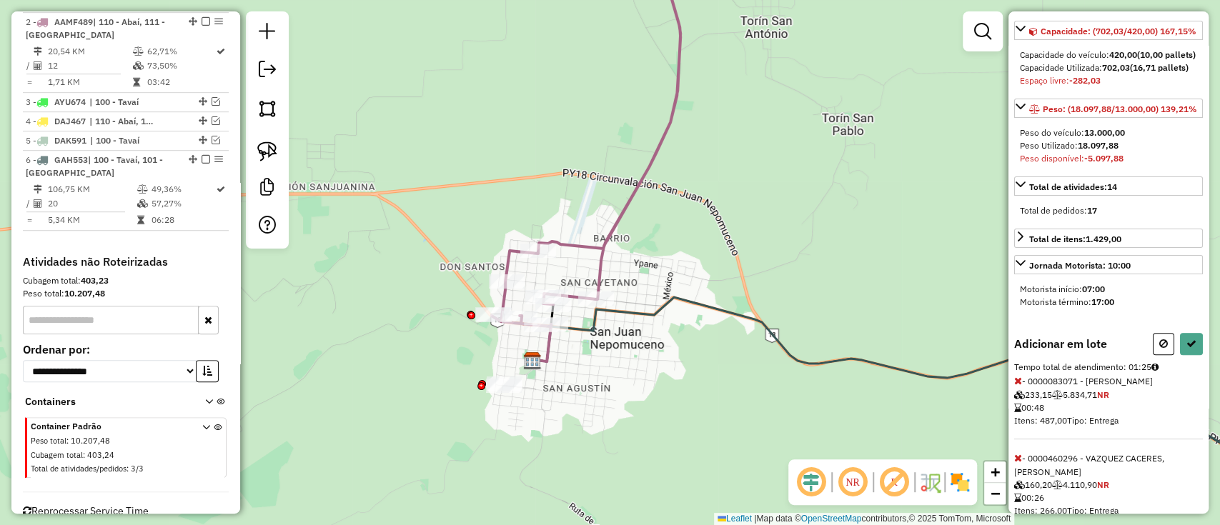
scroll to position [121, 0]
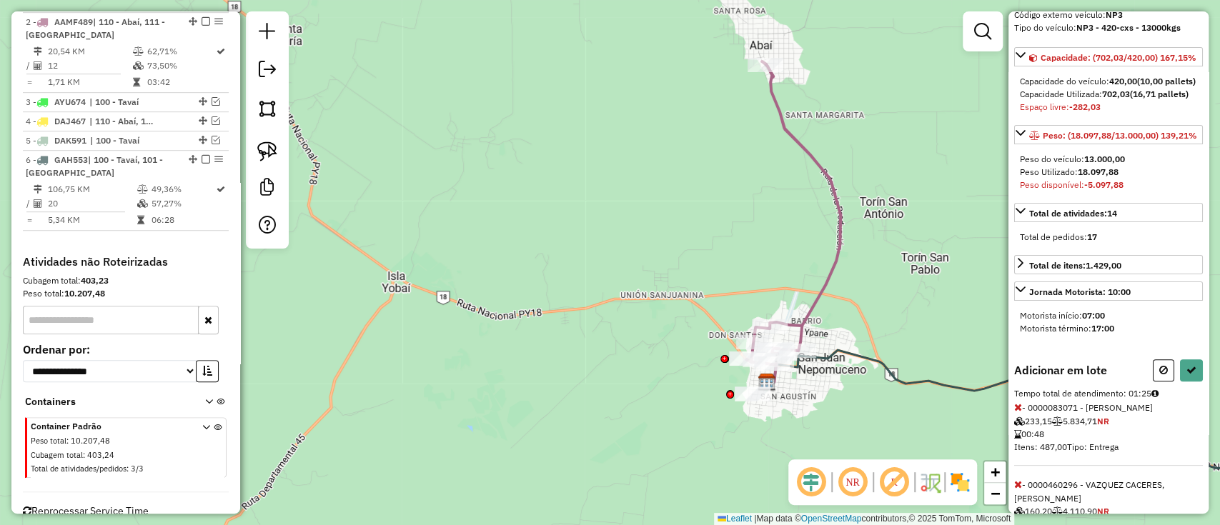
click at [1014, 412] on icon at bounding box center [1018, 407] width 8 height 10
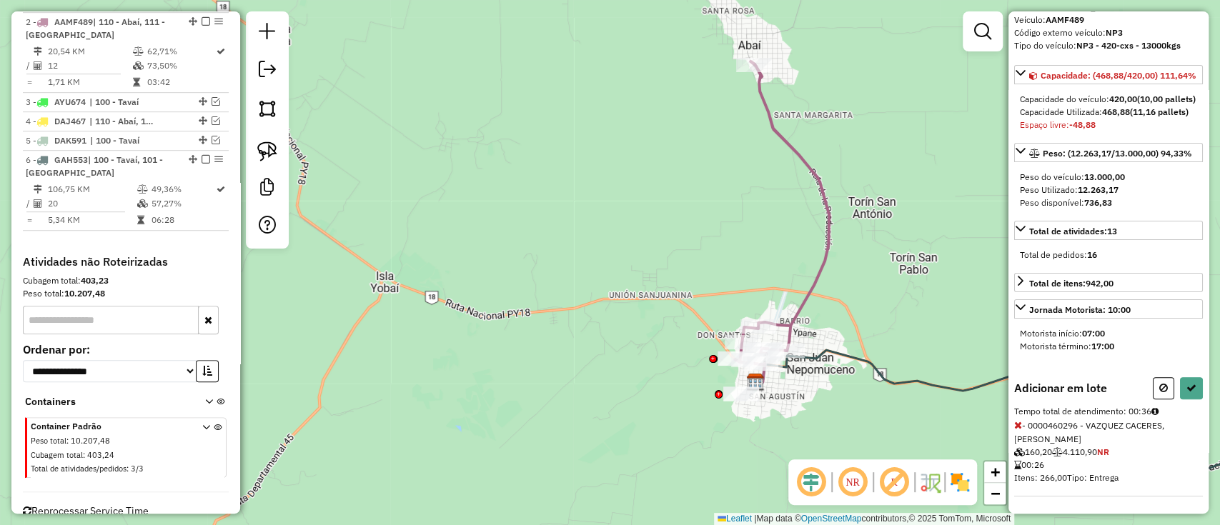
drag, startPoint x: 934, startPoint y: 266, endPoint x: 840, endPoint y: 261, distance: 93.7
click at [840, 261] on div "Janela de atendimento Grade de atendimento Capacidade Transportadoras Veículos …" at bounding box center [610, 262] width 1220 height 525
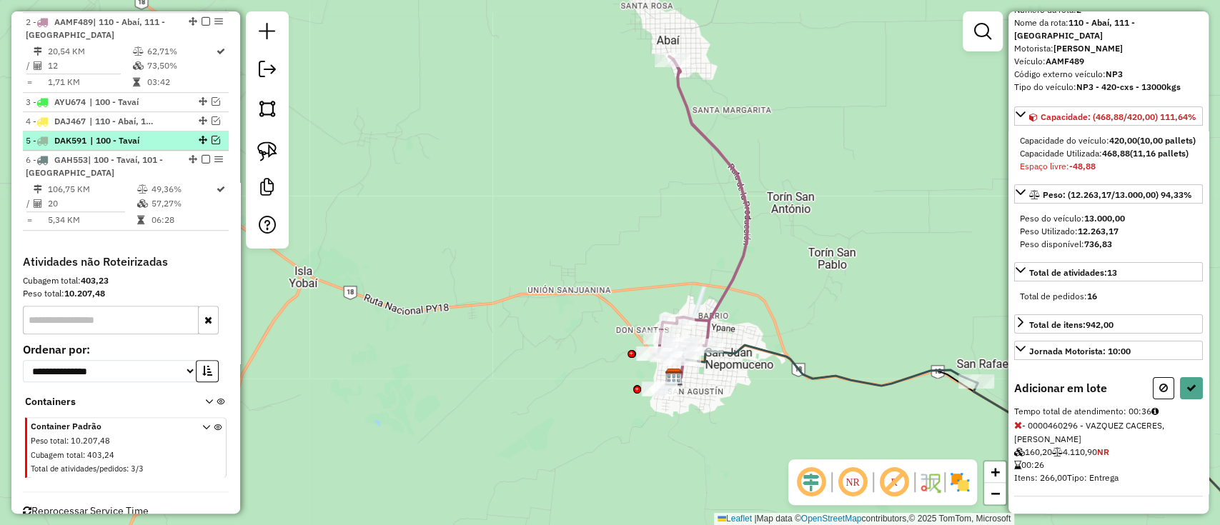
select select "**********"
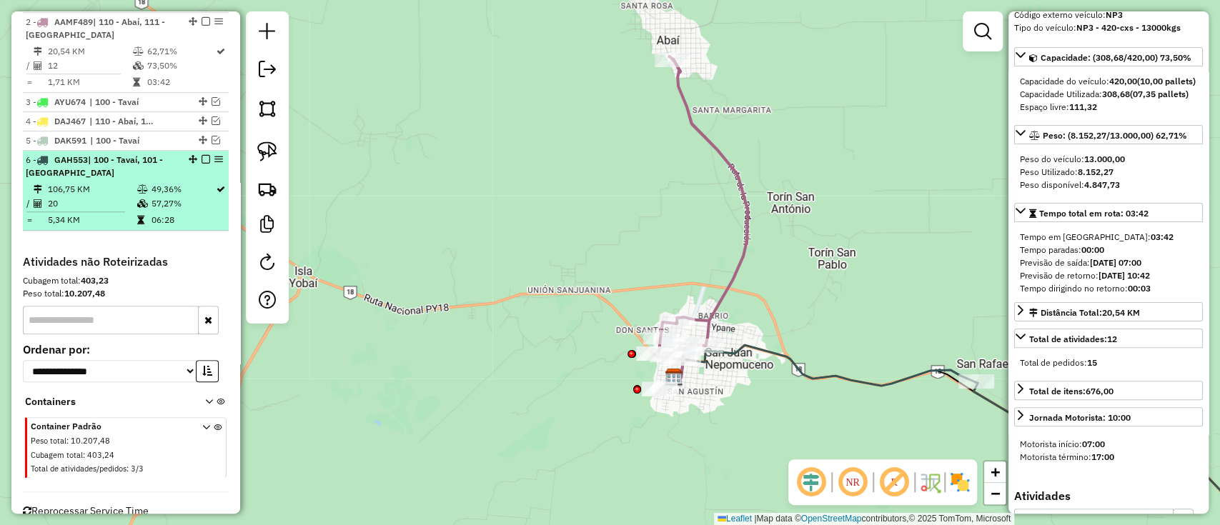
scroll to position [460, 0]
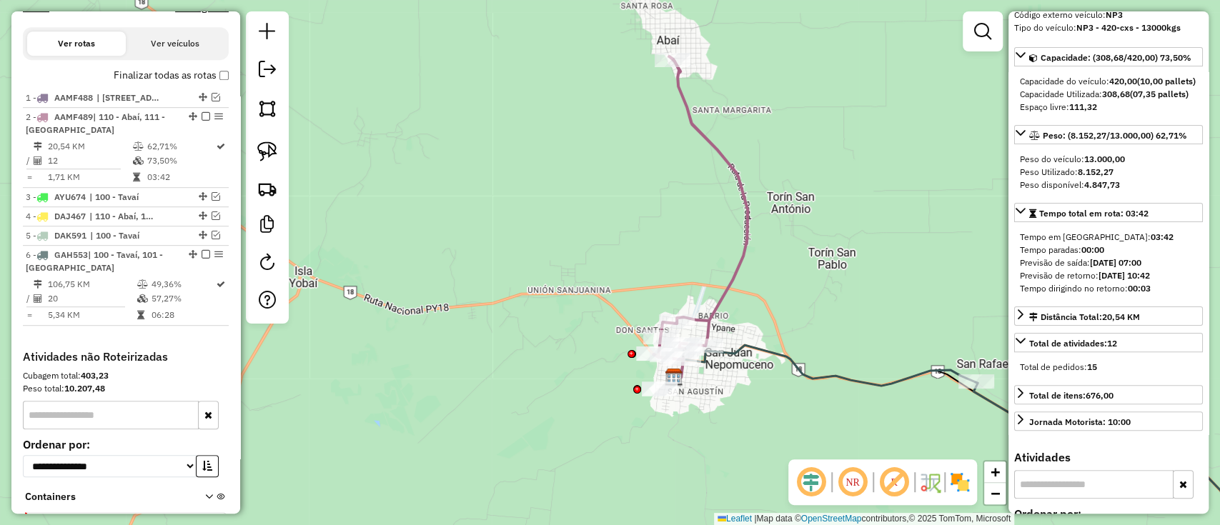
drag, startPoint x: 757, startPoint y: 257, endPoint x: 629, endPoint y: 164, distance: 158.7
click at [629, 164] on div "Janela de atendimento Grade de atendimento Capacidade Transportadoras Veículos …" at bounding box center [610, 262] width 1220 height 525
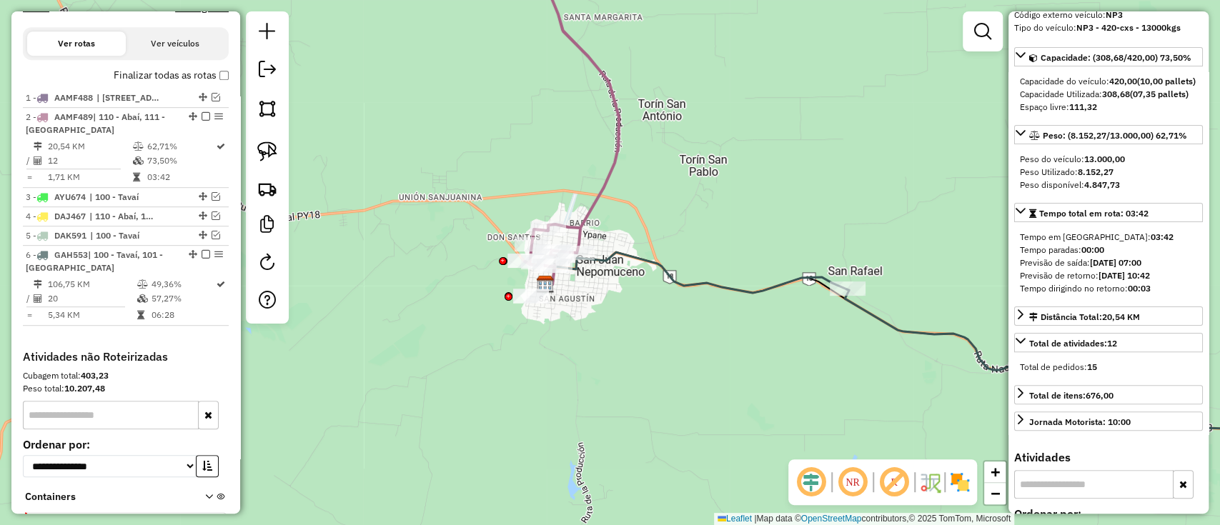
click at [607, 157] on icon at bounding box center [572, 115] width 94 height 303
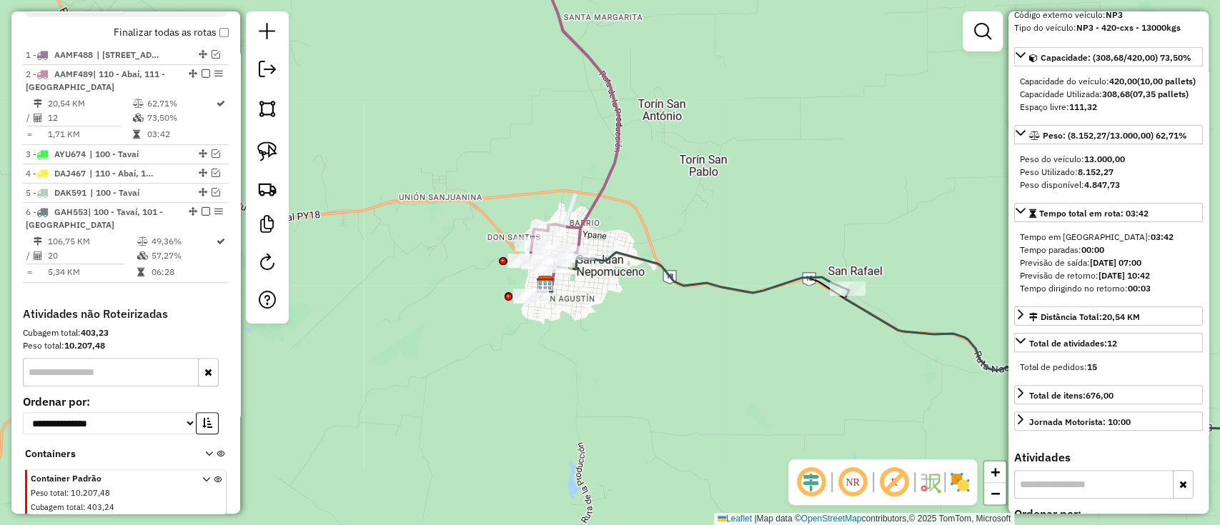
scroll to position [555, 0]
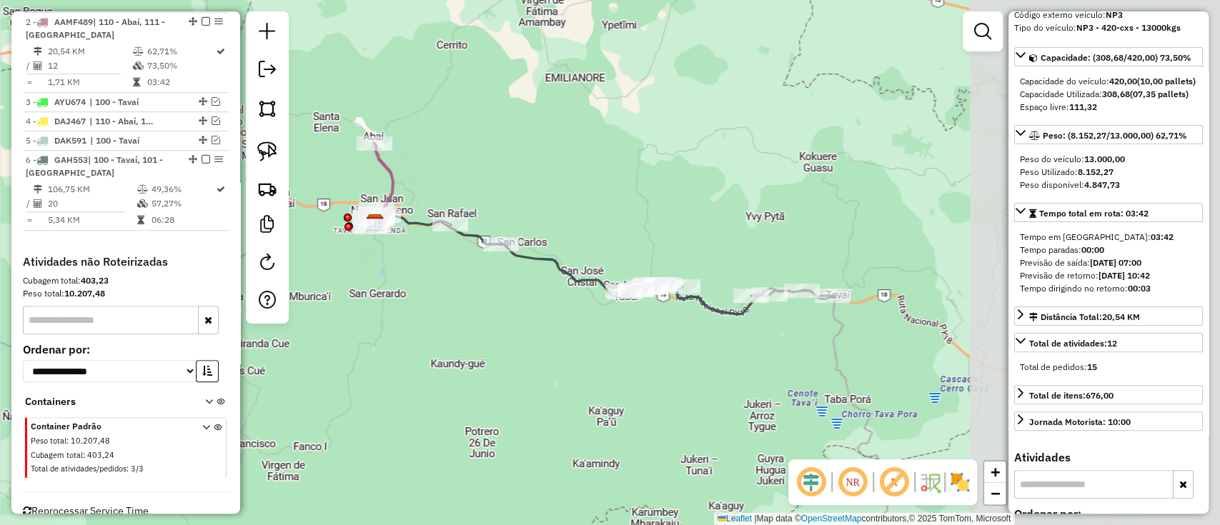
drag, startPoint x: 727, startPoint y: 313, endPoint x: 407, endPoint y: 335, distance: 320.9
click at [408, 336] on div "Janela de atendimento Grade de atendimento Capacidade Transportadoras Veículos …" at bounding box center [610, 262] width 1220 height 525
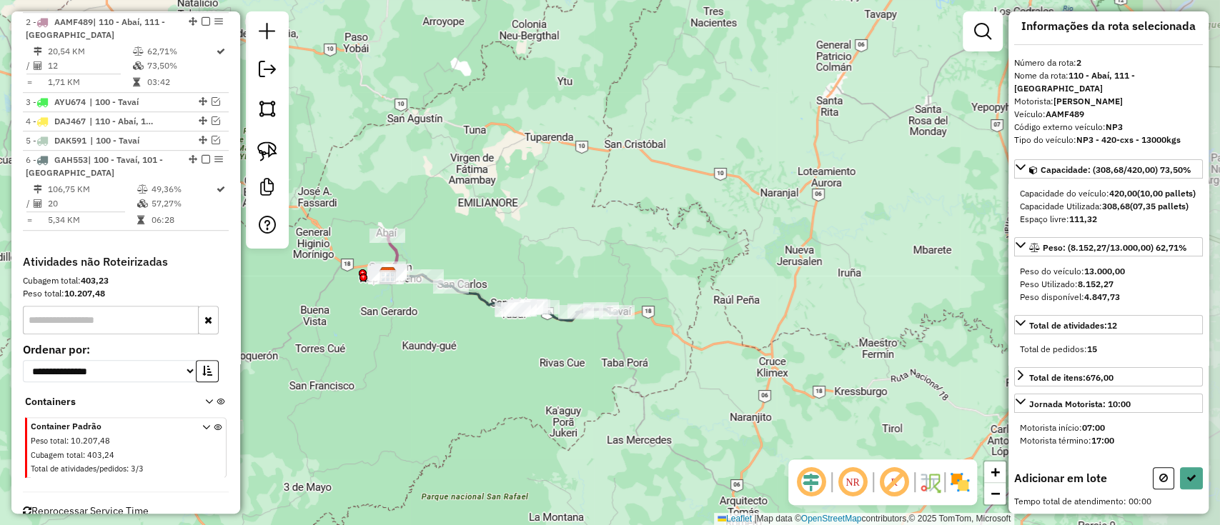
scroll to position [0, 0]
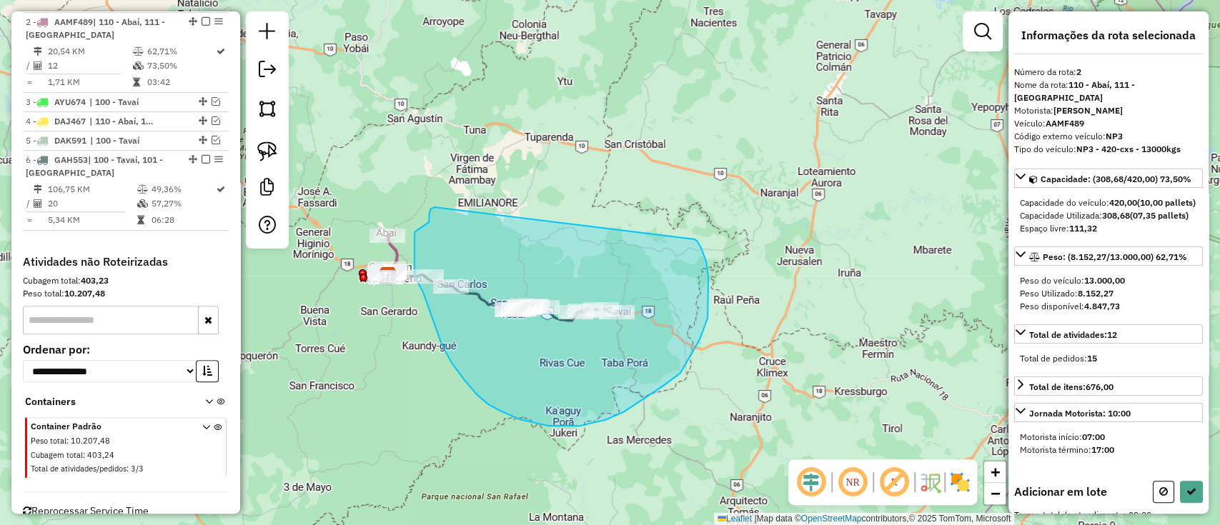
drag, startPoint x: 434, startPoint y: 207, endPoint x: 694, endPoint y: 239, distance: 261.4
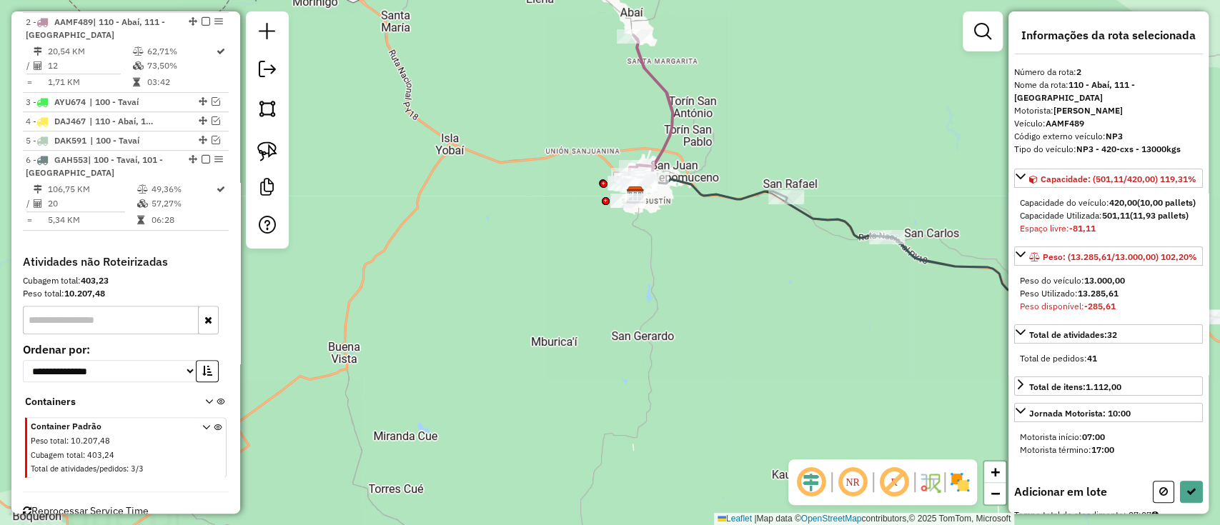
drag, startPoint x: 408, startPoint y: 258, endPoint x: 852, endPoint y: 307, distance: 446.4
click at [852, 307] on div "Janela de atendimento Grade de atendimento Capacidade Transportadoras Veículos …" at bounding box center [610, 262] width 1220 height 525
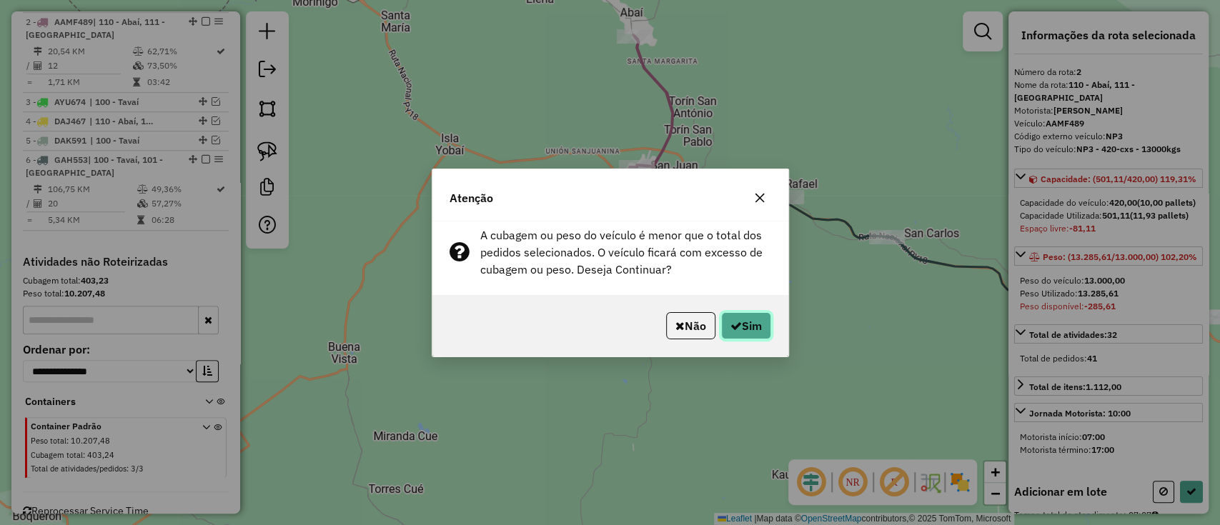
click at [740, 331] on button "Sim" at bounding box center [746, 325] width 50 height 27
select select "**********"
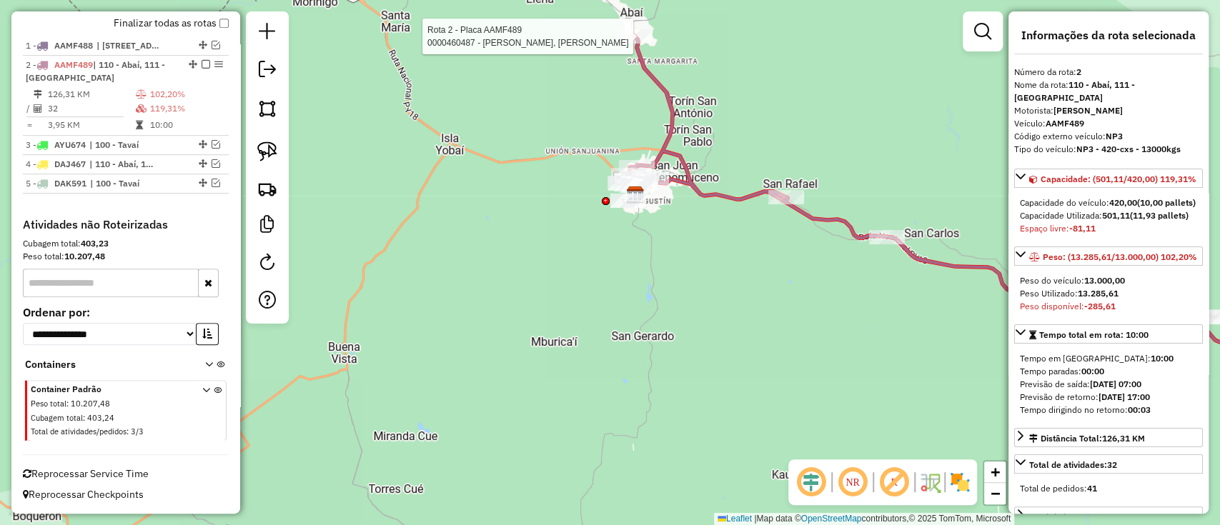
scroll to position [510, 0]
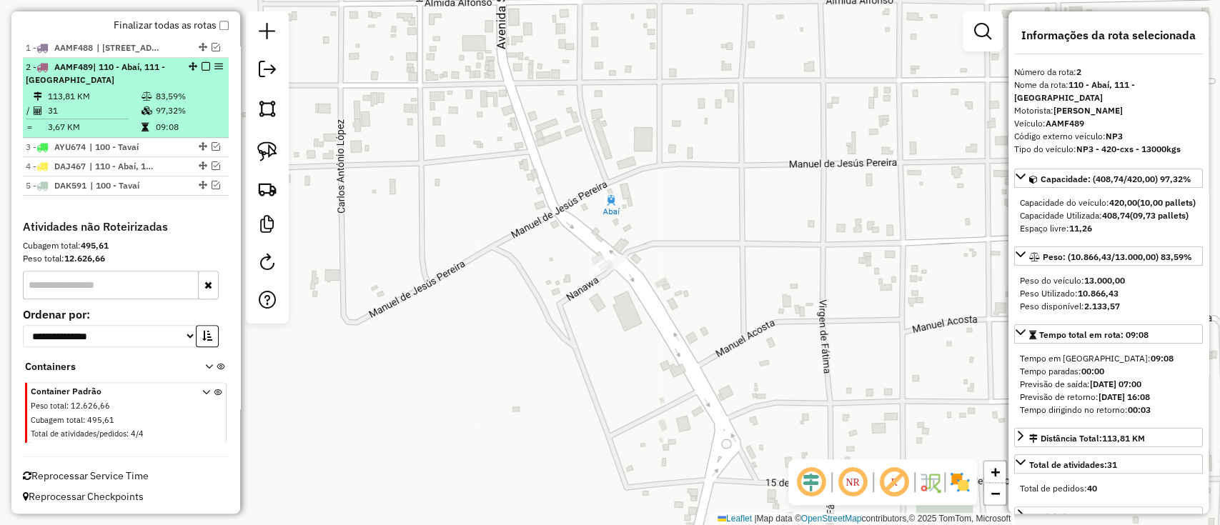
click at [203, 64] on em at bounding box center [206, 66] width 9 height 9
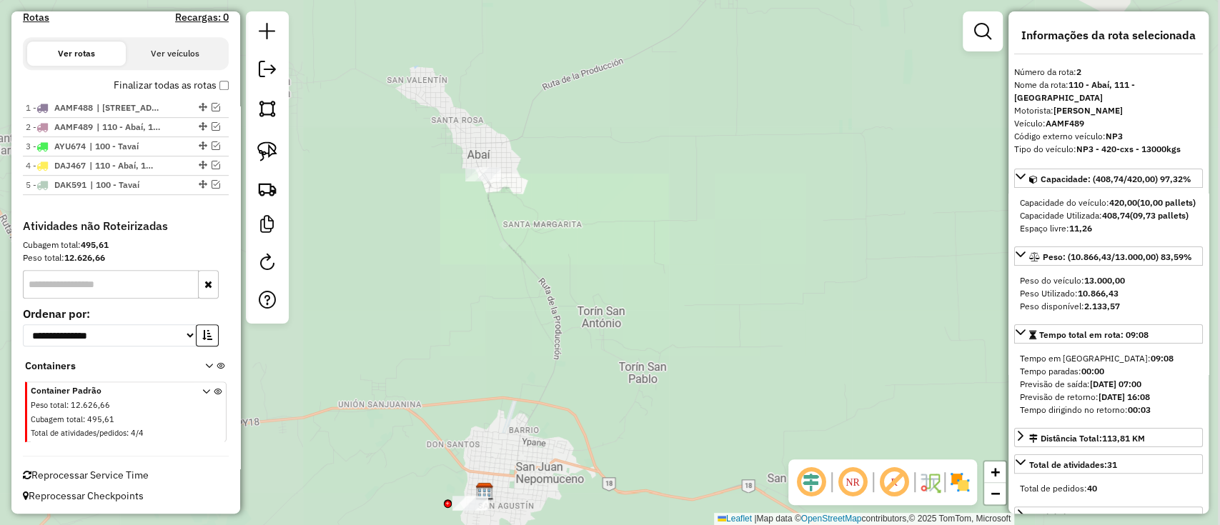
drag, startPoint x: 472, startPoint y: 241, endPoint x: 527, endPoint y: 203, distance: 66.8
click at [527, 203] on div "Janela de atendimento Grade de atendimento Capacidade Transportadoras Veículos …" at bounding box center [610, 262] width 1220 height 525
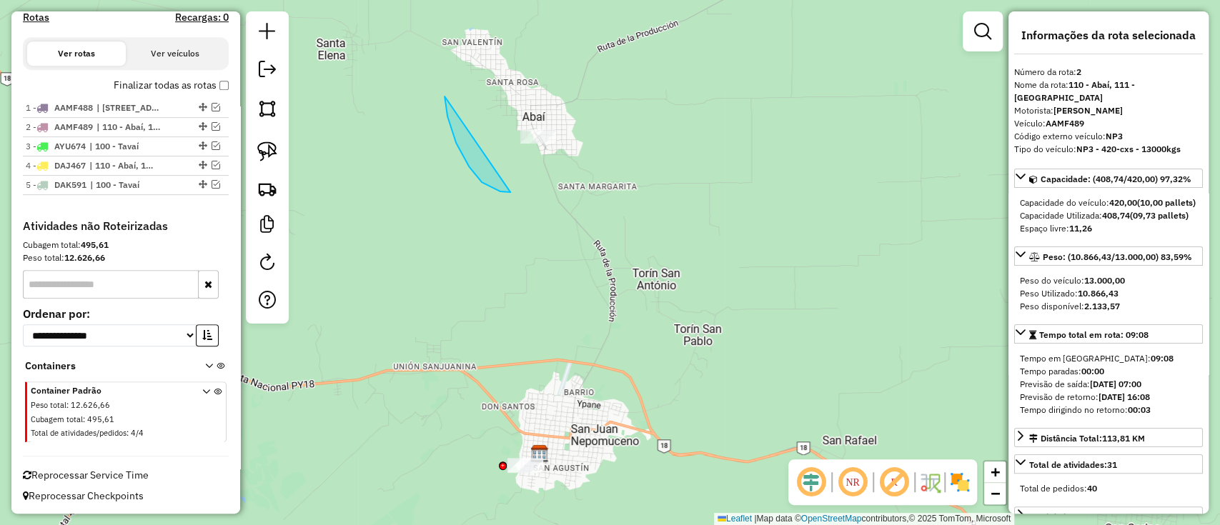
drag, startPoint x: 444, startPoint y: 96, endPoint x: 590, endPoint y: 81, distance: 145.9
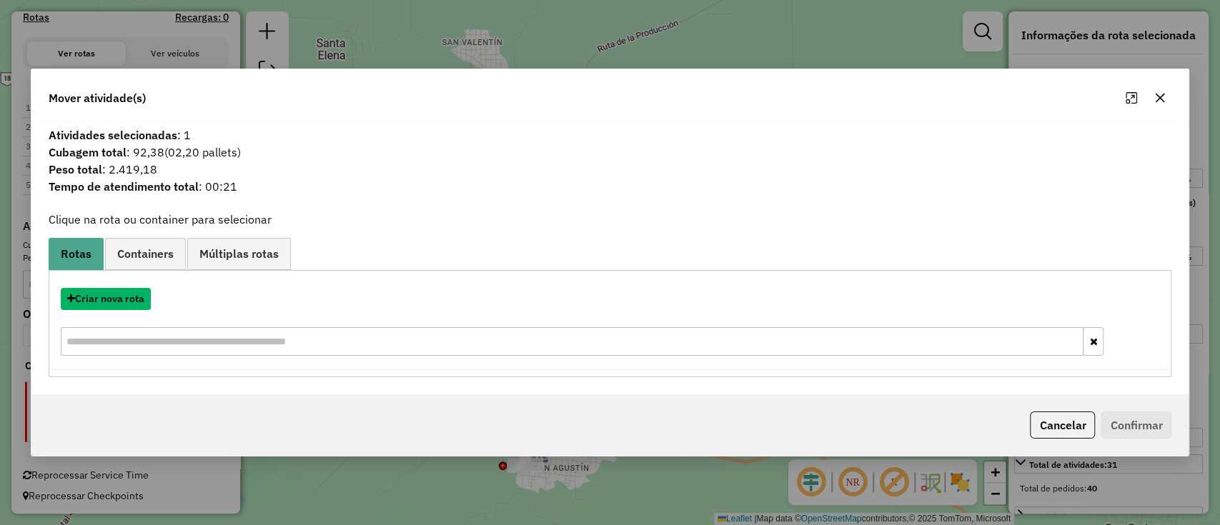
click at [116, 297] on button "Criar nova rota" at bounding box center [106, 299] width 90 height 22
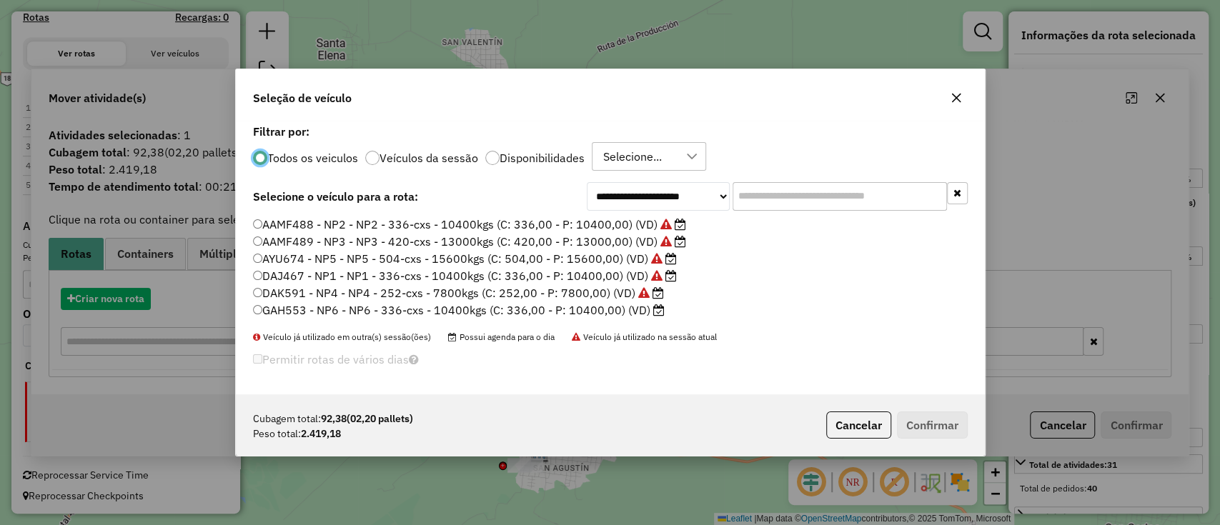
scroll to position [7, 4]
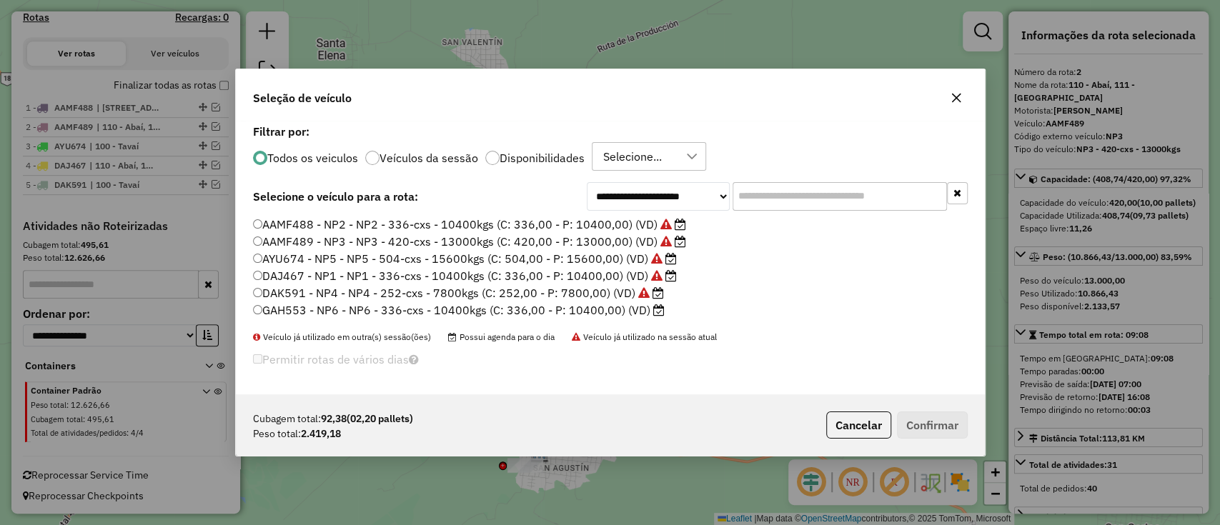
click at [615, 313] on label "GAH553 - NP6 - NP6 - 336-cxs - 10400kgs (C: 336,00 - P: 10400,00) (VD)" at bounding box center [459, 310] width 412 height 17
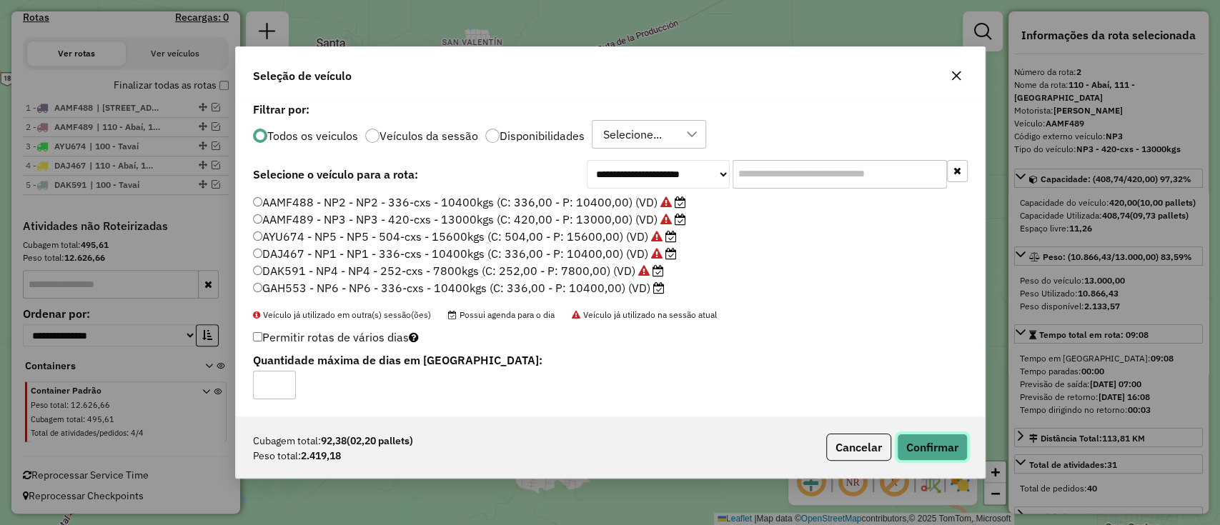
click at [916, 437] on button "Confirmar" at bounding box center [932, 447] width 71 height 27
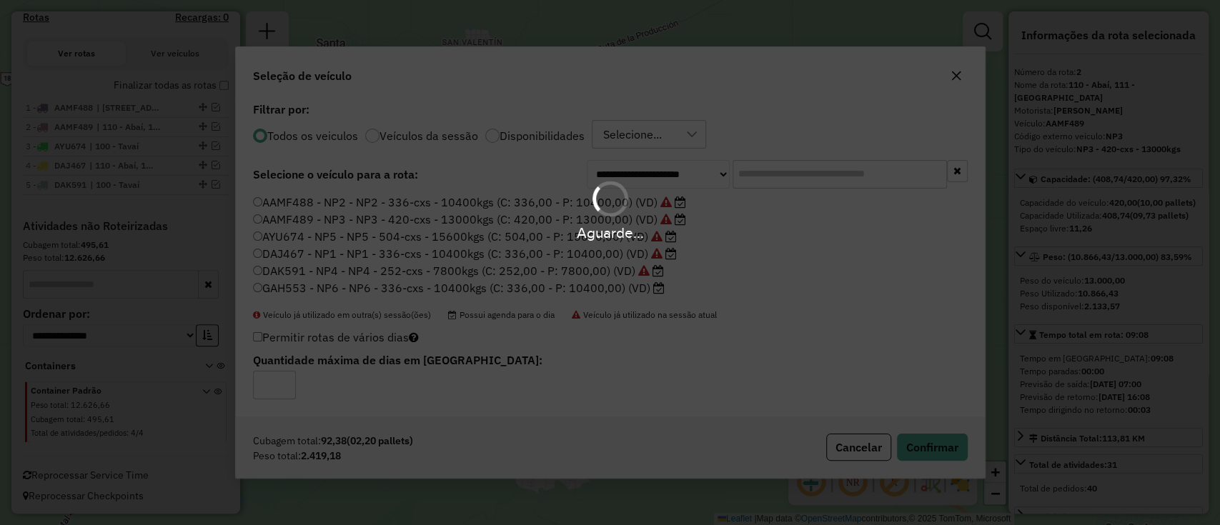
scroll to position [517, 0]
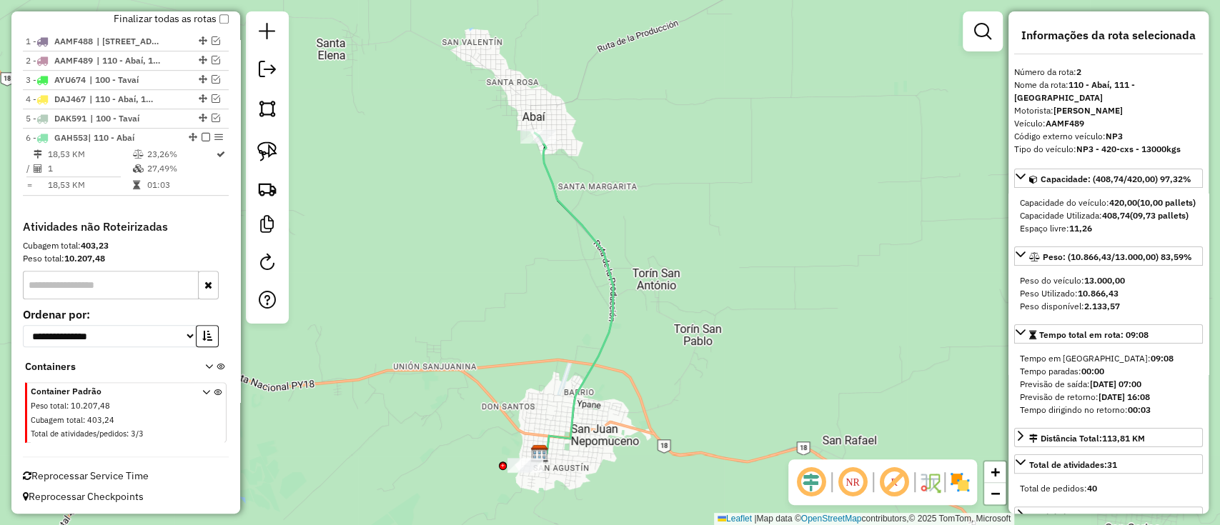
click at [560, 209] on icon at bounding box center [574, 293] width 79 height 321
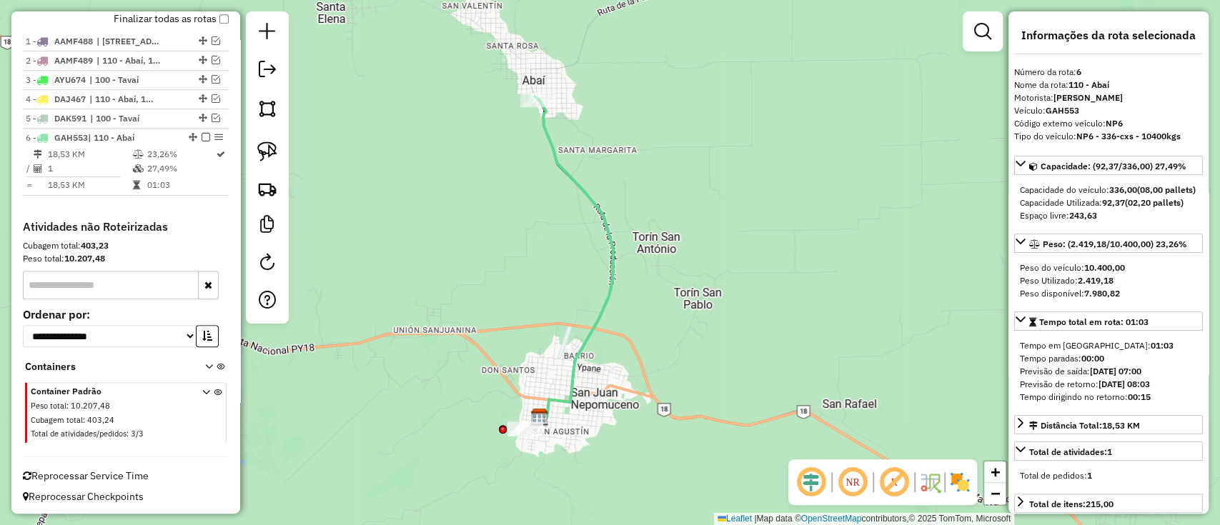
drag, startPoint x: 537, startPoint y: 286, endPoint x: 507, endPoint y: 230, distance: 63.6
click at [537, 145] on div "Janela de atendimento Grade de atendimento Capacidade Transportadoras Veículos …" at bounding box center [610, 262] width 1220 height 525
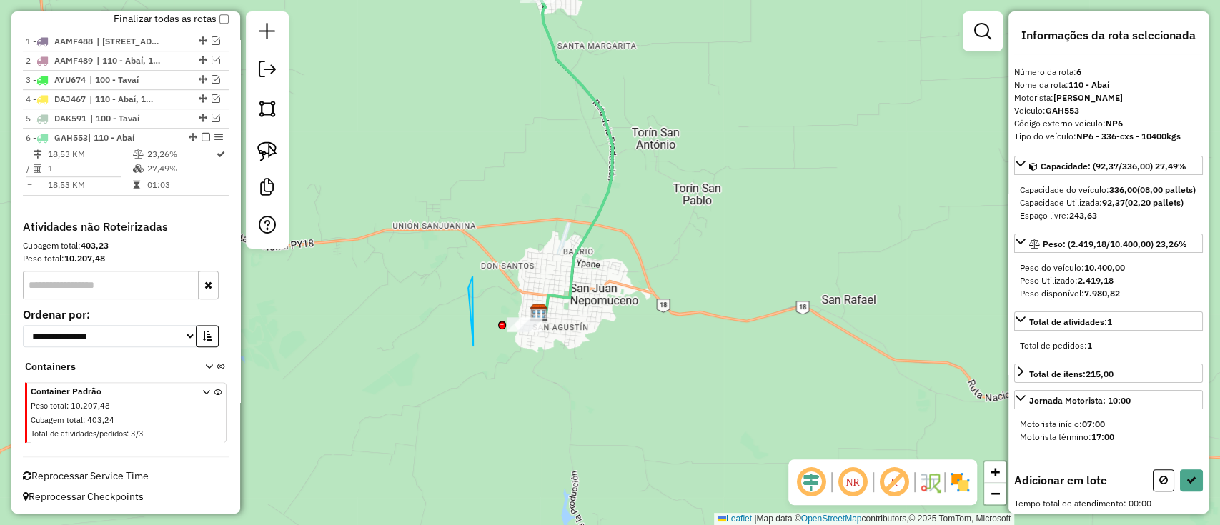
drag, startPoint x: 468, startPoint y: 288, endPoint x: 616, endPoint y: 277, distance: 148.3
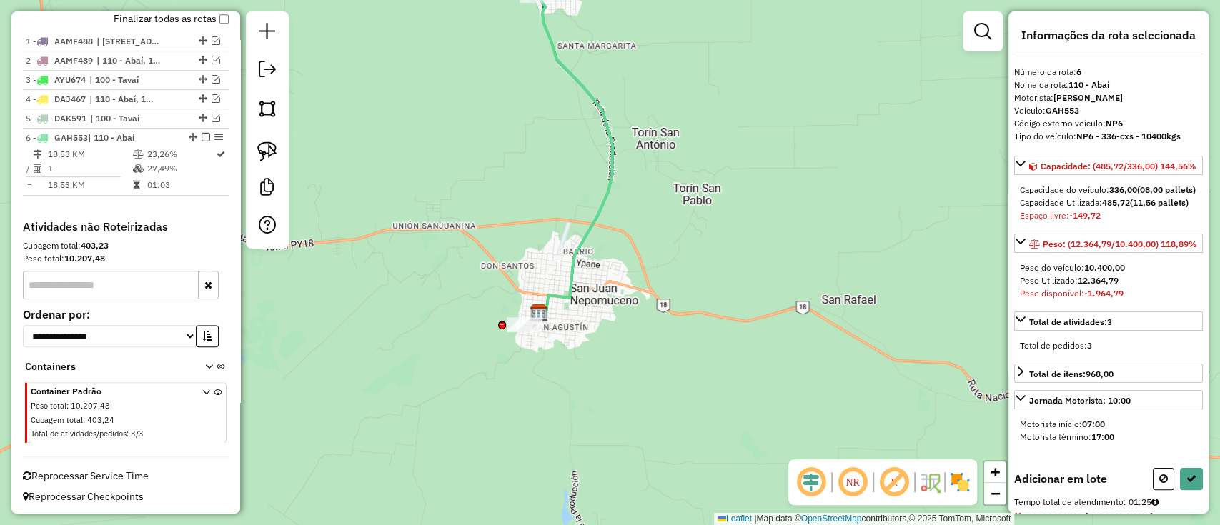
click at [579, 244] on icon at bounding box center [573, 152] width 79 height 321
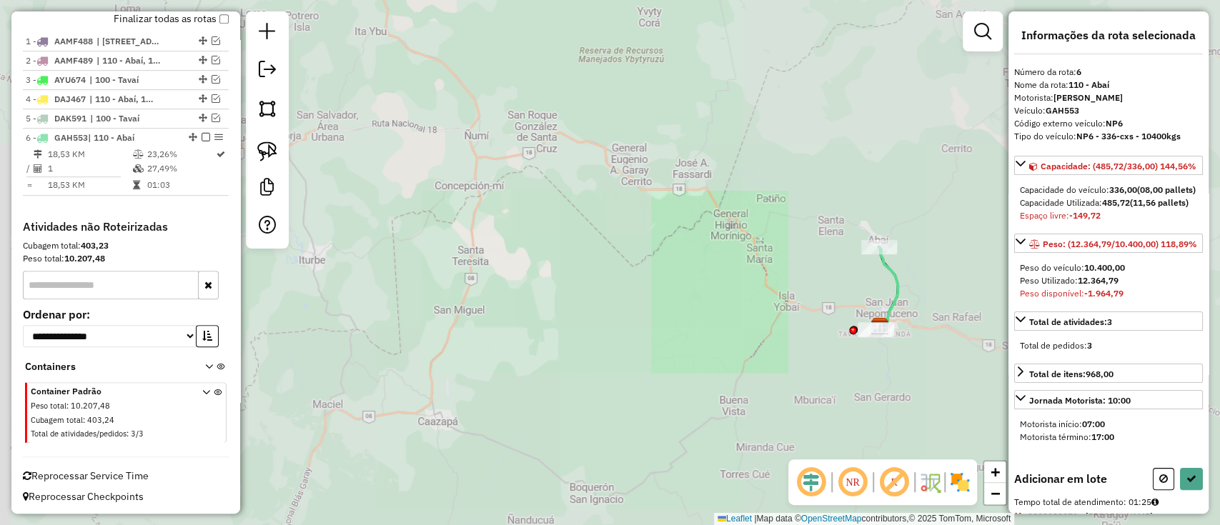
scroll to position [217, 0]
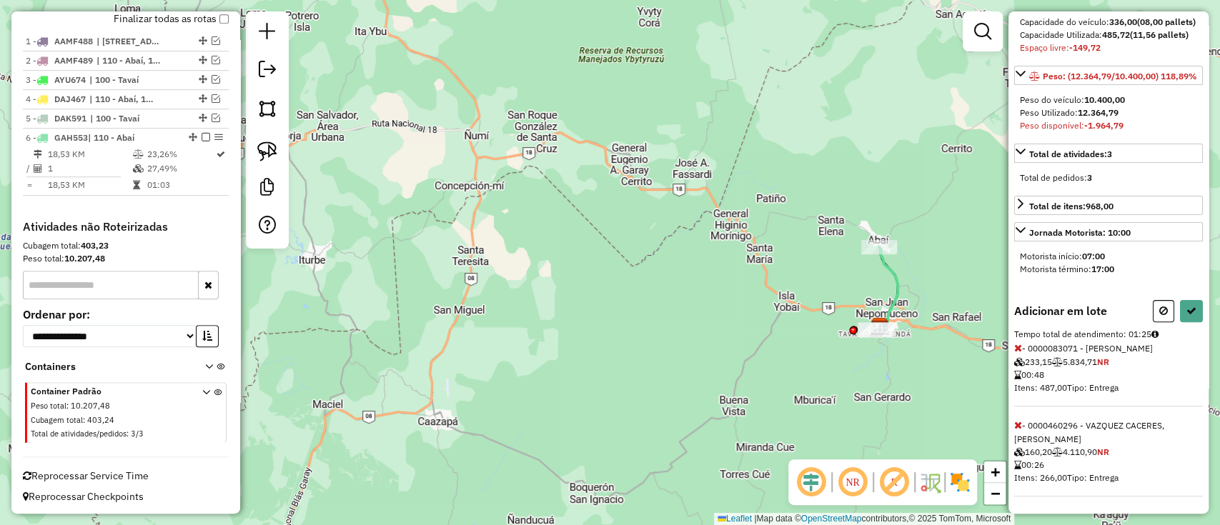
click at [1013, 424] on div "Informações da rota selecionada Número da rota: 6 Nome da rota: 110 - Abaí Moto…" at bounding box center [1108, 262] width 200 height 502
click at [1018, 426] on icon at bounding box center [1018, 425] width 8 height 10
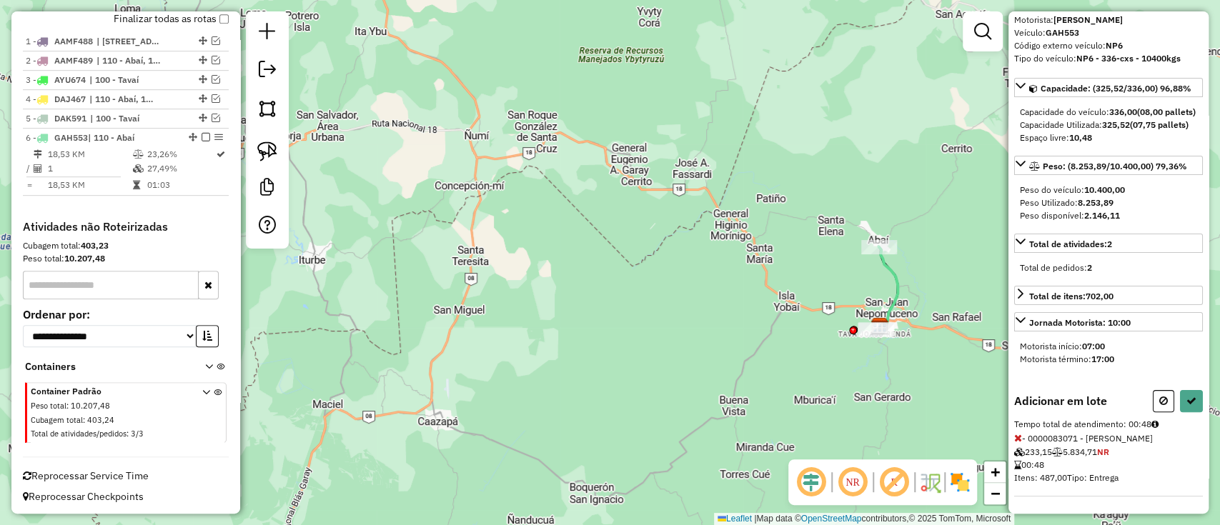
scroll to position [101, 0]
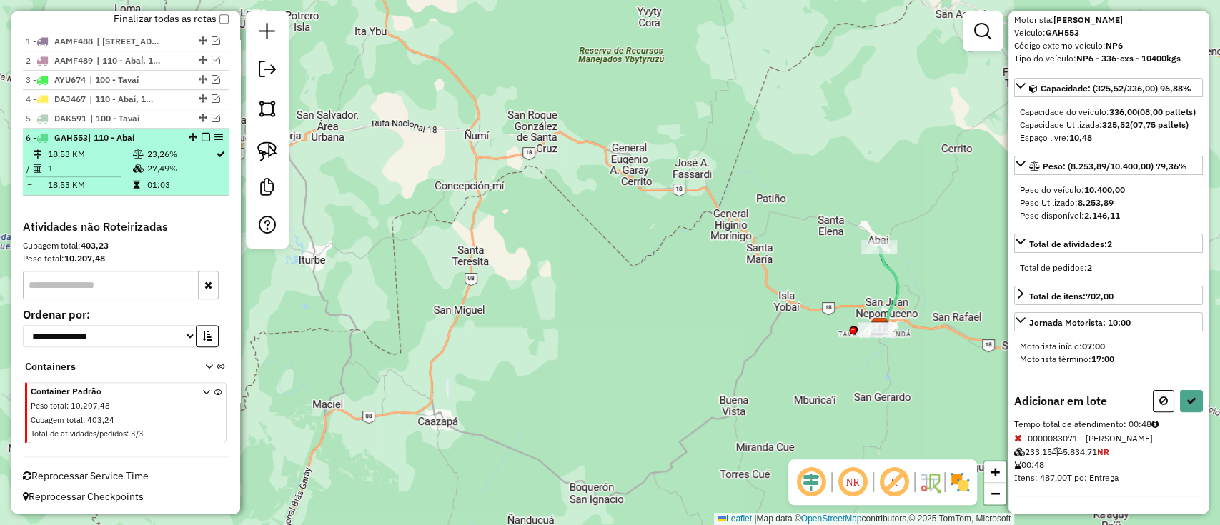
click at [202, 134] on em at bounding box center [206, 137] width 9 height 9
select select "**********"
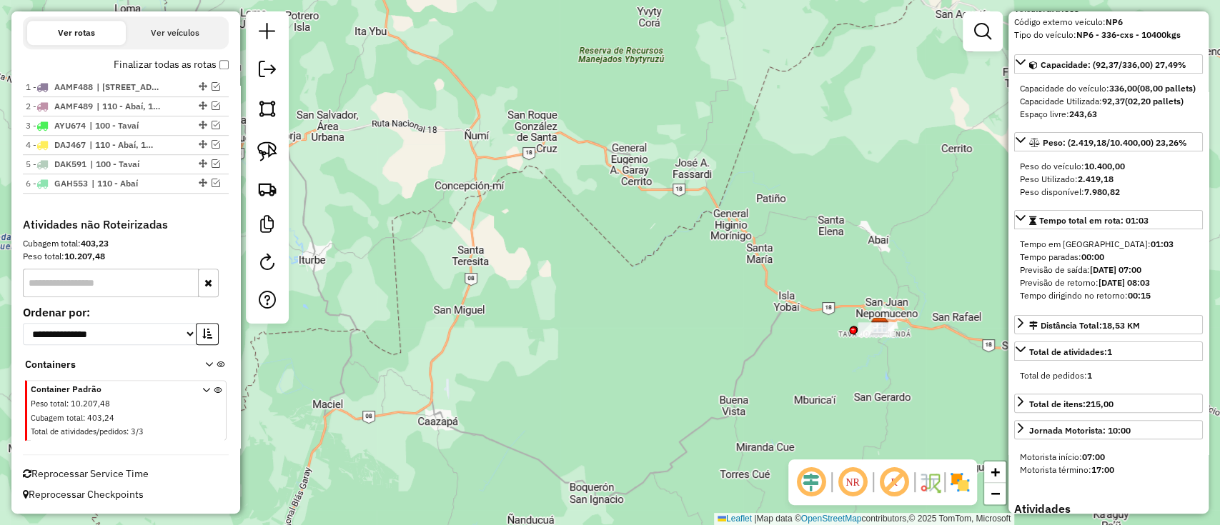
scroll to position [204, 0]
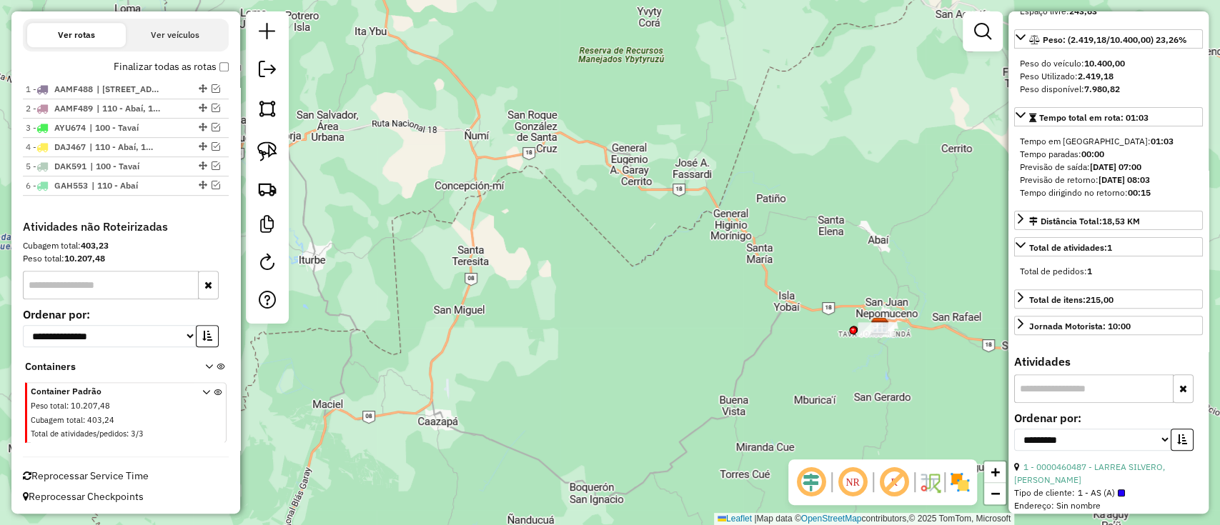
drag, startPoint x: 552, startPoint y: 265, endPoint x: 363, endPoint y: 237, distance: 191.4
click at [363, 237] on div "Janela de atendimento Grade de atendimento Capacidade Transportadoras Veículos …" at bounding box center [610, 262] width 1220 height 525
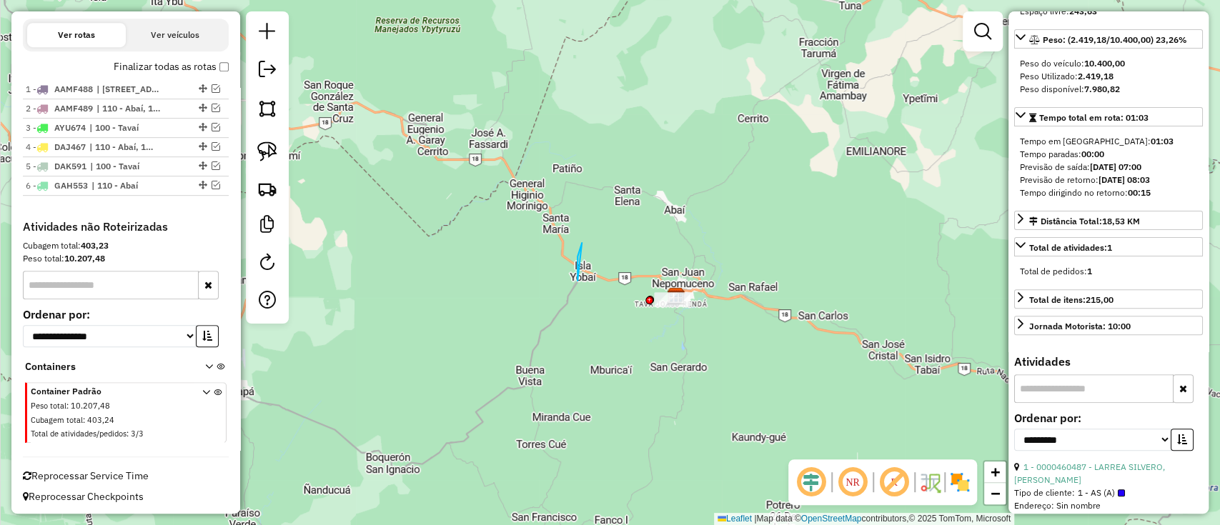
drag, startPoint x: 577, startPoint y: 281, endPoint x: 805, endPoint y: 209, distance: 238.9
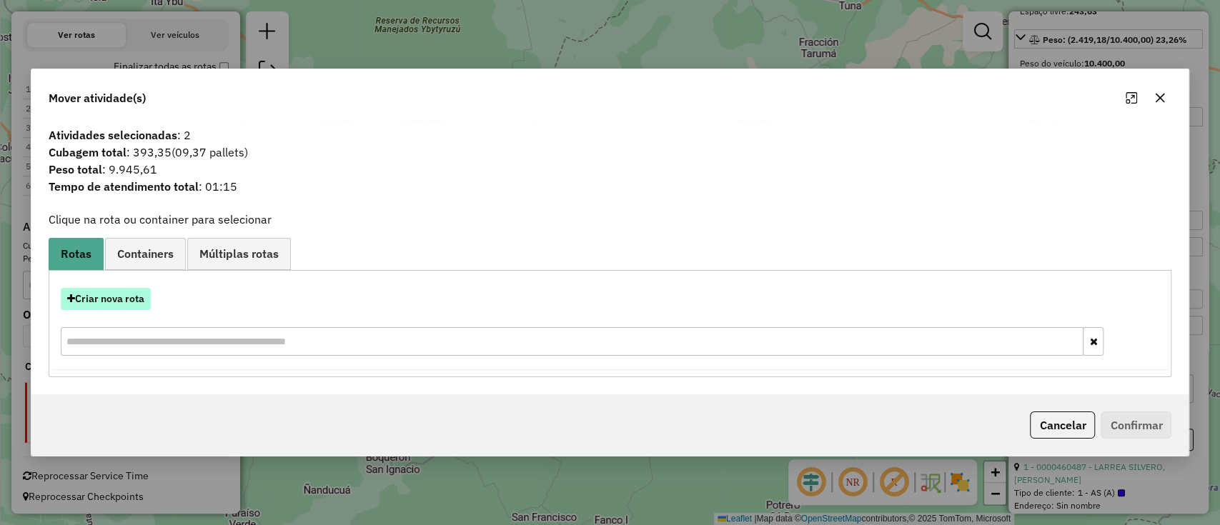
click at [109, 300] on button "Criar nova rota" at bounding box center [106, 299] width 90 height 22
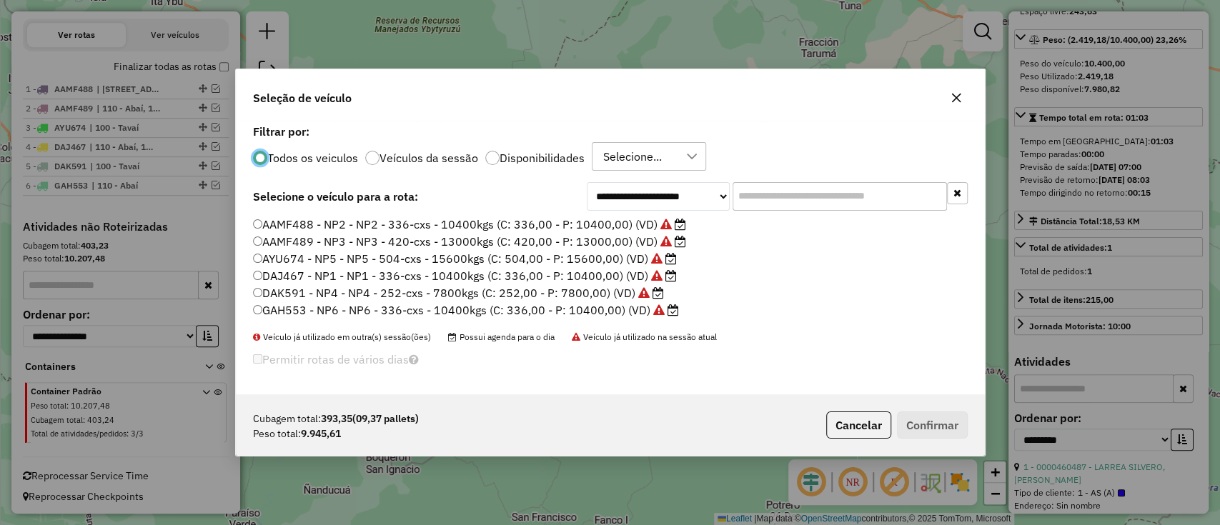
scroll to position [7, 4]
click at [608, 226] on label "AAMF488 - NP2 - NP2 - 336-cxs - 10400kgs (C: 336,00 - P: 10400,00) (VD)" at bounding box center [469, 224] width 433 height 17
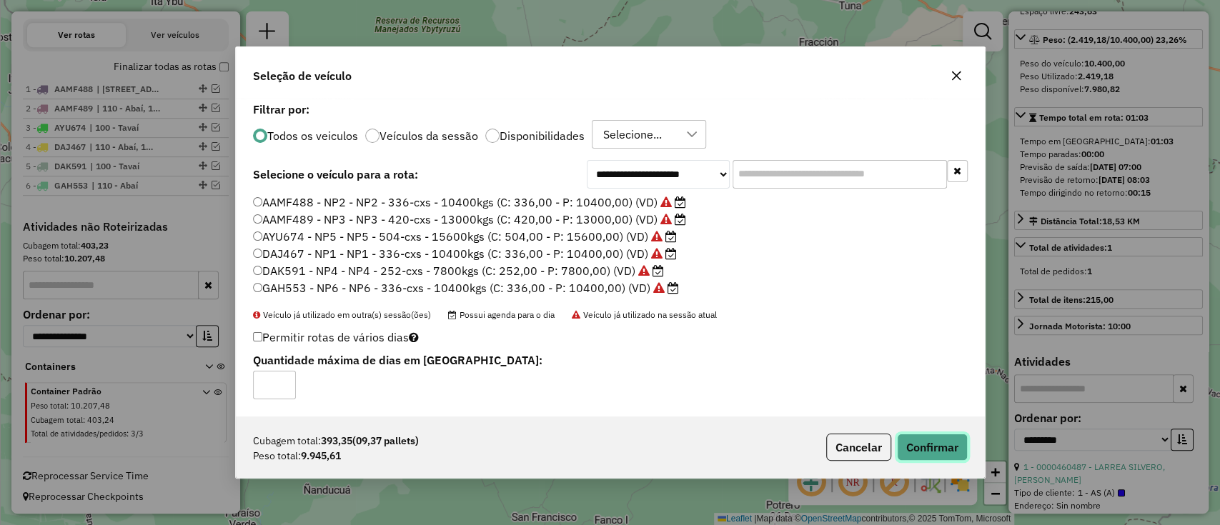
click at [919, 443] on button "Confirmar" at bounding box center [932, 447] width 71 height 27
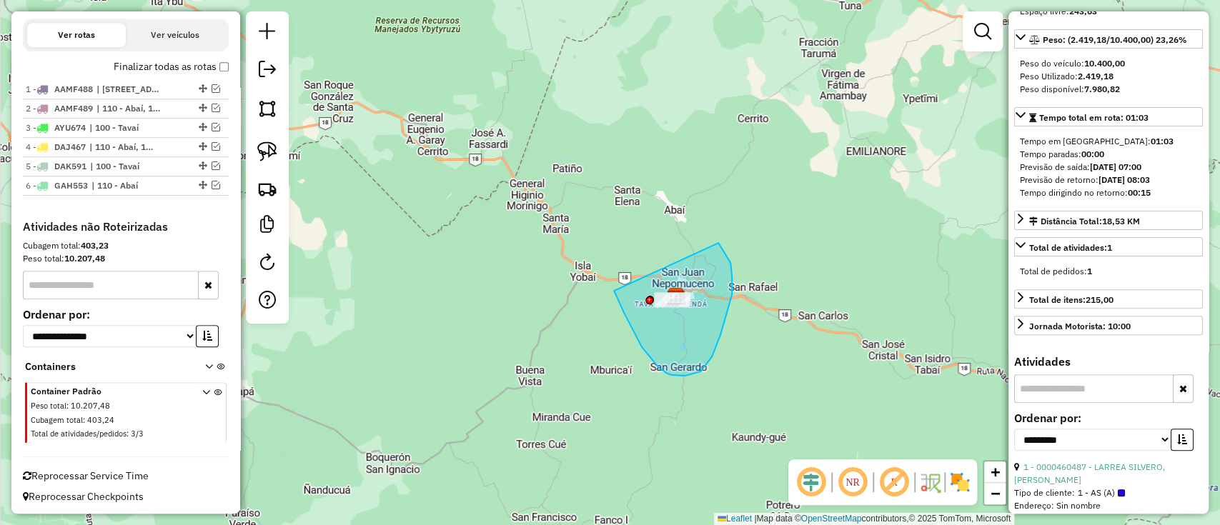
drag, startPoint x: 672, startPoint y: 375, endPoint x: 715, endPoint y: 237, distance: 144.4
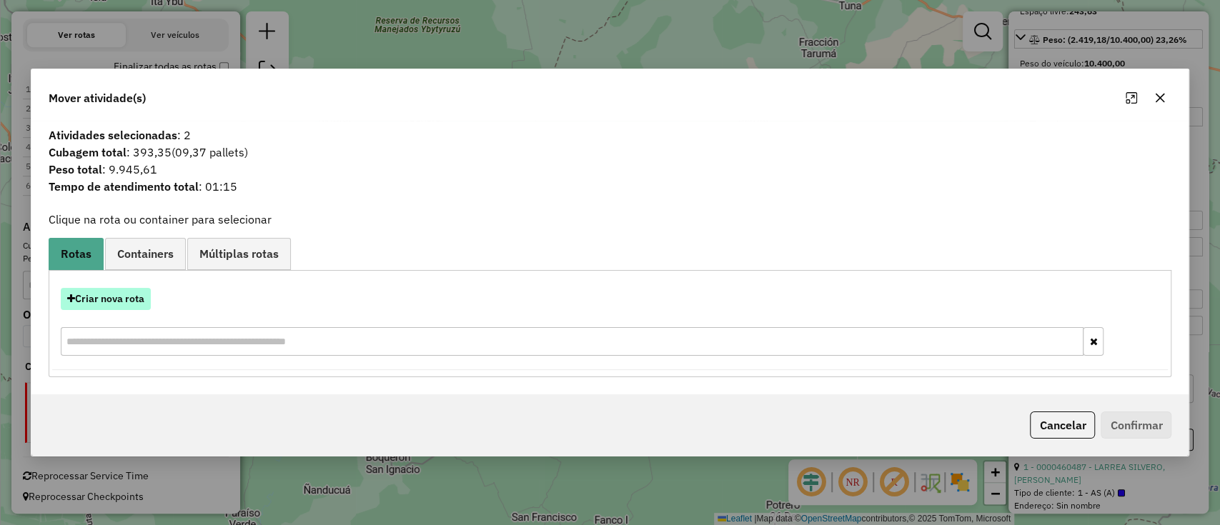
click at [97, 305] on button "Criar nova rota" at bounding box center [106, 299] width 90 height 22
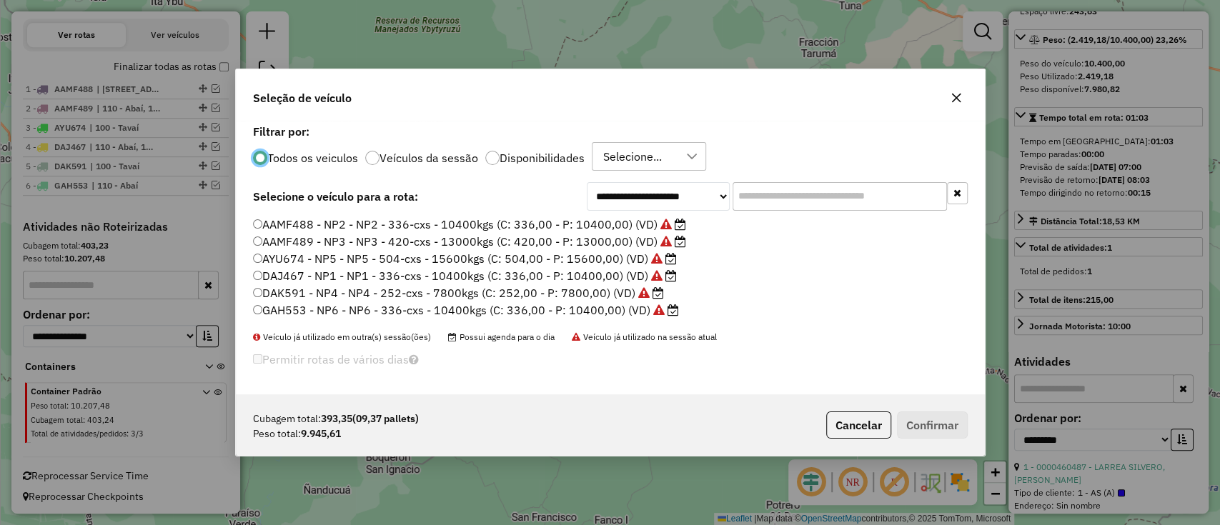
click at [548, 243] on label "AAMF489 - NP3 - NP3 - 420-cxs - 13000kgs (C: 420,00 - P: 13000,00) (VD)" at bounding box center [469, 241] width 433 height 17
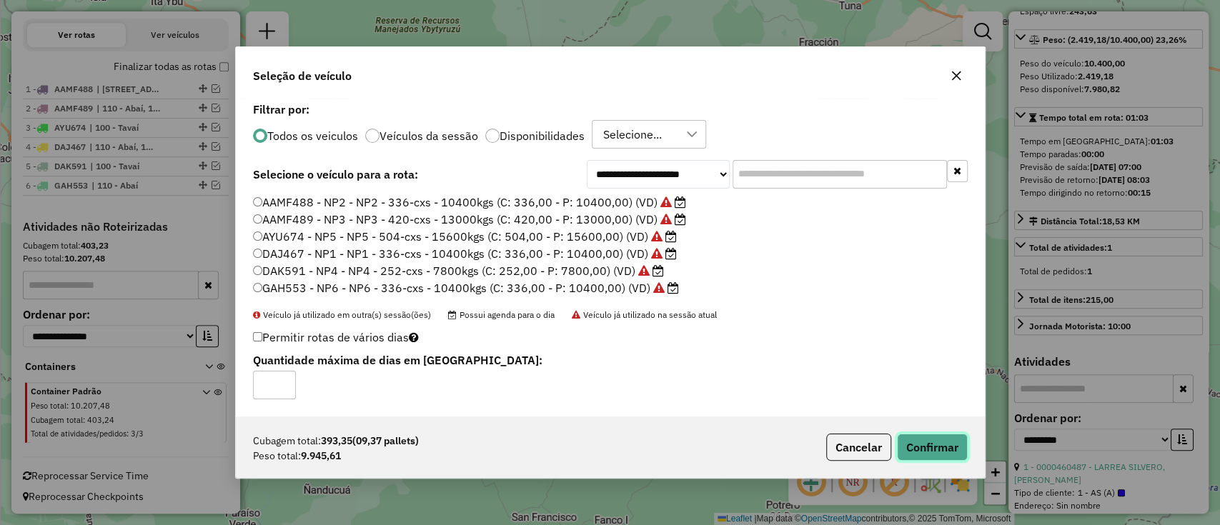
click at [938, 452] on button "Confirmar" at bounding box center [932, 447] width 71 height 27
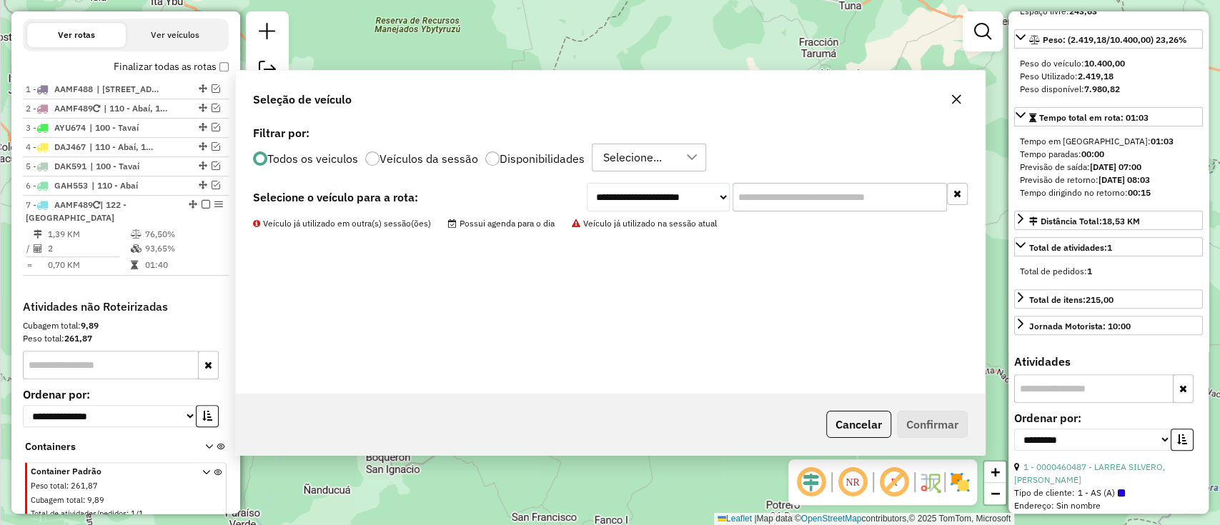
scroll to position [549, 0]
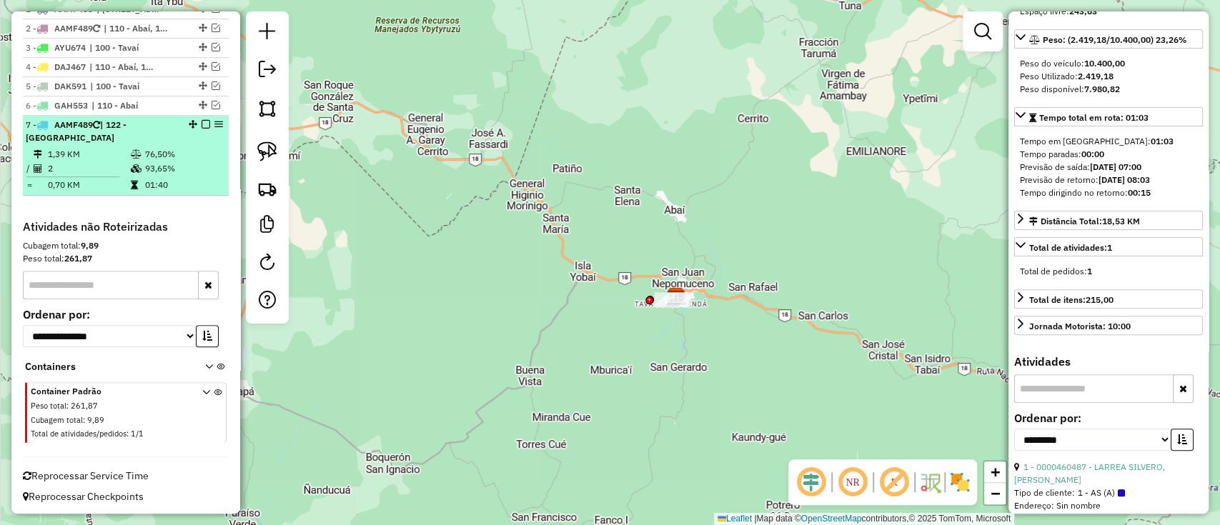
click at [202, 124] on em at bounding box center [206, 124] width 9 height 9
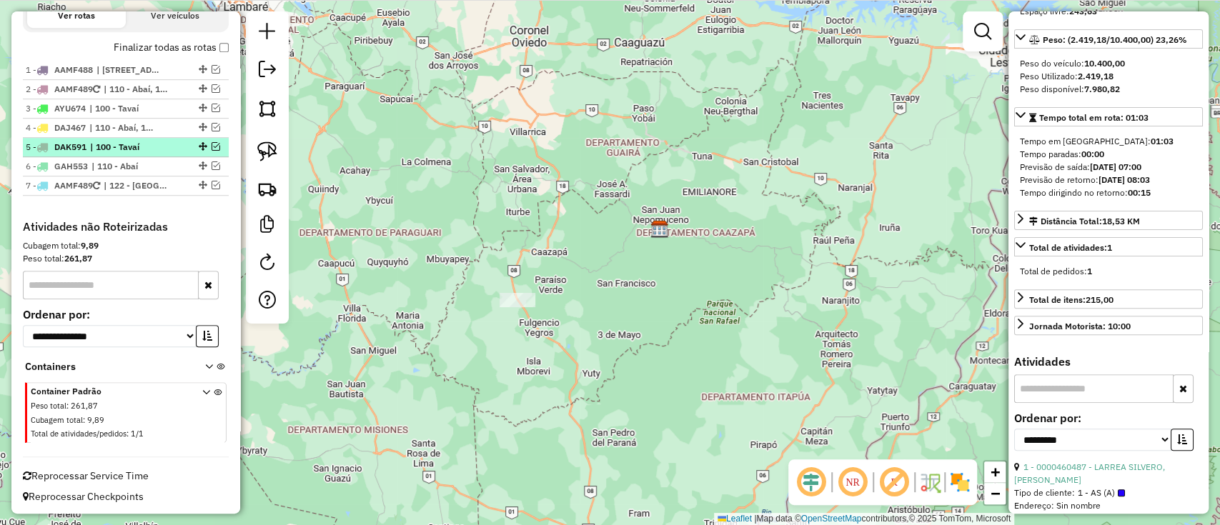
scroll to position [0, 0]
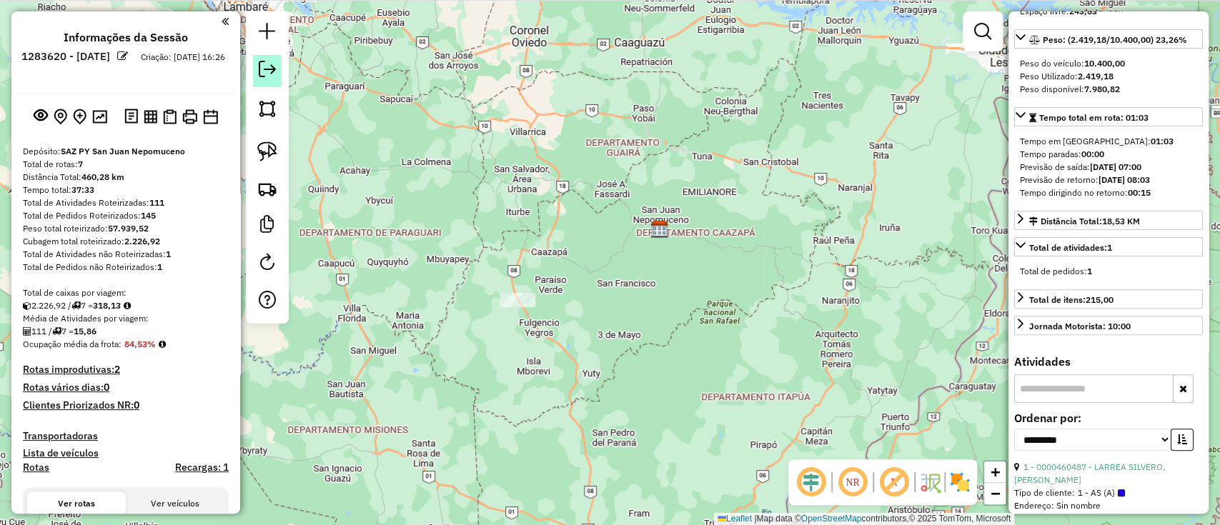
click at [261, 65] on em at bounding box center [267, 69] width 17 height 17
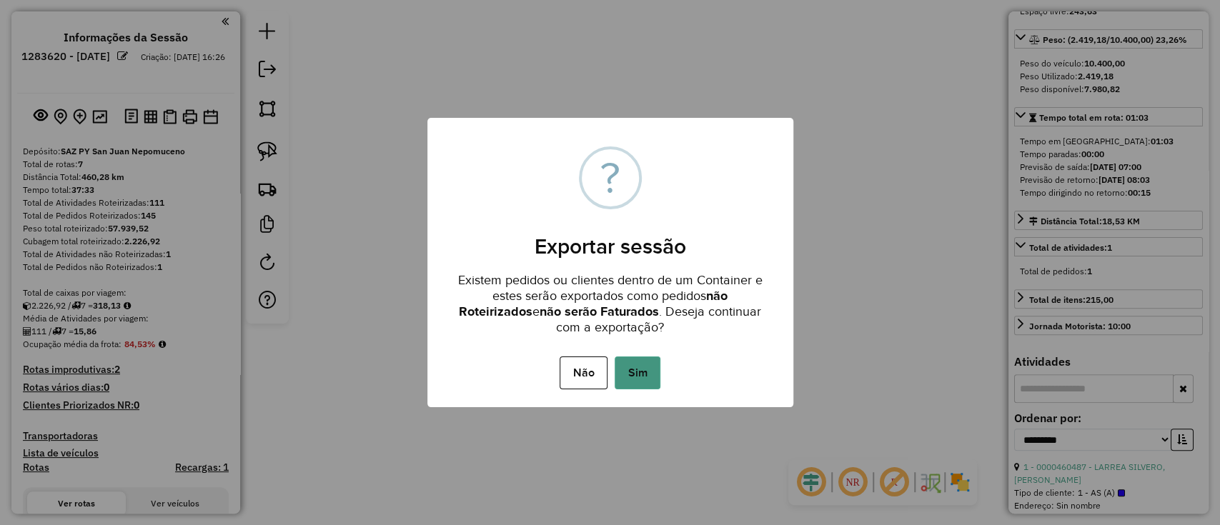
click at [630, 372] on button "Sim" at bounding box center [638, 373] width 46 height 33
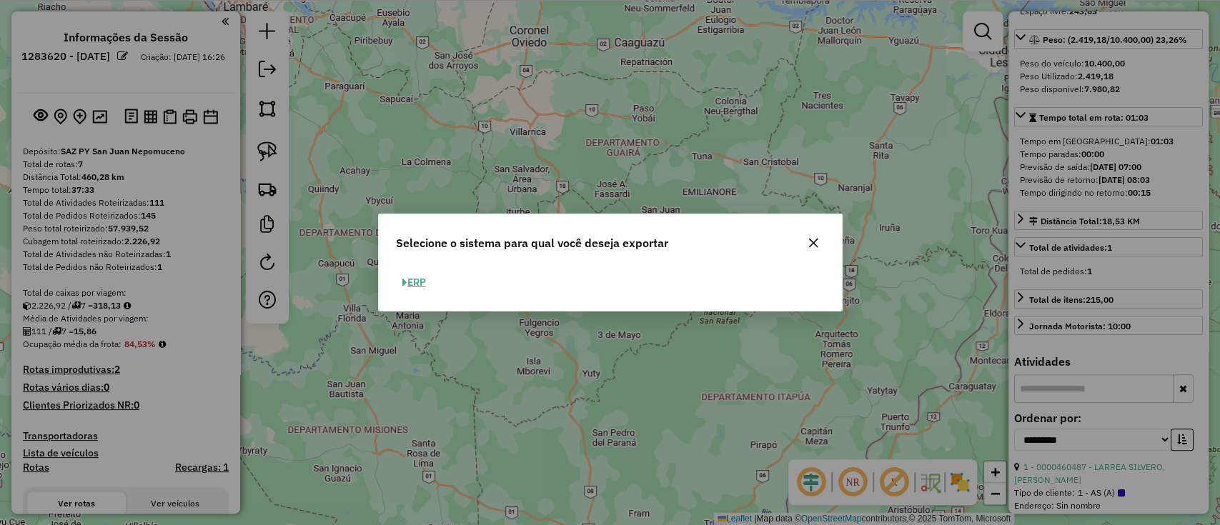
click at [407, 283] on button "ERP" at bounding box center [414, 283] width 36 height 22
select select "**"
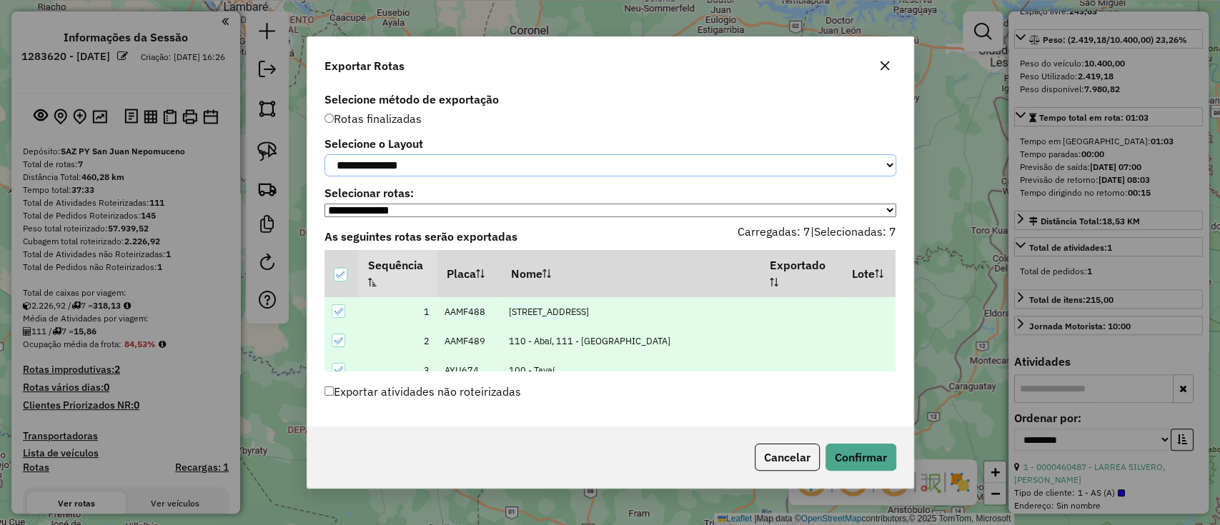
click at [469, 169] on select "**********" at bounding box center [610, 165] width 572 height 22
select select "*********"
click at [324, 154] on select "**********" at bounding box center [610, 165] width 572 height 22
click at [843, 462] on button "Confirmar" at bounding box center [860, 457] width 71 height 27
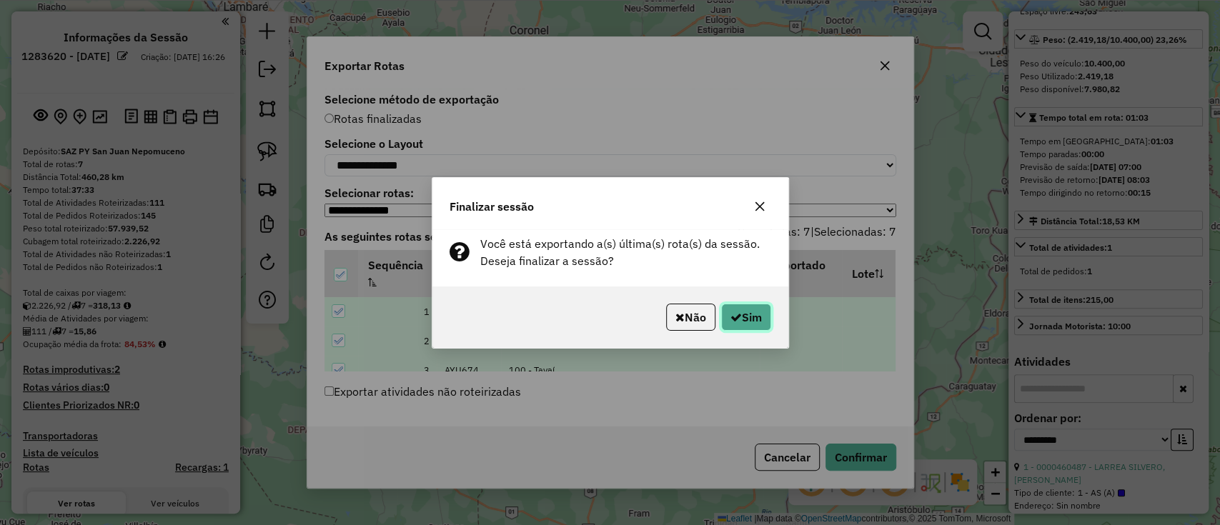
click at [748, 313] on button "Sim" at bounding box center [746, 317] width 50 height 27
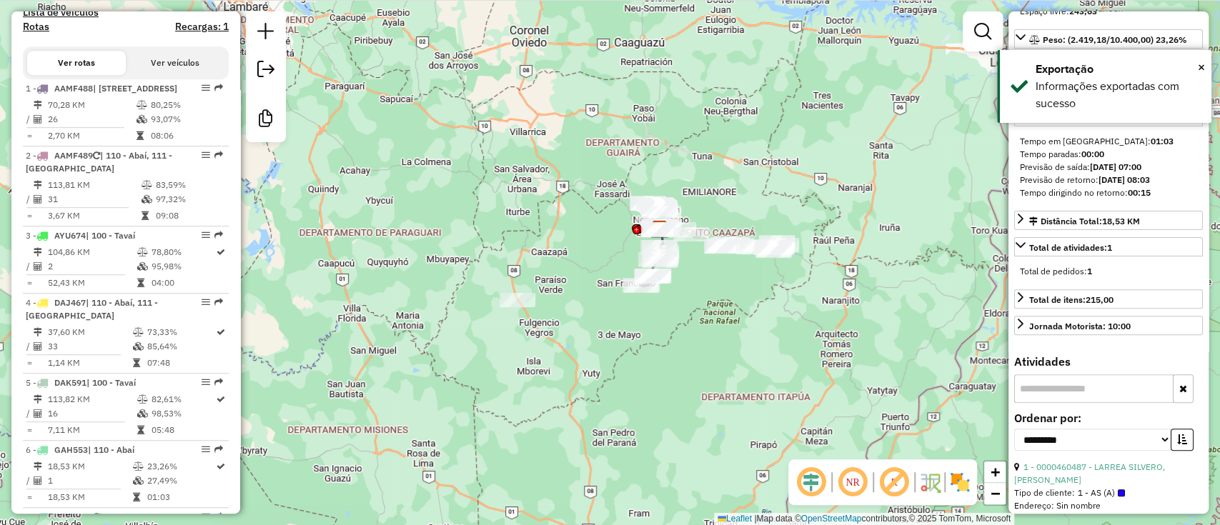
scroll to position [827, 0]
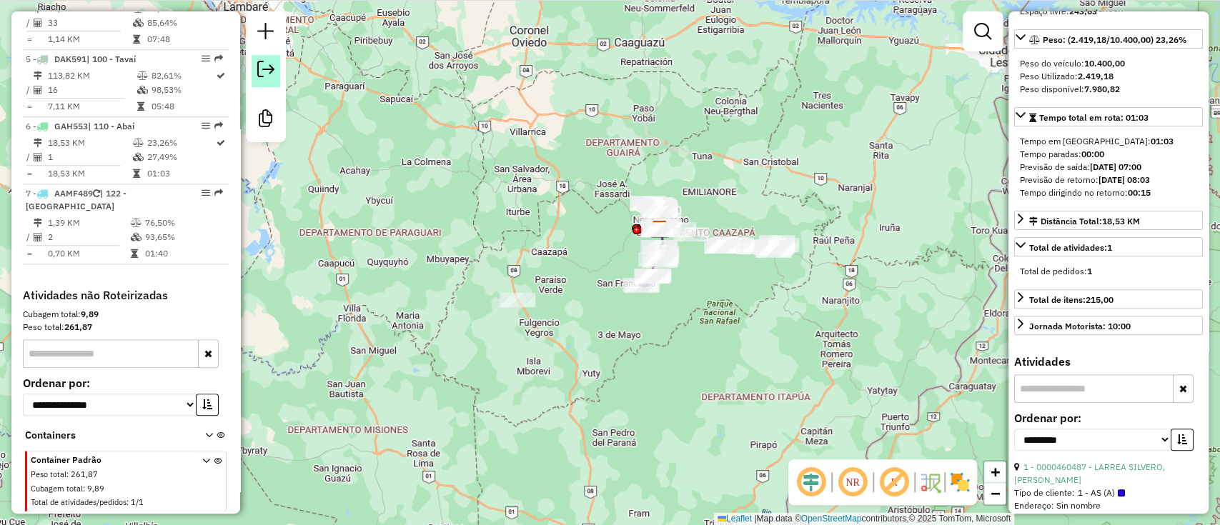
click at [263, 64] on em at bounding box center [265, 69] width 17 height 17
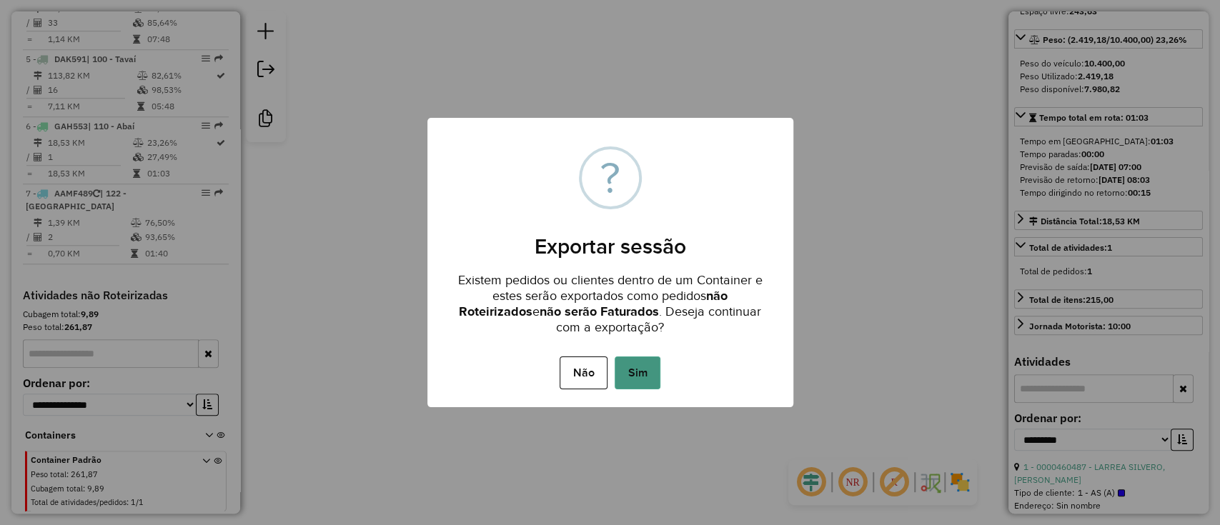
click at [635, 357] on button "Sim" at bounding box center [638, 373] width 46 height 33
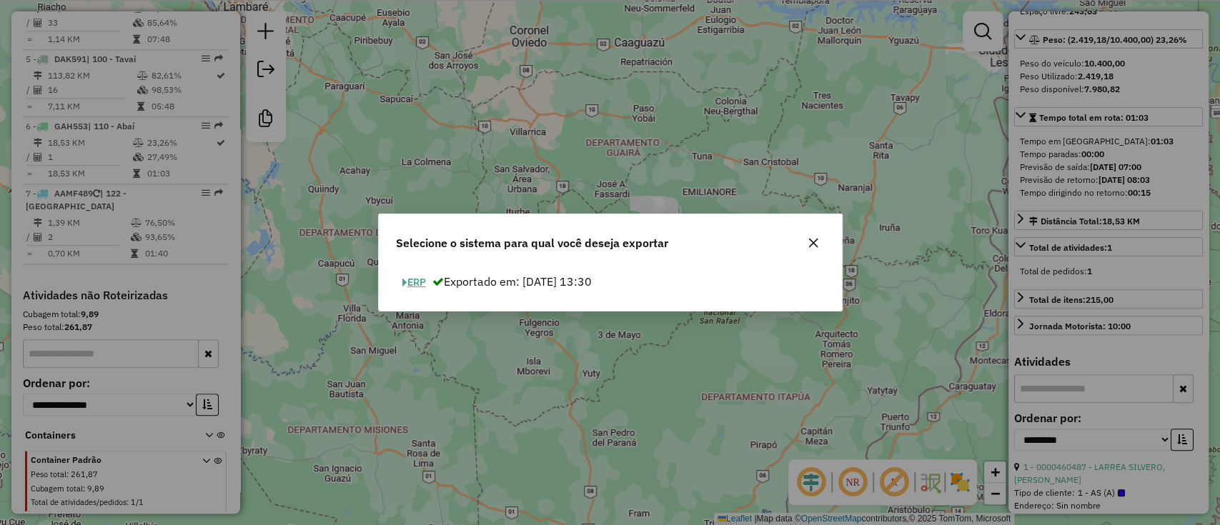
click at [419, 283] on button "ERP" at bounding box center [414, 283] width 36 height 22
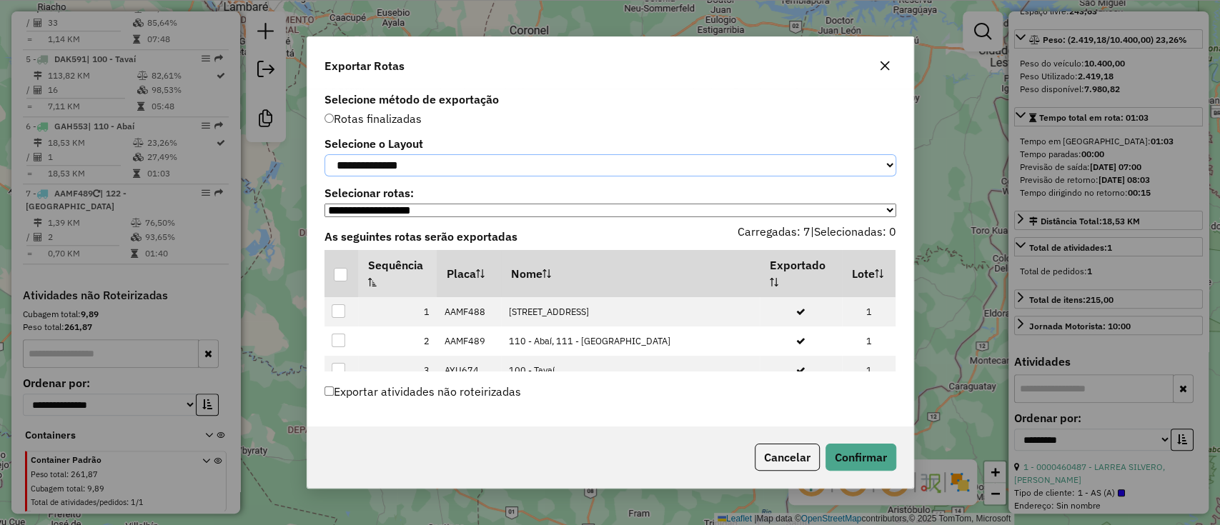
click at [437, 161] on select "**********" at bounding box center [610, 165] width 572 height 22
select select "*********"
click at [324, 154] on select "**********" at bounding box center [610, 165] width 572 height 22
click at [337, 282] on div at bounding box center [341, 275] width 14 height 14
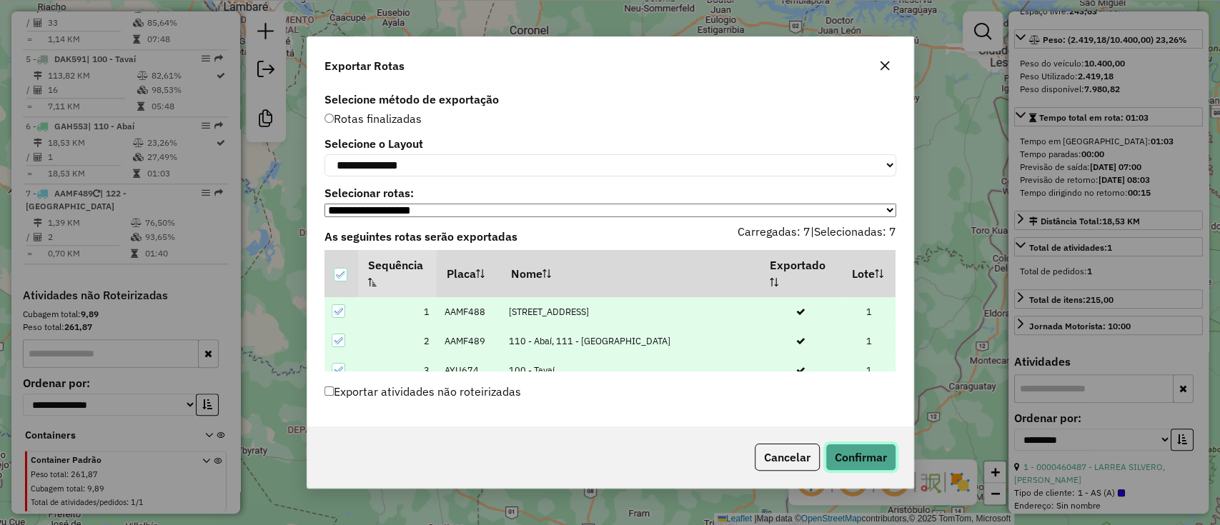
click at [838, 461] on button "Confirmar" at bounding box center [860, 457] width 71 height 27
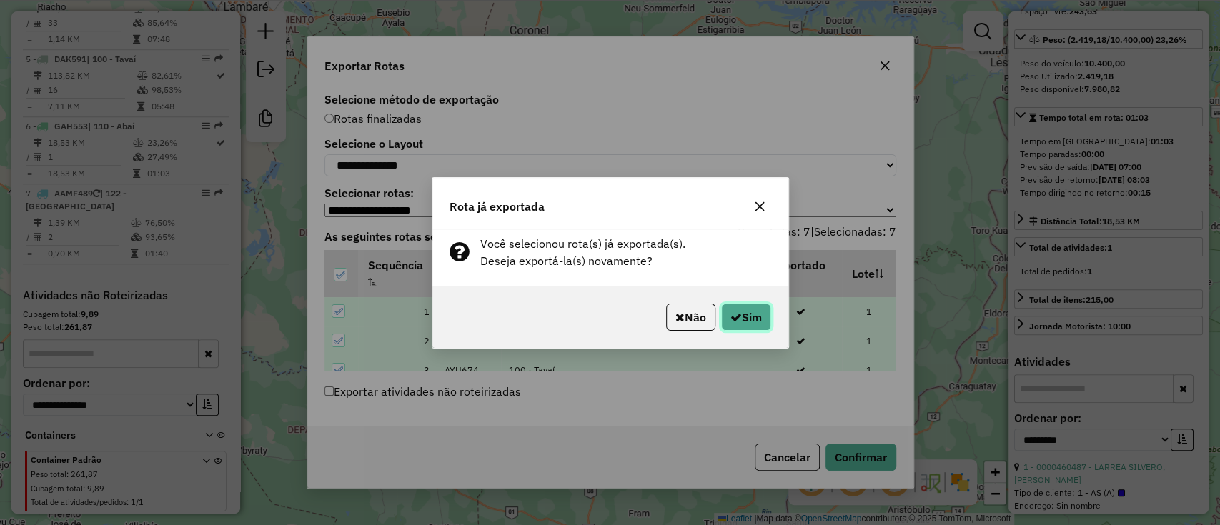
click at [725, 316] on button "Sim" at bounding box center [746, 317] width 50 height 27
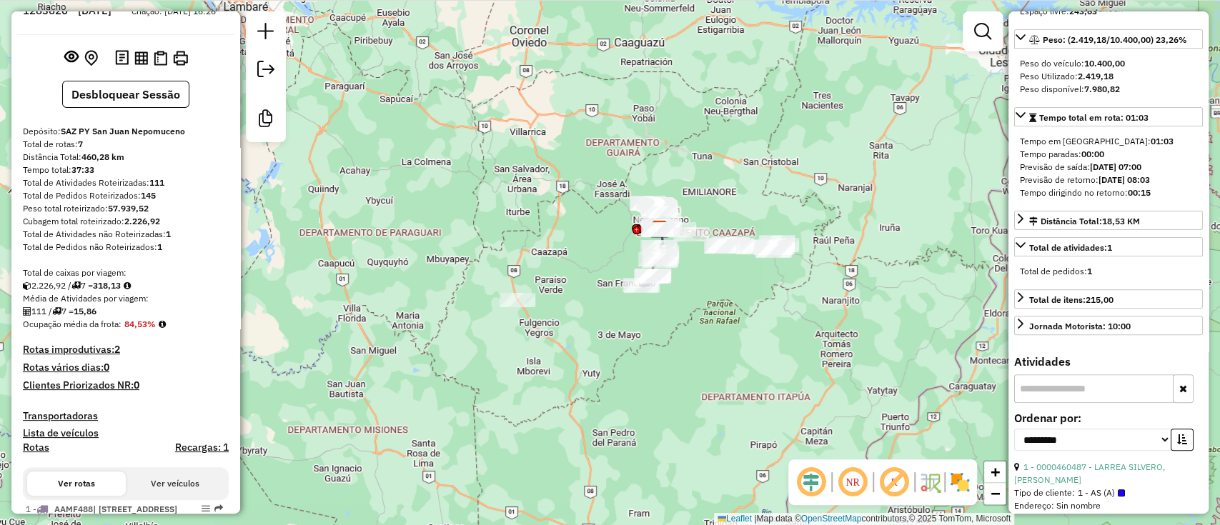
scroll to position [0, 0]
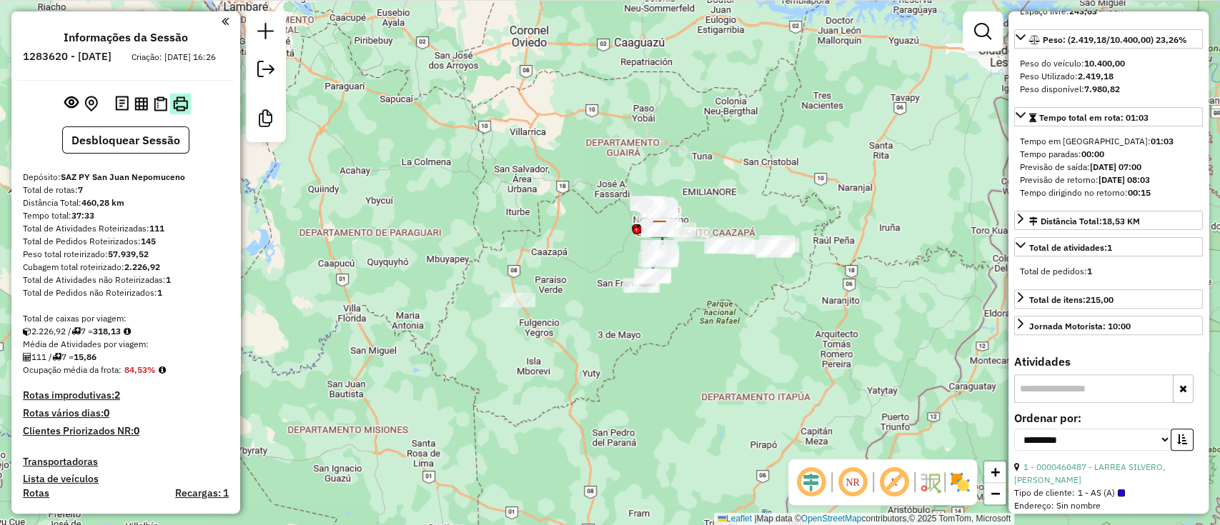
click at [175, 111] on img at bounding box center [180, 103] width 15 height 15
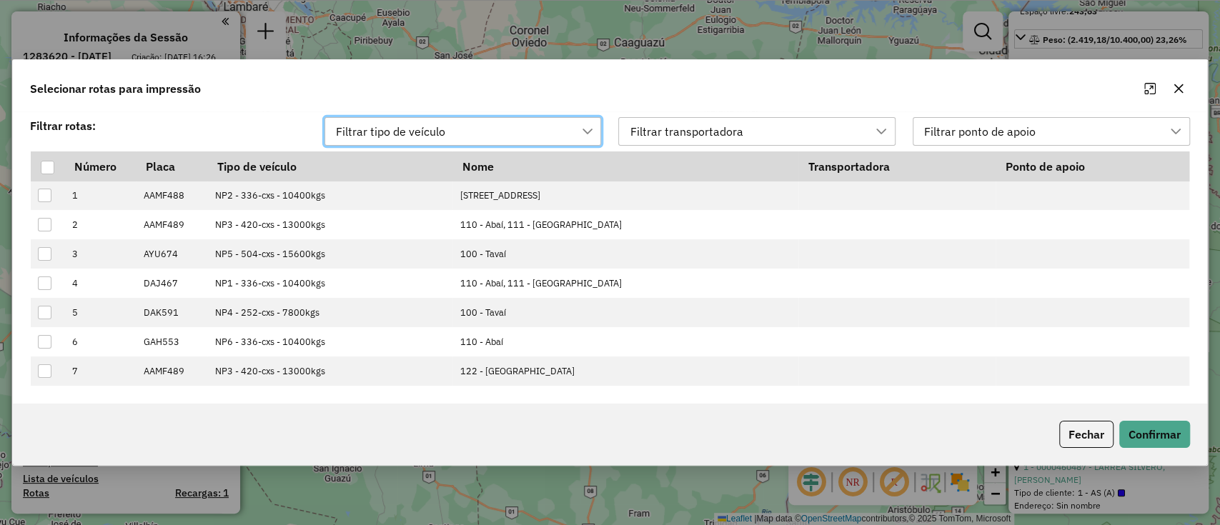
scroll to position [10, 64]
click at [46, 166] on div at bounding box center [48, 168] width 14 height 14
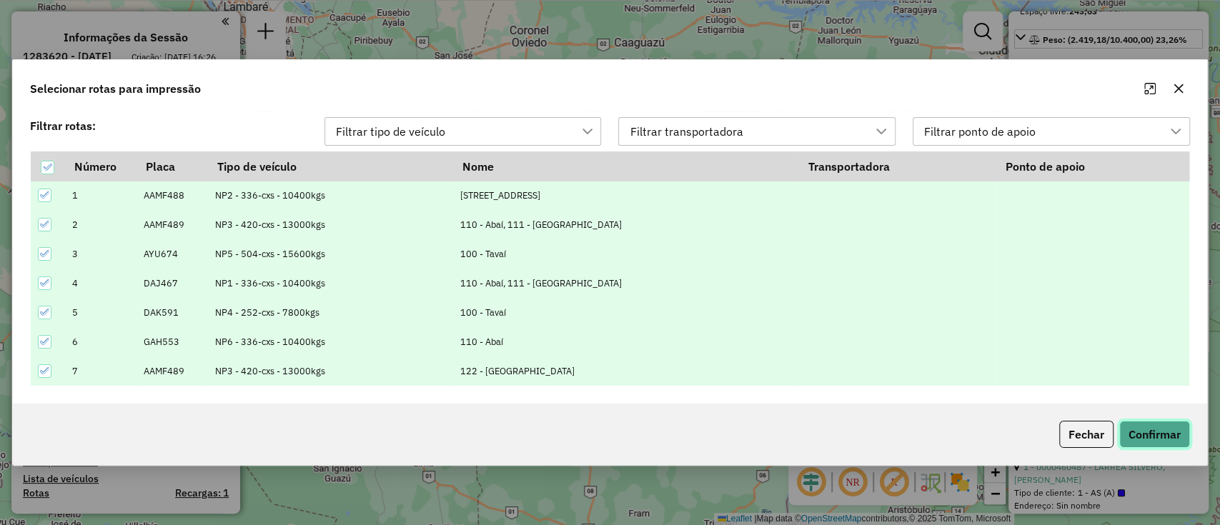
click at [1139, 426] on button "Confirmar" at bounding box center [1154, 434] width 71 height 27
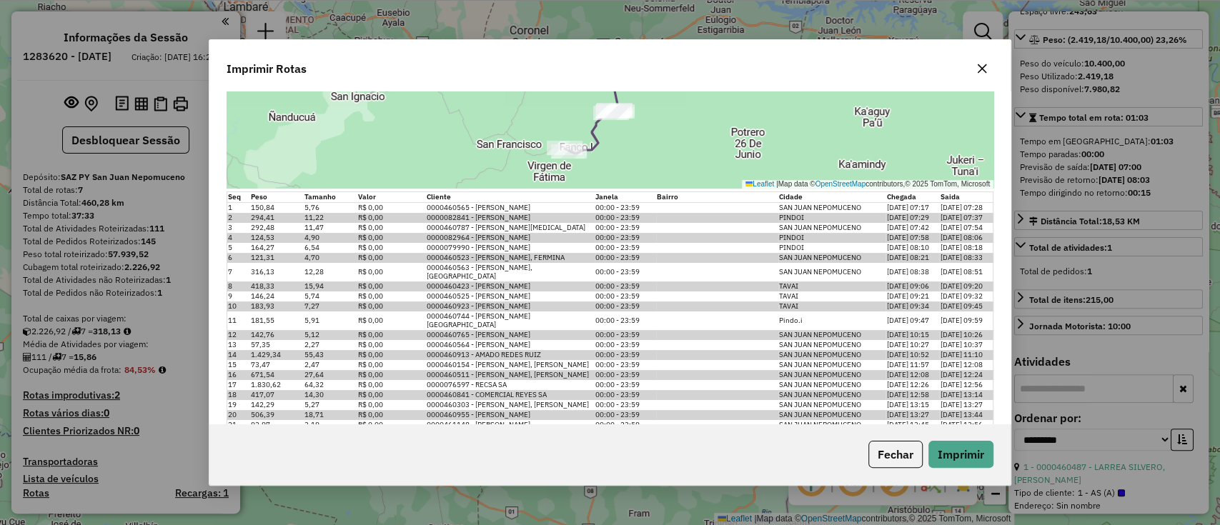
scroll to position [572, 0]
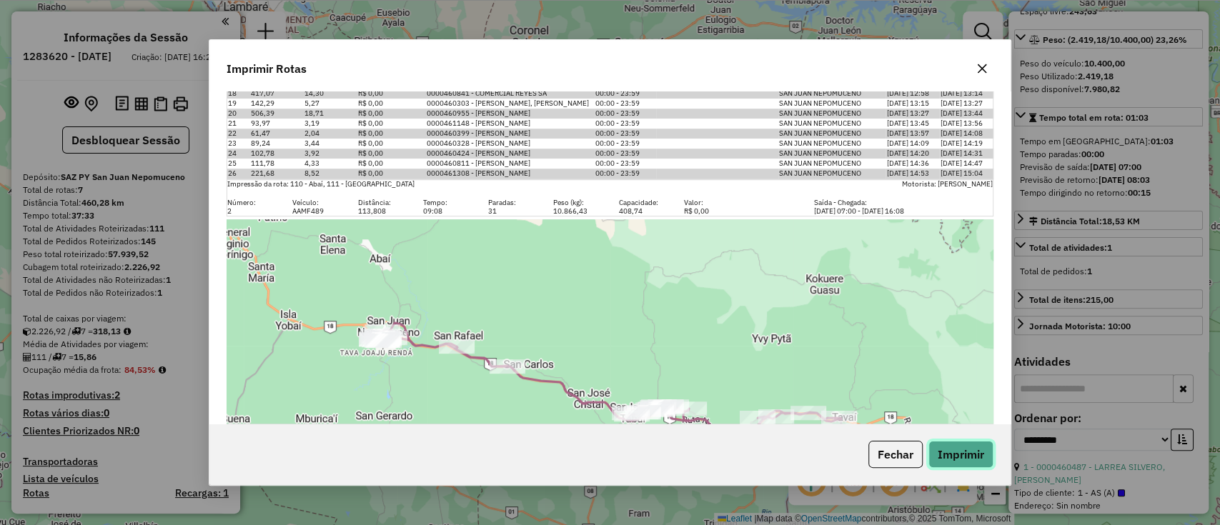
click at [958, 457] on button "Imprimir" at bounding box center [960, 454] width 65 height 27
